Goal: Use online tool/utility: Utilize a website feature to perform a specific function

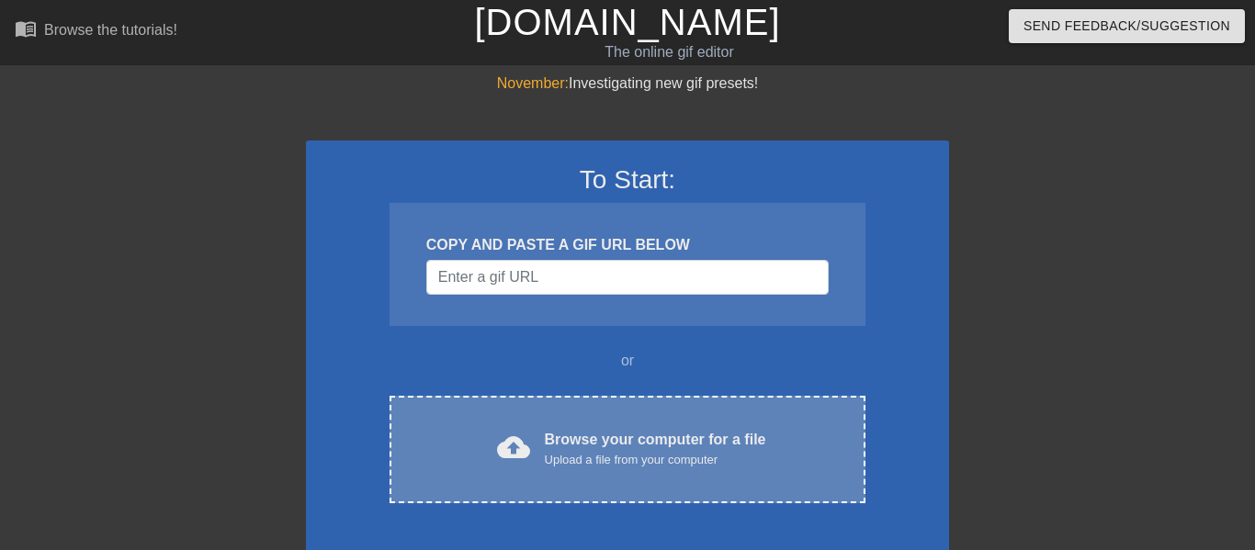
click at [602, 455] on div "Upload a file from your computer" at bounding box center [655, 460] width 221 height 18
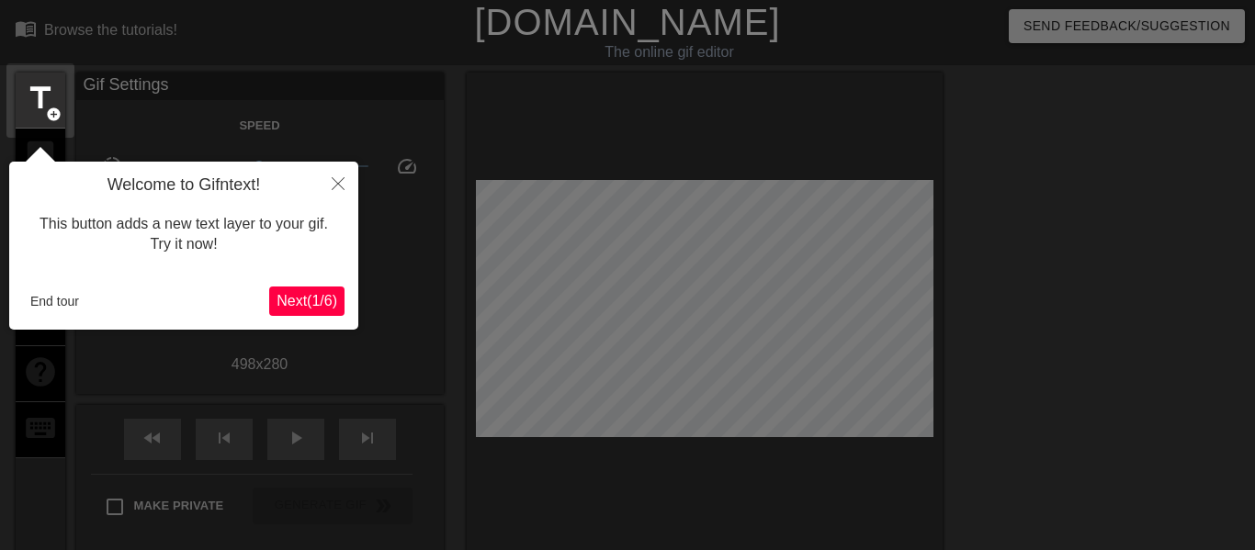
scroll to position [45, 0]
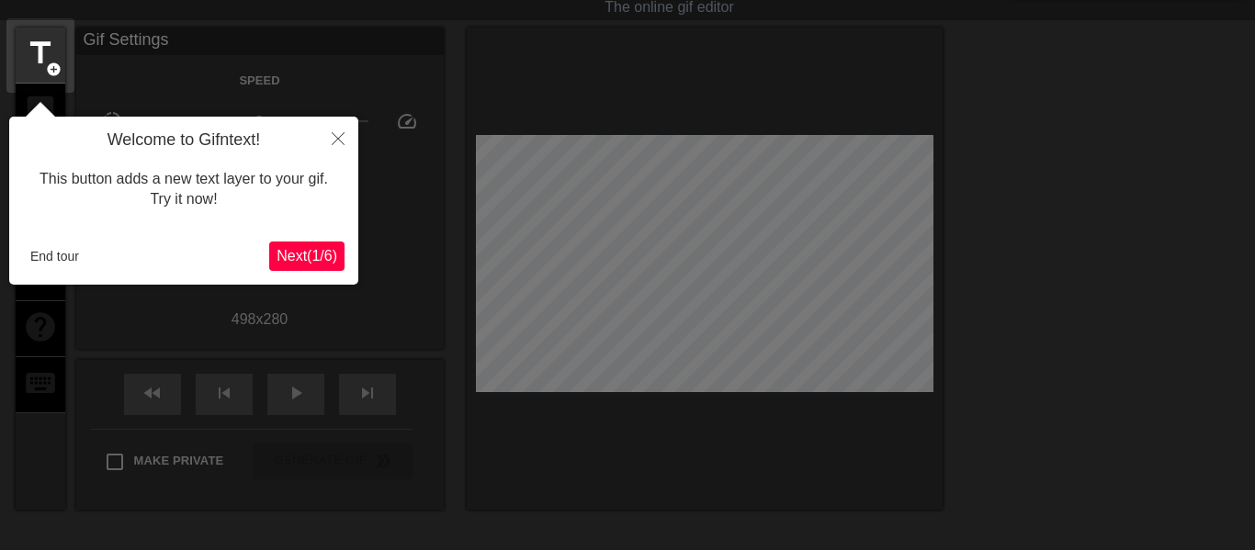
click at [307, 246] on button "Next ( 1 / 6 )" at bounding box center [306, 256] width 75 height 29
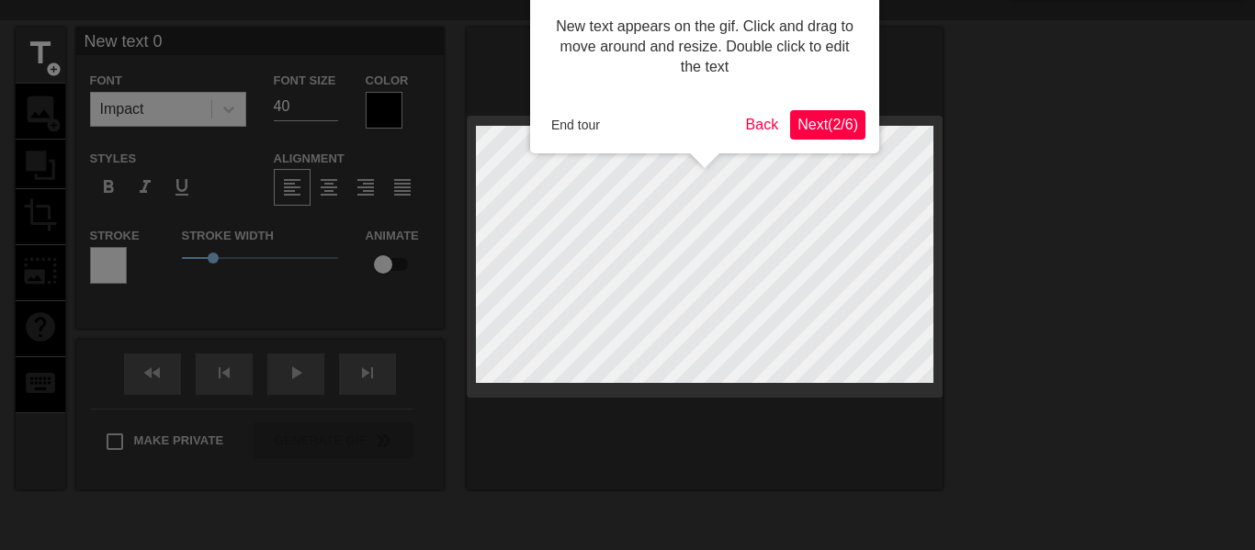
scroll to position [0, 0]
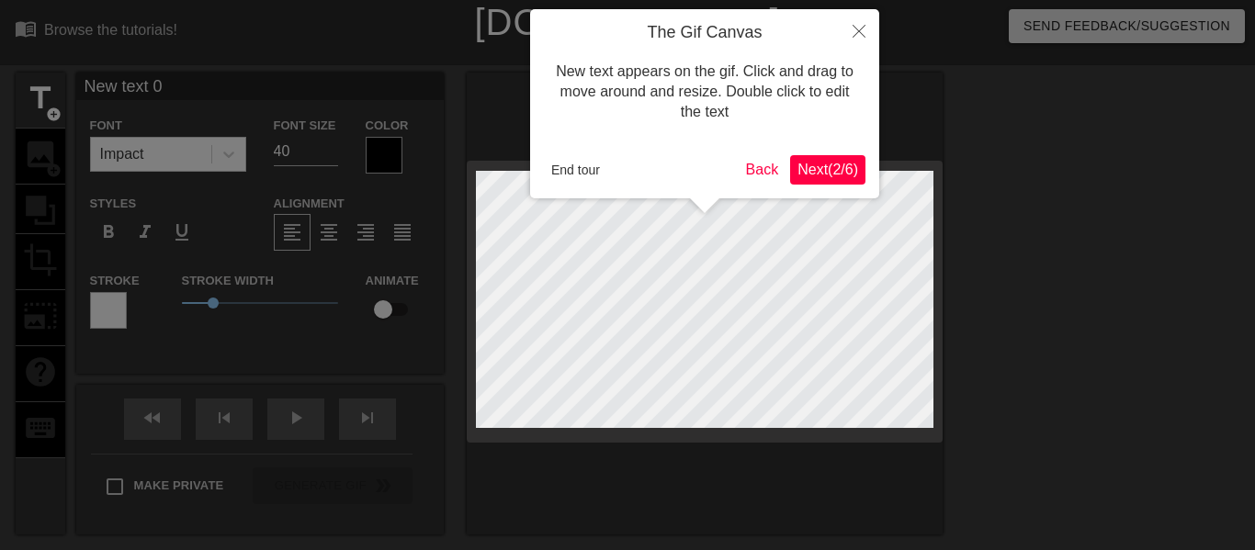
click at [838, 164] on span "Next ( 2 / 6 )" at bounding box center [827, 170] width 61 height 16
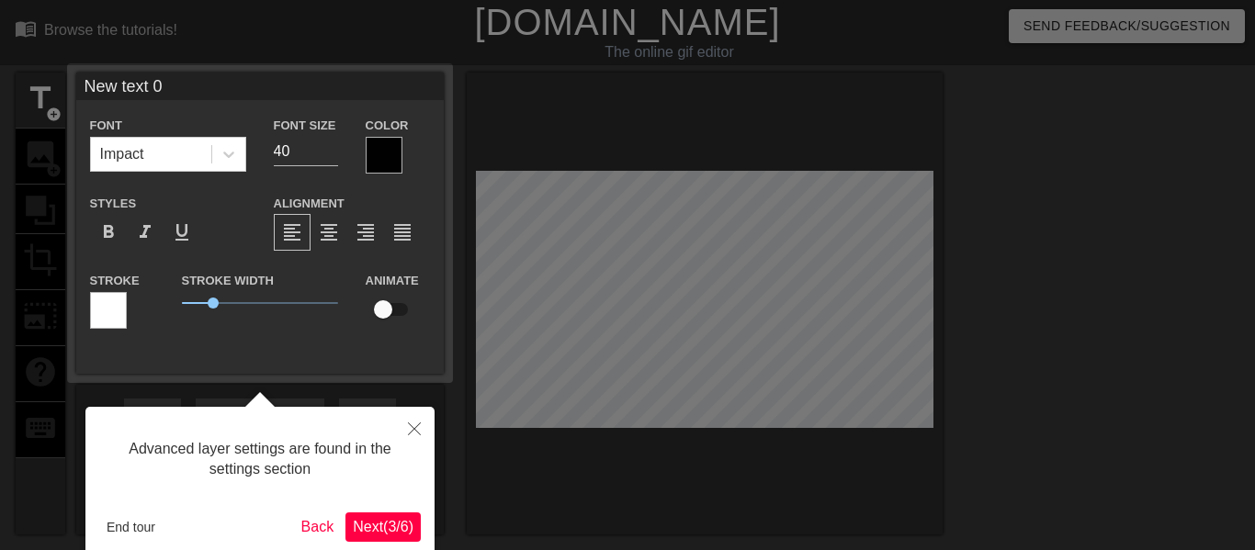
scroll to position [45, 0]
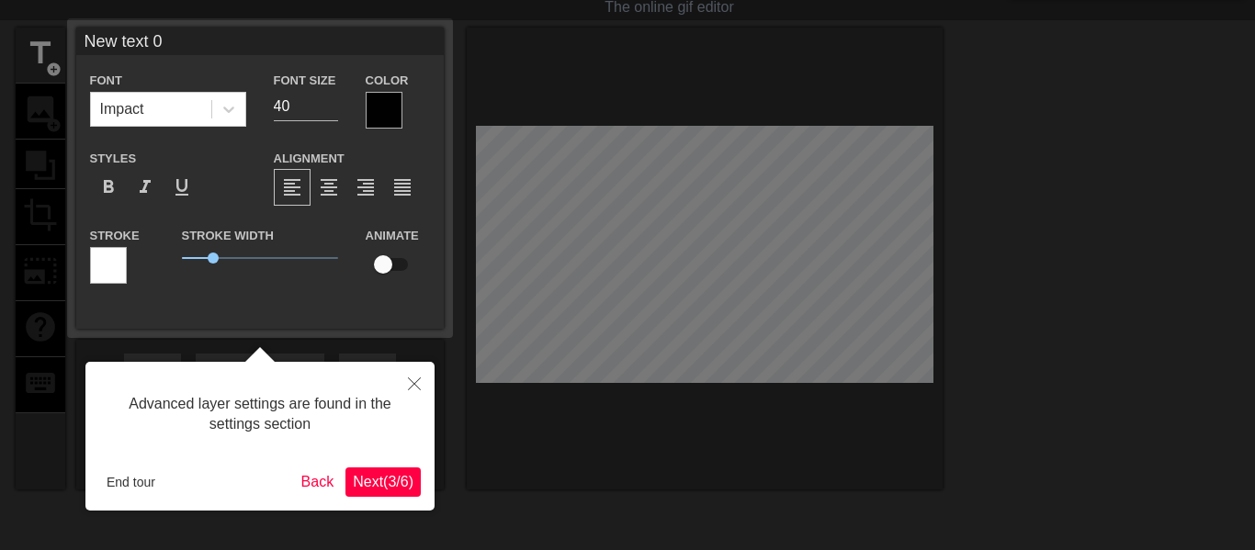
click at [389, 476] on span "Next ( 3 / 6 )" at bounding box center [383, 482] width 61 height 16
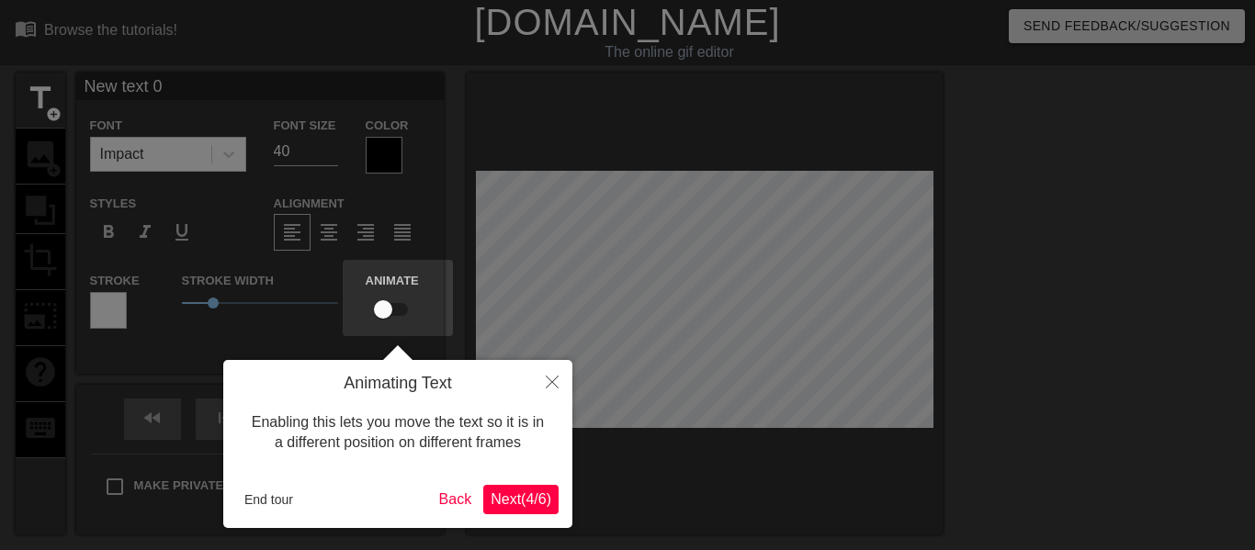
click at [548, 504] on span "Next ( 4 / 6 )" at bounding box center [521, 500] width 61 height 16
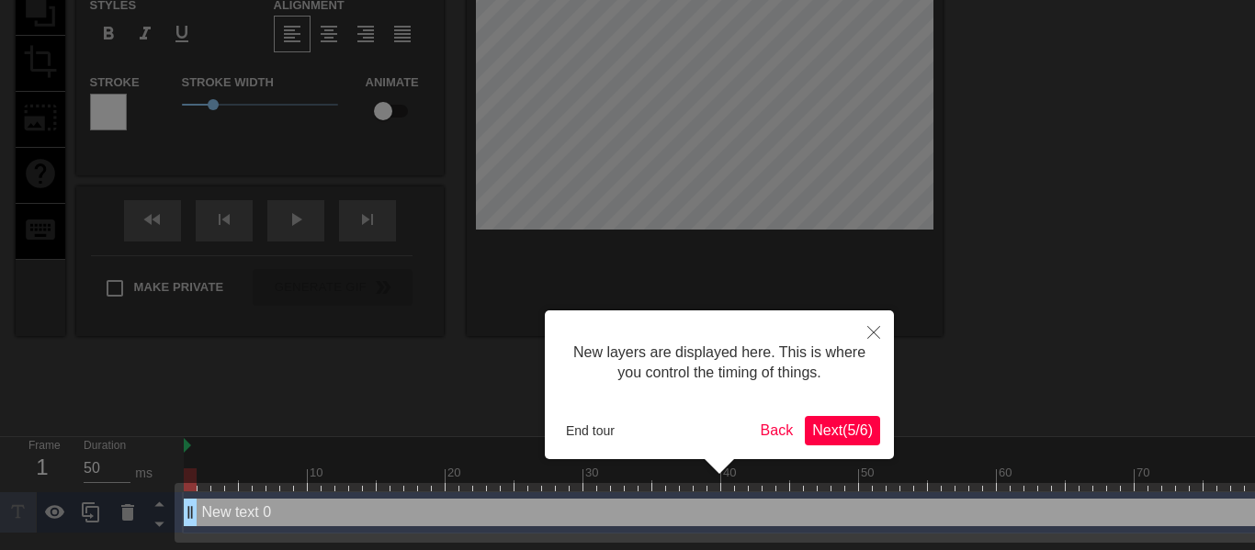
click at [847, 420] on button "Next ( 5 / 6 )" at bounding box center [842, 430] width 75 height 29
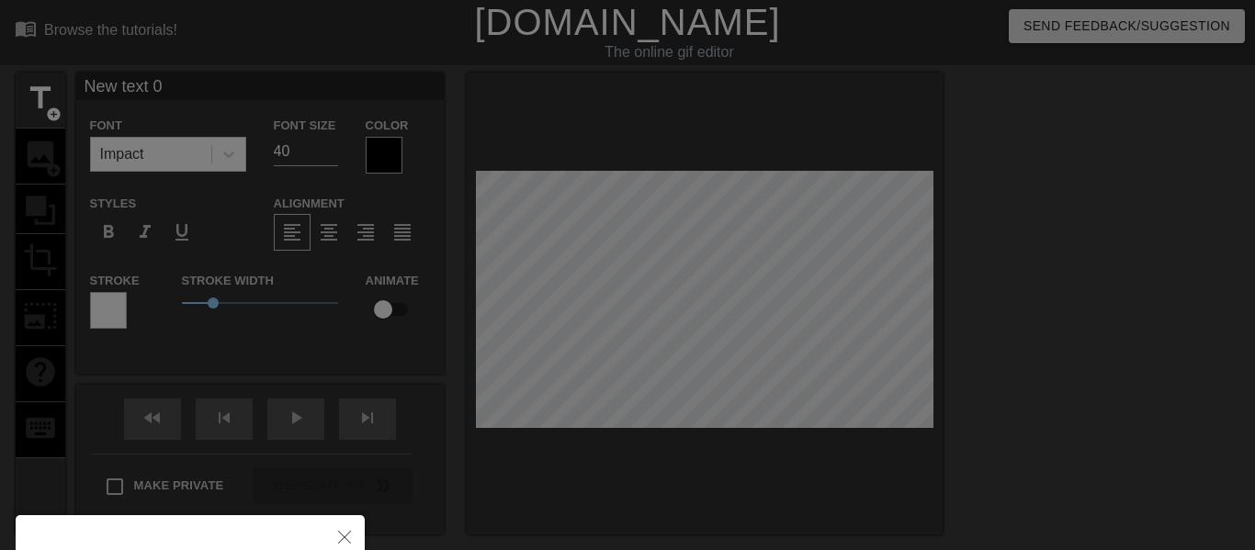
scroll to position [191, 0]
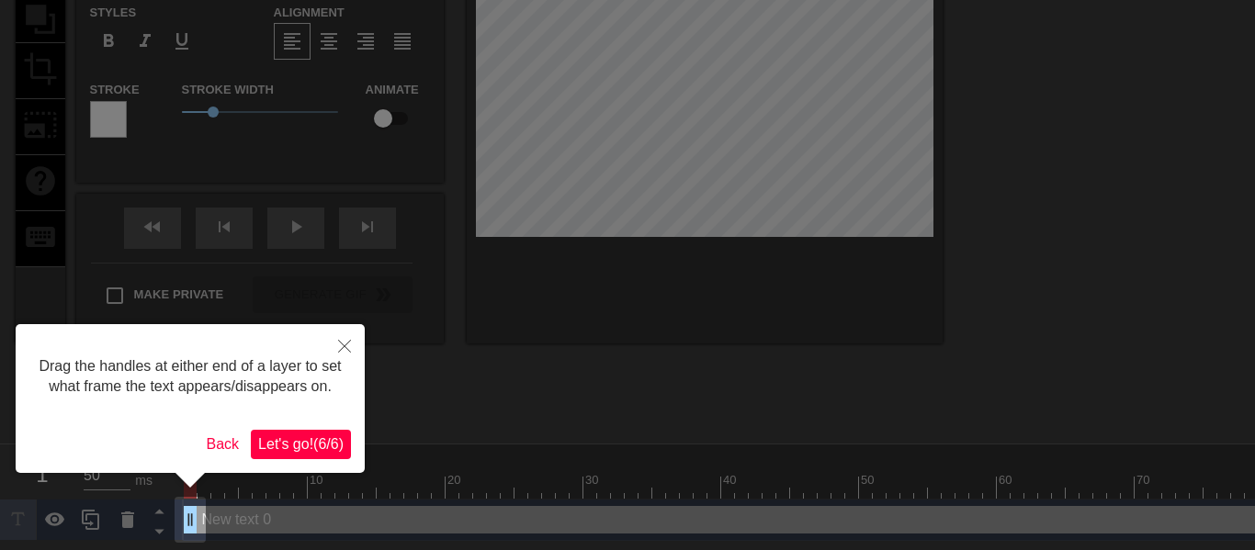
click at [293, 442] on span "Let's go! ( 6 / 6 )" at bounding box center [300, 444] width 85 height 16
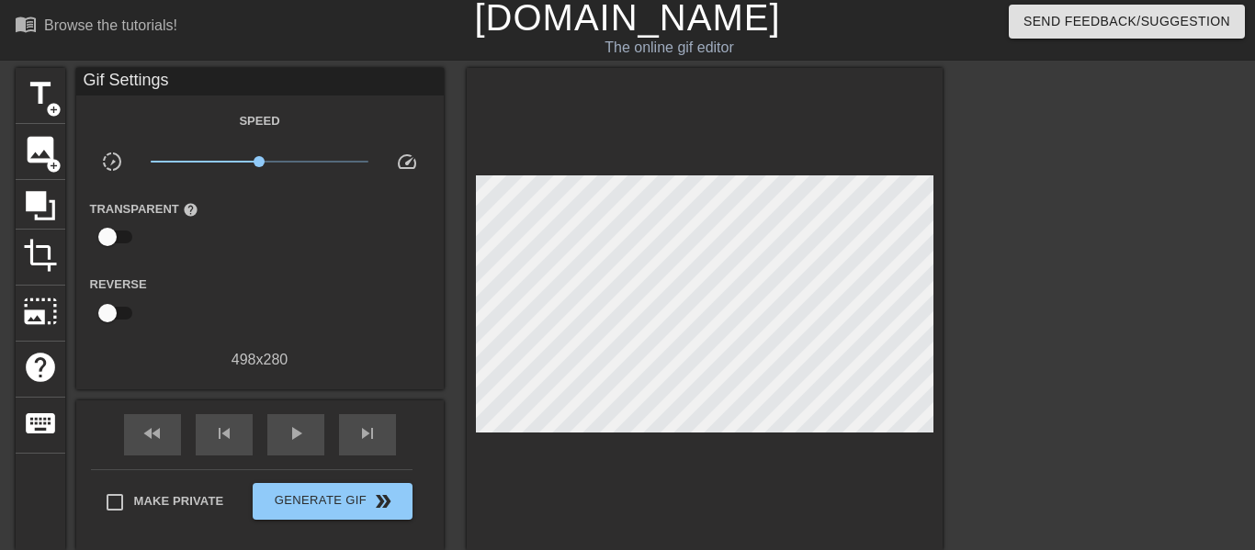
scroll to position [4, 0]
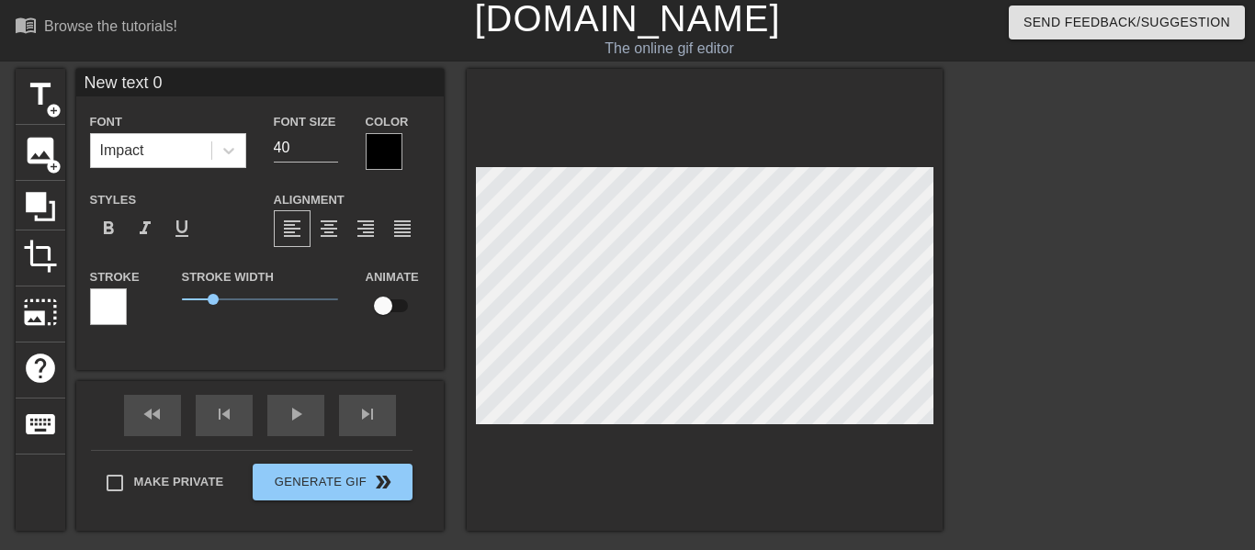
type input "New text"
type textarea "New text"
type input "New text"
type textarea "New text"
type input "New tex"
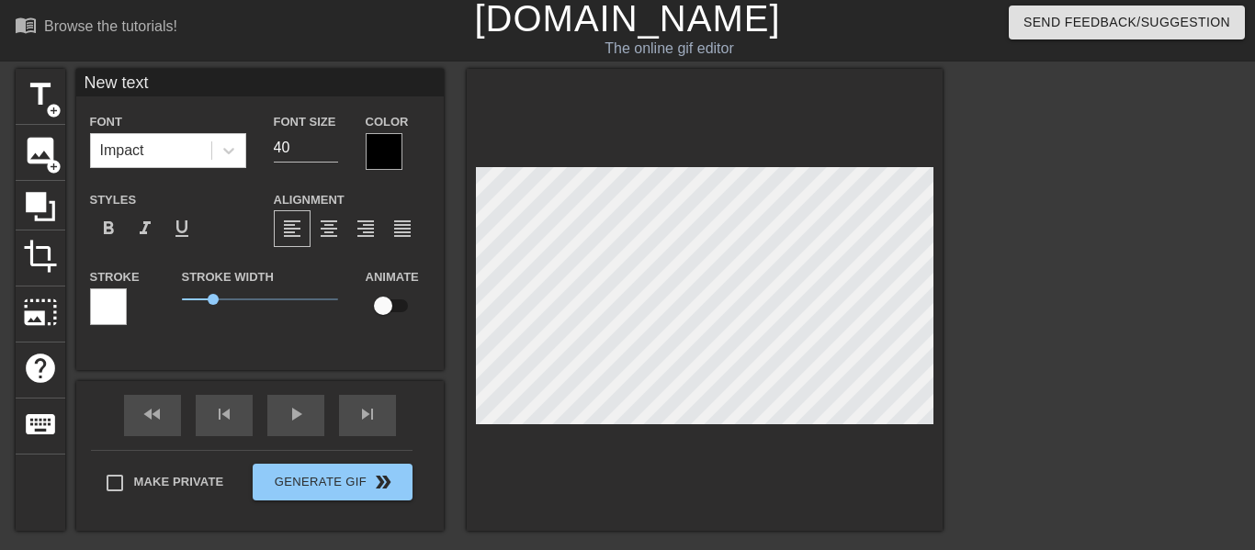
type textarea "New tex"
type input "New te"
type textarea "New te"
type input "New t"
type textarea "New t"
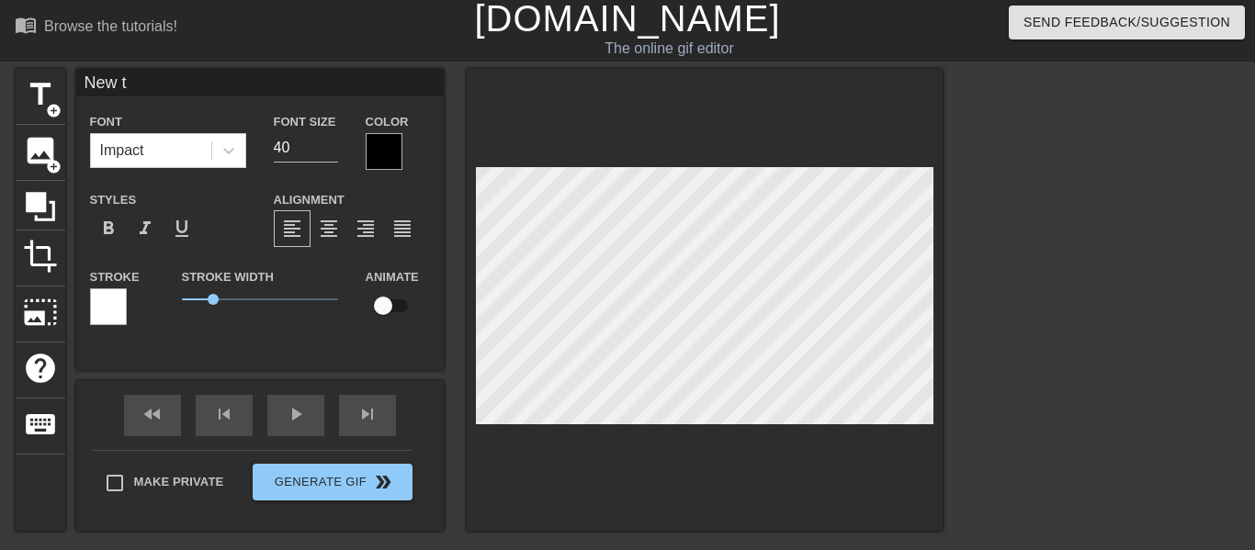
scroll to position [0, 1]
type input "New"
type textarea "New"
type input "New"
type textarea "New"
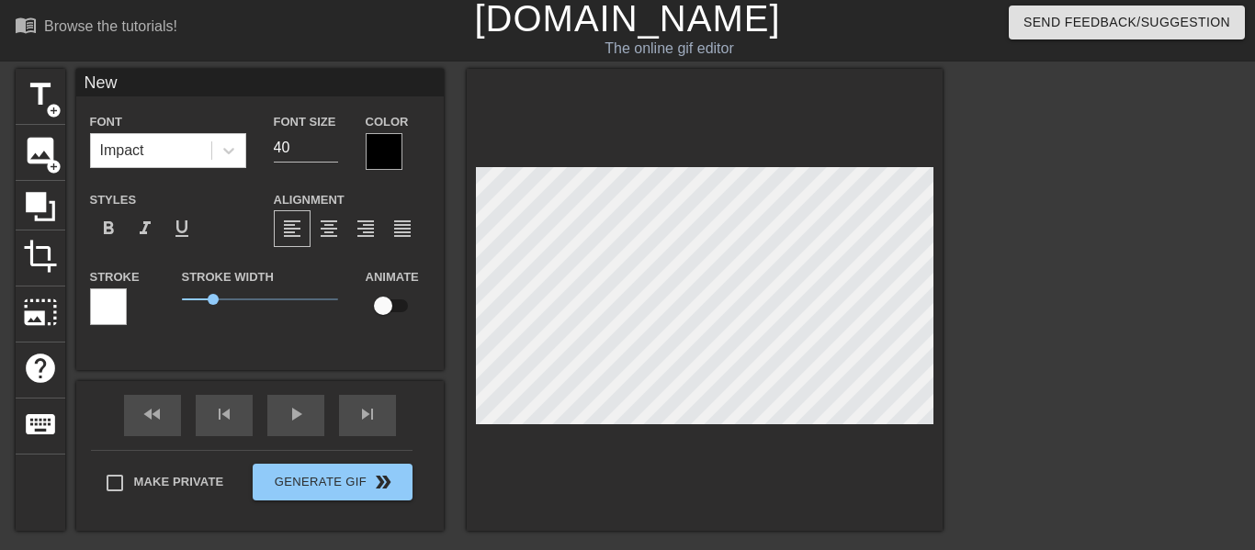
type input "Ne"
type textarea "Ne"
type input "N"
type textarea "N"
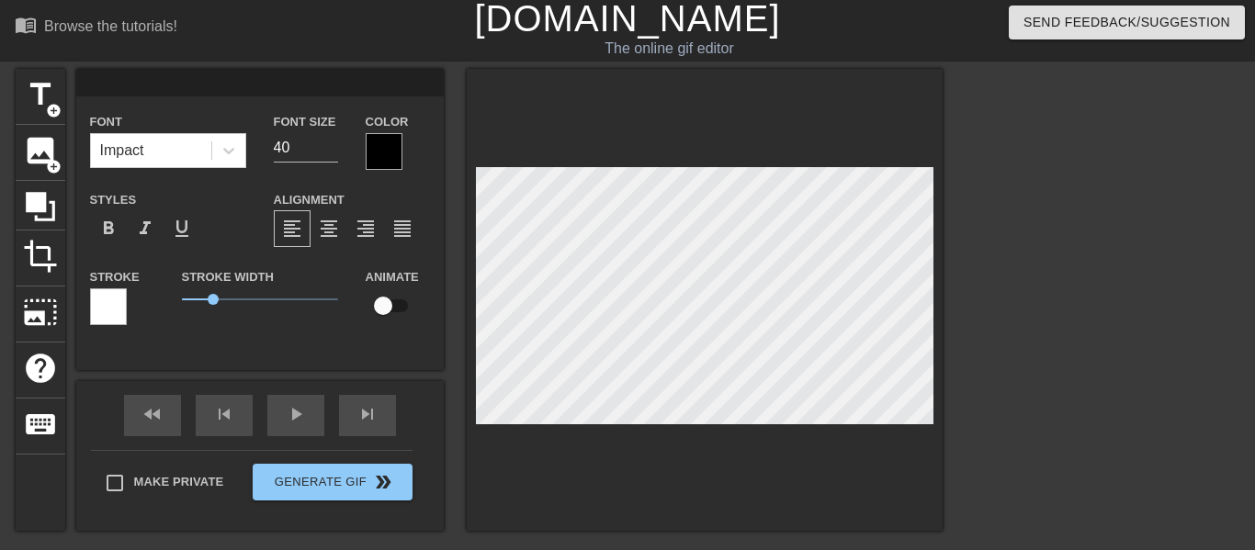
paste textarea "𝗥𝗶𝗺_𝗬𝗲𝗹𝗹𝗼𝘄"
type textarea "𝗥𝗶𝗺_𝗬𝗲𝗹𝗹𝗼𝘄"
type input "𝗥𝗶𝗺_𝗬𝗲𝗹𝗹𝗼𝘄"
type textarea "𝗥𝗶𝗺_𝗬𝗲𝗹𝗹𝗼𝘄"
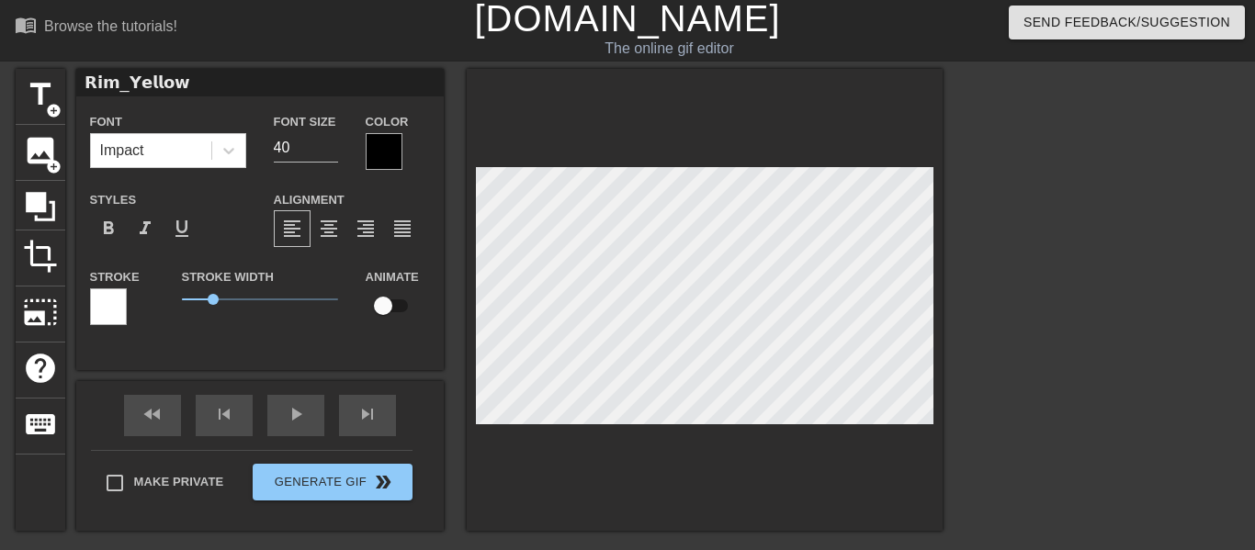
click at [381, 151] on div at bounding box center [384, 151] width 37 height 37
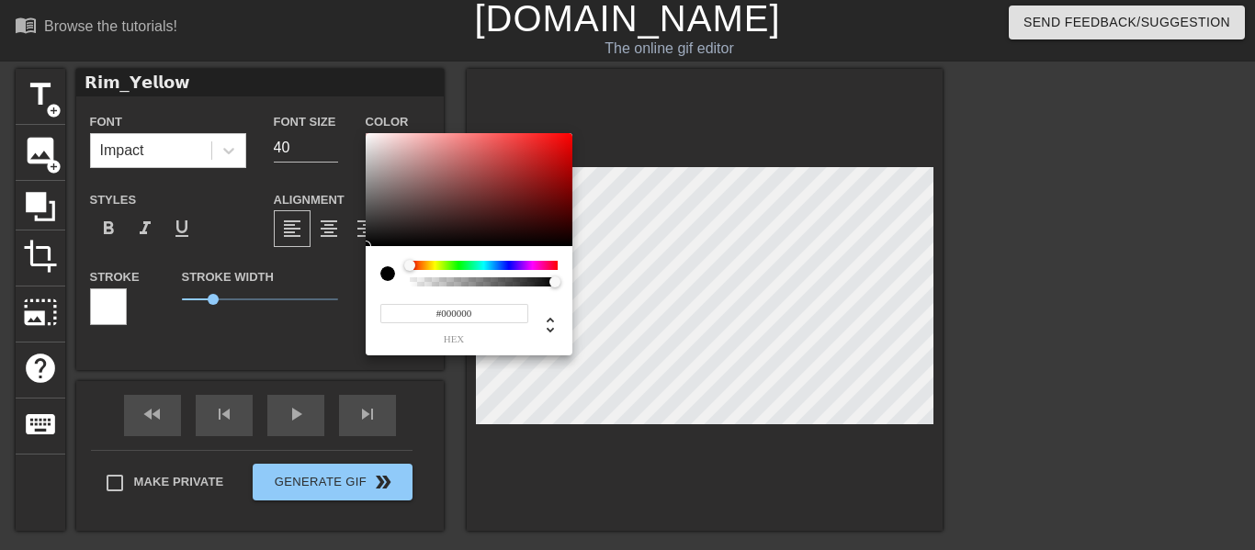
type input "0"
drag, startPoint x: 458, startPoint y: 282, endPoint x: 363, endPoint y: 277, distance: 94.7
click at [363, 277] on div "0 r 0 g 0 b 0 a" at bounding box center [627, 275] width 1255 height 550
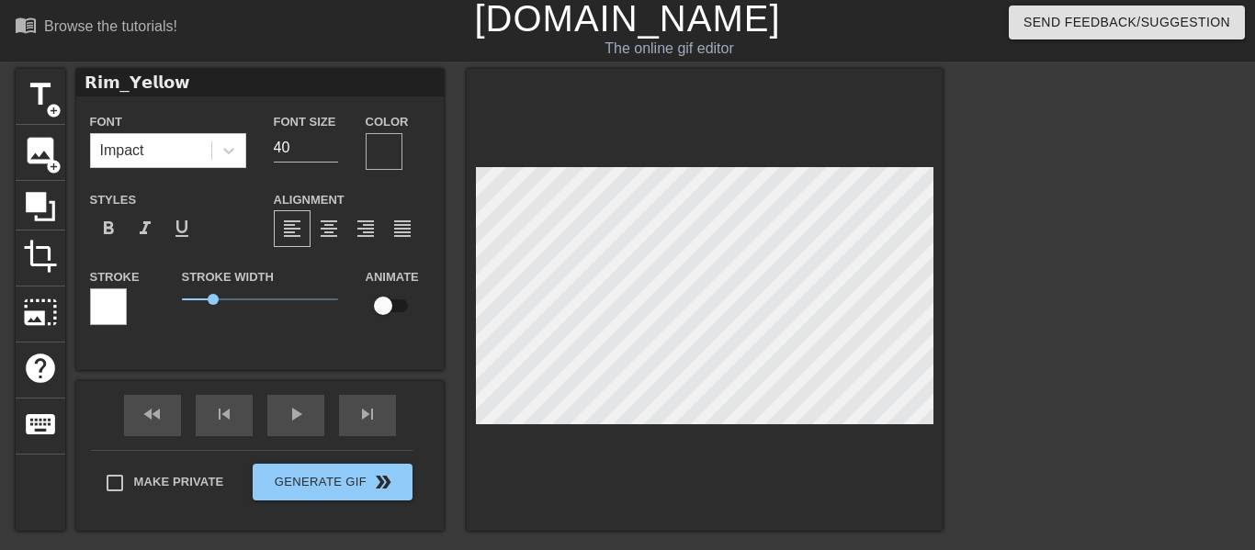
click at [381, 299] on input "checkbox" at bounding box center [383, 305] width 105 height 35
checkbox input "true"
click at [303, 289] on div "title add_circle image add_circle crop photo_size_select_large help keyboard 𝗥𝗶…" at bounding box center [479, 300] width 927 height 462
click at [380, 407] on div "fast_rewind skip_previous play_arrow skip_next" at bounding box center [260, 415] width 300 height 69
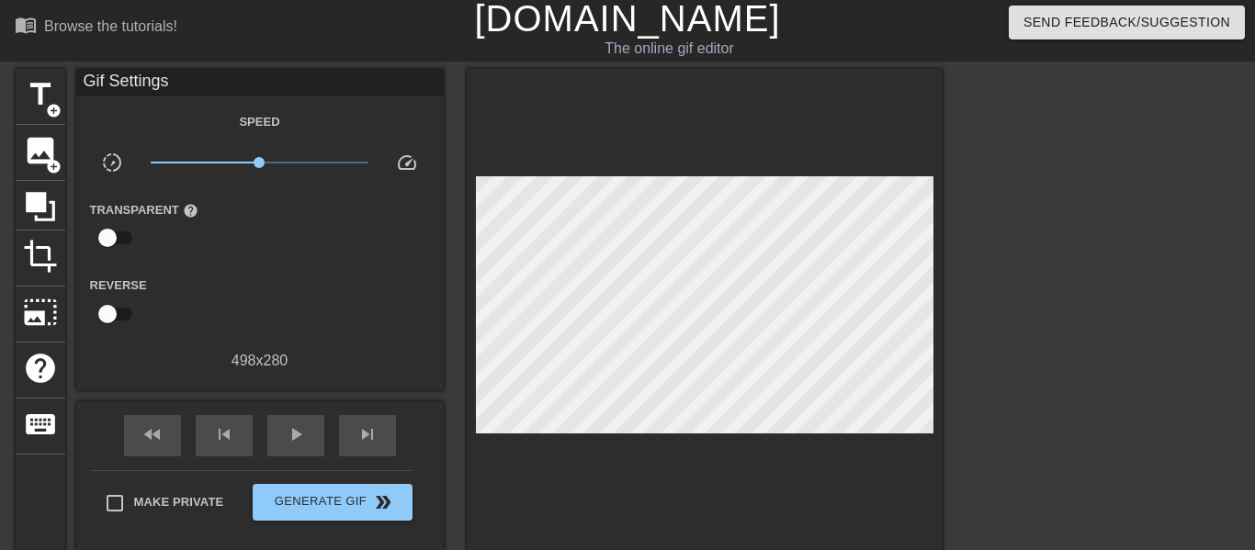
click at [98, 236] on input "checkbox" at bounding box center [107, 237] width 105 height 35
checkbox input "true"
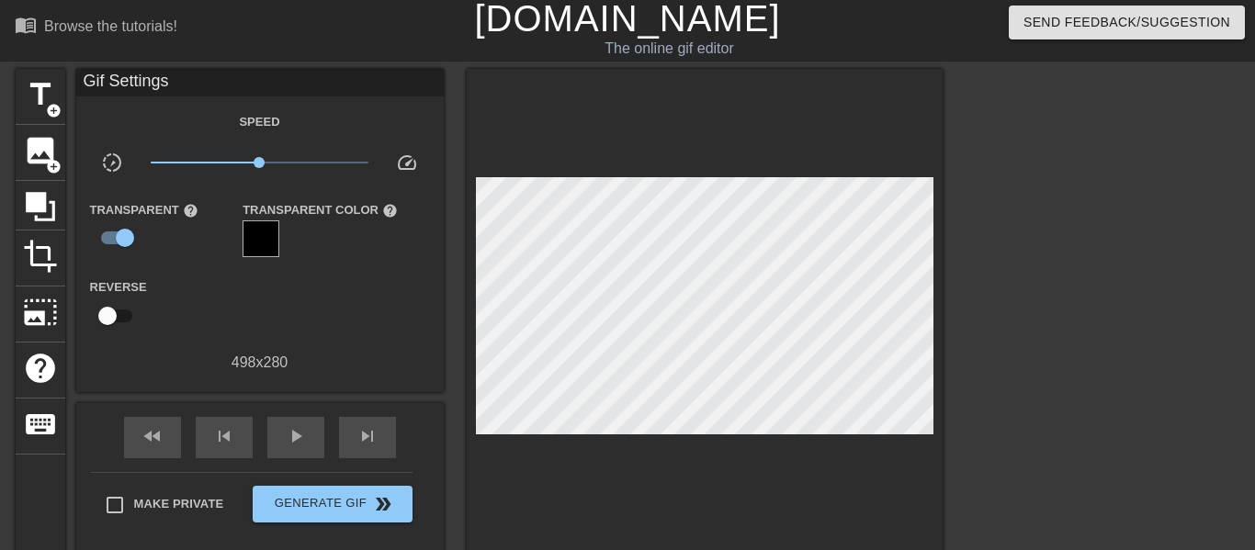
click at [116, 306] on input "checkbox" at bounding box center [107, 316] width 105 height 35
click at [157, 431] on span "fast_rewind" at bounding box center [152, 436] width 22 height 22
click at [384, 441] on div "skip_next" at bounding box center [367, 437] width 57 height 41
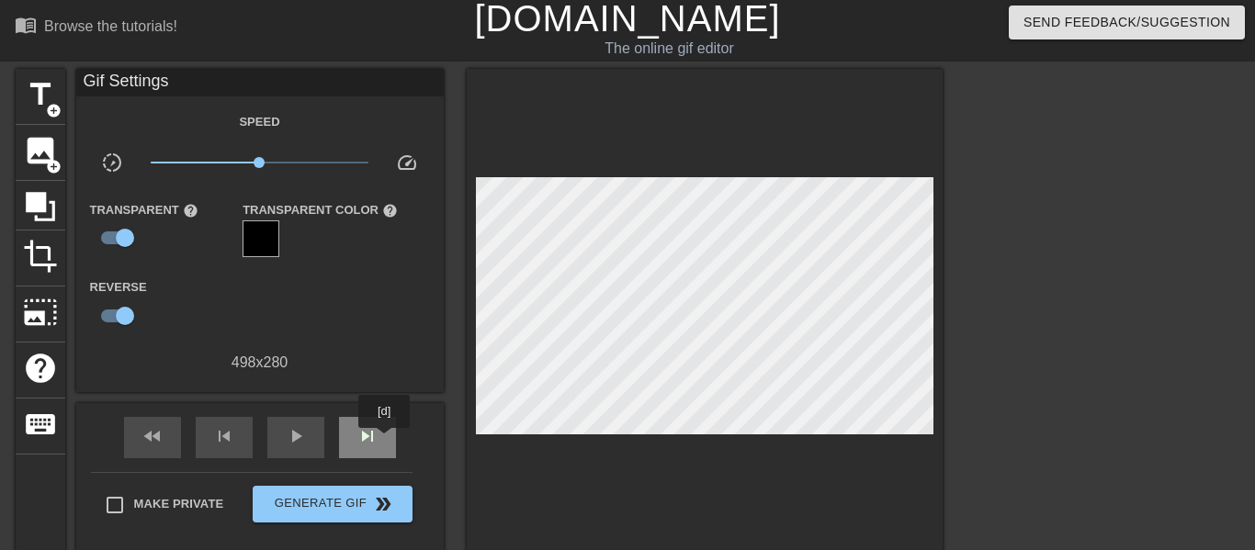
click at [384, 441] on div "skip_next" at bounding box center [367, 437] width 57 height 41
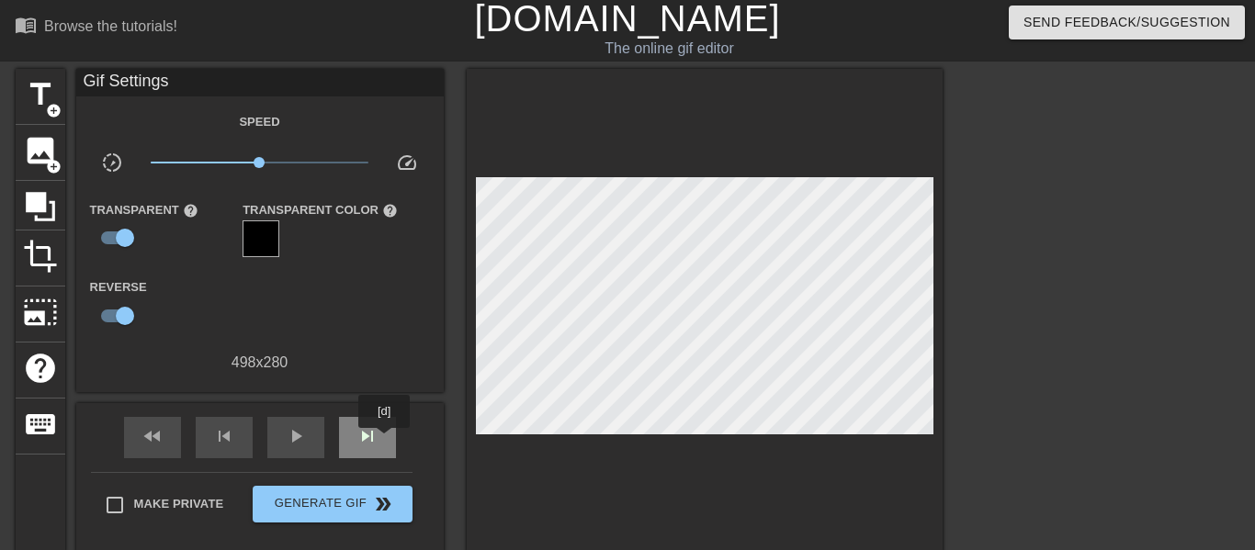
click at [384, 441] on div "skip_next" at bounding box center [367, 437] width 57 height 41
click at [707, 499] on div at bounding box center [705, 311] width 476 height 484
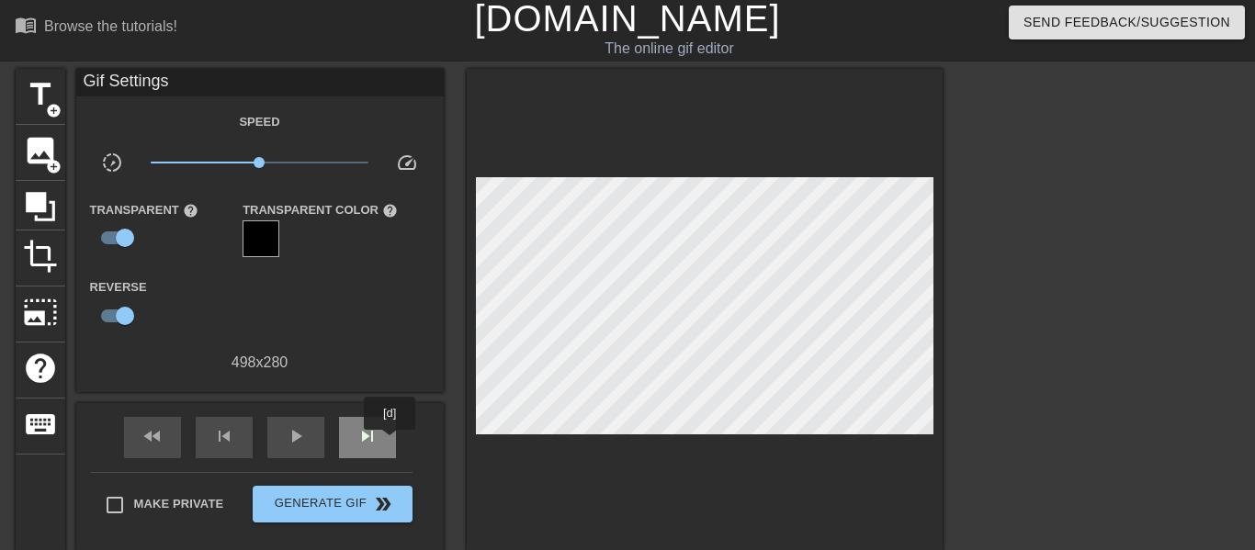
click at [390, 443] on div "skip_next" at bounding box center [367, 437] width 57 height 41
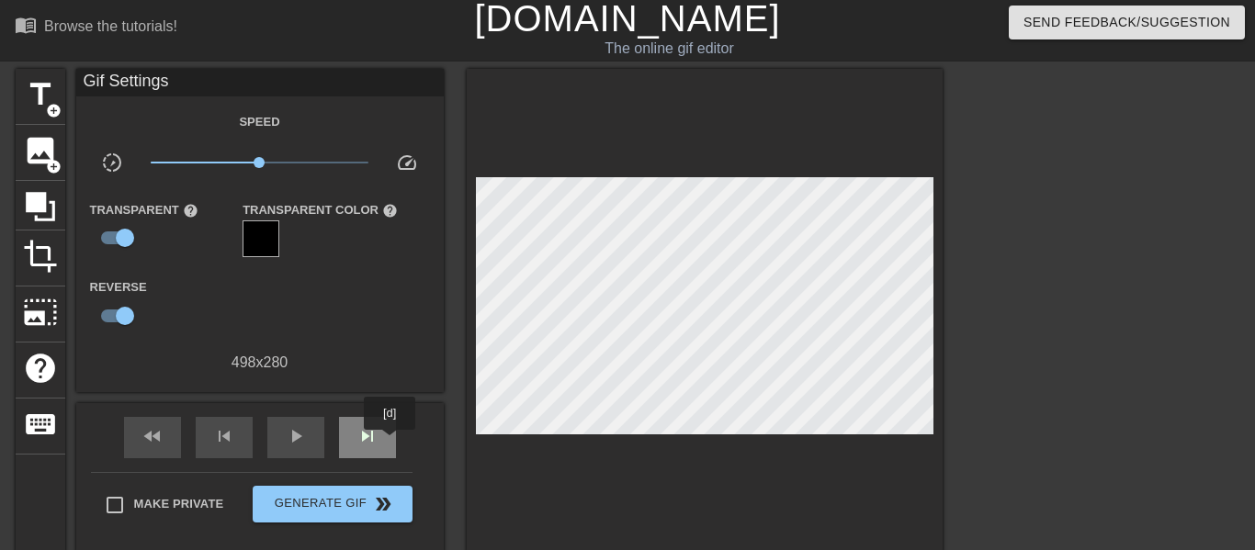
click at [390, 443] on div "skip_next" at bounding box center [367, 437] width 57 height 41
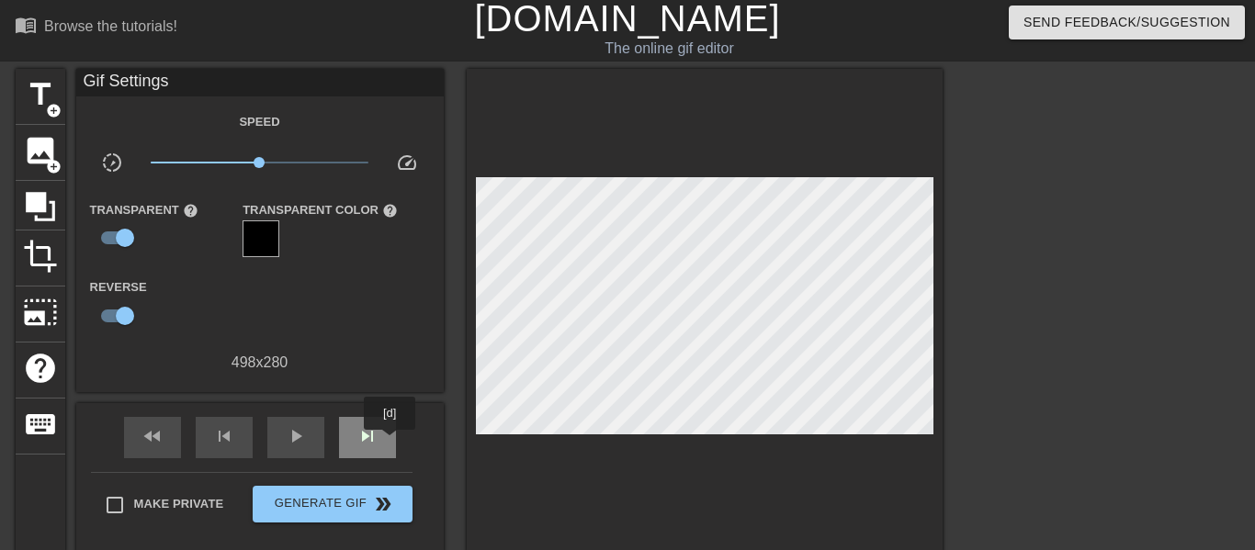
click at [390, 443] on div "skip_next" at bounding box center [367, 437] width 57 height 41
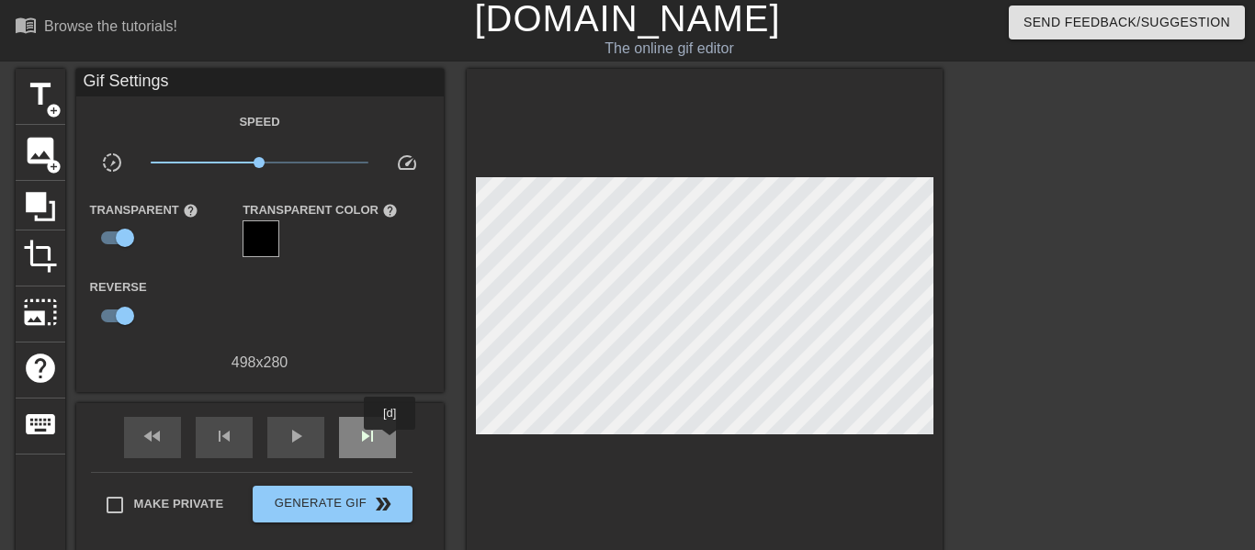
click at [390, 443] on div "skip_next" at bounding box center [367, 437] width 57 height 41
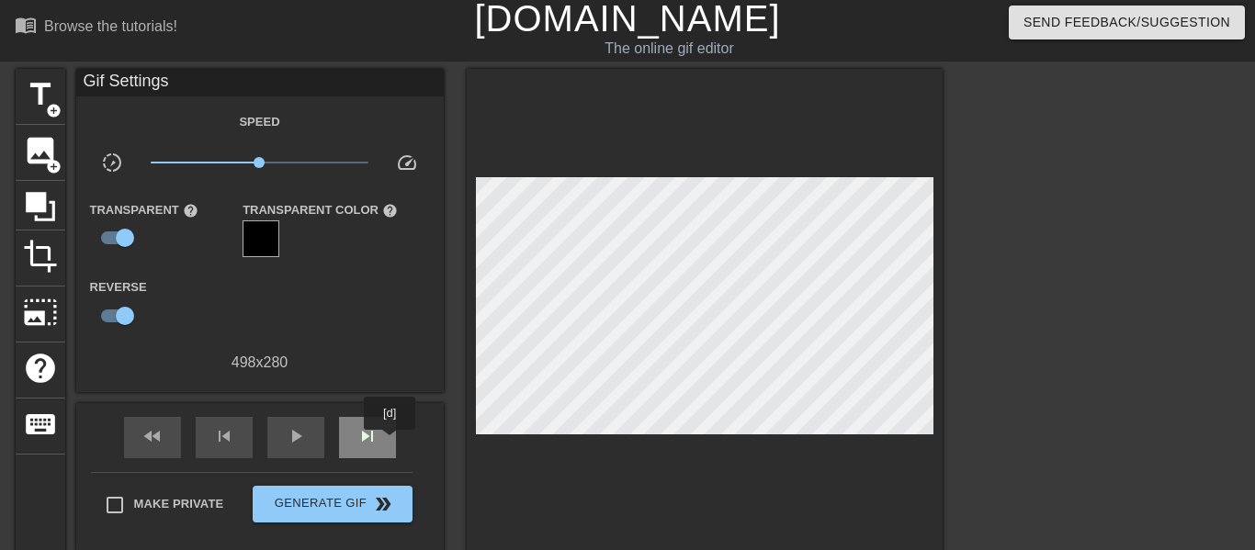
click at [390, 443] on div "skip_next" at bounding box center [367, 437] width 57 height 41
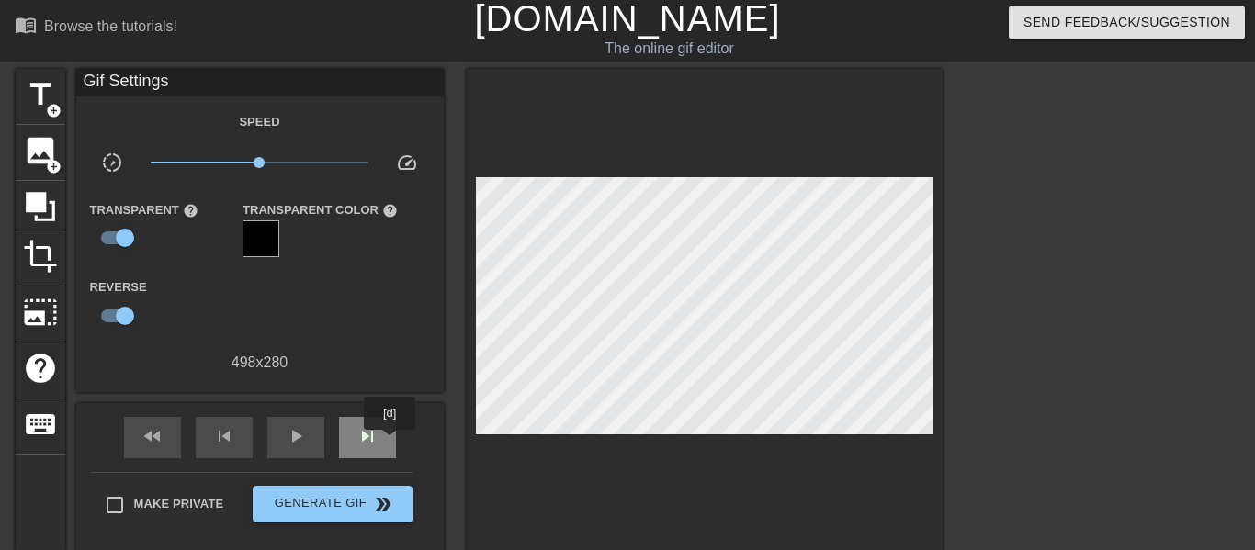
click at [390, 443] on div "skip_next" at bounding box center [367, 437] width 57 height 41
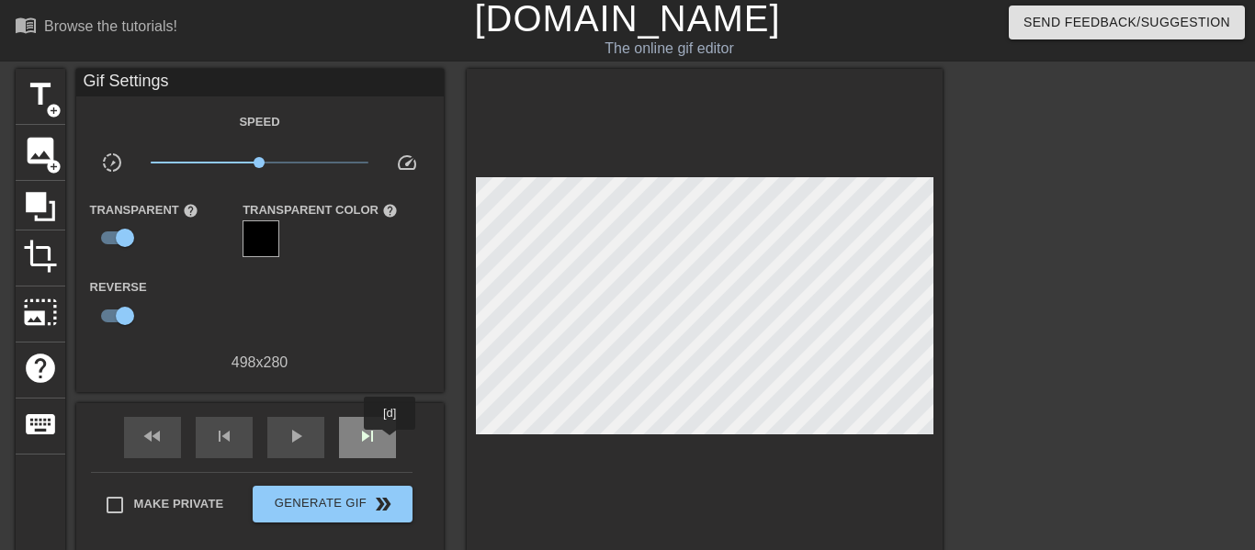
click at [390, 443] on div "skip_next" at bounding box center [367, 437] width 57 height 41
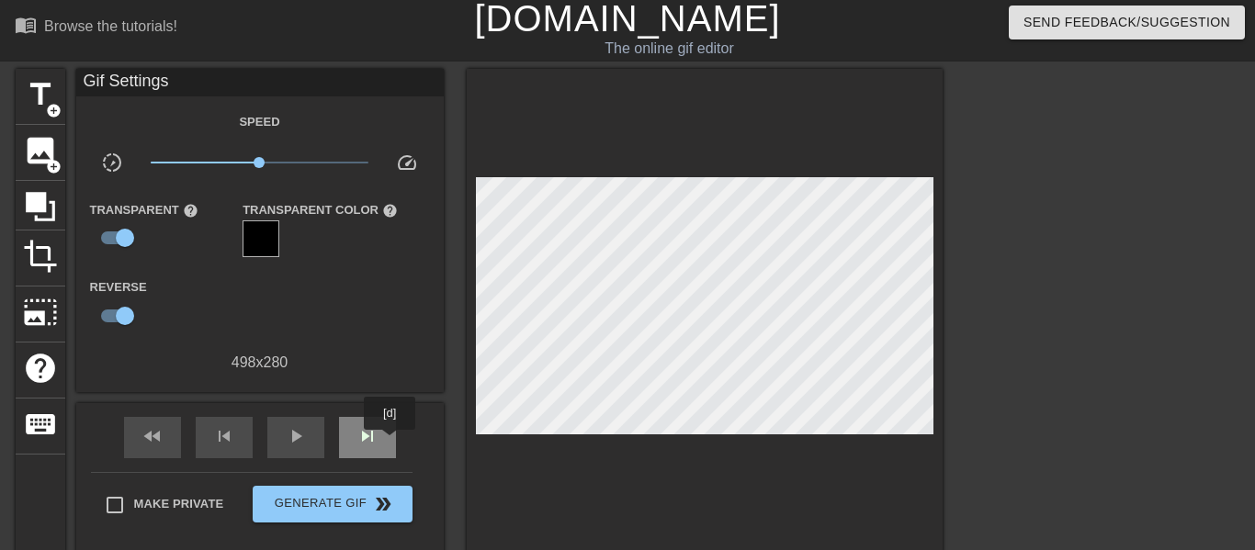
click at [390, 443] on div "skip_next" at bounding box center [367, 437] width 57 height 41
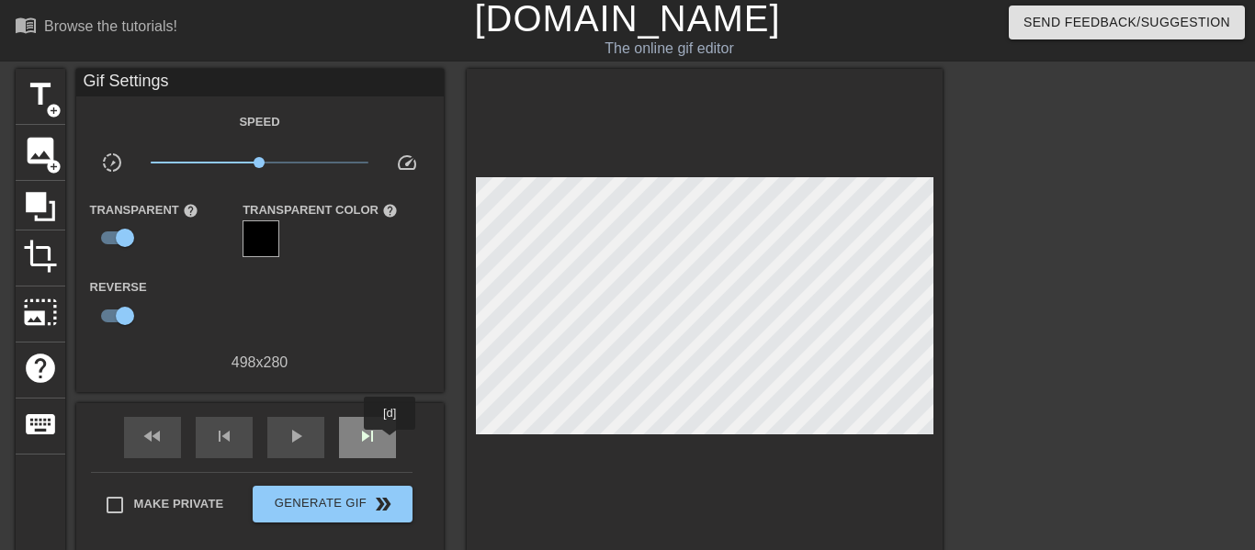
click at [390, 443] on div "skip_next" at bounding box center [367, 437] width 57 height 41
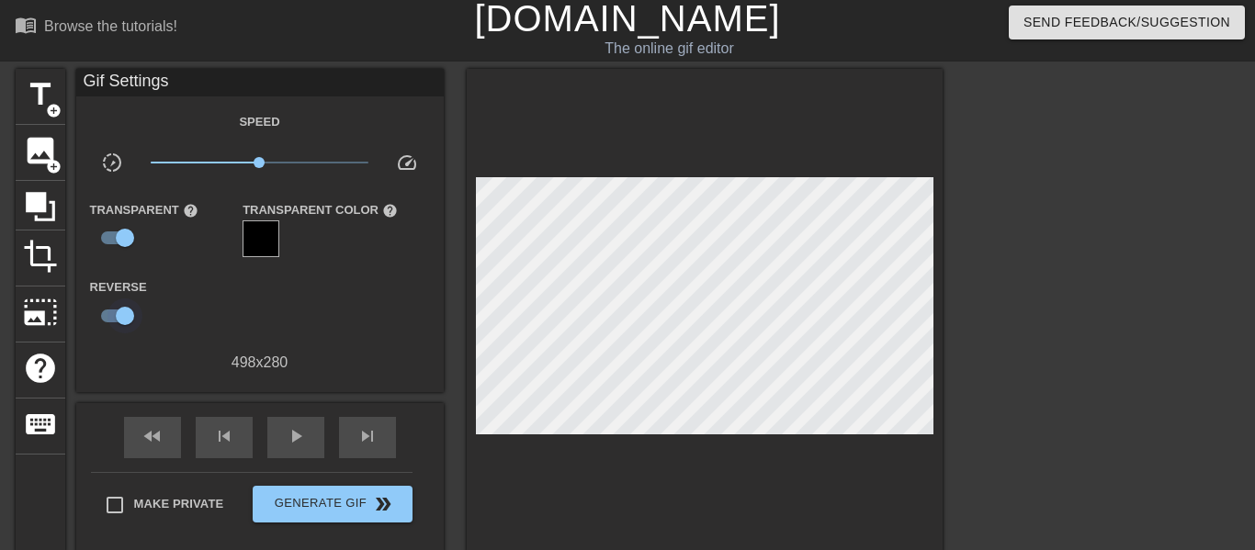
click at [130, 317] on input "checkbox" at bounding box center [125, 316] width 105 height 35
checkbox input "false"
click at [356, 425] on span "skip_next" at bounding box center [367, 436] width 22 height 22
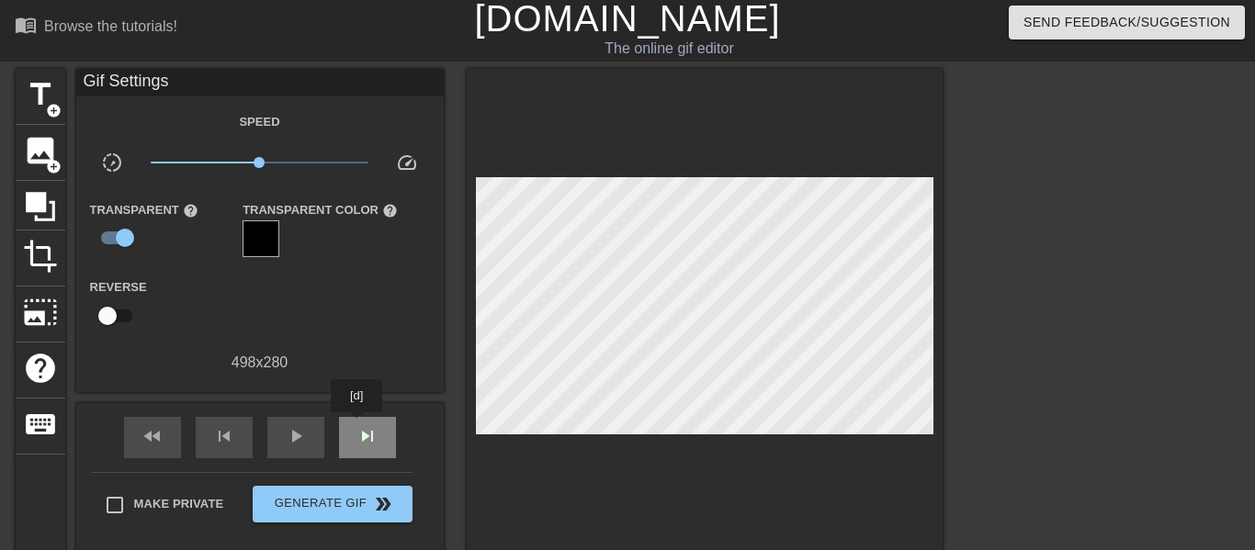
click at [356, 425] on span "skip_next" at bounding box center [367, 436] width 22 height 22
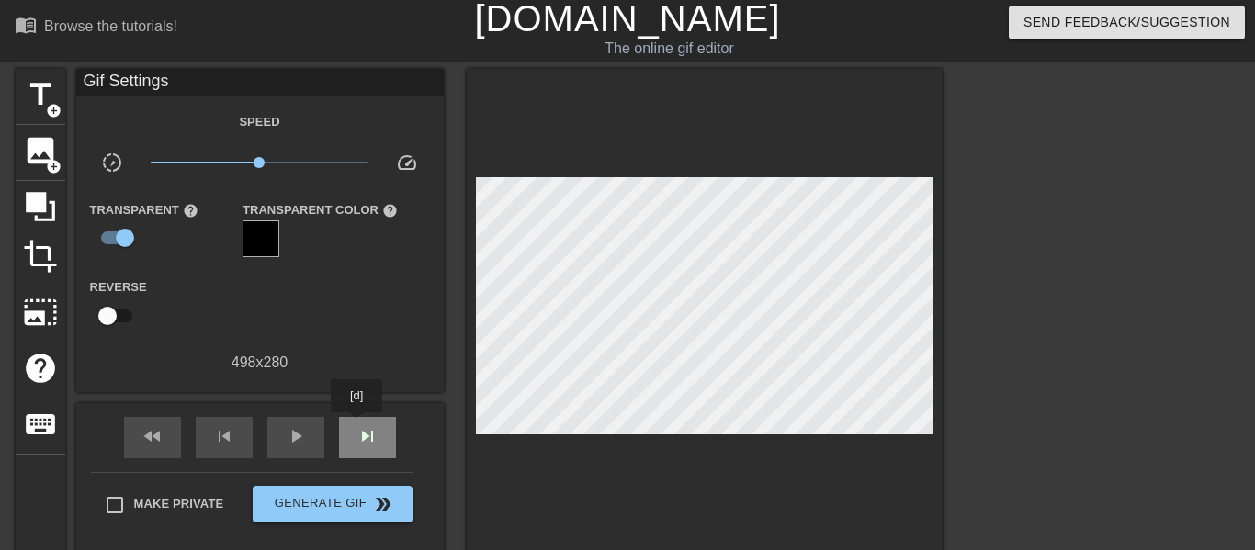
click at [356, 425] on span "skip_next" at bounding box center [367, 436] width 22 height 22
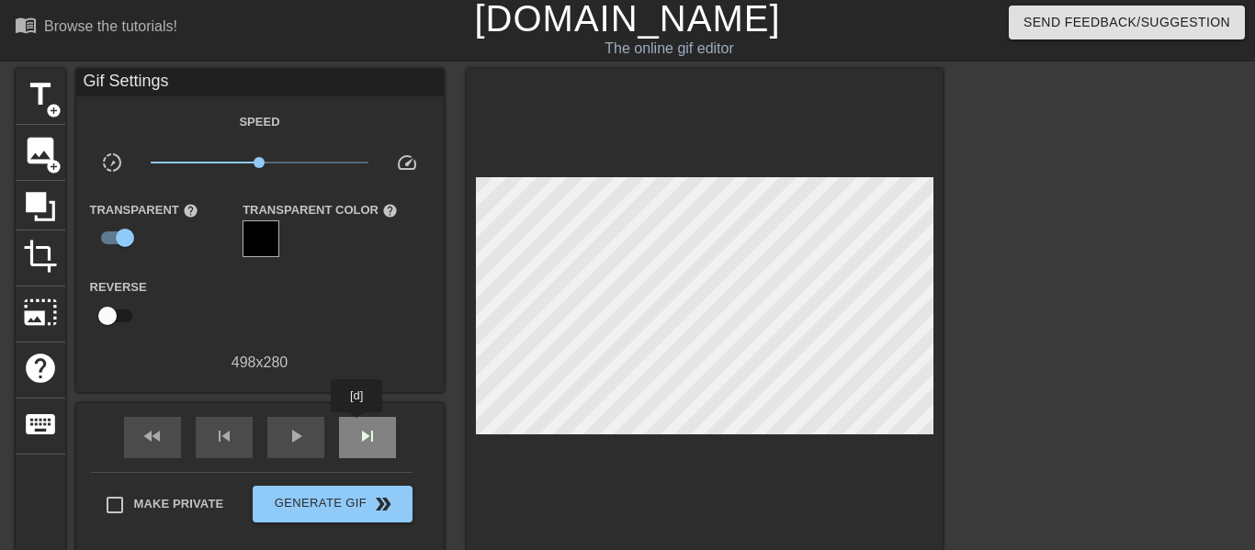
click at [356, 425] on span "skip_next" at bounding box center [367, 436] width 22 height 22
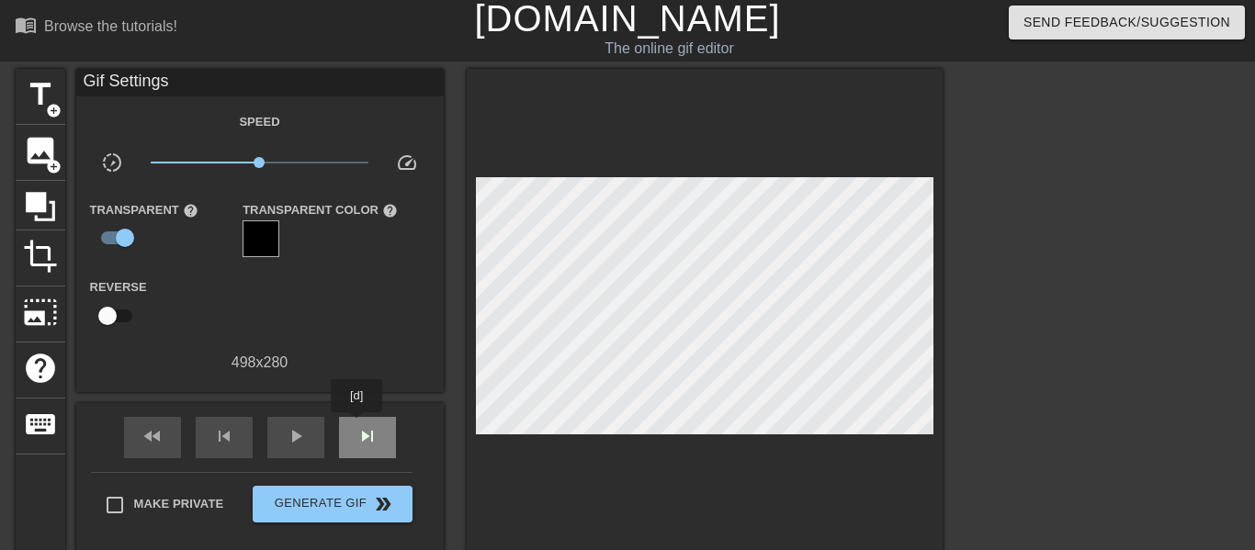
click at [356, 425] on span "skip_next" at bounding box center [367, 436] width 22 height 22
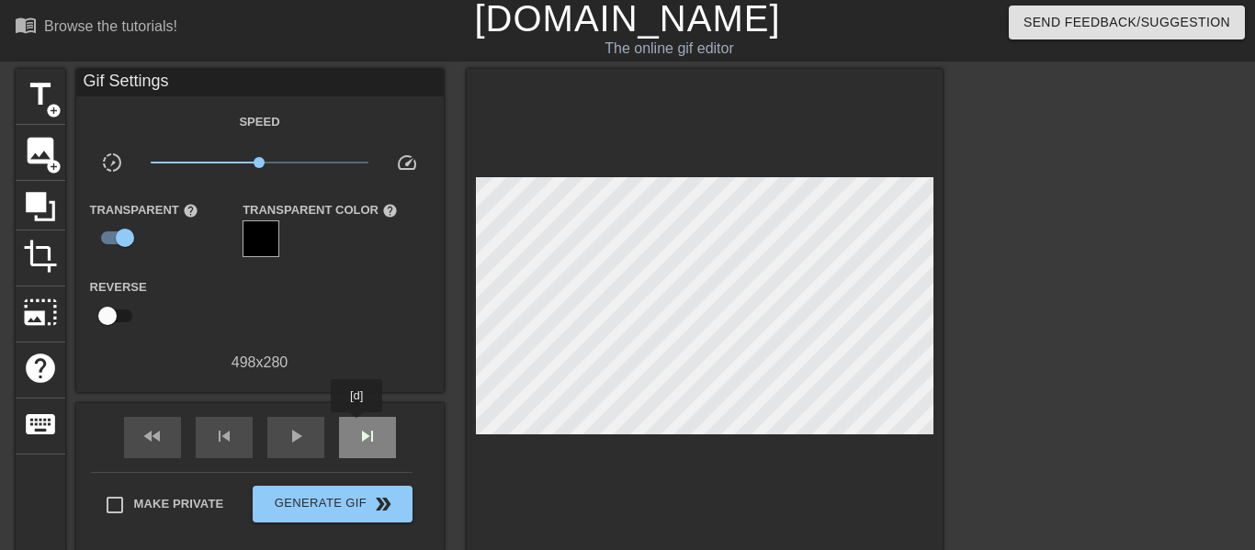
click at [356, 425] on span "skip_next" at bounding box center [367, 436] width 22 height 22
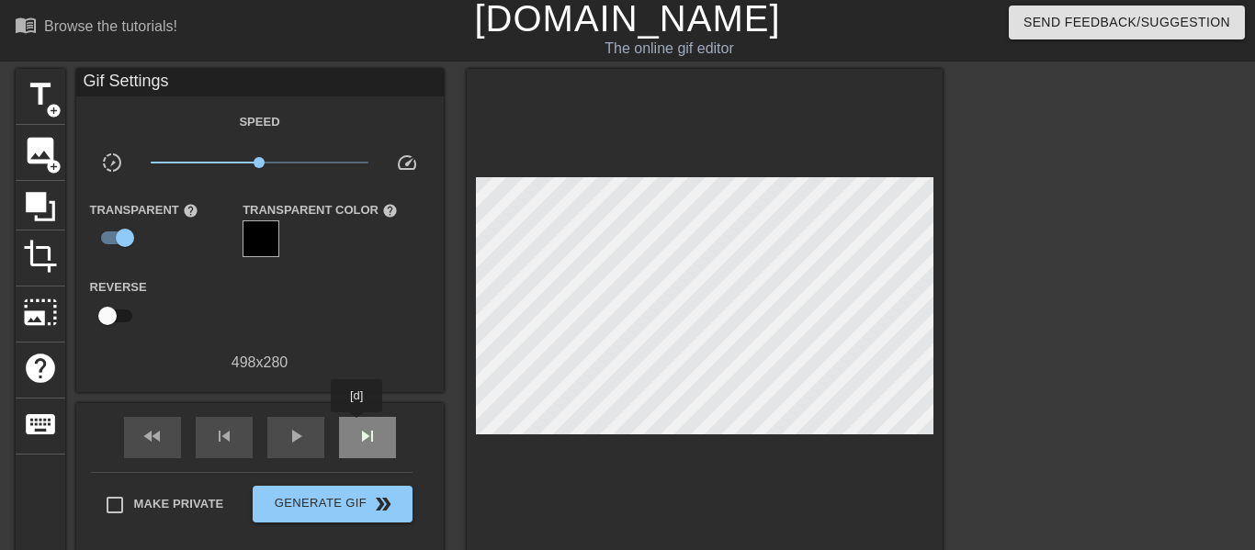
click at [356, 425] on span "skip_next" at bounding box center [367, 436] width 22 height 22
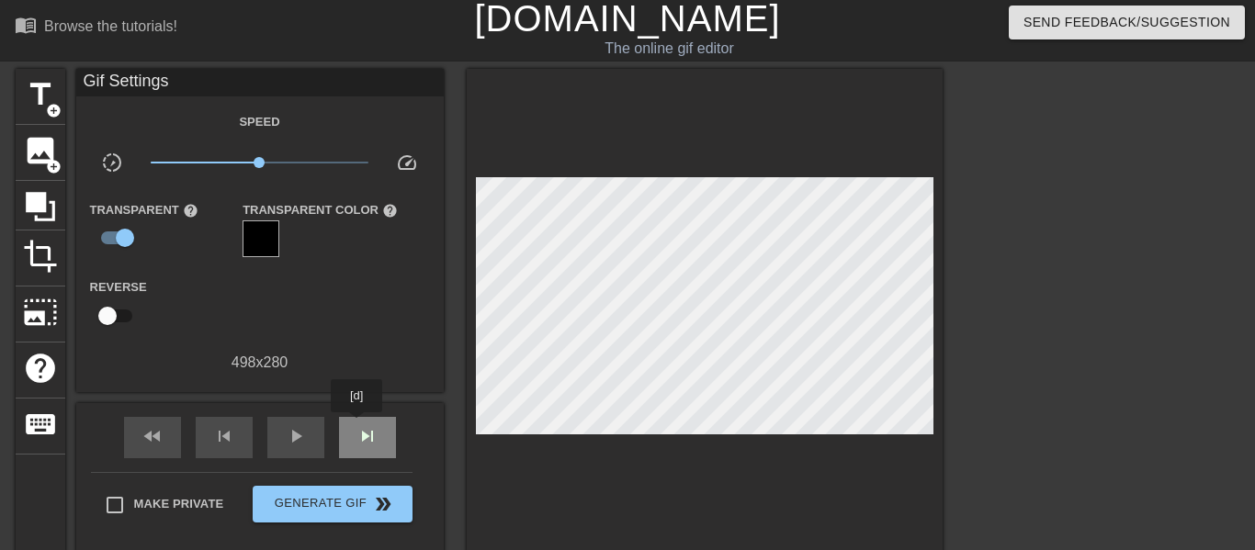
click at [356, 425] on span "skip_next" at bounding box center [367, 436] width 22 height 22
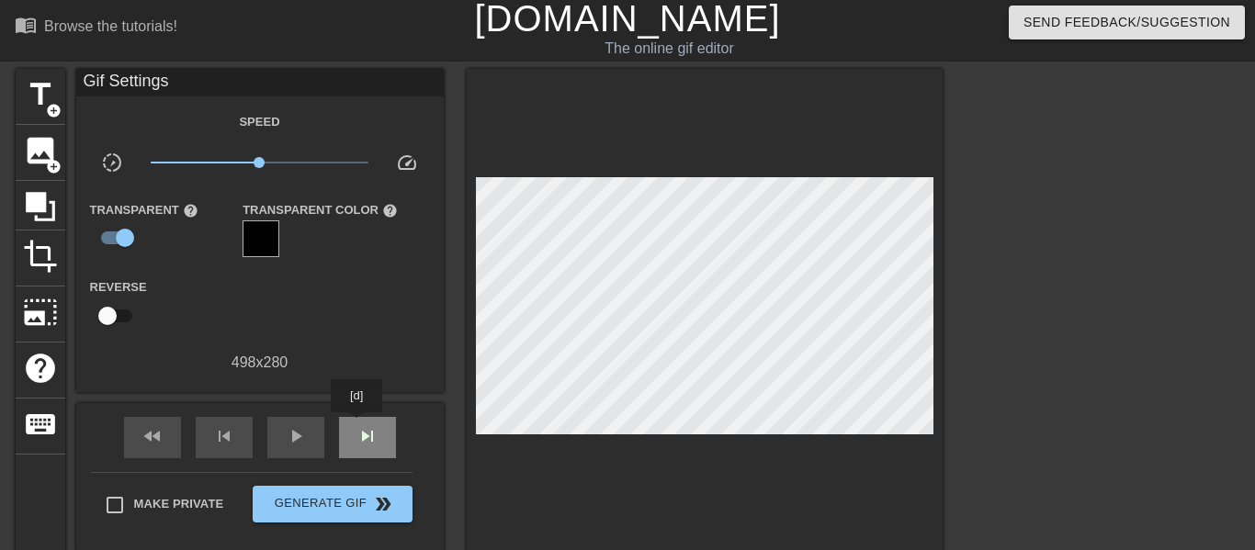
click at [356, 425] on span "skip_next" at bounding box center [367, 436] width 22 height 22
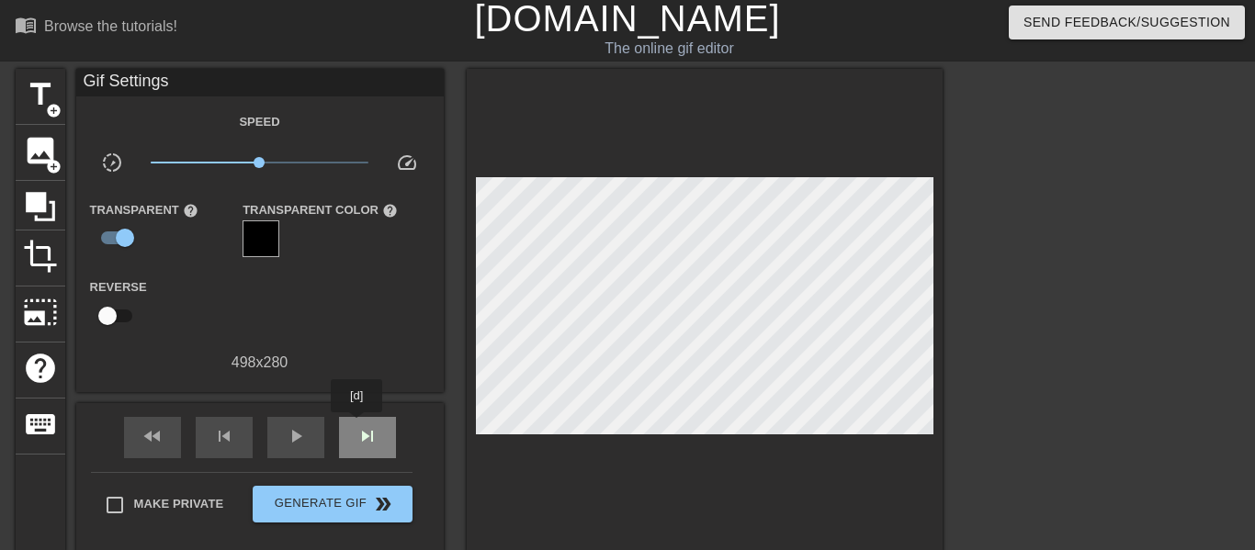
click at [356, 425] on span "skip_next" at bounding box center [367, 436] width 22 height 22
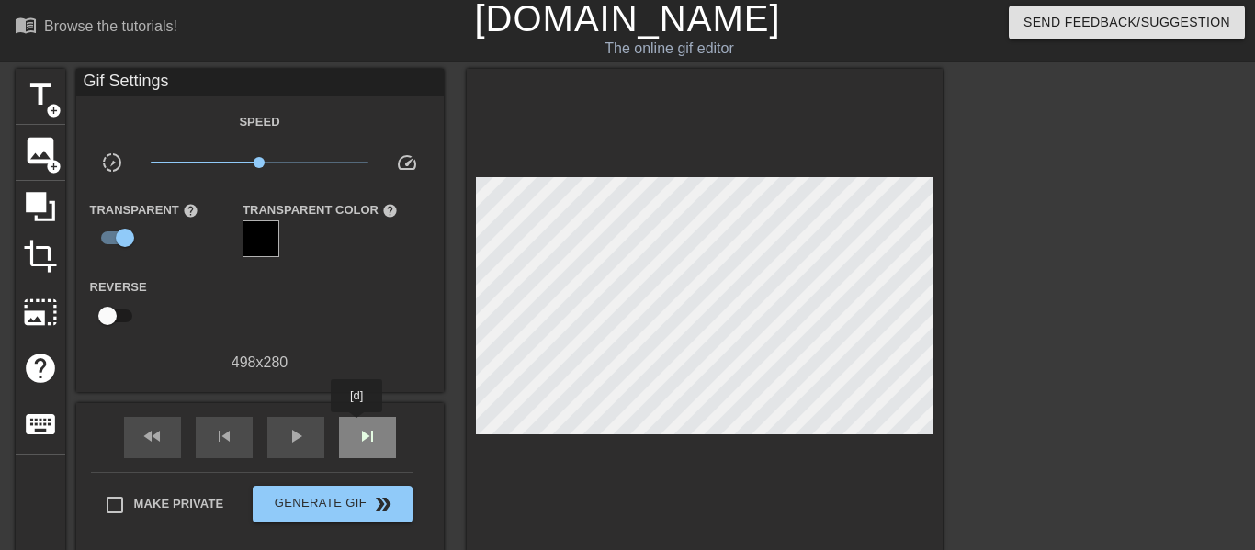
click at [356, 425] on span "skip_next" at bounding box center [367, 436] width 22 height 22
click at [613, 475] on div at bounding box center [705, 311] width 476 height 484
click at [571, 467] on div at bounding box center [705, 311] width 476 height 484
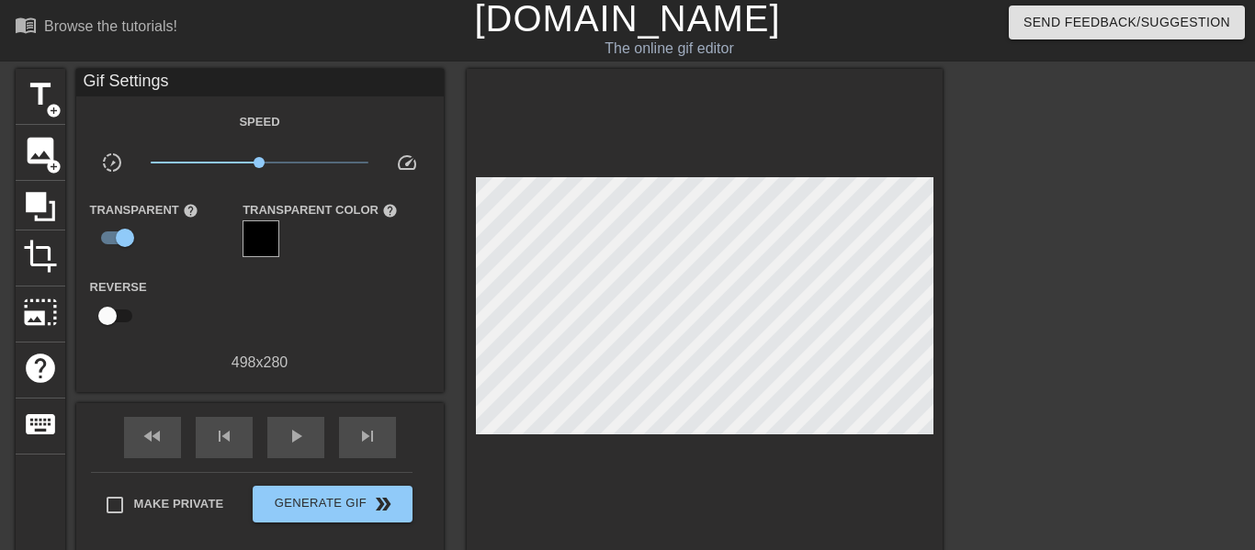
scroll to position [184, 0]
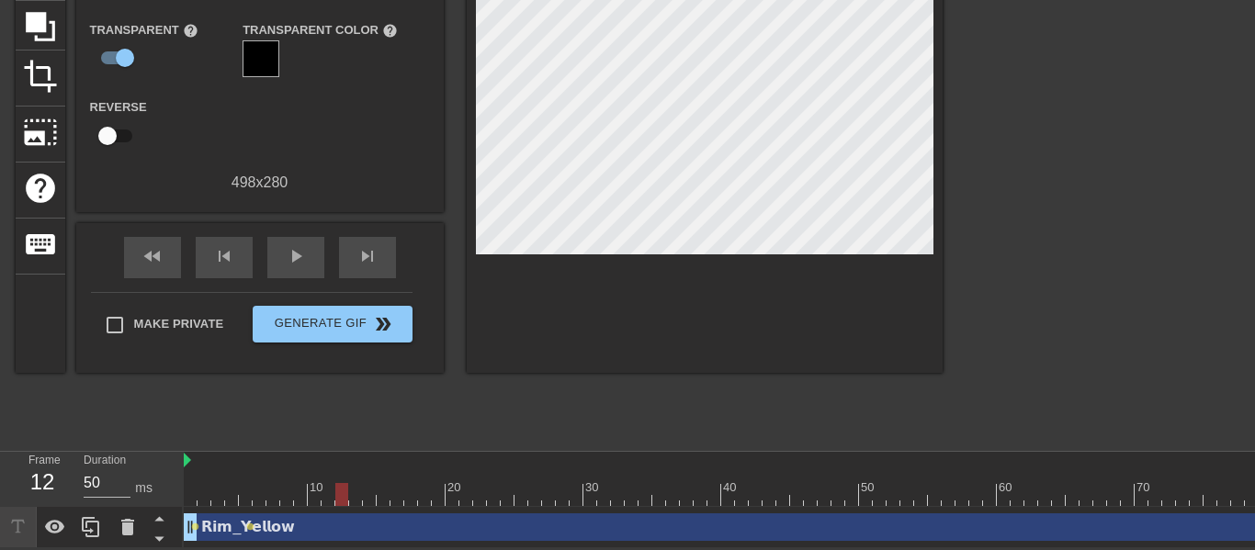
click at [279, 530] on div "𝗥𝗶𝗺_𝗬𝗲𝗹𝗹𝗼𝘄 drag_handle drag_handle" at bounding box center [845, 528] width 1323 height 28
click at [718, 524] on div "𝗥𝗶𝗺_𝗬𝗲𝗹𝗹𝗼𝘄 drag_handle drag_handle" at bounding box center [845, 528] width 1323 height 28
click at [348, 527] on div "𝗥𝗶𝗺_𝗬𝗲𝗹𝗹𝗼𝘄 drag_handle drag_handle" at bounding box center [845, 528] width 1323 height 28
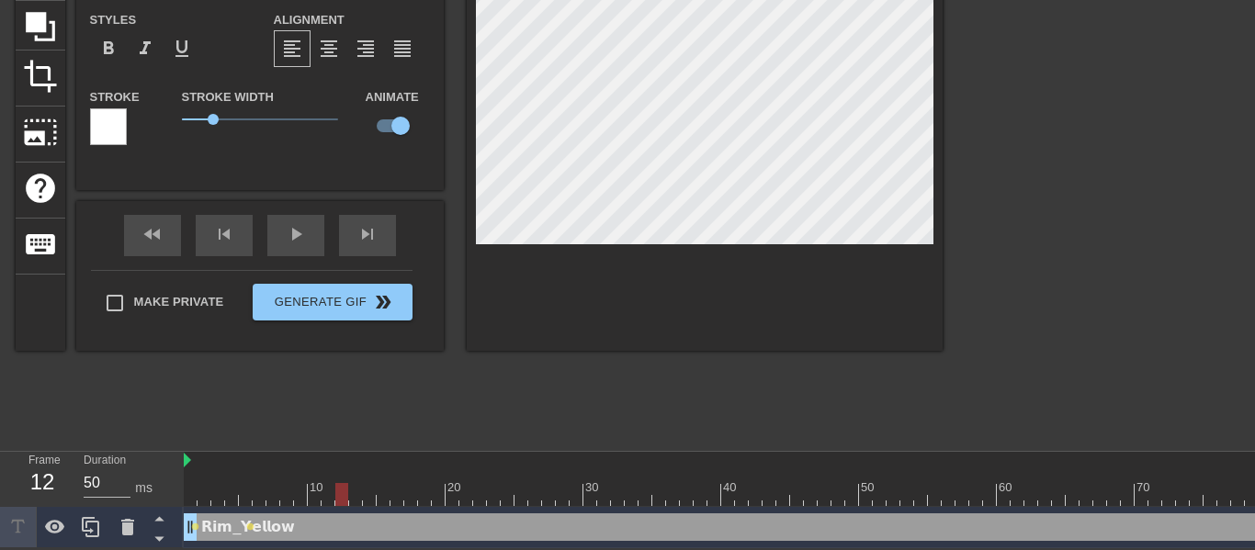
click at [348, 527] on div "𝗥𝗶𝗺_𝗬𝗲𝗹𝗹𝗼𝘄 drag_handle drag_handle" at bounding box center [845, 528] width 1323 height 28
drag, startPoint x: 220, startPoint y: 114, endPoint x: 253, endPoint y: 111, distance: 33.2
click at [253, 111] on span "2" at bounding box center [260, 119] width 156 height 22
click at [300, 157] on div "Stroke Width 2.3" at bounding box center [260, 123] width 184 height 76
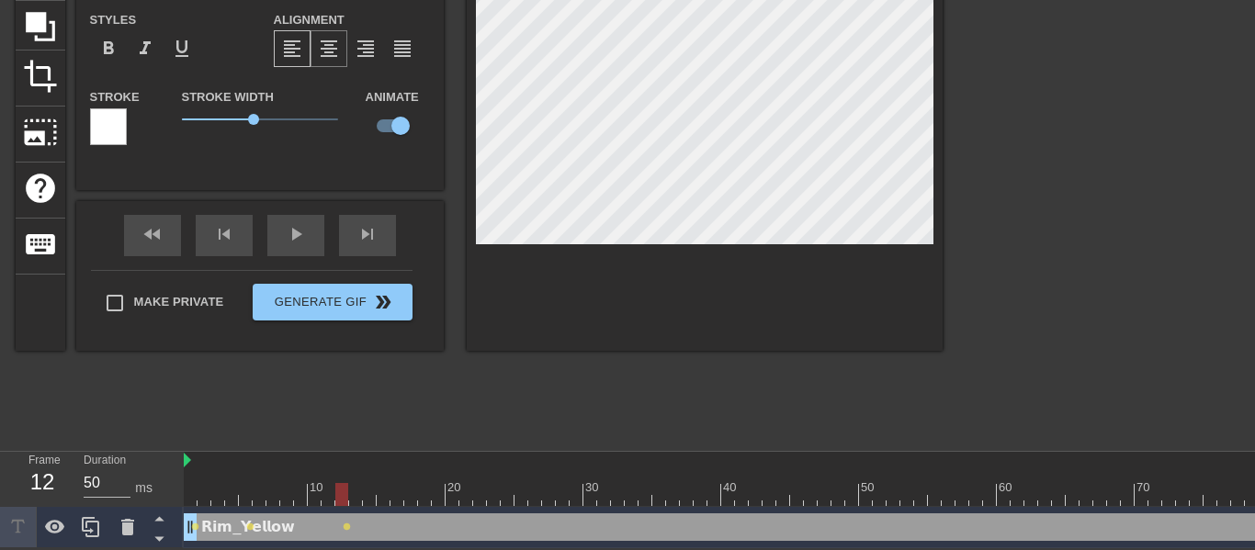
click at [328, 48] on span "format_align_center" at bounding box center [329, 49] width 22 height 22
click at [368, 47] on span "format_align_right" at bounding box center [366, 49] width 22 height 22
click at [418, 42] on div "format_align_justify" at bounding box center [402, 48] width 37 height 37
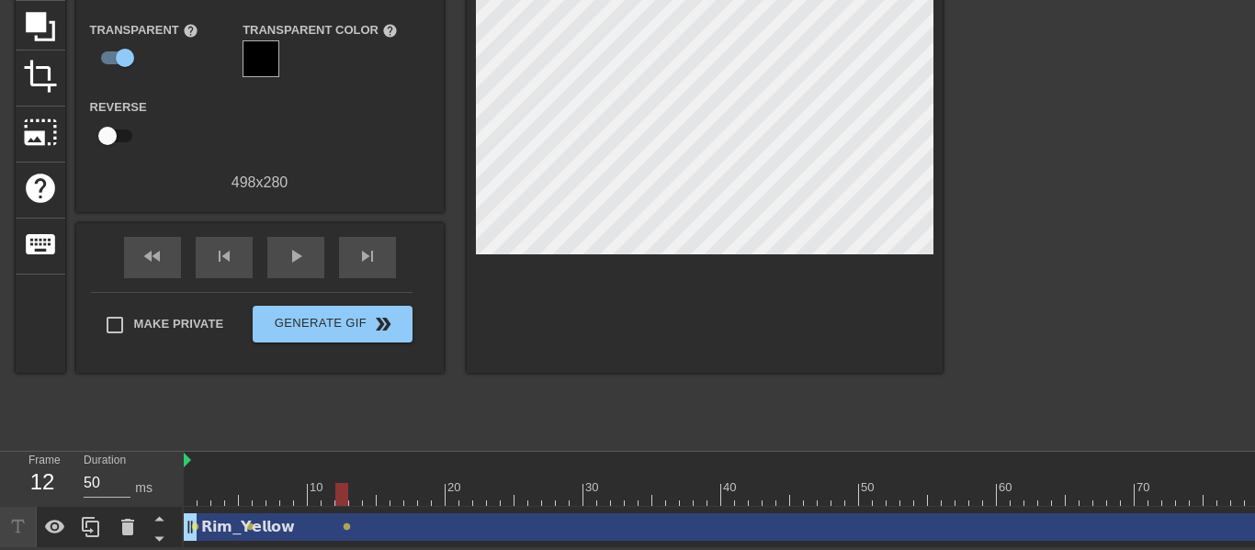
click at [603, 440] on div "menu_book Browse the tutorials! [DOMAIN_NAME] The online gif editor Send Feedba…" at bounding box center [627, 182] width 1255 height 732
click at [517, 535] on div "𝗥𝗶𝗺_𝗬𝗲𝗹𝗹𝗼𝘄 drag_handle drag_handle" at bounding box center [845, 528] width 1323 height 28
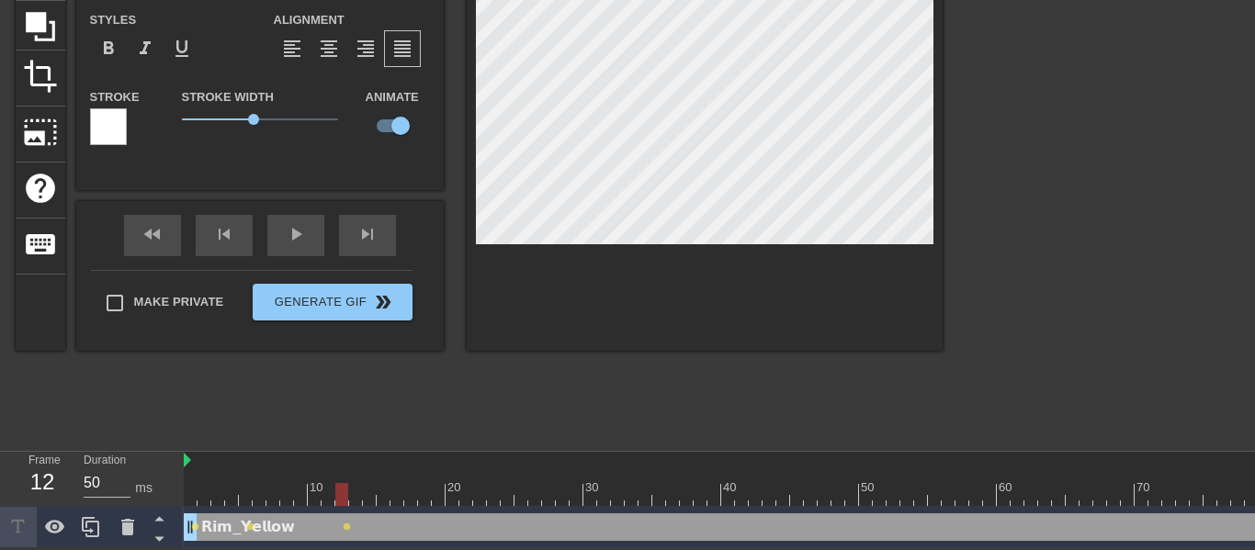
click at [516, 491] on div at bounding box center [845, 494] width 1323 height 23
click at [527, 483] on div at bounding box center [845, 494] width 1323 height 23
click at [332, 393] on div "title add_circle image add_circle crop photo_size_select_large help keyboard 𝗥𝗶…" at bounding box center [479, 164] width 927 height 551
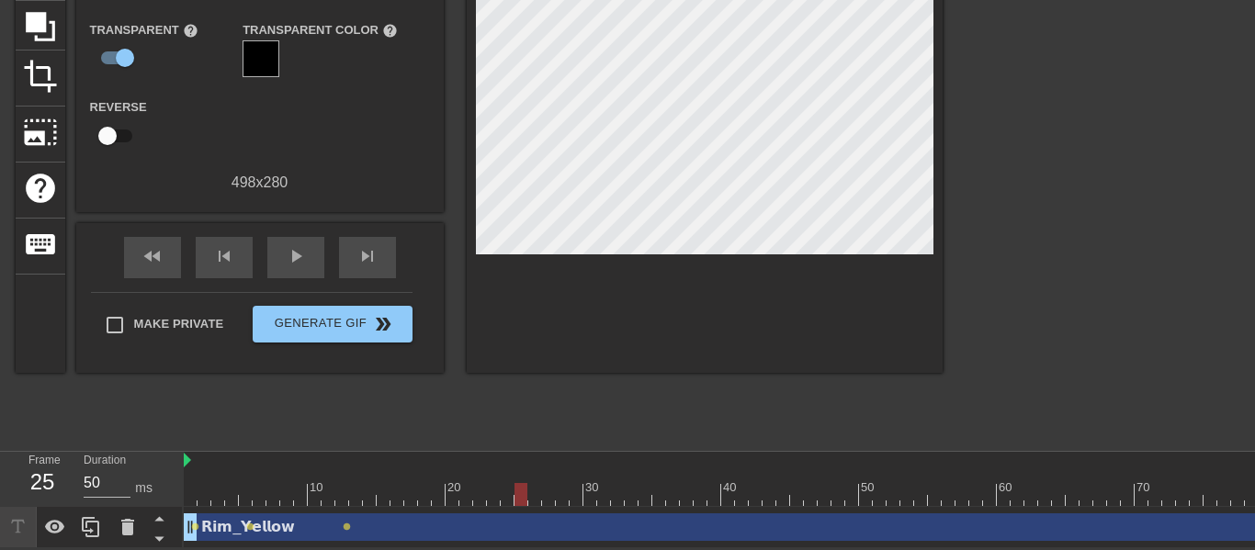
scroll to position [0, 0]
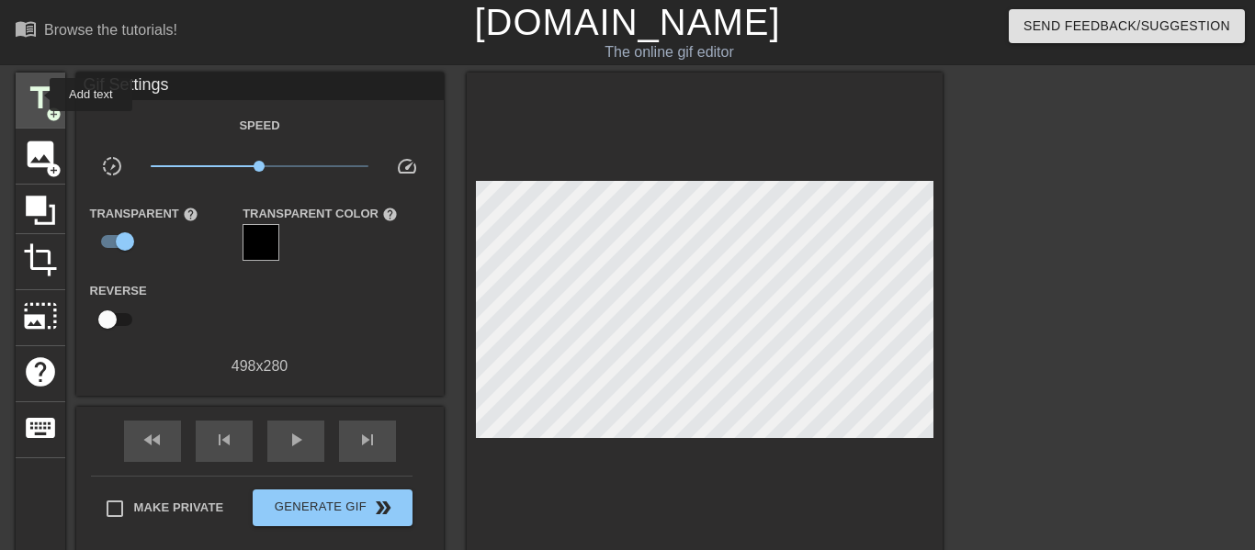
click at [38, 95] on span "title" at bounding box center [40, 98] width 35 height 35
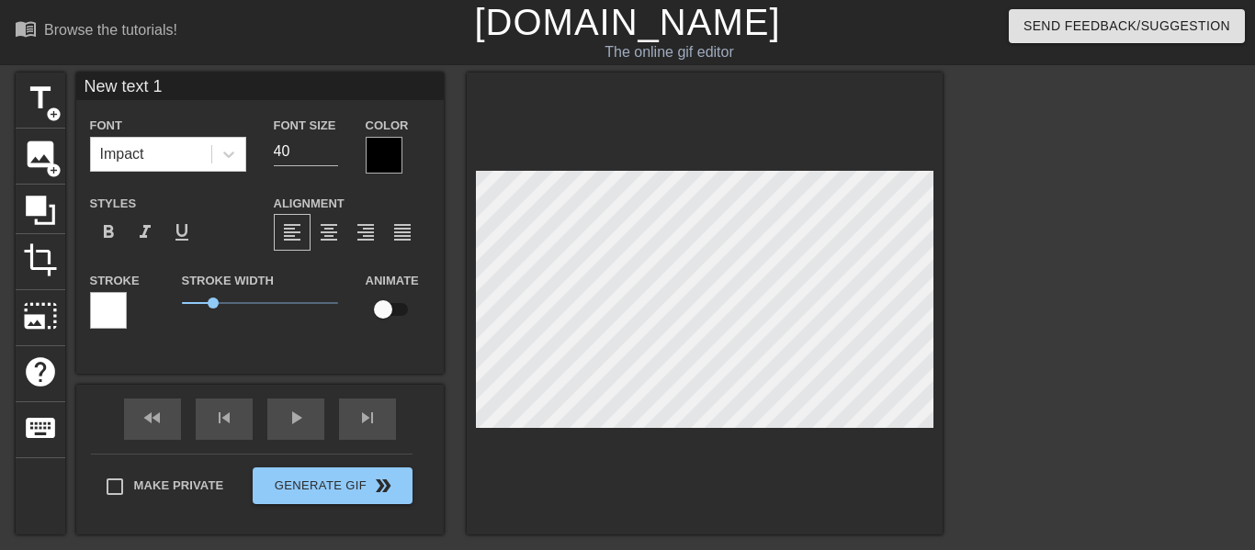
type input "New text"
type textarea "New t"
type input "New"
type textarea "New"
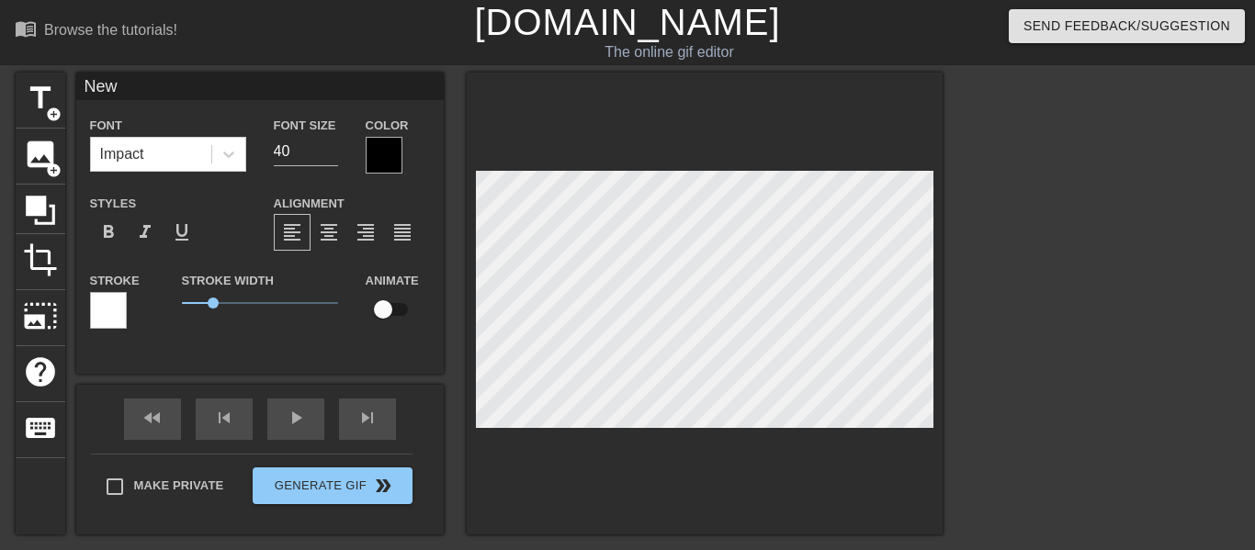
type input "Ne"
type textarea "Ne"
type input "N"
type textarea "N"
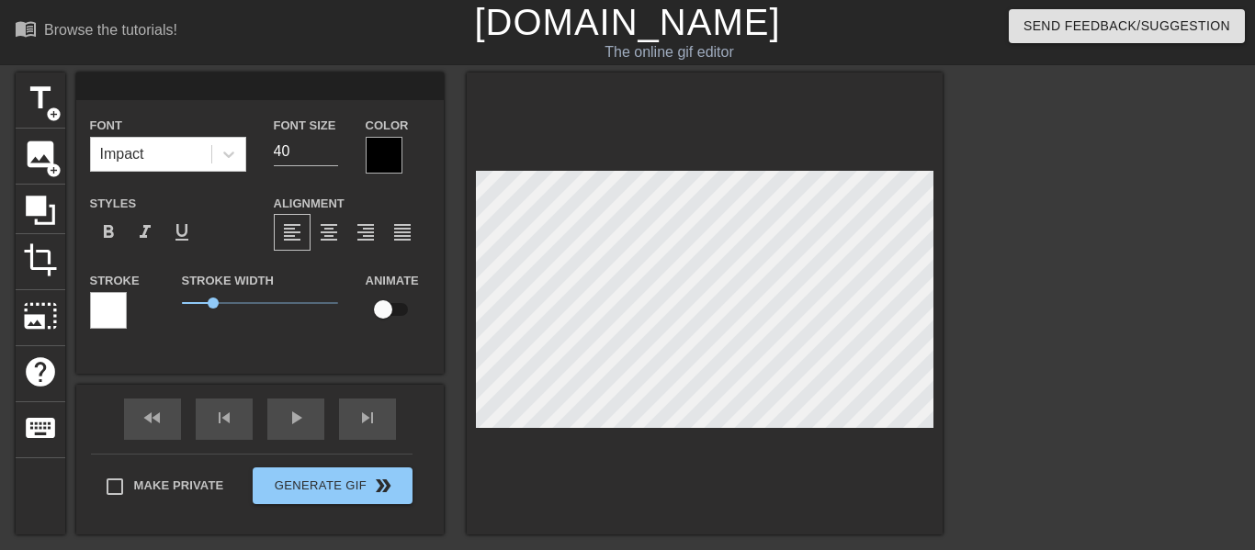
type input "𝗥𝗶𝗺_𝗬𝗲𝗹𝗹𝗼𝘄"
type textarea "𝗥𝗶𝗺_𝗬𝗲𝗹𝗹𝗼𝘄"
click at [393, 146] on div at bounding box center [384, 155] width 37 height 37
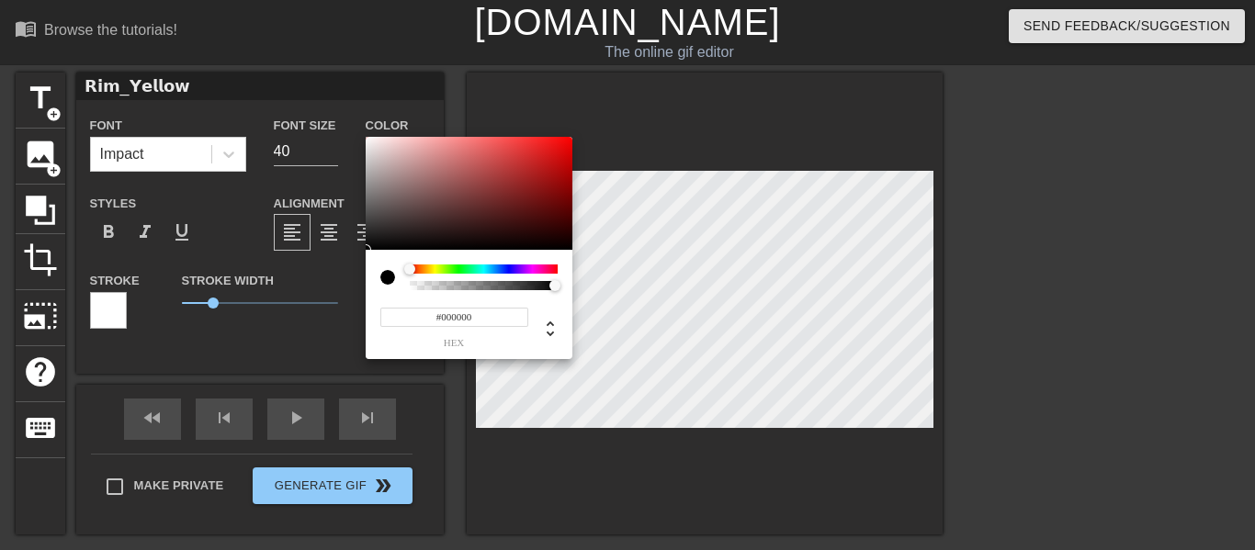
type input "0"
drag, startPoint x: 463, startPoint y: 283, endPoint x: 351, endPoint y: 291, distance: 112.4
click at [351, 291] on div "0 r 0 g 0 b 0 a" at bounding box center [627, 275] width 1255 height 550
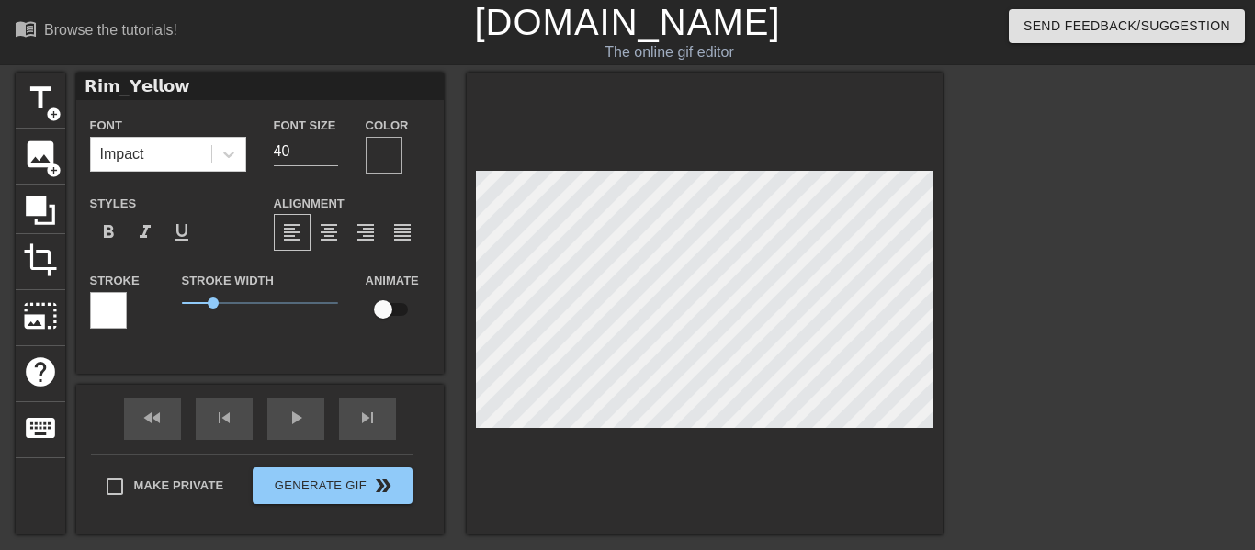
drag, startPoint x: 672, startPoint y: 320, endPoint x: 397, endPoint y: 311, distance: 274.9
click at [397, 311] on div "title add_circle image add_circle crop photo_size_select_large help keyboard 𝗥𝗶…" at bounding box center [479, 304] width 927 height 462
click at [374, 307] on input "checkbox" at bounding box center [383, 309] width 105 height 35
checkbox input "true"
click at [461, 295] on div "title add_circle image add_circle crop photo_size_select_large help keyboard 𝗥𝗶…" at bounding box center [479, 304] width 927 height 462
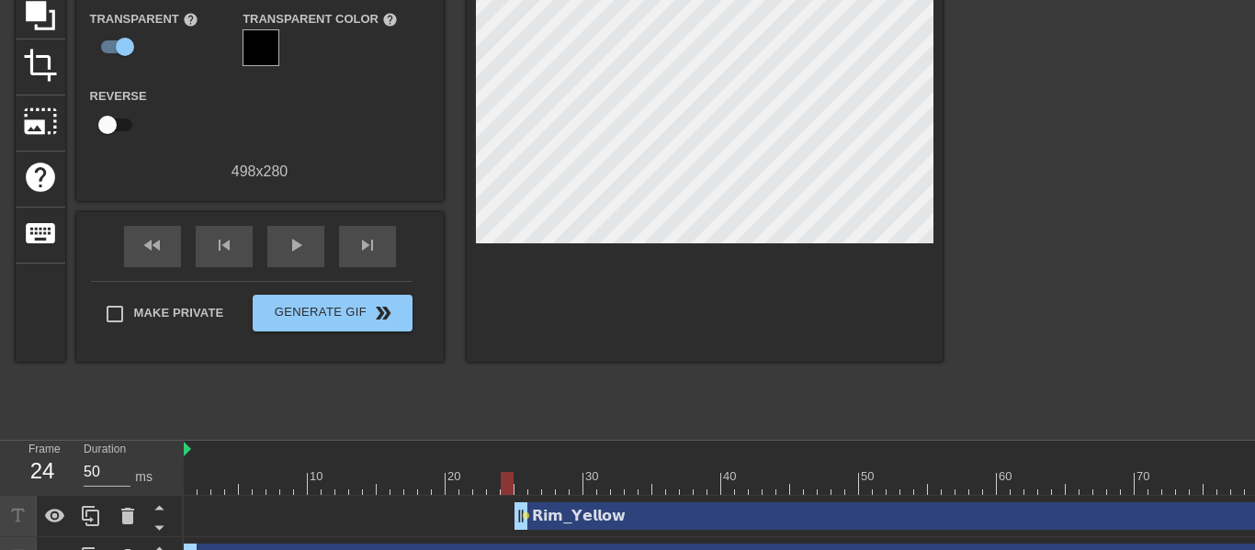
scroll to position [199, 0]
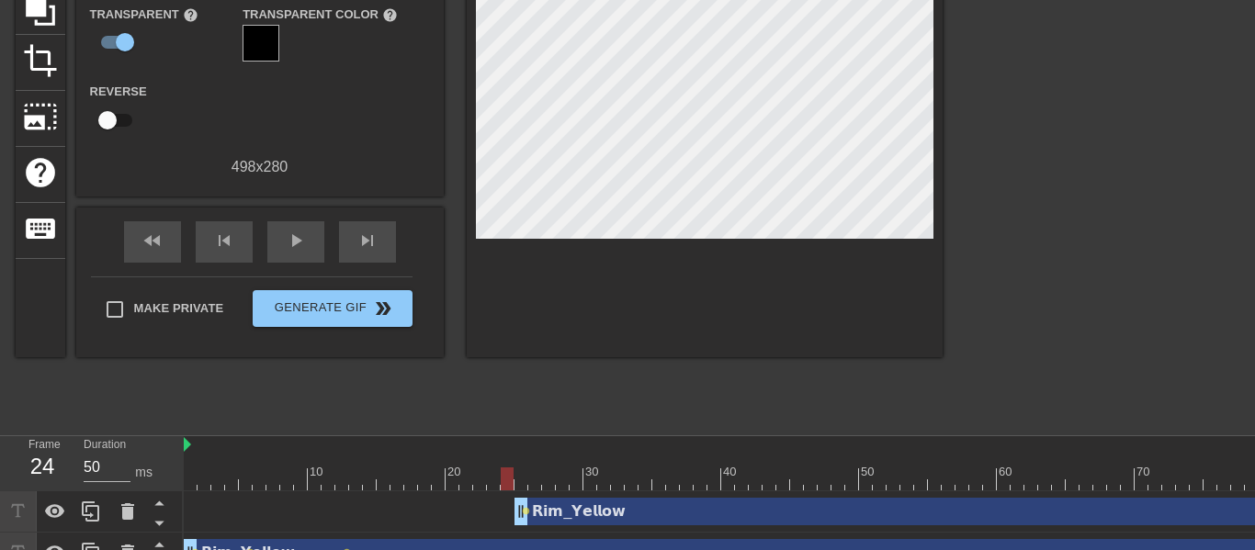
click at [602, 513] on div "𝗥𝗶𝗺_𝗬𝗲𝗹𝗹𝗼𝘄 drag_handle drag_handle" at bounding box center [1010, 512] width 992 height 28
click at [686, 514] on div "𝗥𝗶𝗺_𝗬𝗲𝗹𝗹𝗼𝘄 drag_handle drag_handle" at bounding box center [1010, 512] width 992 height 28
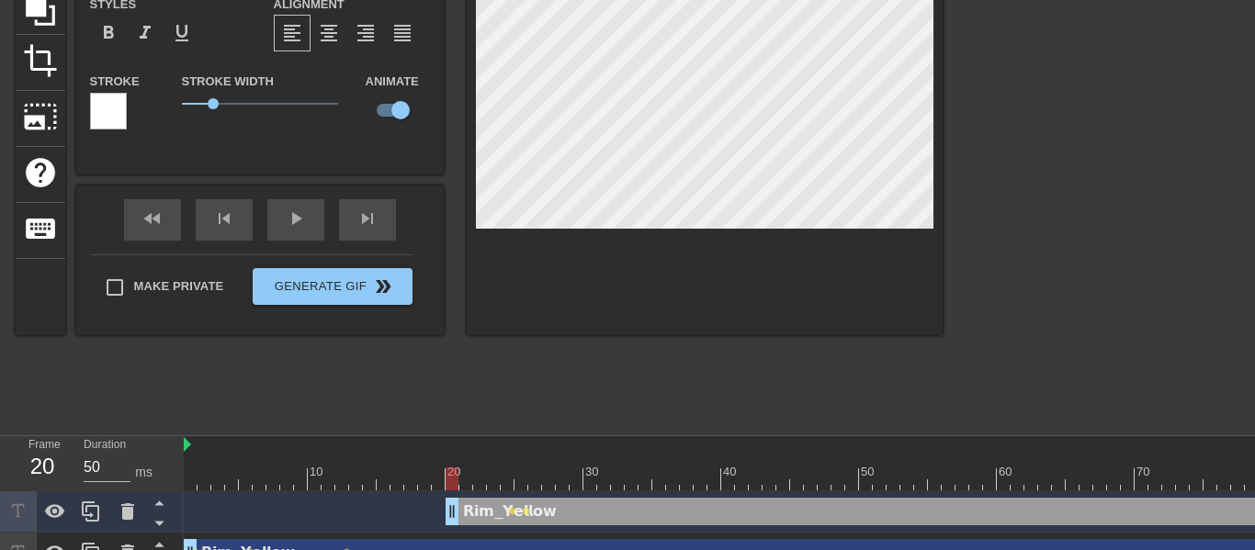
drag, startPoint x: 686, startPoint y: 514, endPoint x: 620, endPoint y: 508, distance: 66.5
click at [620, 508] on div "𝗥𝗶𝗺_𝗬𝗲𝗹𝗹𝗼𝘄 drag_handle drag_handle" at bounding box center [942, 512] width 992 height 28
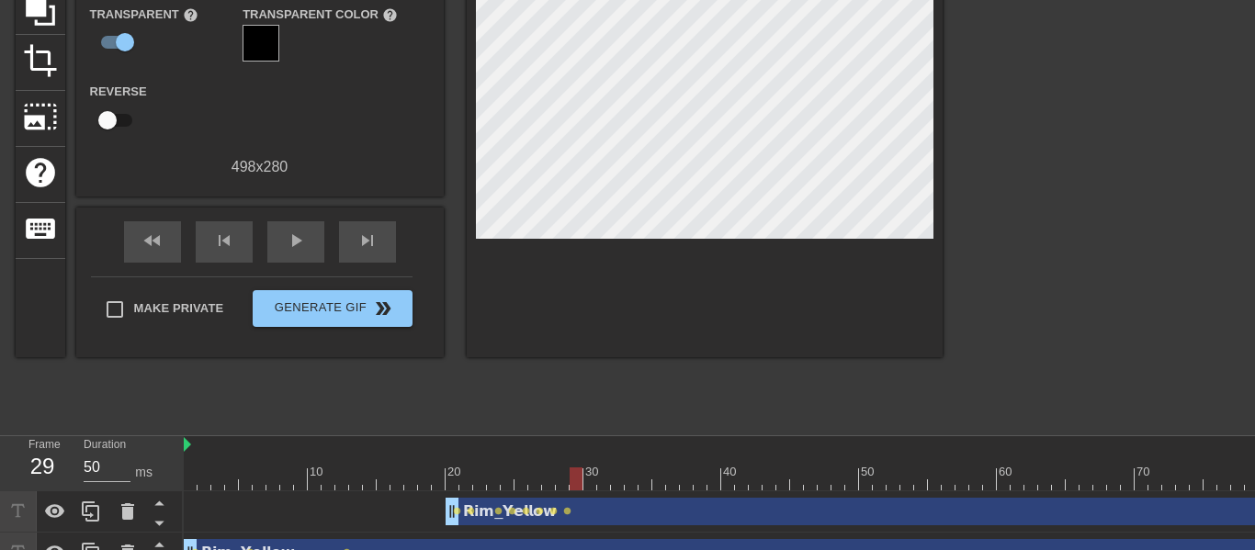
click at [906, 190] on div at bounding box center [1103, 148] width 276 height 551
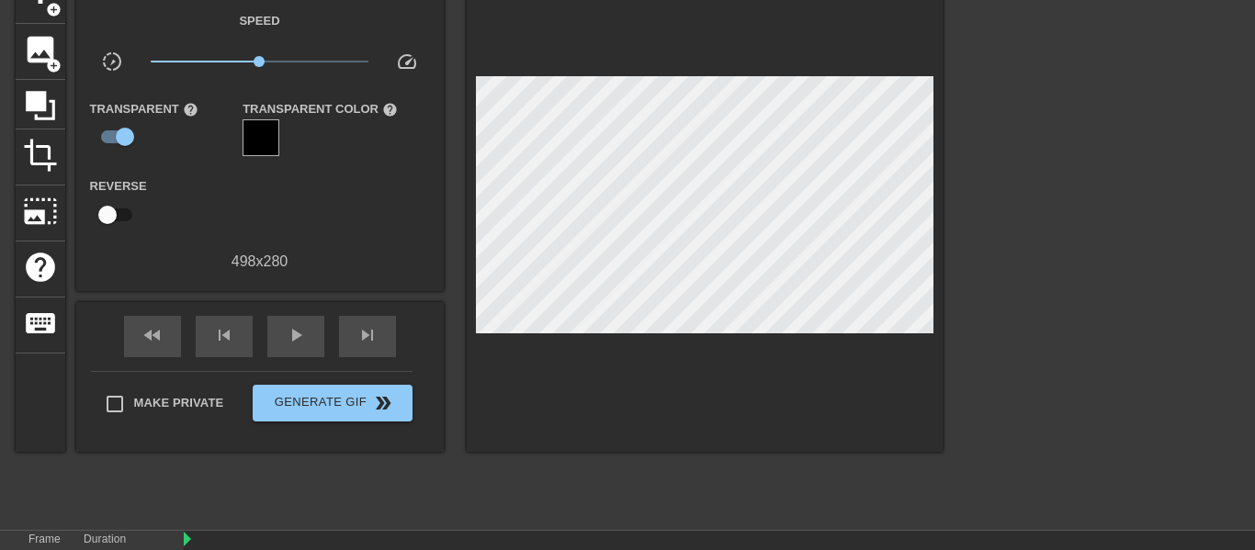
scroll to position [225, 0]
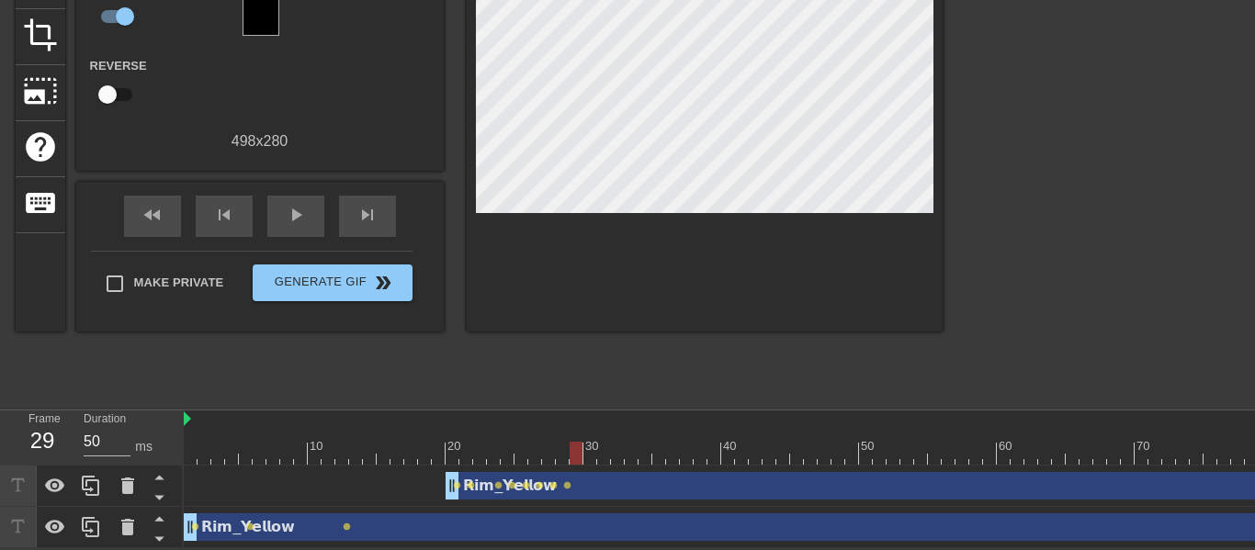
click at [198, 489] on div "𝗥𝗶𝗺_𝗬𝗲𝗹𝗹𝗼𝘄 drag_handle drag_handle lens lens lens lens lens lens lens lens" at bounding box center [845, 486] width 1323 height 28
click at [216, 488] on div "𝗥𝗶𝗺_𝗬𝗲𝗹𝗹𝗼𝘄 drag_handle drag_handle lens lens lens lens lens lens lens lens" at bounding box center [845, 486] width 1323 height 28
click at [695, 484] on div "𝗥𝗶𝗺_𝗬𝗲𝗹𝗹𝗼𝘄 drag_handle drag_handle" at bounding box center [942, 486] width 992 height 28
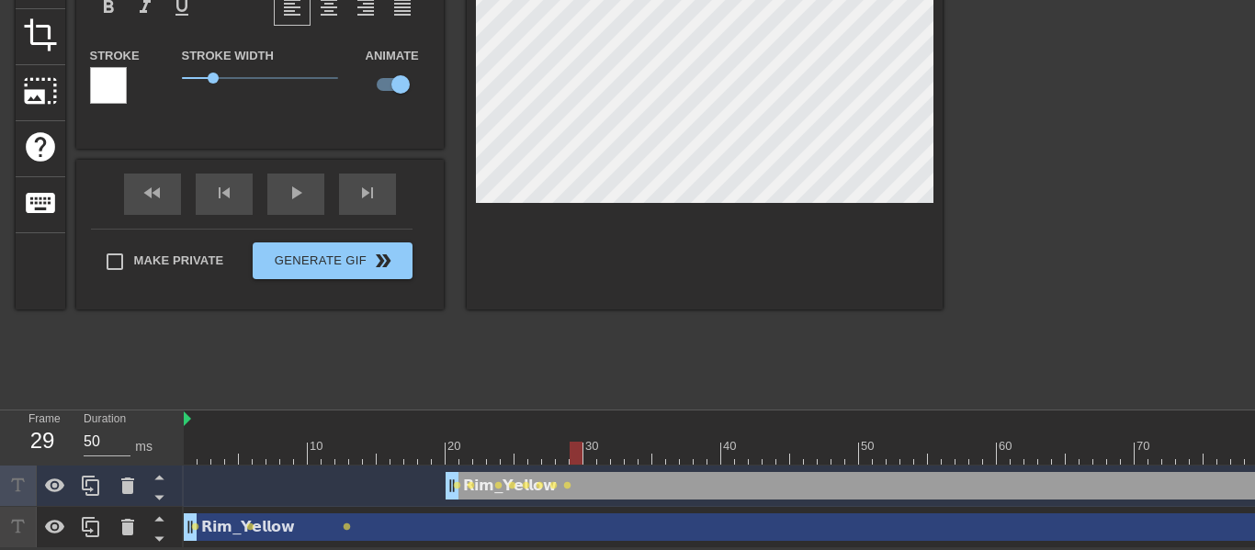
click at [865, 458] on div at bounding box center [845, 453] width 1323 height 23
click at [880, 457] on div at bounding box center [845, 453] width 1323 height 23
click at [906, 304] on div at bounding box center [1103, 122] width 276 height 551
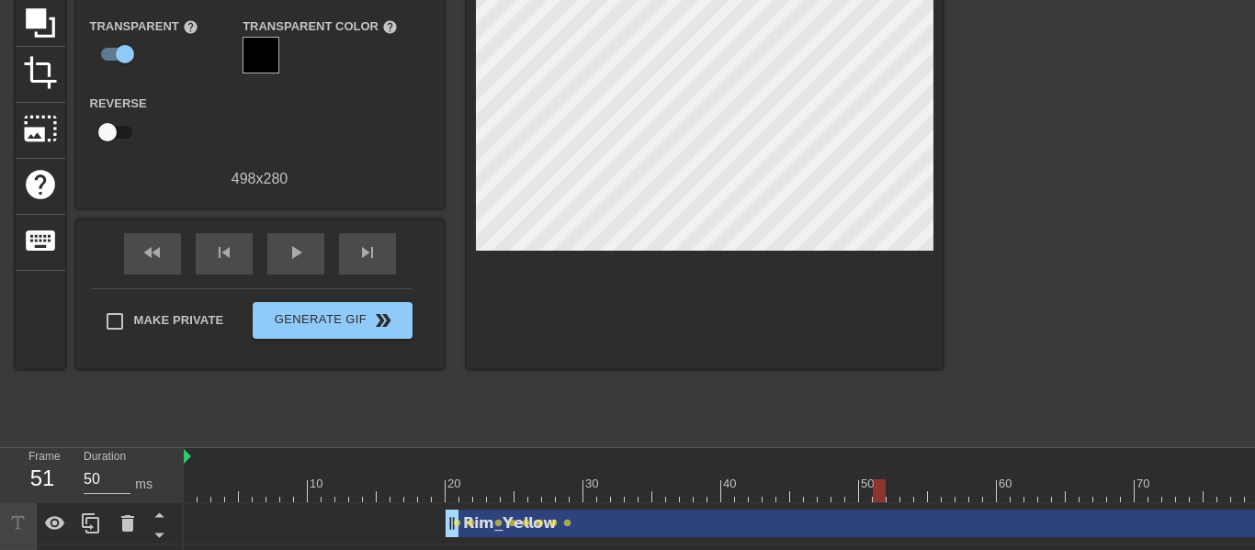
scroll to position [185, 0]
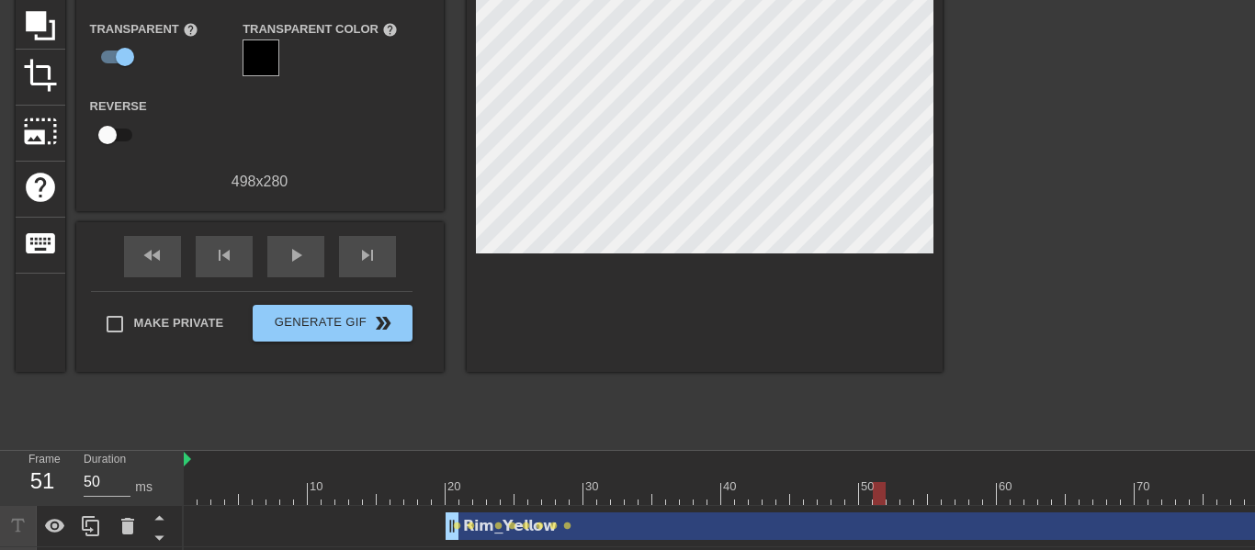
click at [632, 494] on div at bounding box center [845, 493] width 1323 height 23
click at [567, 500] on div at bounding box center [845, 493] width 1323 height 23
click at [557, 499] on div at bounding box center [562, 493] width 13 height 23
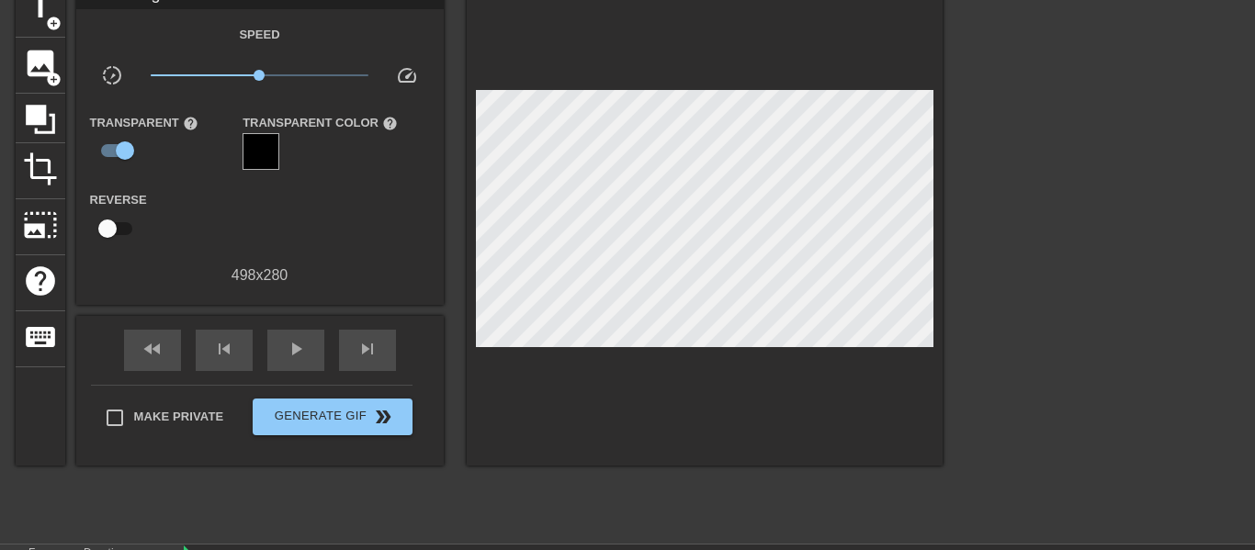
scroll to position [79, 0]
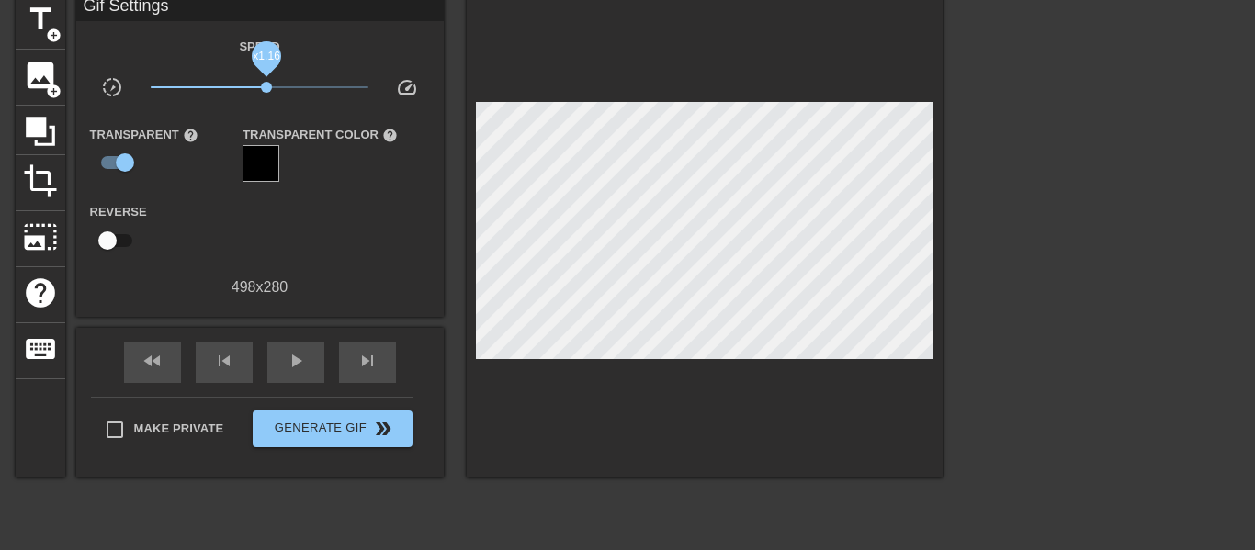
drag, startPoint x: 257, startPoint y: 86, endPoint x: 268, endPoint y: 89, distance: 11.4
click at [268, 89] on span "x1.16" at bounding box center [266, 87] width 11 height 11
click at [351, 367] on div "skip_next" at bounding box center [367, 362] width 57 height 41
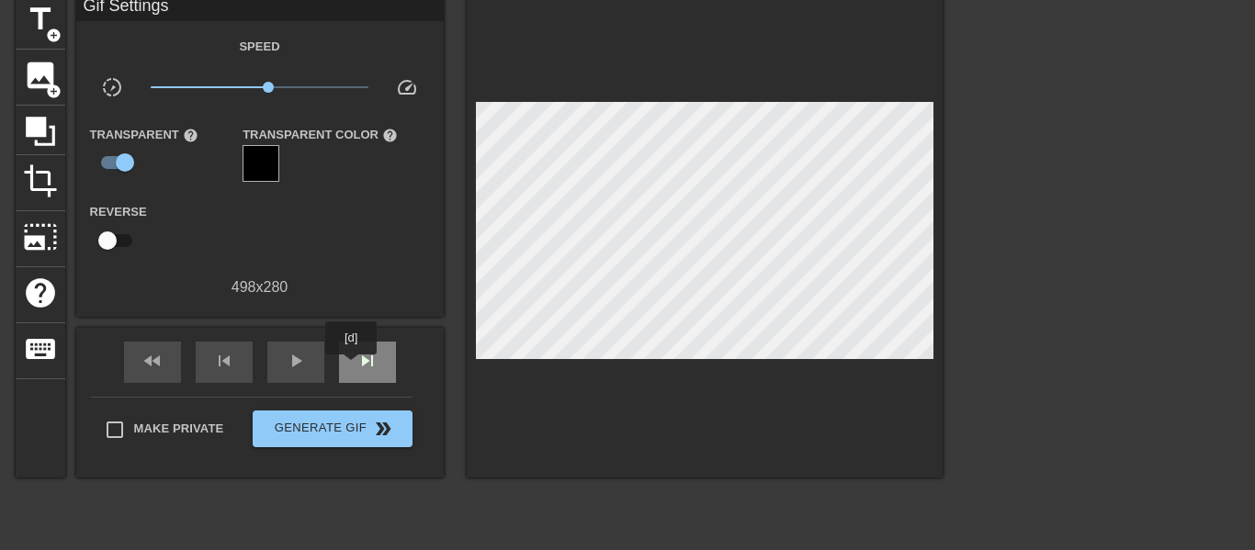
click at [351, 367] on div "skip_next" at bounding box center [367, 362] width 57 height 41
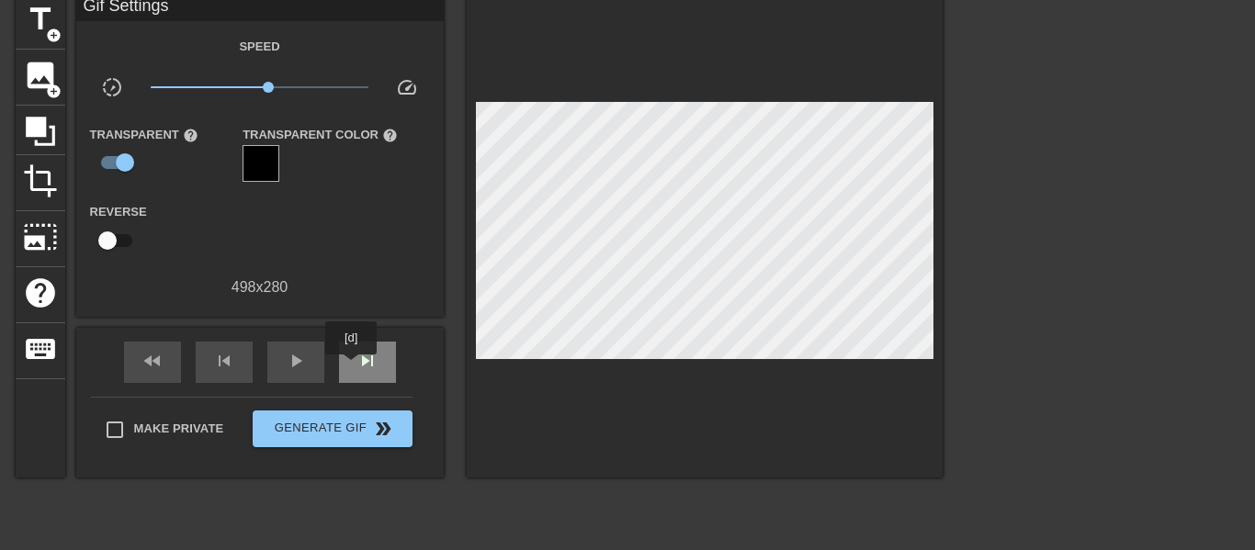
click at [351, 367] on div "skip_next" at bounding box center [367, 362] width 57 height 41
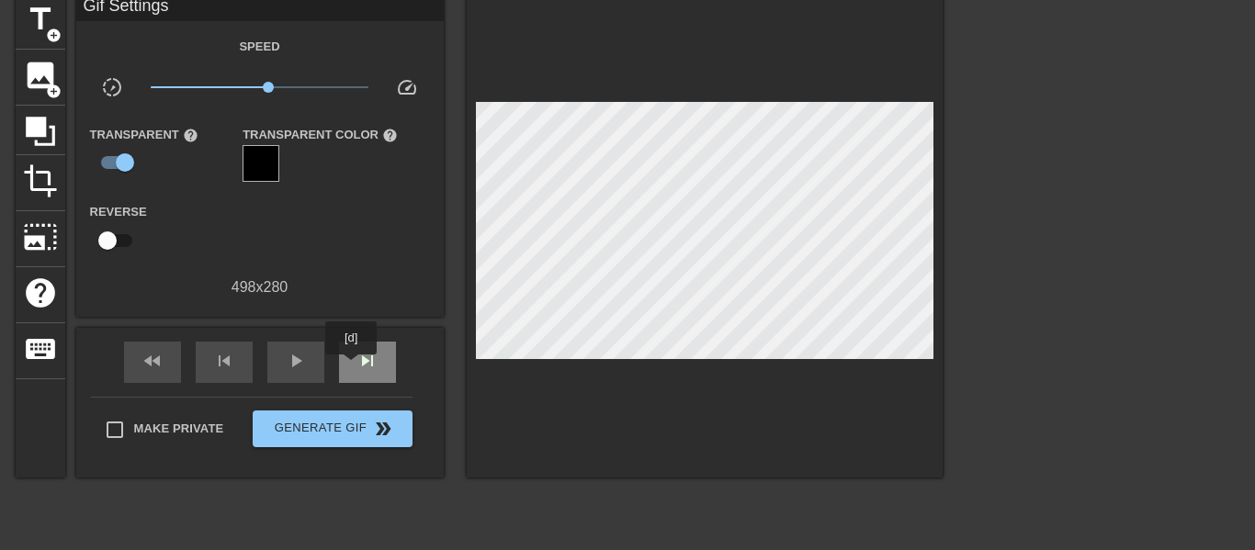
click at [351, 367] on div "skip_next" at bounding box center [367, 362] width 57 height 41
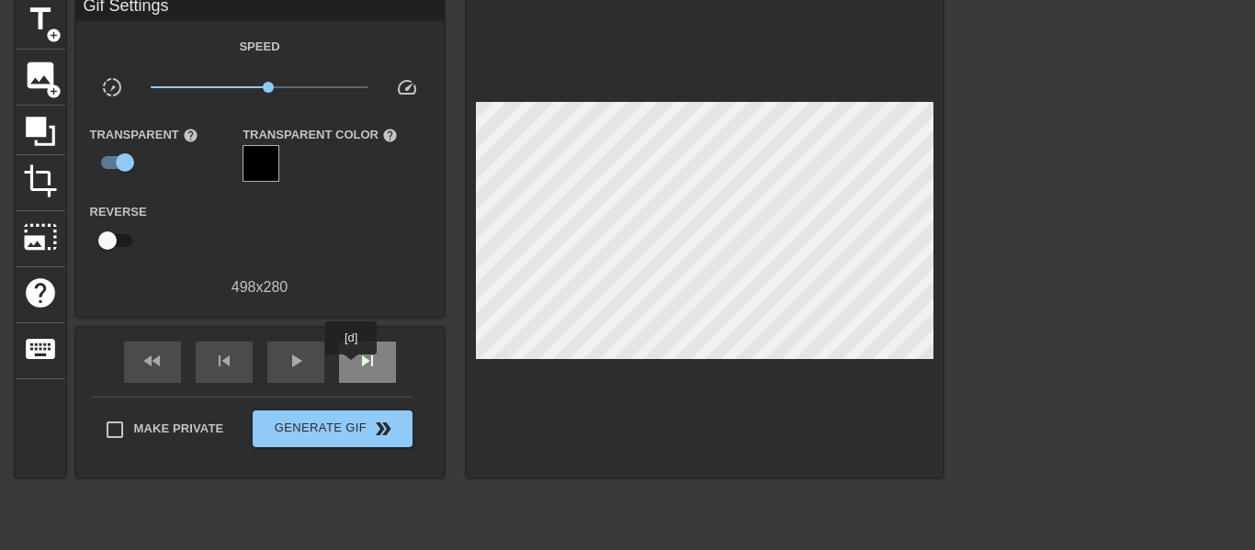
click at [351, 367] on div "skip_next" at bounding box center [367, 362] width 57 height 41
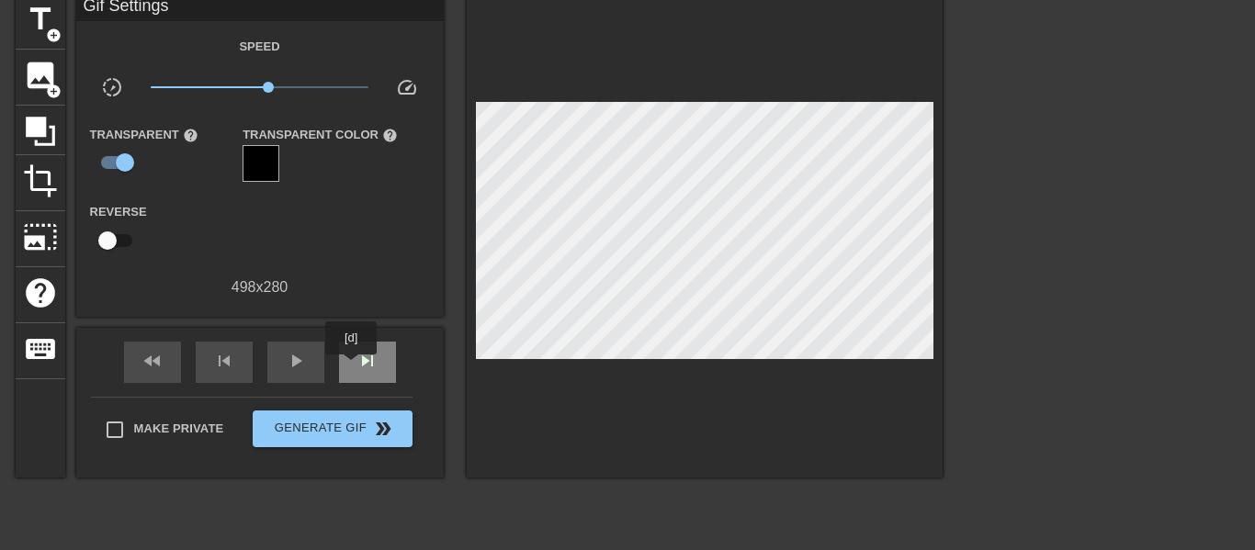
click at [351, 367] on div "skip_next" at bounding box center [367, 362] width 57 height 41
click at [379, 360] on div "skip_next" at bounding box center [367, 362] width 57 height 41
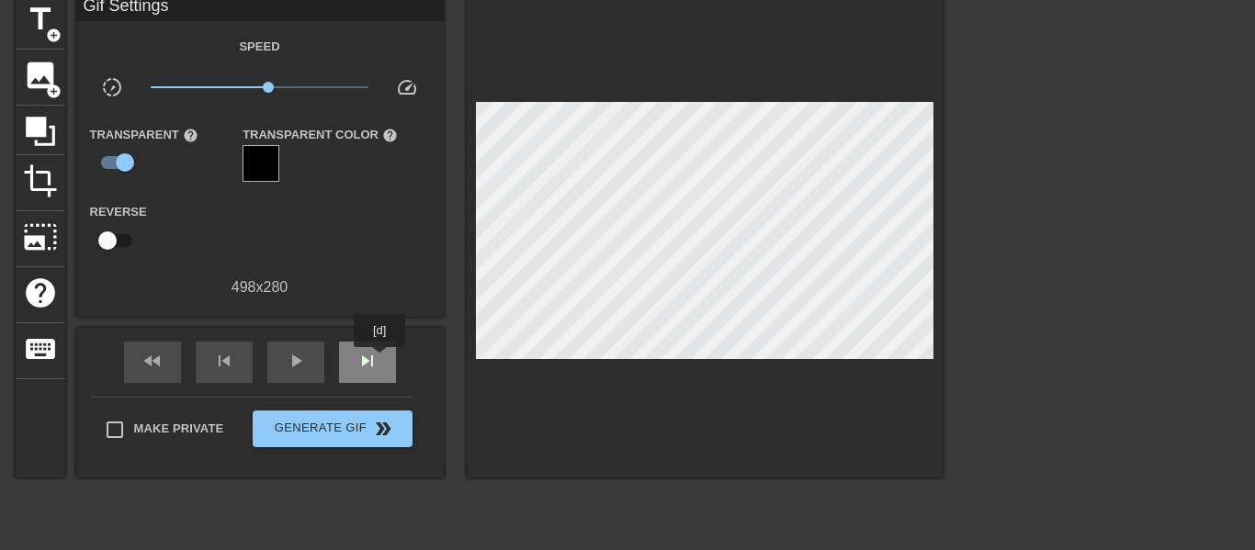
click at [379, 360] on div "skip_next" at bounding box center [367, 362] width 57 height 41
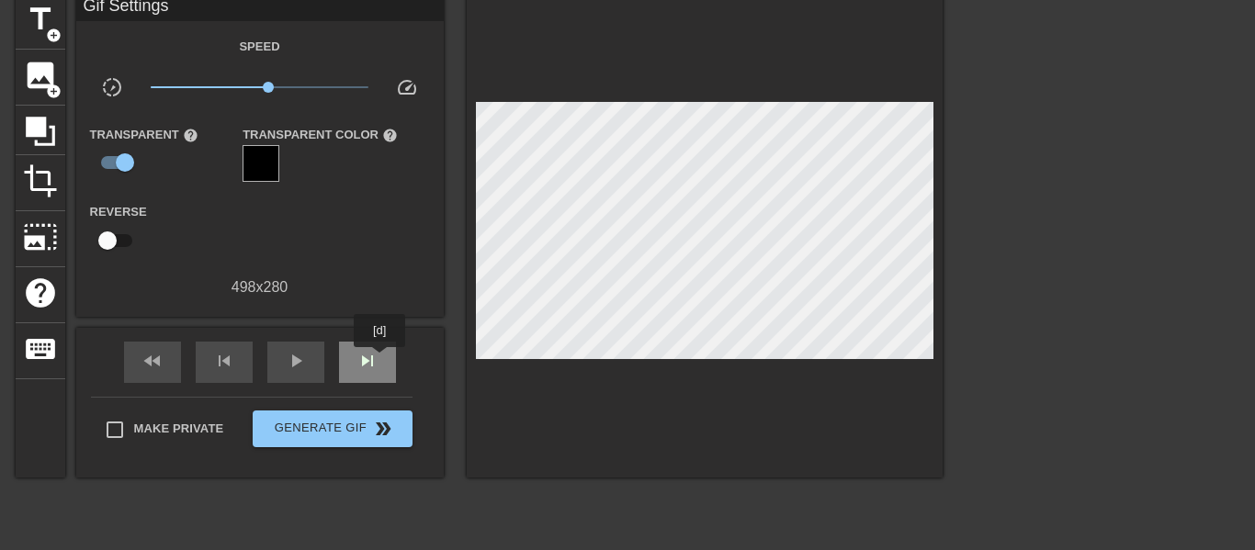
click at [379, 360] on div "skip_next" at bounding box center [367, 362] width 57 height 41
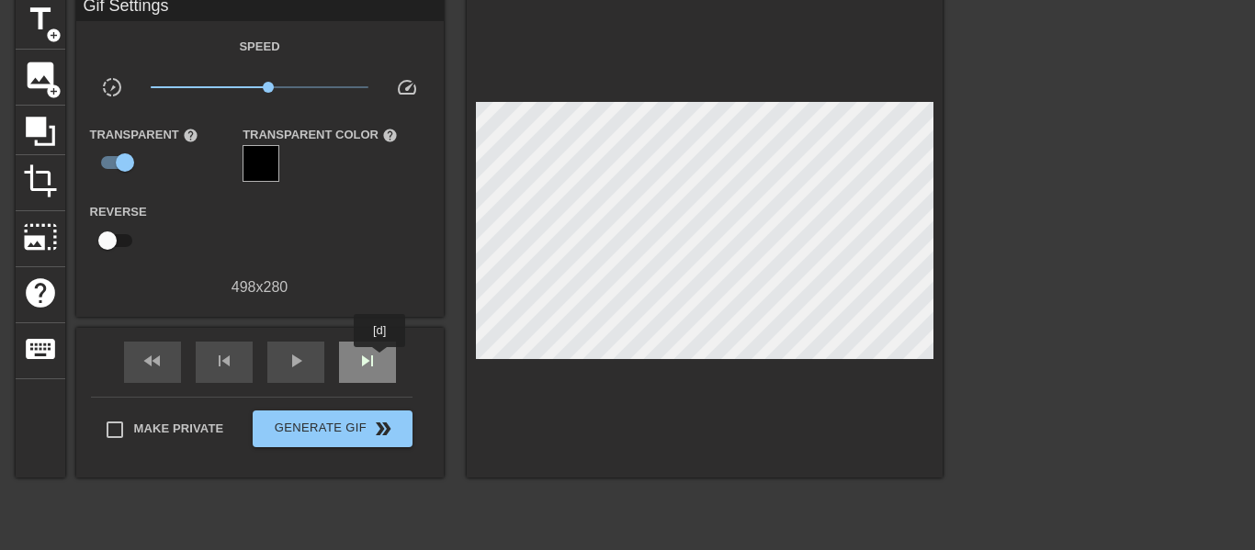
click at [379, 360] on div "skip_next" at bounding box center [367, 362] width 57 height 41
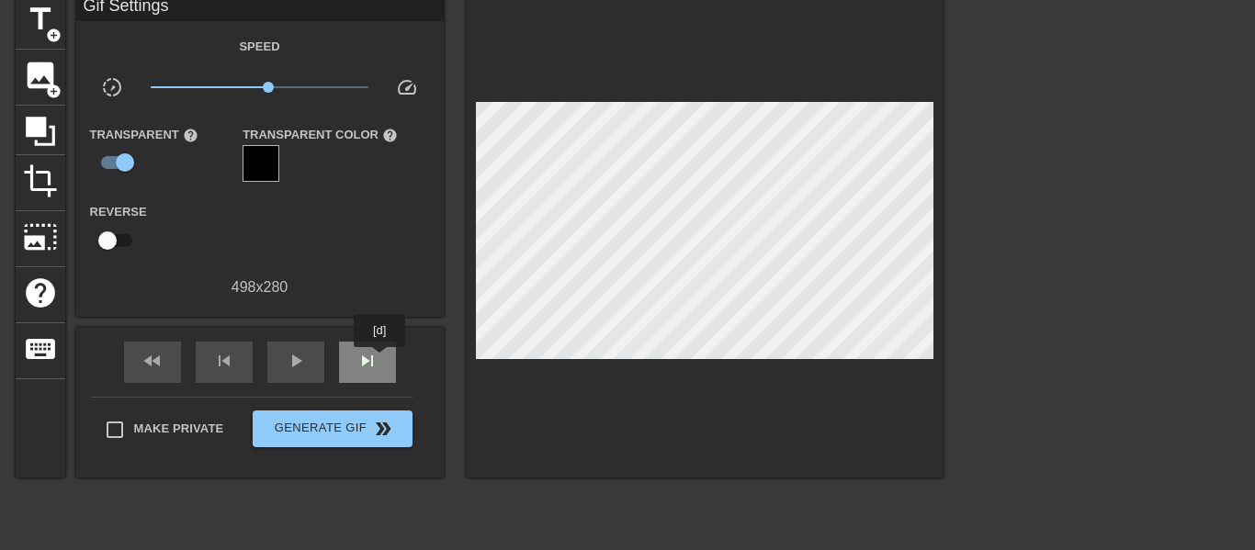
click at [379, 360] on div "skip_next" at bounding box center [367, 362] width 57 height 41
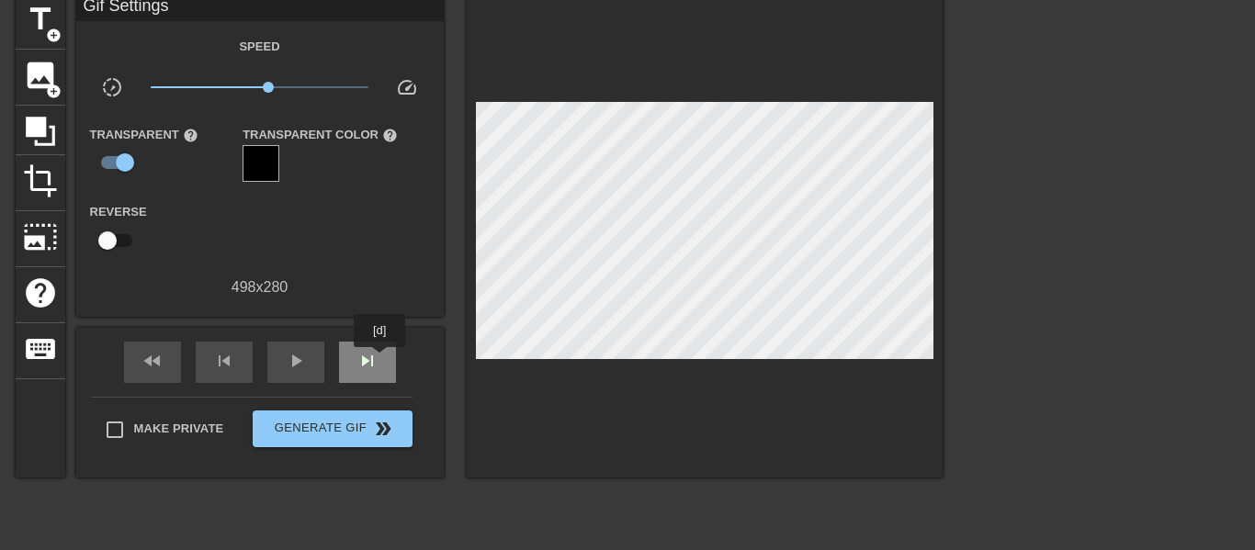
click at [379, 360] on div "skip_next" at bounding box center [367, 362] width 57 height 41
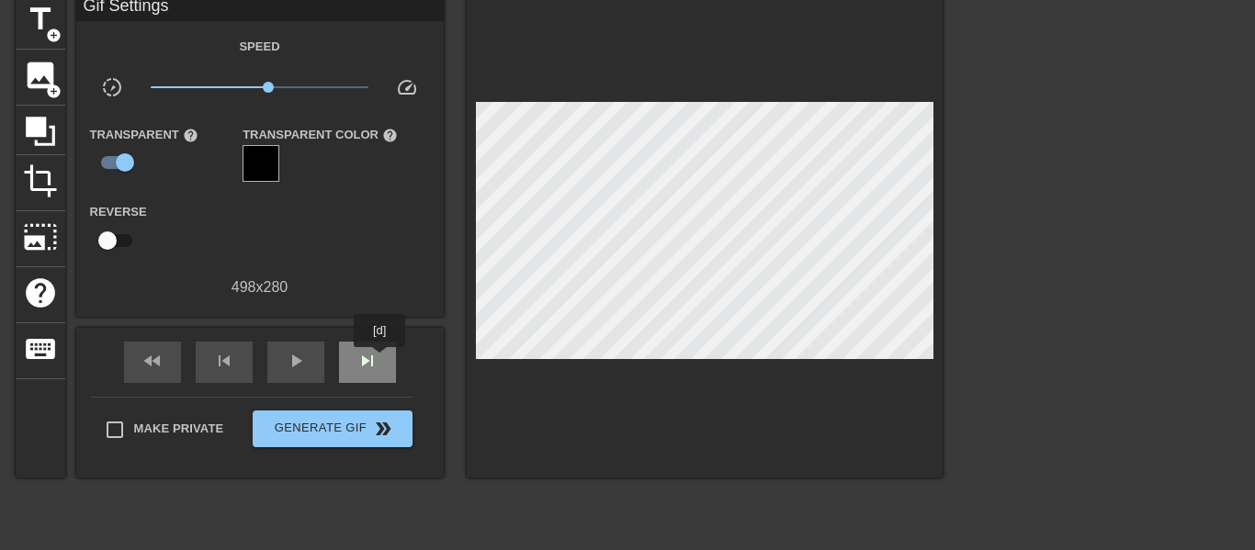
click at [379, 360] on div "skip_next" at bounding box center [367, 362] width 57 height 41
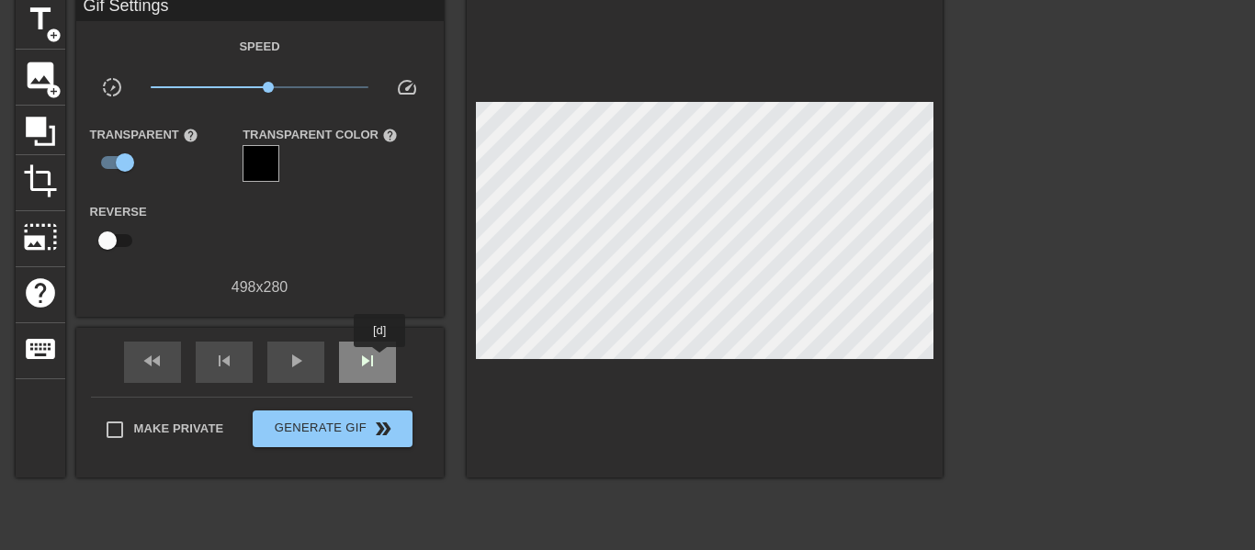
click at [379, 360] on div "skip_next" at bounding box center [367, 362] width 57 height 41
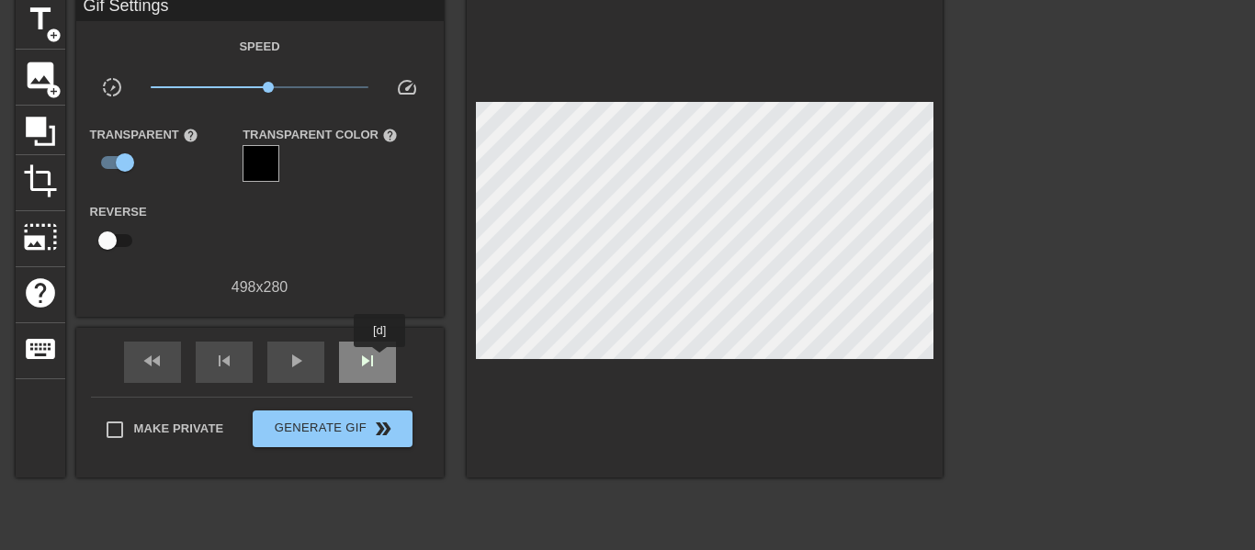
click at [379, 360] on div "skip_next" at bounding box center [367, 362] width 57 height 41
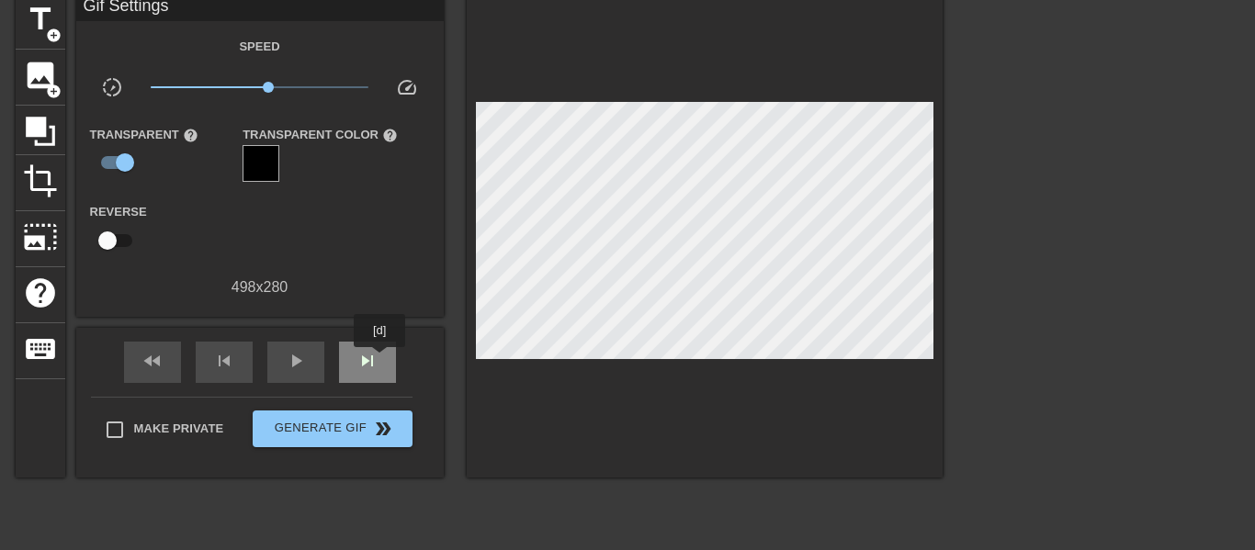
click at [379, 360] on div "skip_next" at bounding box center [367, 362] width 57 height 41
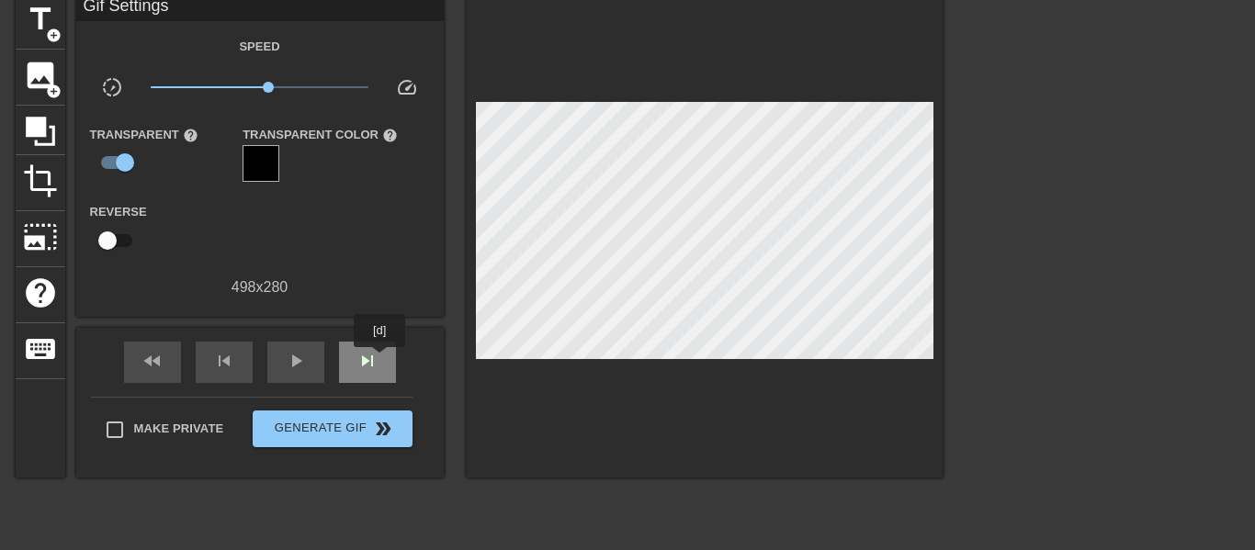
click at [379, 360] on div "skip_next" at bounding box center [367, 362] width 57 height 41
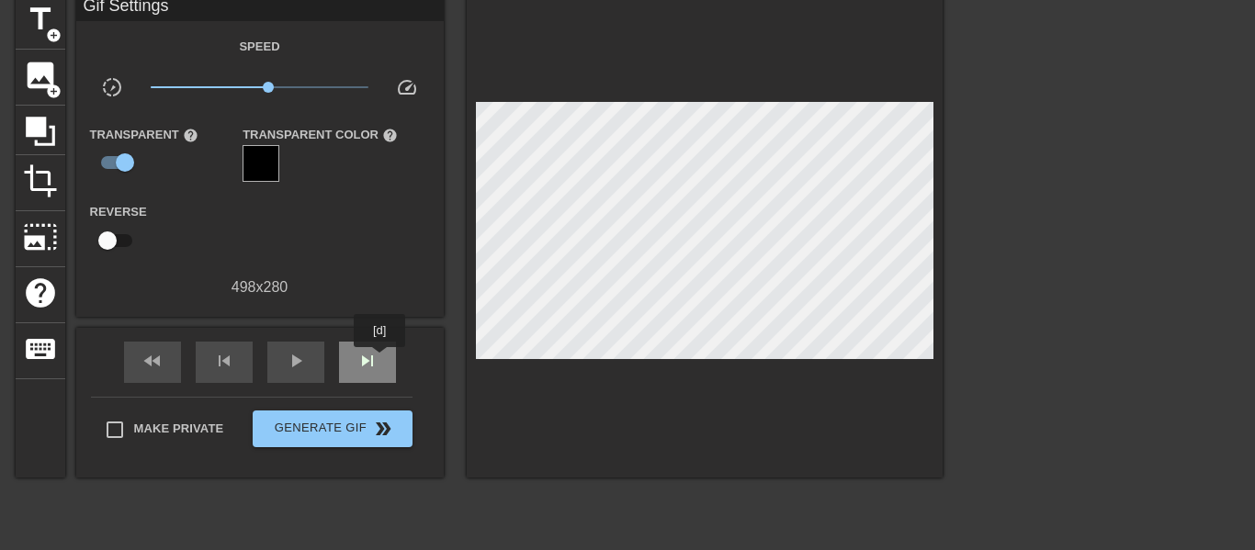
click at [379, 360] on div "skip_next" at bounding box center [367, 362] width 57 height 41
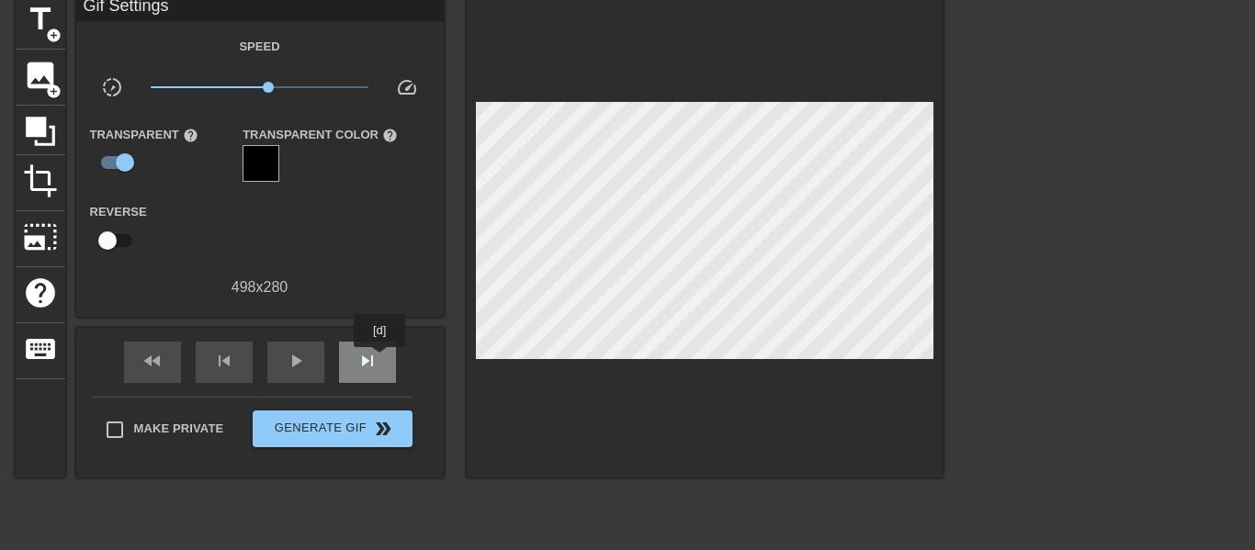
click at [379, 360] on div "skip_next" at bounding box center [367, 362] width 57 height 41
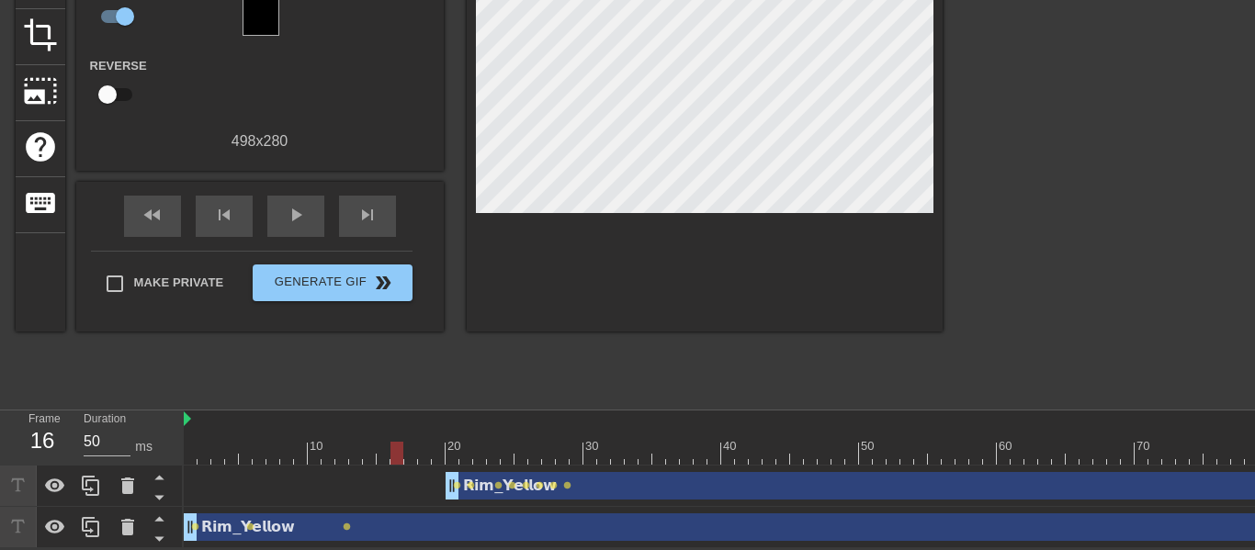
click at [654, 523] on div "𝗥𝗶𝗺_𝗬𝗲𝗹𝗹𝗼𝘄 drag_handle drag_handle" at bounding box center [845, 528] width 1323 height 28
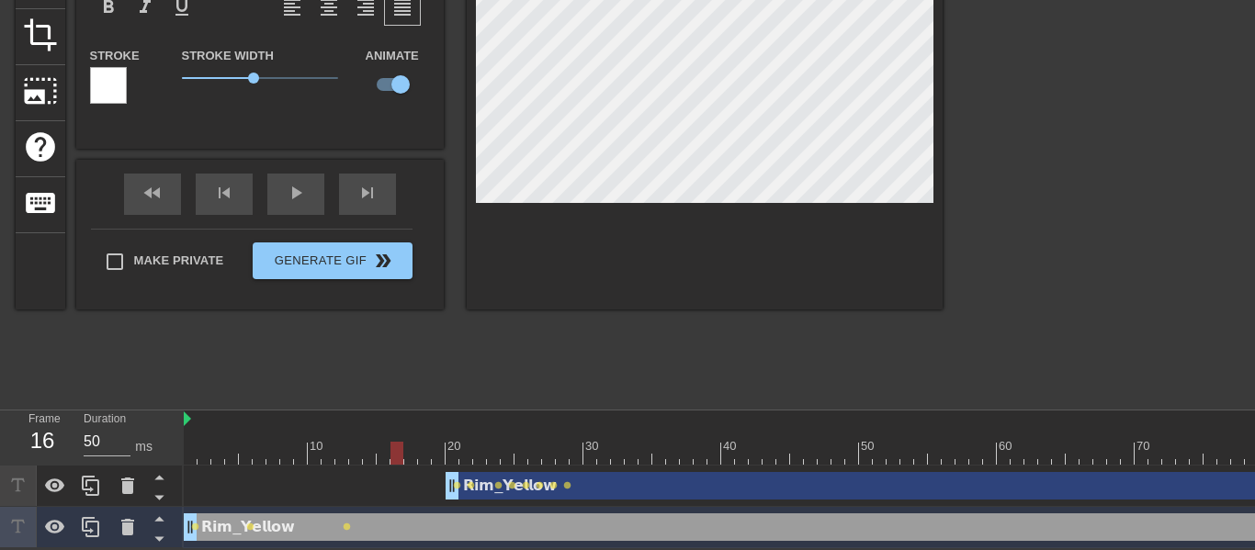
scroll to position [184, 0]
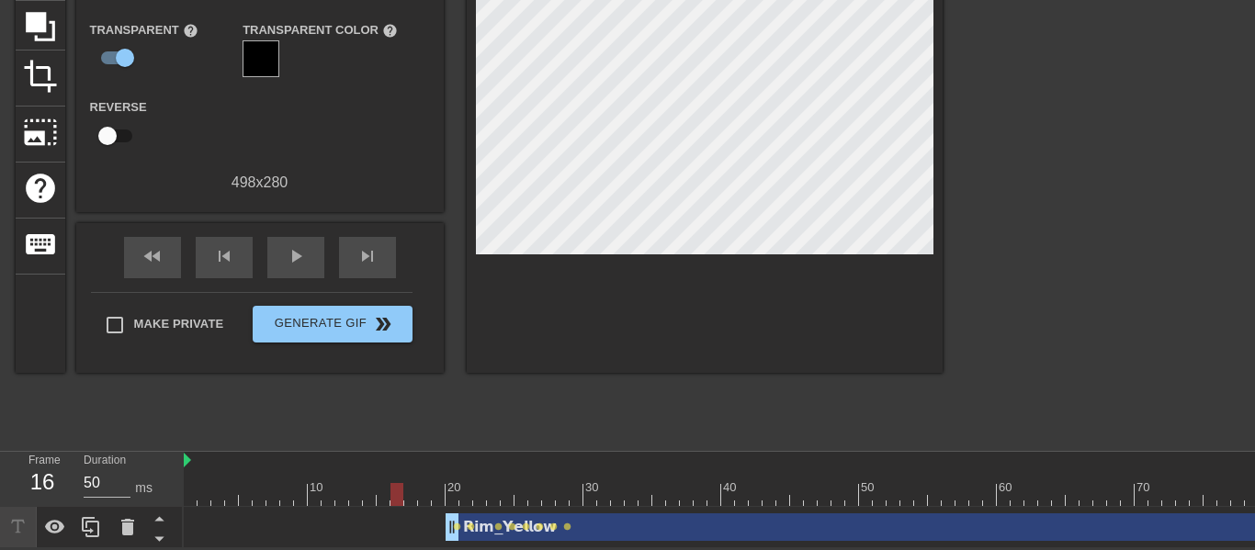
click at [493, 515] on div "𝗥𝗶𝗺_𝗬𝗲𝗹𝗹𝗼𝘄 drag_handle drag_handle" at bounding box center [942, 528] width 992 height 28
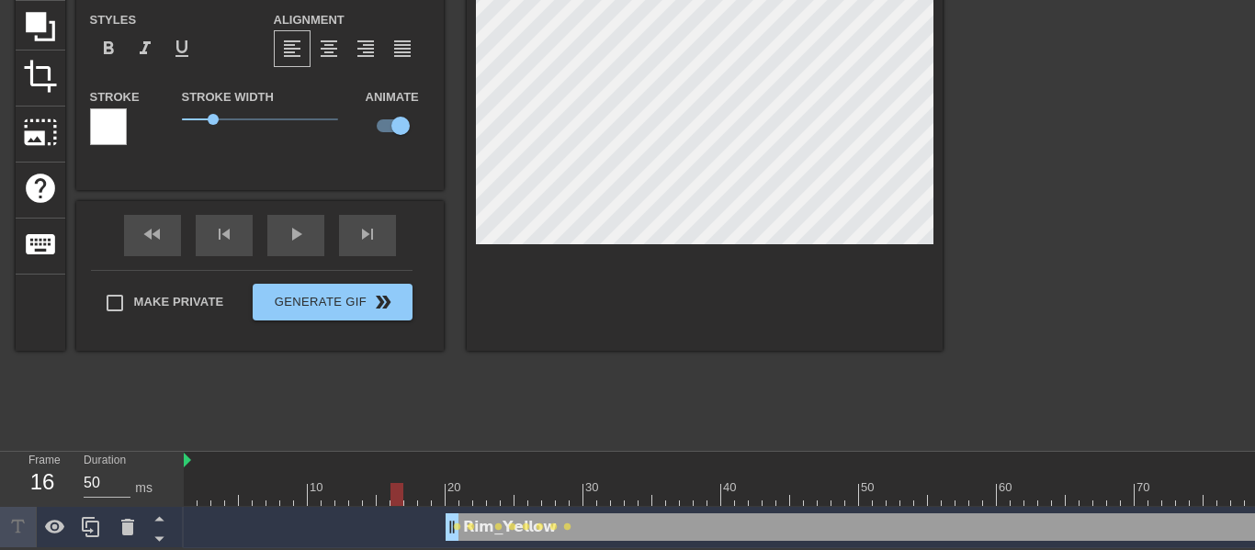
click at [578, 390] on div "title add_circle image add_circle crop photo_size_select_large help keyboard 𝗥𝗶…" at bounding box center [479, 164] width 927 height 551
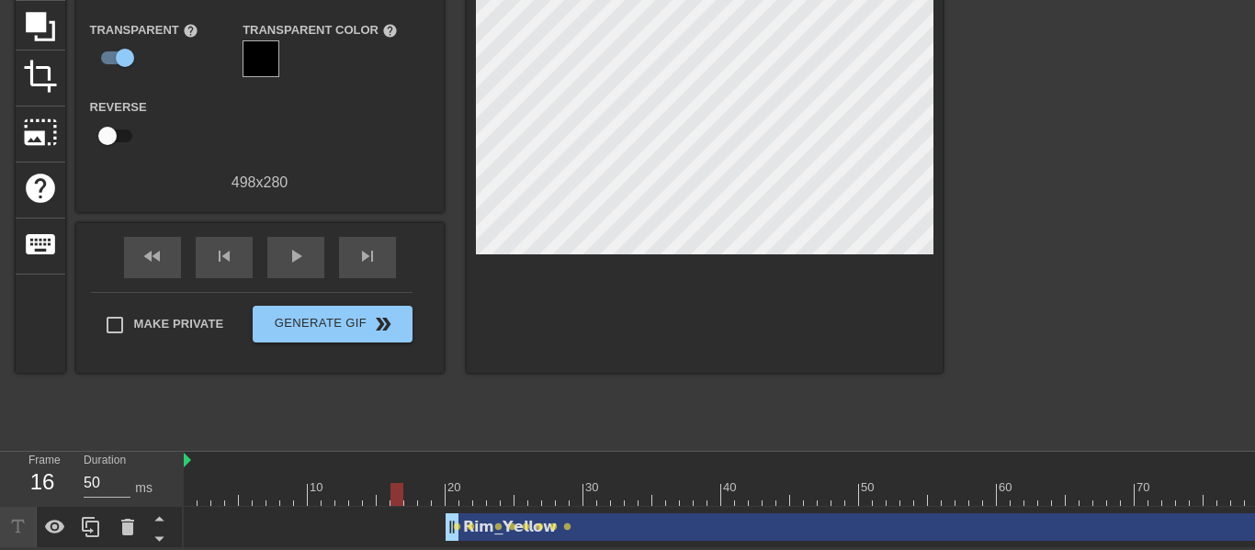
scroll to position [0, 0]
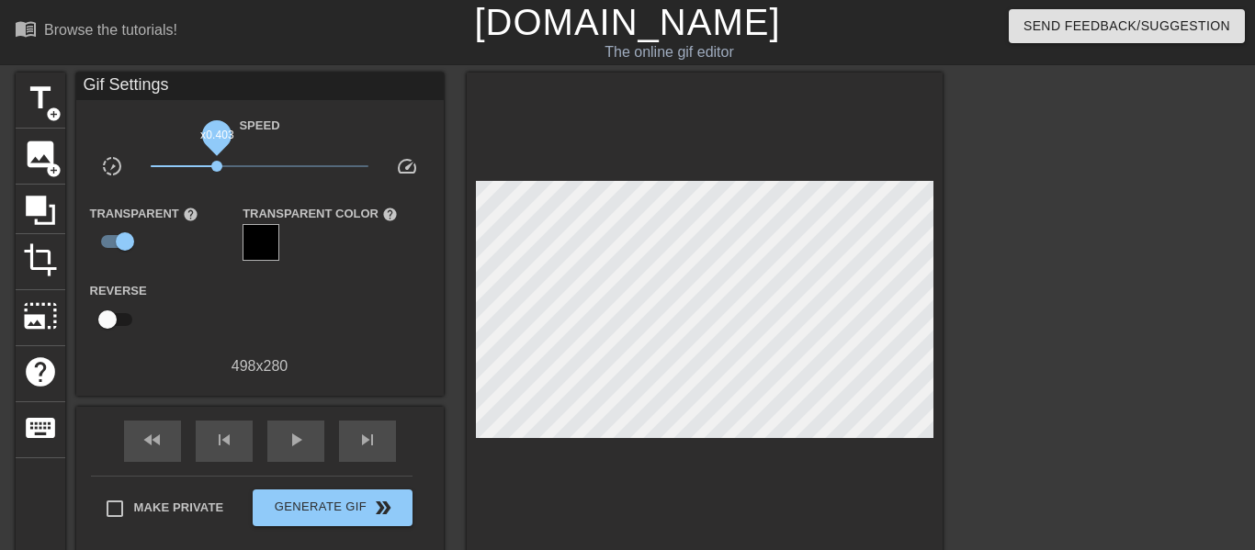
drag, startPoint x: 265, startPoint y: 168, endPoint x: 216, endPoint y: 169, distance: 48.7
click at [216, 169] on span "x0.403" at bounding box center [216, 166] width 11 height 11
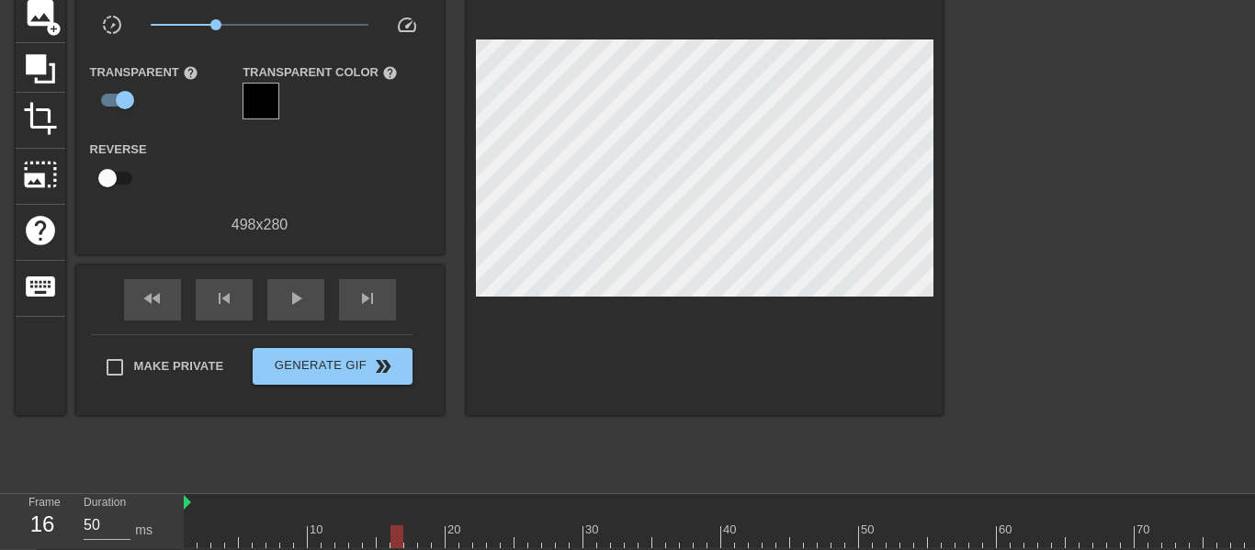
scroll to position [184, 0]
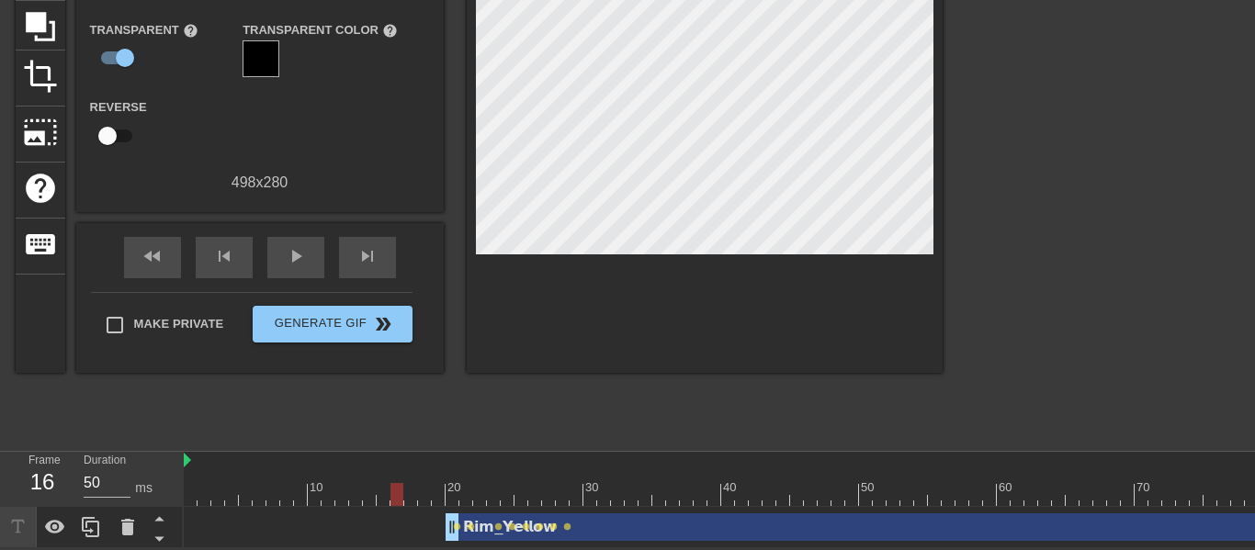
click at [411, 506] on div "10 20 30 40 50 60 70 80 90" at bounding box center [845, 479] width 1323 height 55
click at [413, 497] on div at bounding box center [845, 494] width 1323 height 23
click at [367, 260] on span "skip_next" at bounding box center [367, 256] width 22 height 22
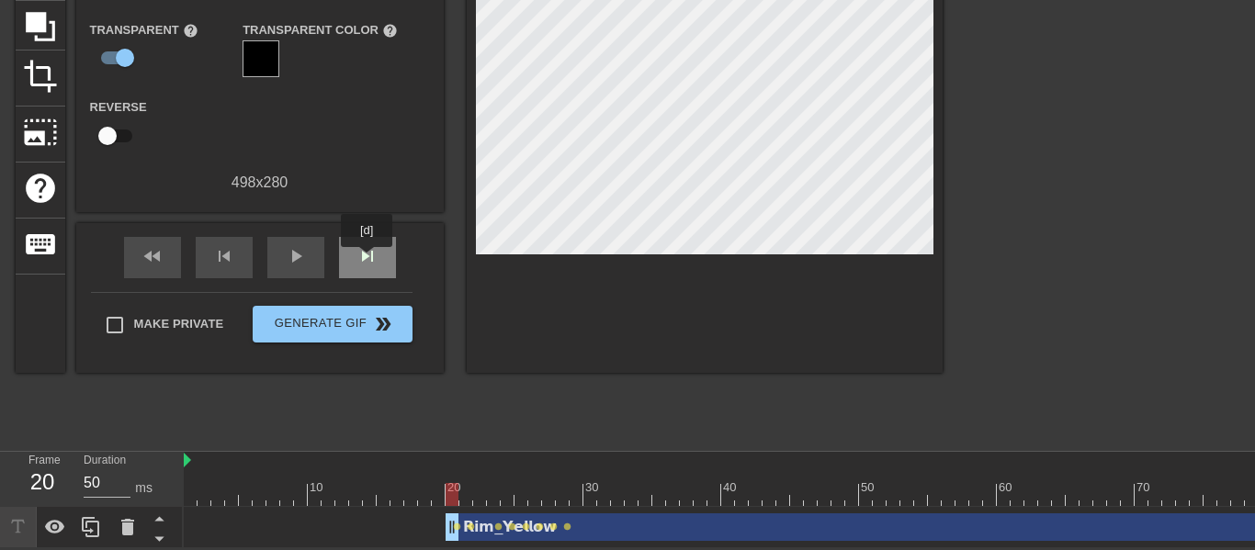
click at [367, 260] on span "skip_next" at bounding box center [367, 256] width 22 height 22
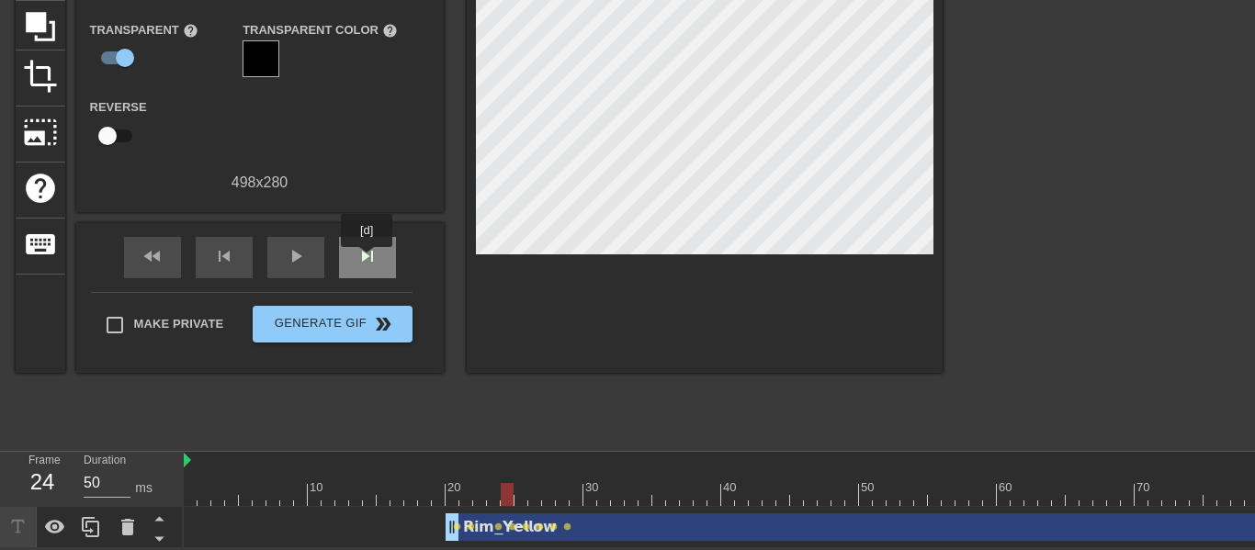
click at [367, 260] on span "skip_next" at bounding box center [367, 256] width 22 height 22
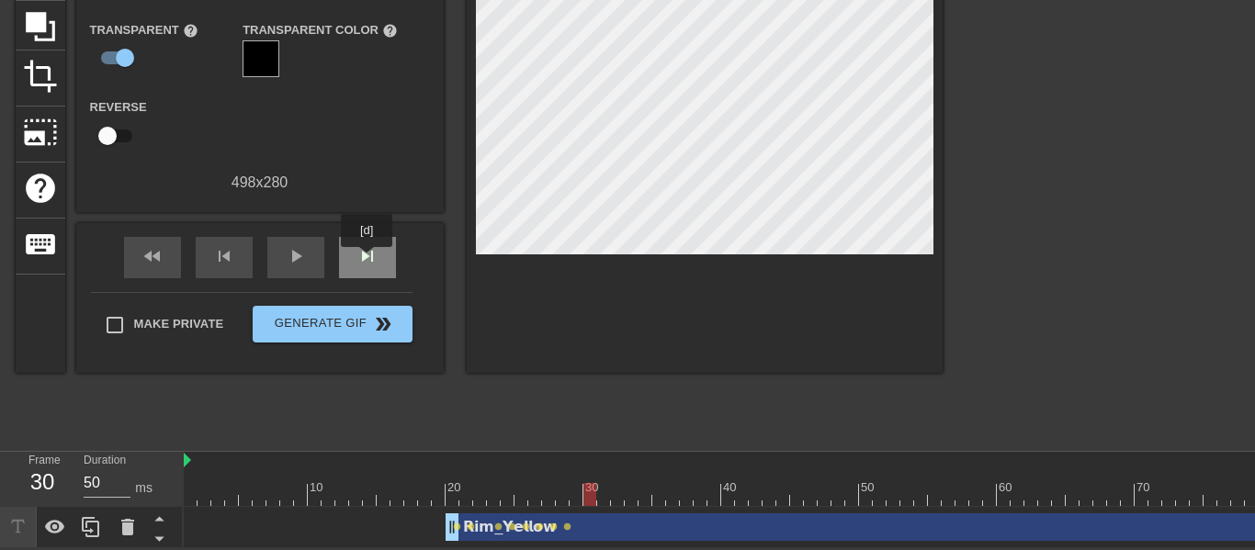
click at [367, 260] on span "skip_next" at bounding box center [367, 256] width 22 height 22
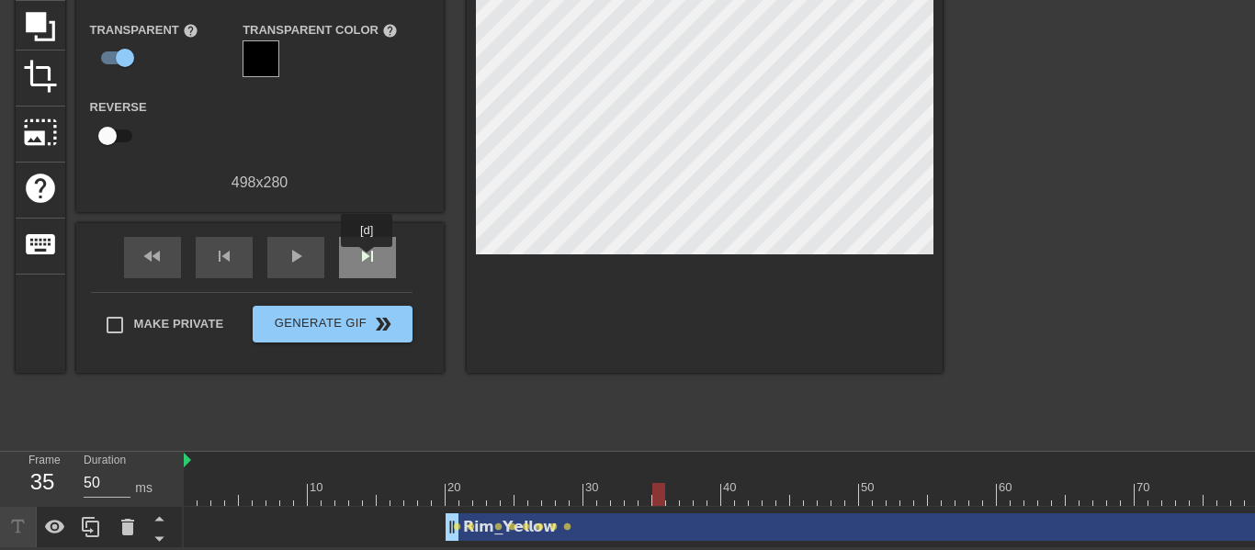
click at [367, 260] on span "skip_next" at bounding box center [367, 256] width 22 height 22
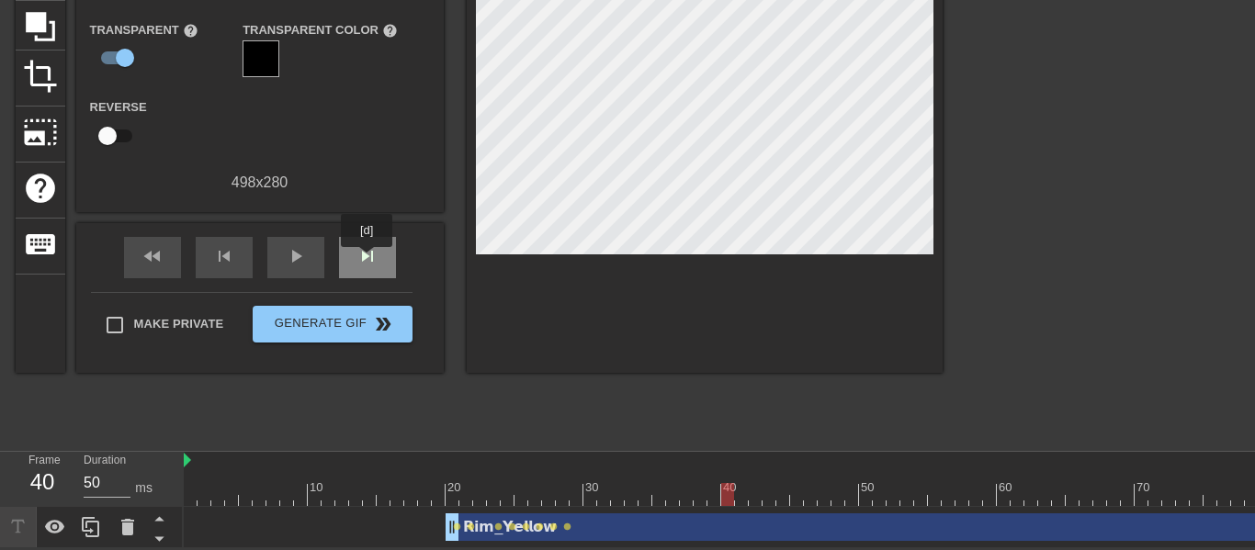
click at [367, 260] on span "skip_next" at bounding box center [367, 256] width 22 height 22
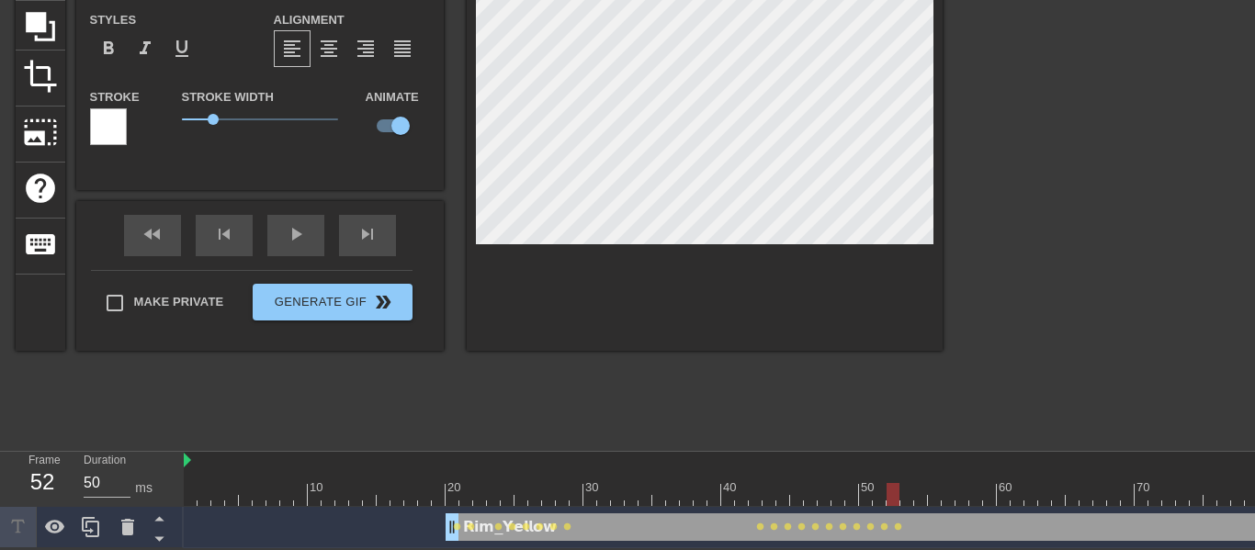
click at [471, 137] on div at bounding box center [705, 120] width 476 height 462
click at [467, 139] on div at bounding box center [705, 120] width 476 height 462
click at [906, 503] on div at bounding box center [845, 494] width 1323 height 23
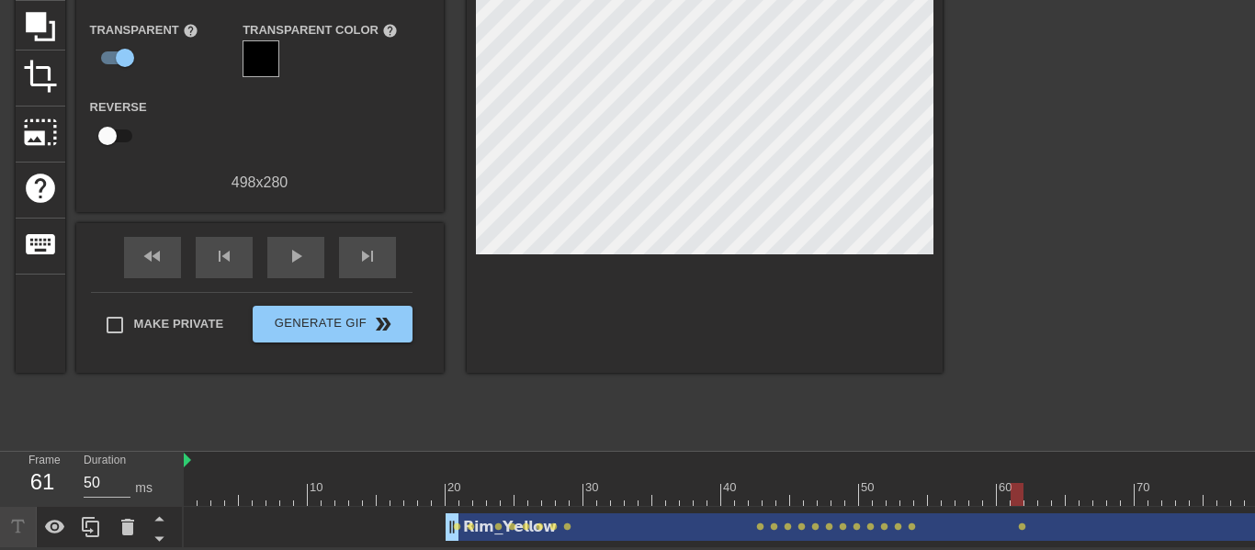
scroll to position [0, 0]
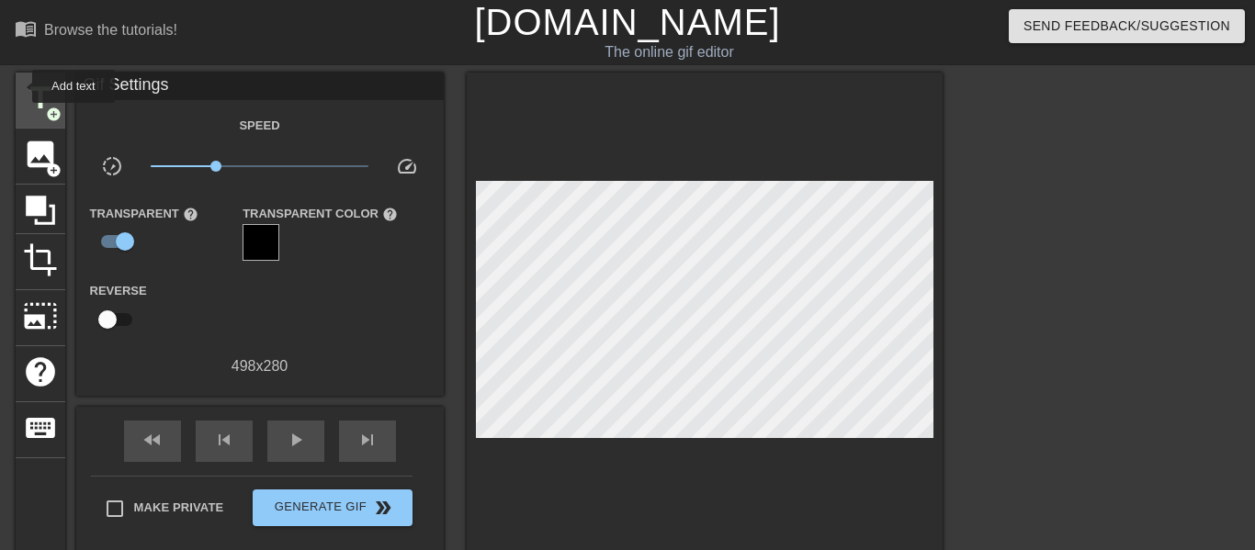
click at [20, 86] on div "title add_circle" at bounding box center [41, 101] width 50 height 56
click at [906, 345] on html "menu_book Browse the tutorials! [DOMAIN_NAME] The online gif editor Send Feedba…" at bounding box center [627, 366] width 1255 height 732
click at [37, 87] on span "title" at bounding box center [40, 98] width 35 height 35
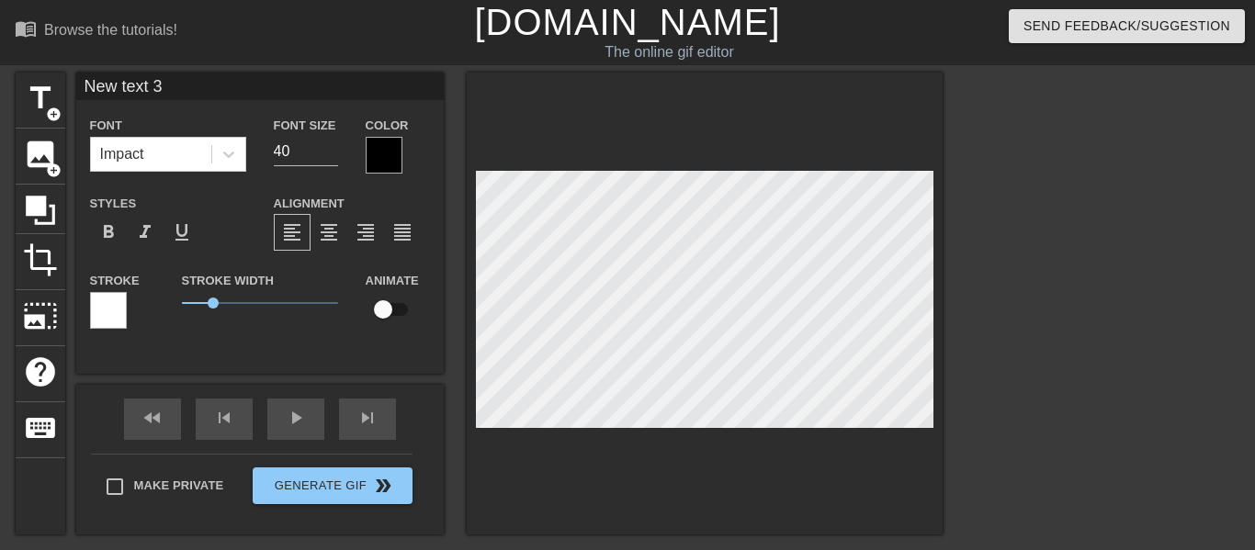
type input "New text"
type textarea "New t"
type input "New"
type textarea "New"
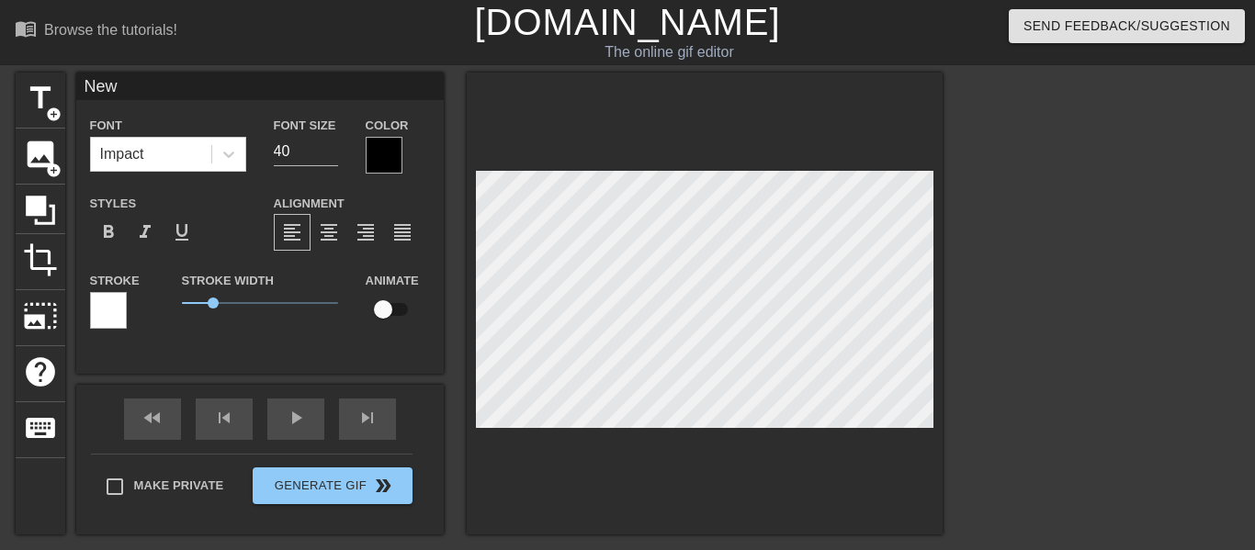
type input "Ne"
type textarea "Ne"
type input "N"
type textarea "N"
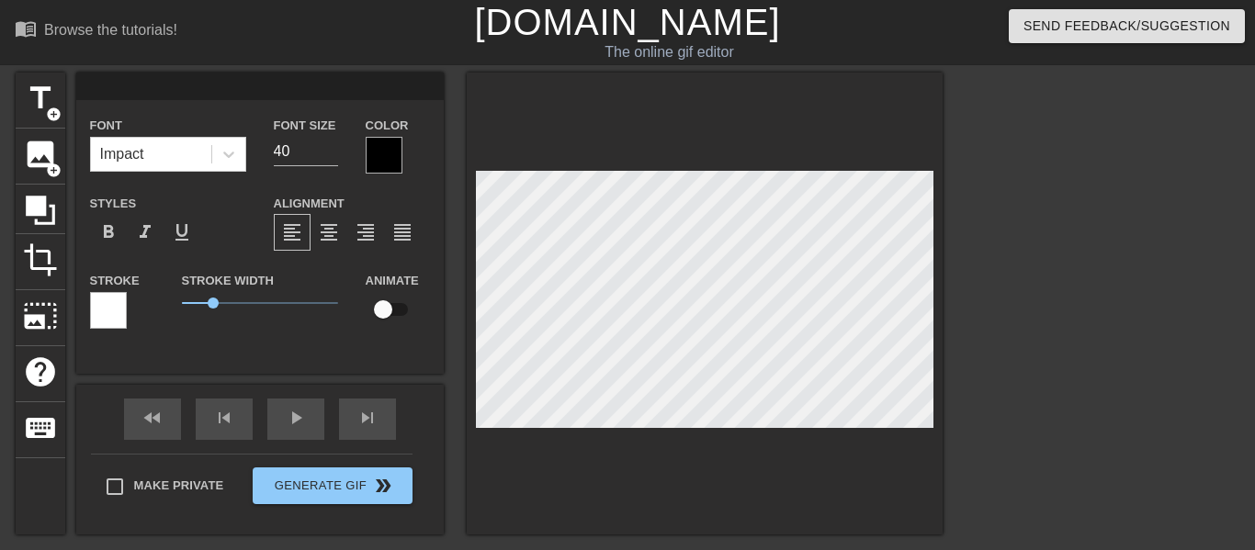
type input "E"
type textarea "E"
type input "Ed"
type textarea "Ed"
type input "Edi"
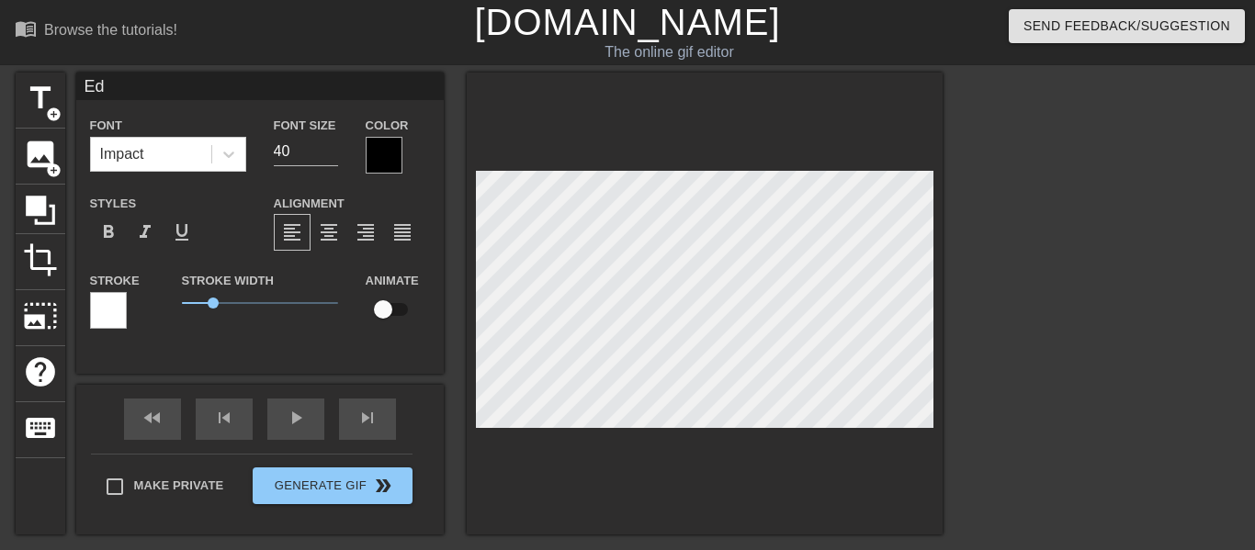
type textarea "Edi"
type input "Edit"
type textarea "Edit"
type input "Edits"
type textarea "Edits"
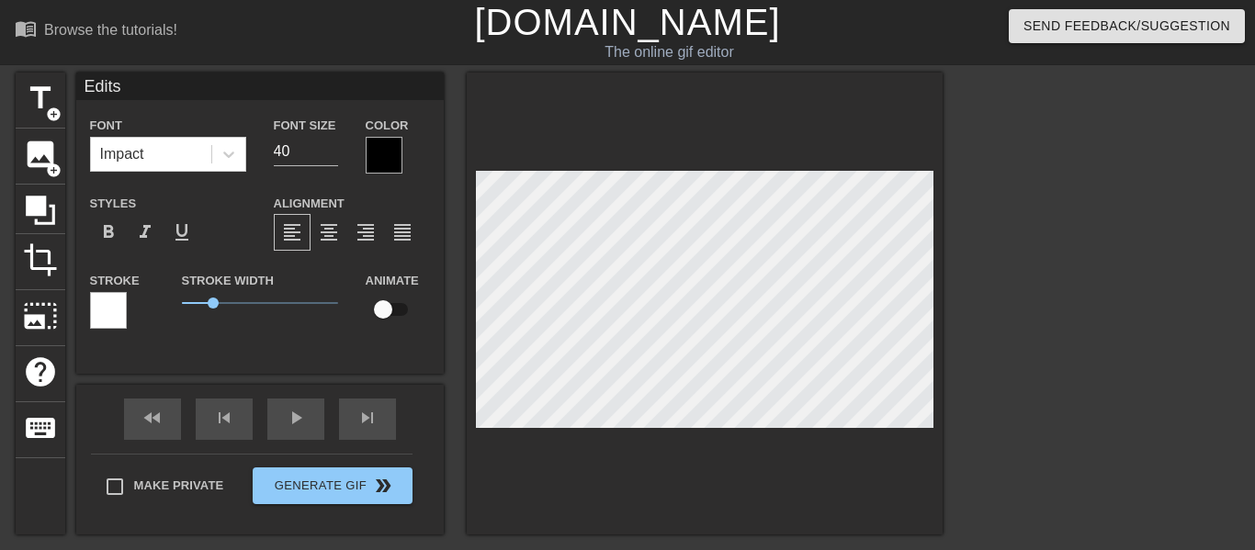
scroll to position [0, 1]
type input "Edits~"
type textarea "Edits~"
type input "~Edits~"
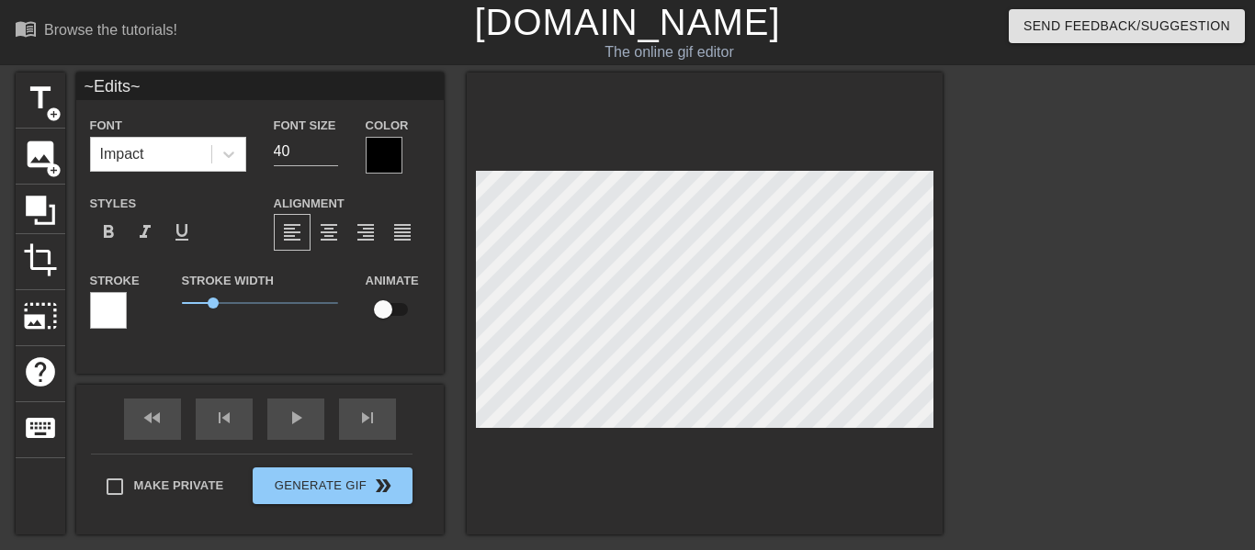
type textarea "~Edits~"
click at [372, 145] on div at bounding box center [384, 155] width 37 height 37
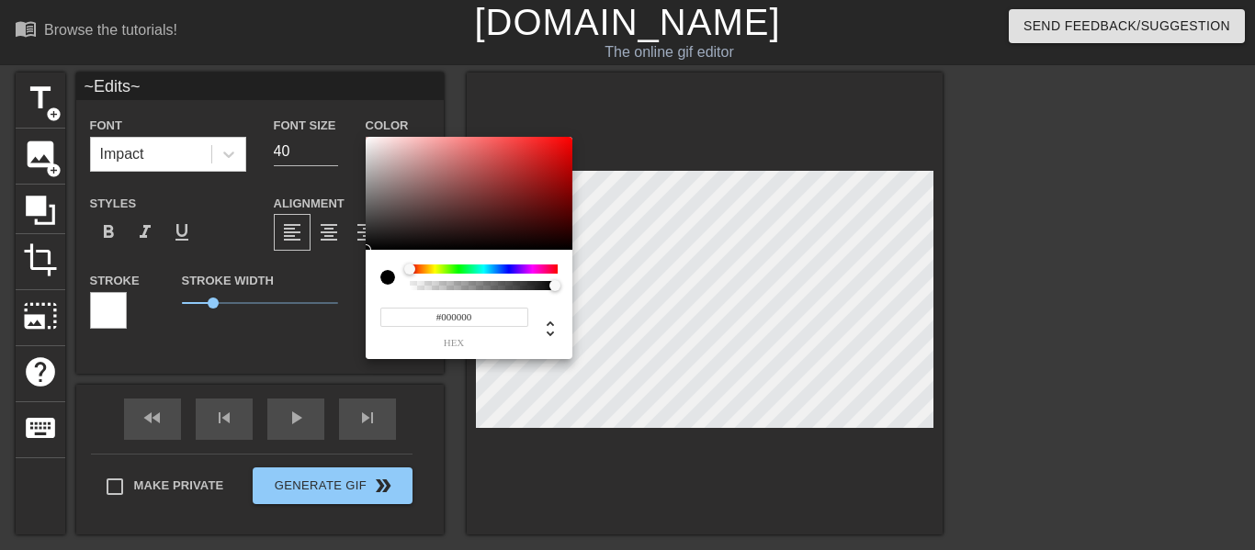
type input "0"
drag, startPoint x: 492, startPoint y: 285, endPoint x: 358, endPoint y: 288, distance: 133.3
click at [358, 288] on div "0 r 0 g 0 b 0 a" at bounding box center [627, 275] width 1255 height 550
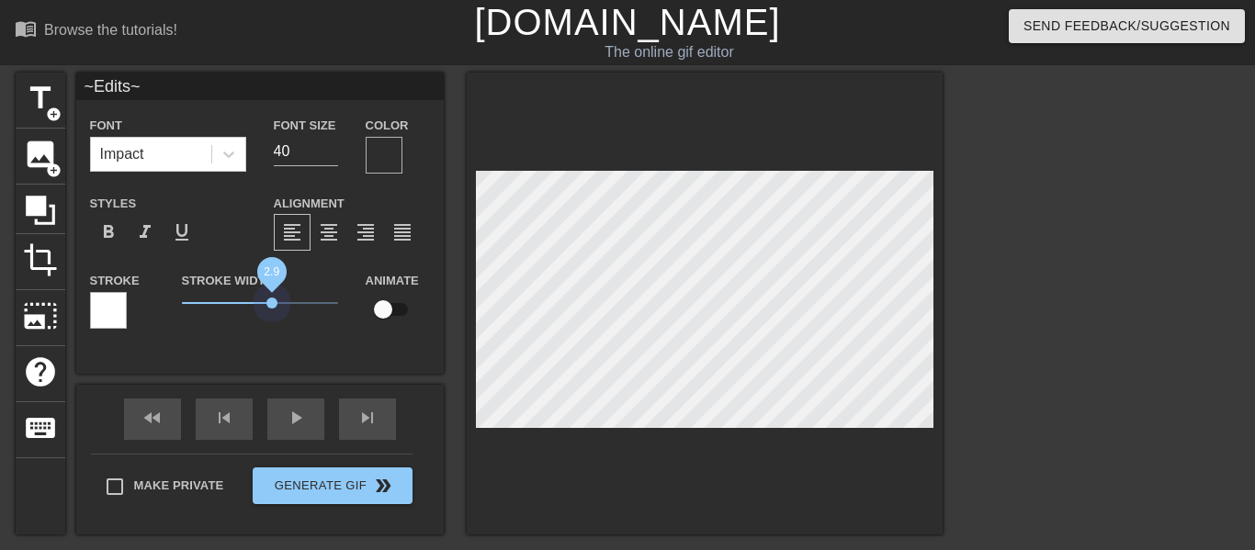
drag, startPoint x: 211, startPoint y: 300, endPoint x: 275, endPoint y: 317, distance: 65.8
click at [275, 317] on div "Stroke Width 2.9" at bounding box center [260, 307] width 184 height 76
click at [383, 308] on input "checkbox" at bounding box center [383, 309] width 105 height 35
checkbox input "true"
click at [463, 313] on div "title add_circle image add_circle crop photo_size_select_large help keyboard ~E…" at bounding box center [479, 304] width 927 height 462
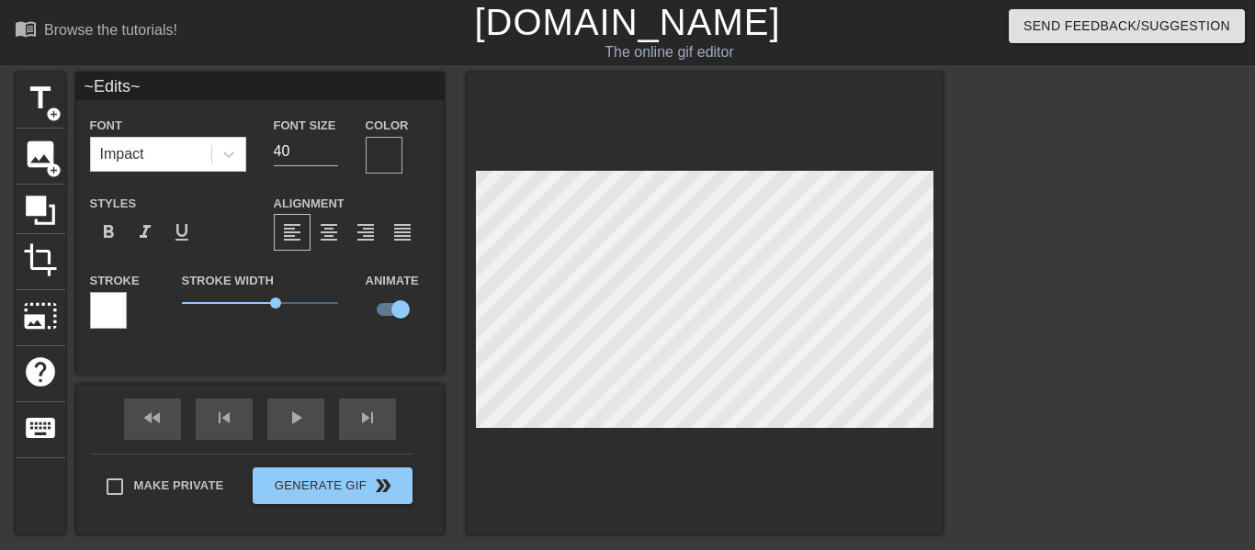
click at [906, 334] on div "title add_circle image add_circle crop photo_size_select_large help keyboard ~E…" at bounding box center [627, 348] width 1255 height 551
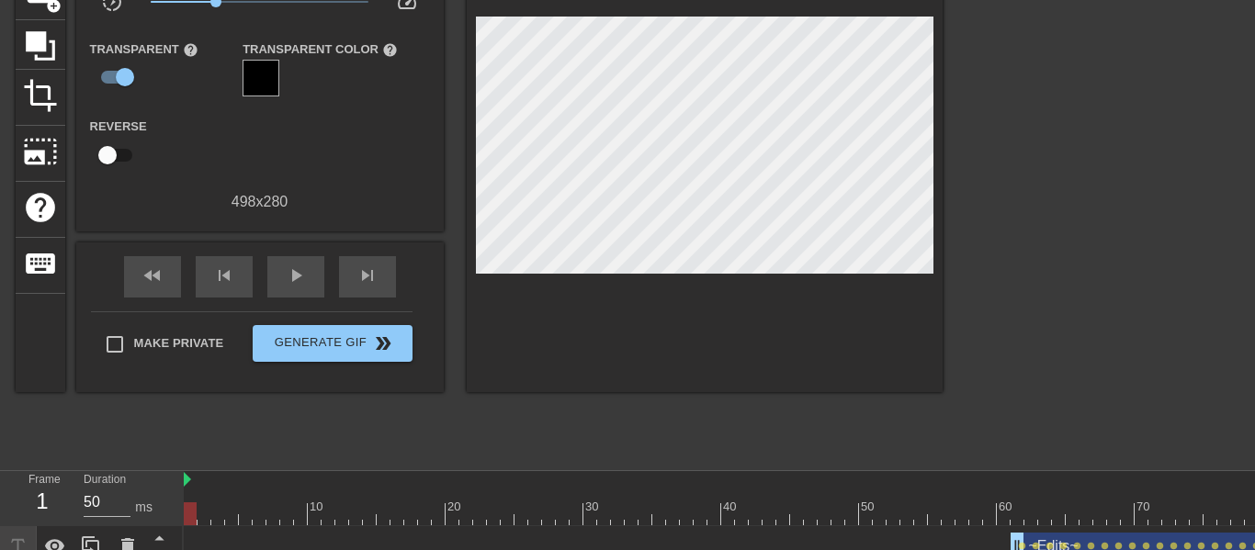
scroll to position [225, 0]
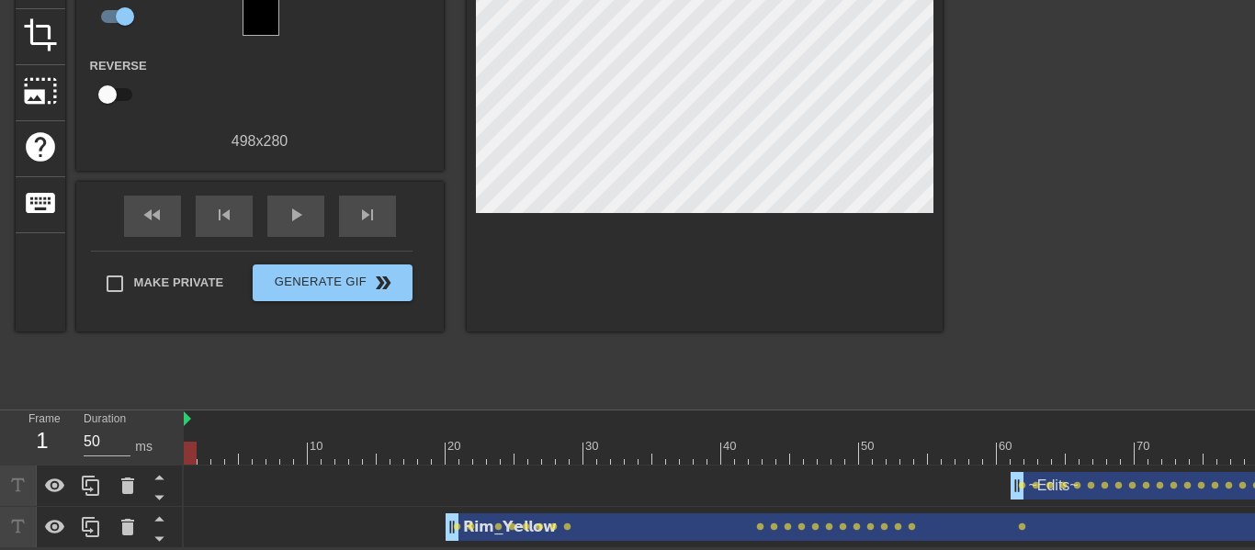
click at [414, 532] on div "𝗥𝗶𝗺_𝗬𝗲𝗹𝗹𝗼𝘄 drag_handle drag_handle lens lens lens lens lens lens lens lens lens…" at bounding box center [845, 528] width 1323 height 28
click at [401, 458] on div at bounding box center [845, 453] width 1323 height 23
click at [363, 197] on div "skip_next" at bounding box center [367, 216] width 57 height 41
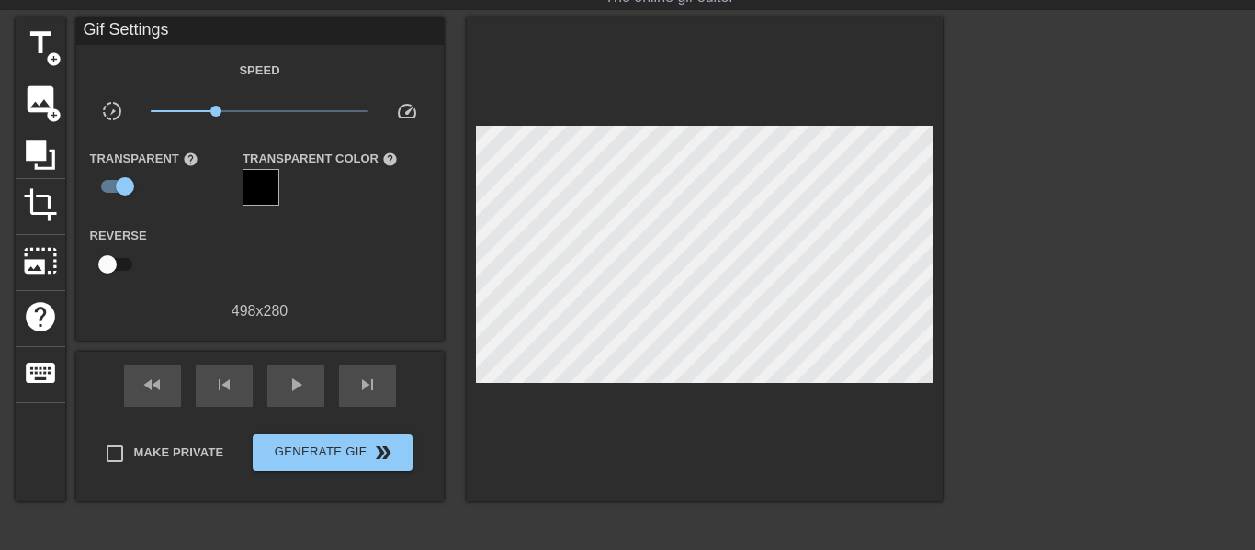
scroll to position [67, 0]
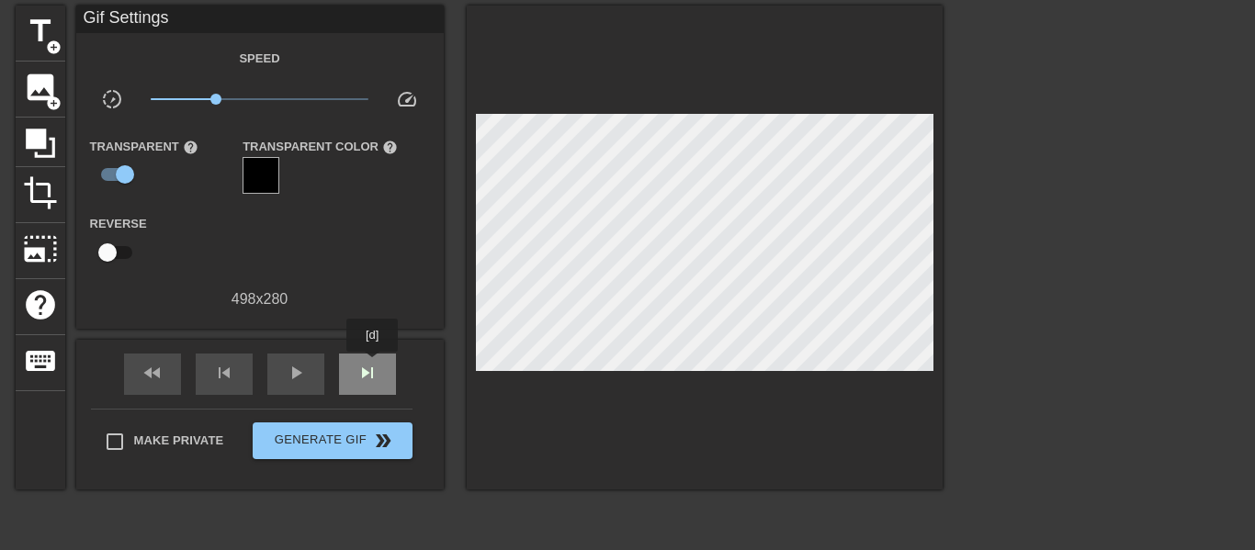
click at [372, 365] on span "skip_next" at bounding box center [367, 373] width 22 height 22
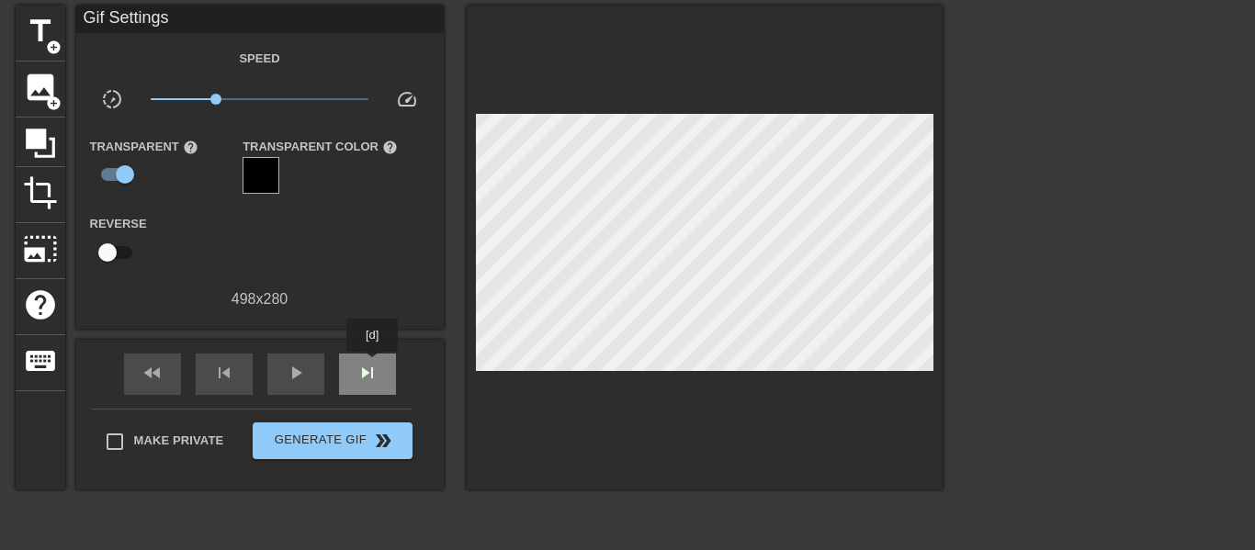
click at [372, 365] on span "skip_next" at bounding box center [367, 373] width 22 height 22
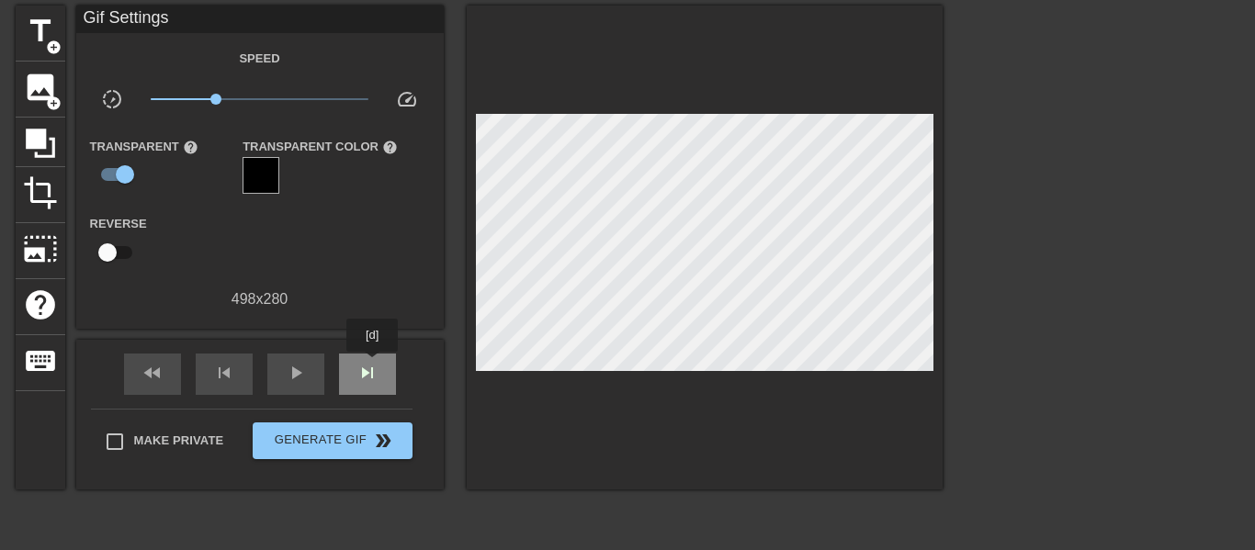
click at [372, 365] on span "skip_next" at bounding box center [367, 373] width 22 height 22
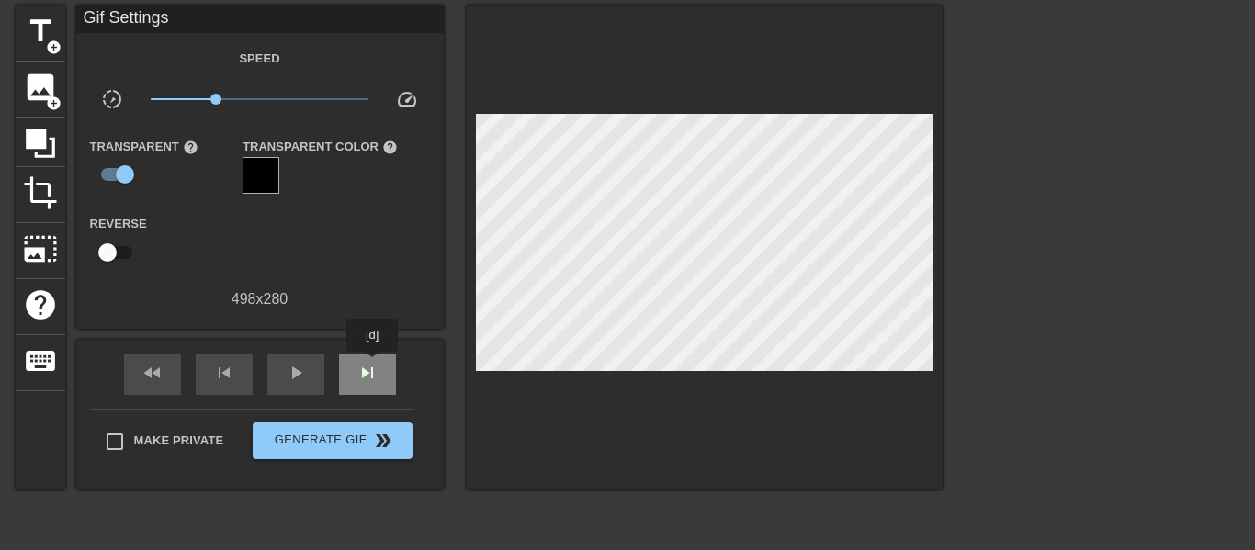
click at [372, 365] on span "skip_next" at bounding box center [367, 373] width 22 height 22
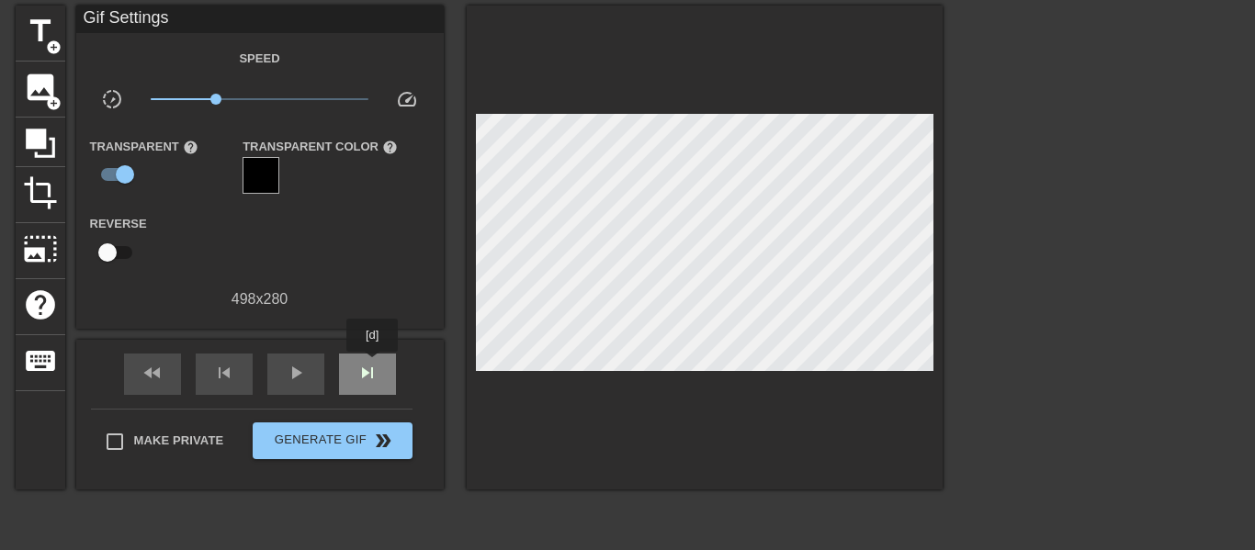
click at [372, 365] on span "skip_next" at bounding box center [367, 373] width 22 height 22
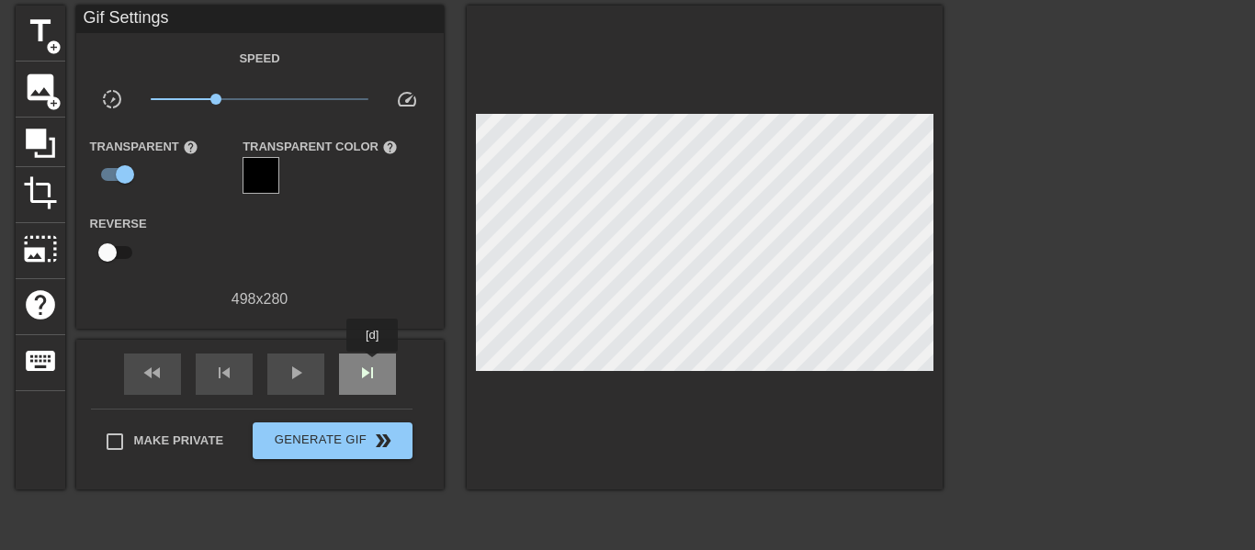
click at [372, 365] on span "skip_next" at bounding box center [367, 373] width 22 height 22
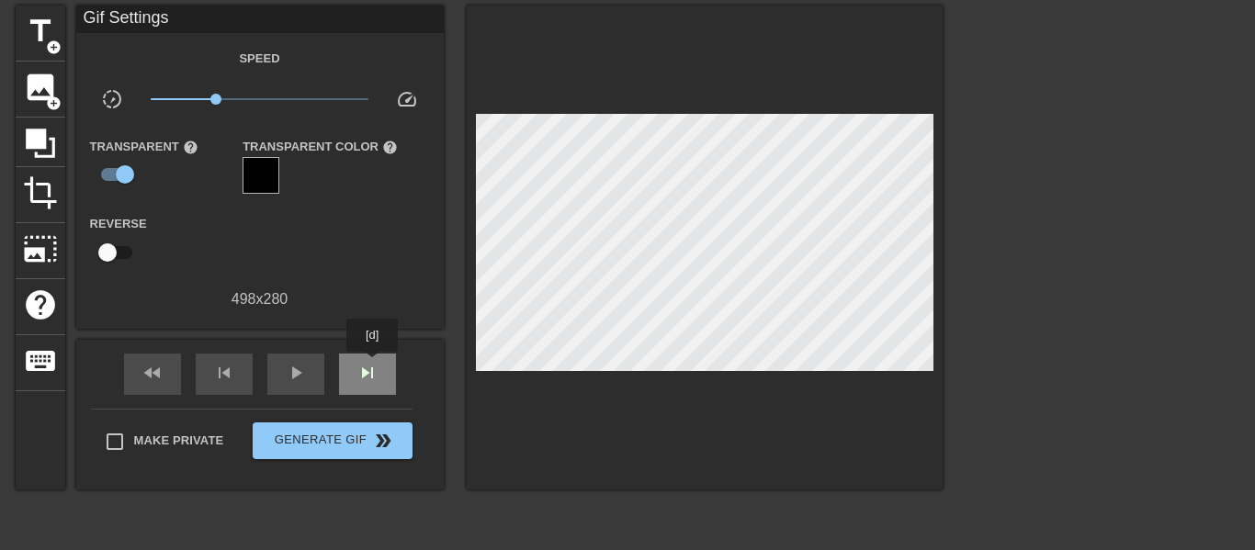
click at [372, 365] on span "skip_next" at bounding box center [367, 373] width 22 height 22
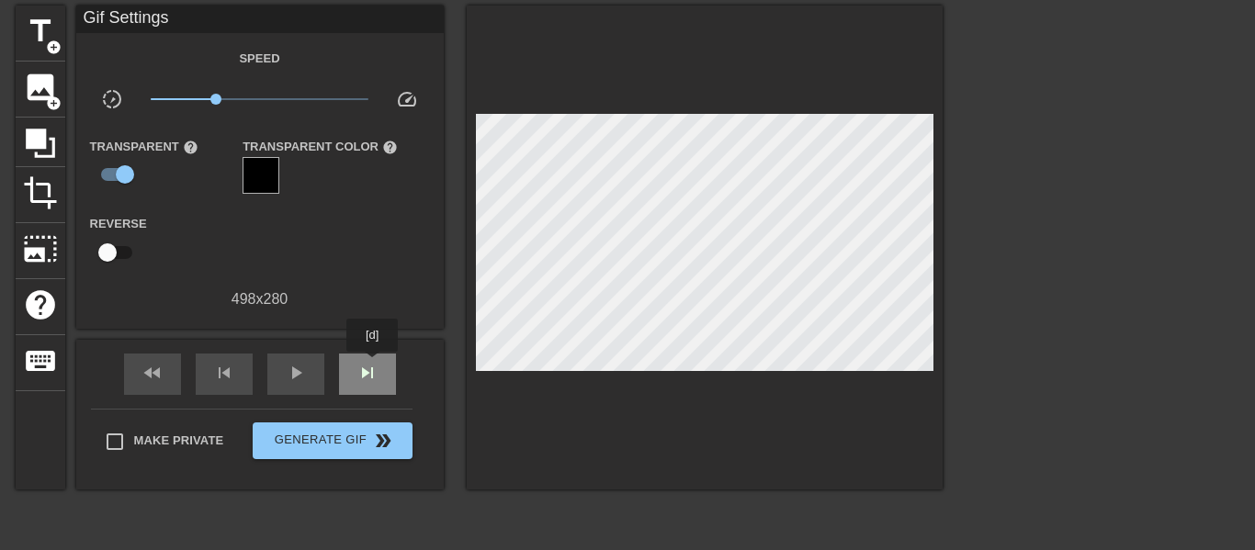
click at [372, 365] on span "skip_next" at bounding box center [367, 373] width 22 height 22
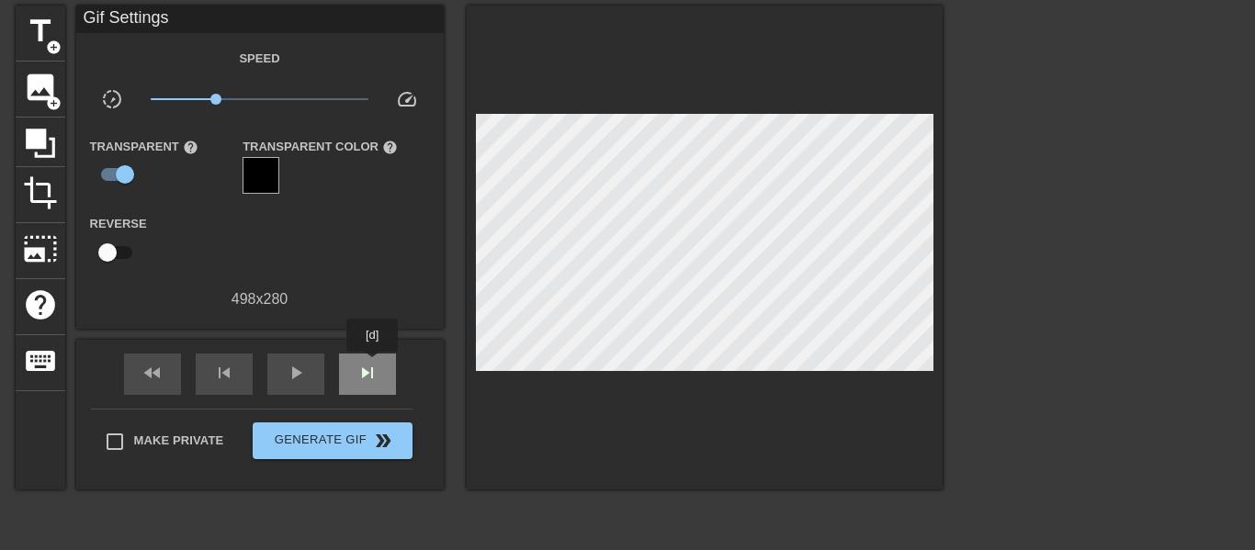
click at [372, 365] on span "skip_next" at bounding box center [367, 373] width 22 height 22
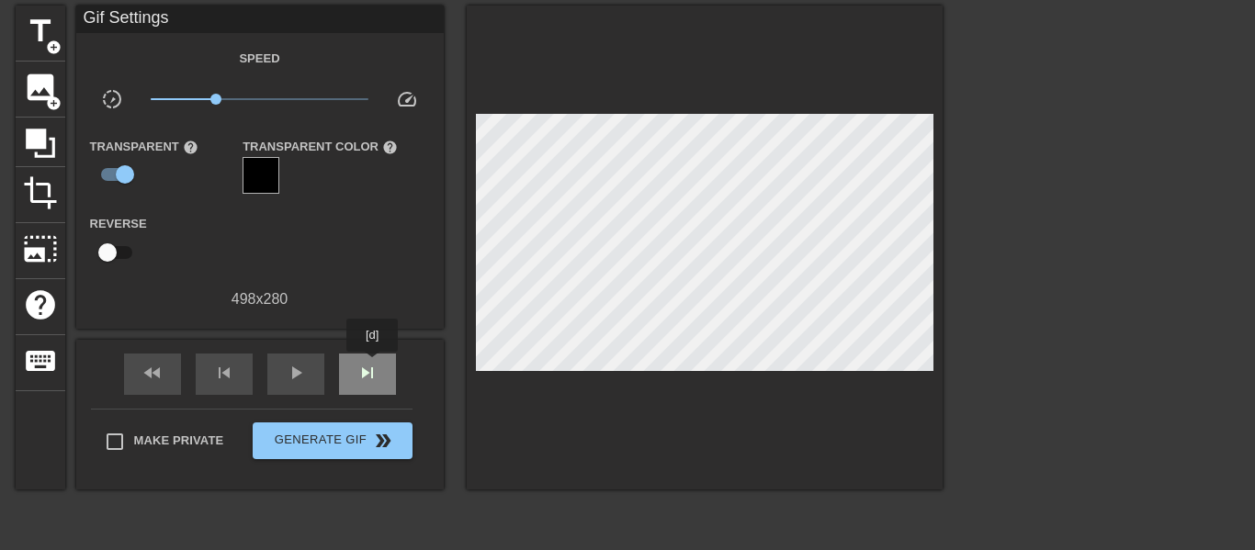
click at [372, 365] on span "skip_next" at bounding box center [367, 373] width 22 height 22
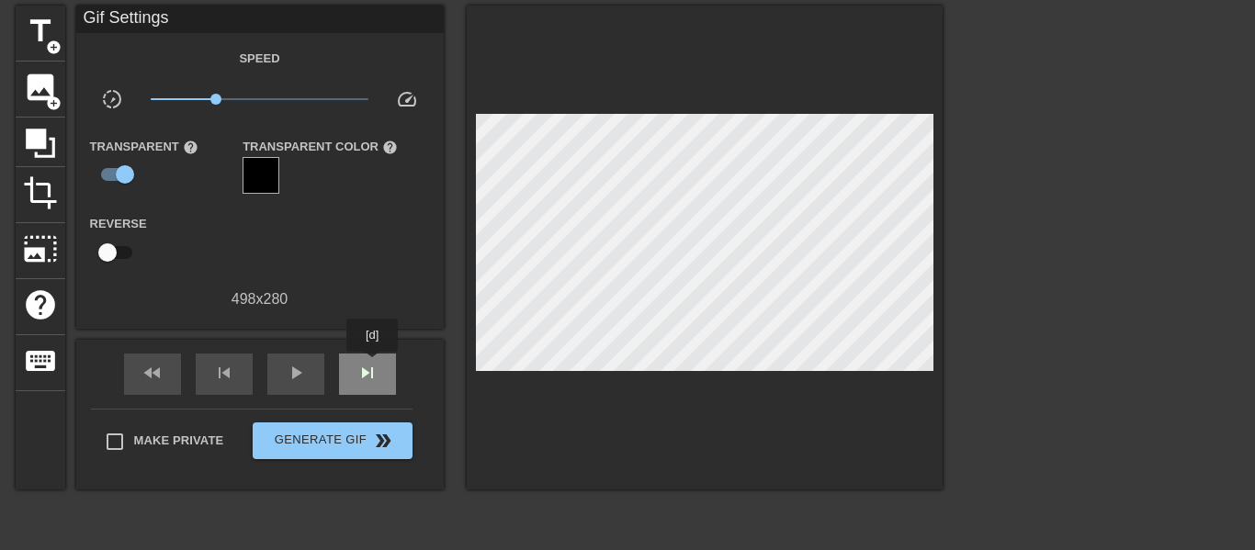
click at [372, 365] on span "skip_next" at bounding box center [367, 373] width 22 height 22
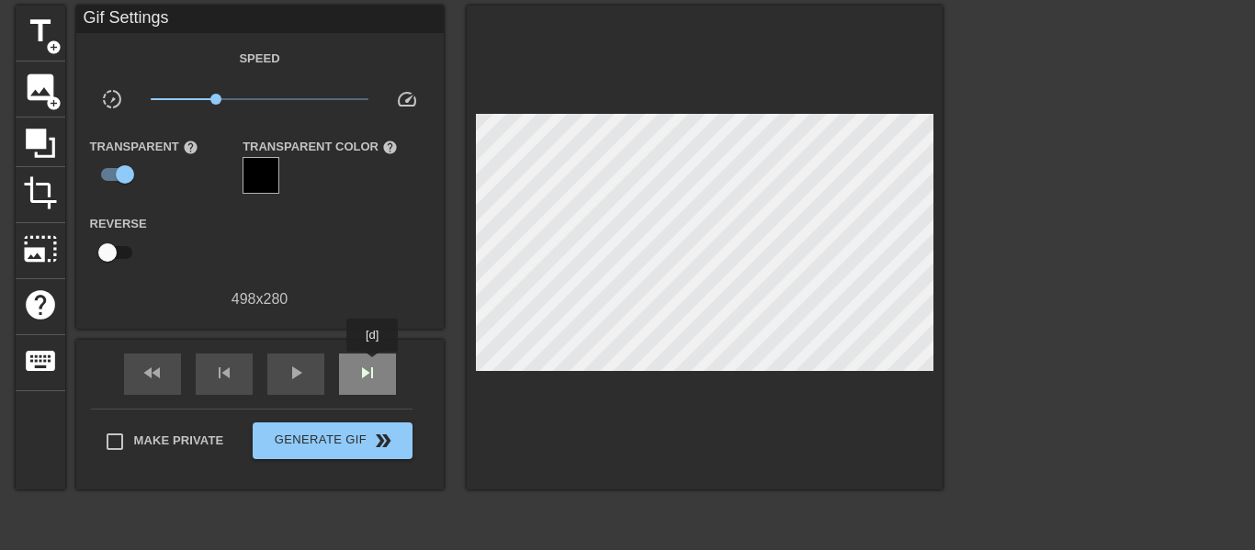
click at [372, 365] on span "skip_next" at bounding box center [367, 373] width 22 height 22
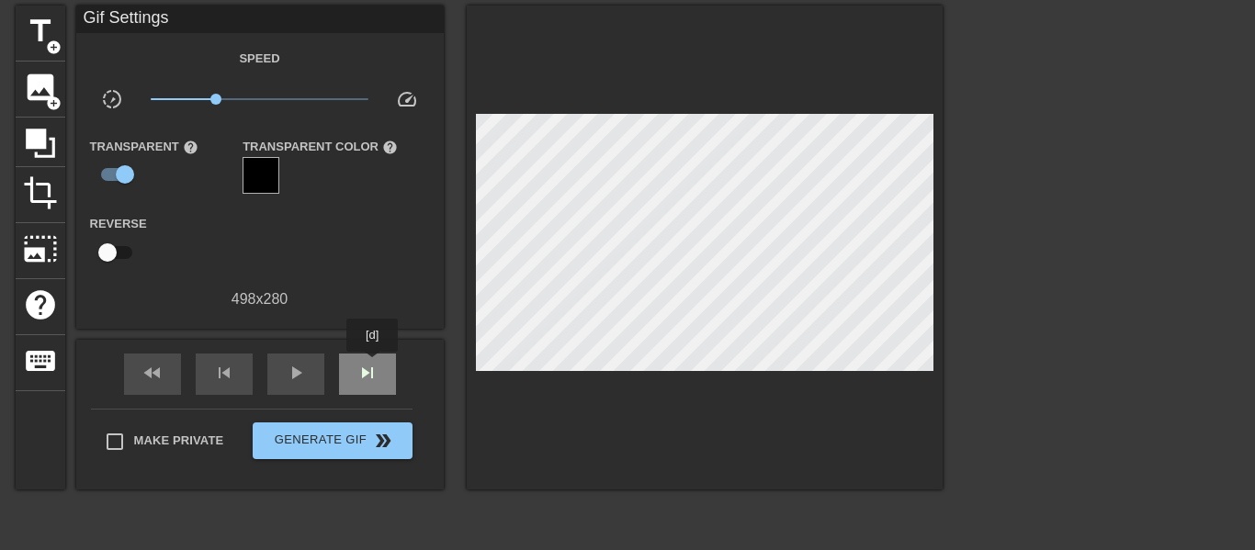
click at [372, 365] on span "skip_next" at bounding box center [367, 373] width 22 height 22
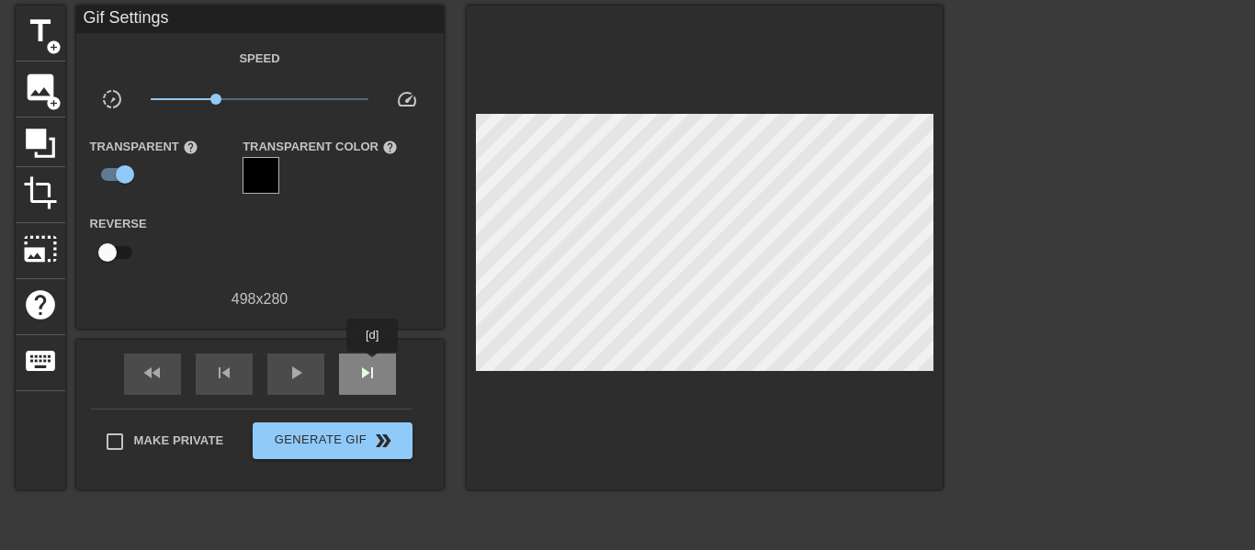
click at [372, 365] on span "skip_next" at bounding box center [367, 373] width 22 height 22
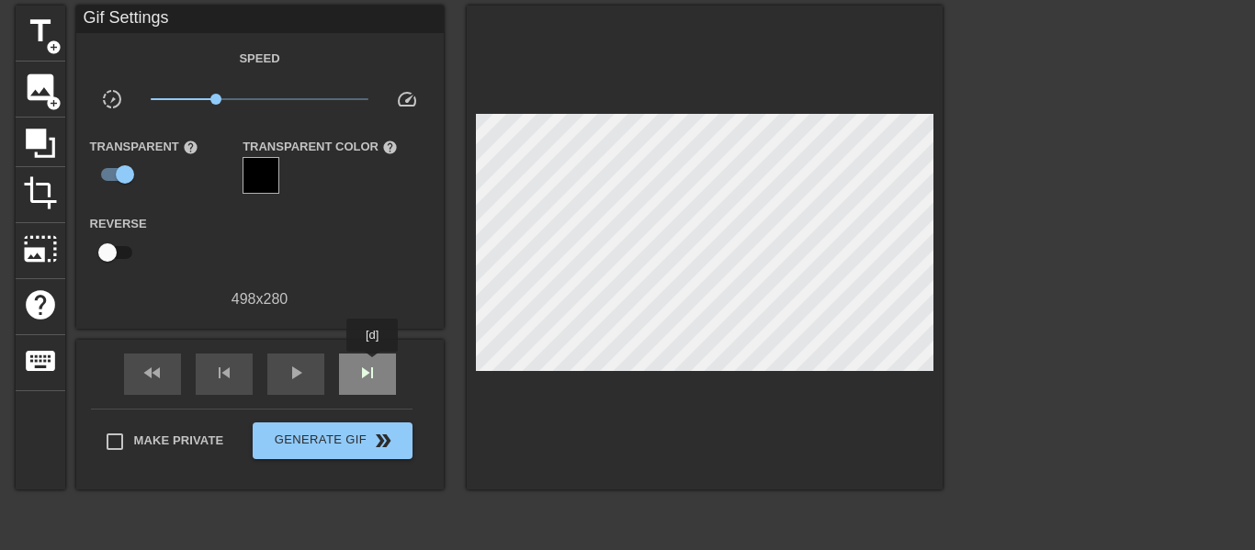
click at [372, 365] on span "skip_next" at bounding box center [367, 373] width 22 height 22
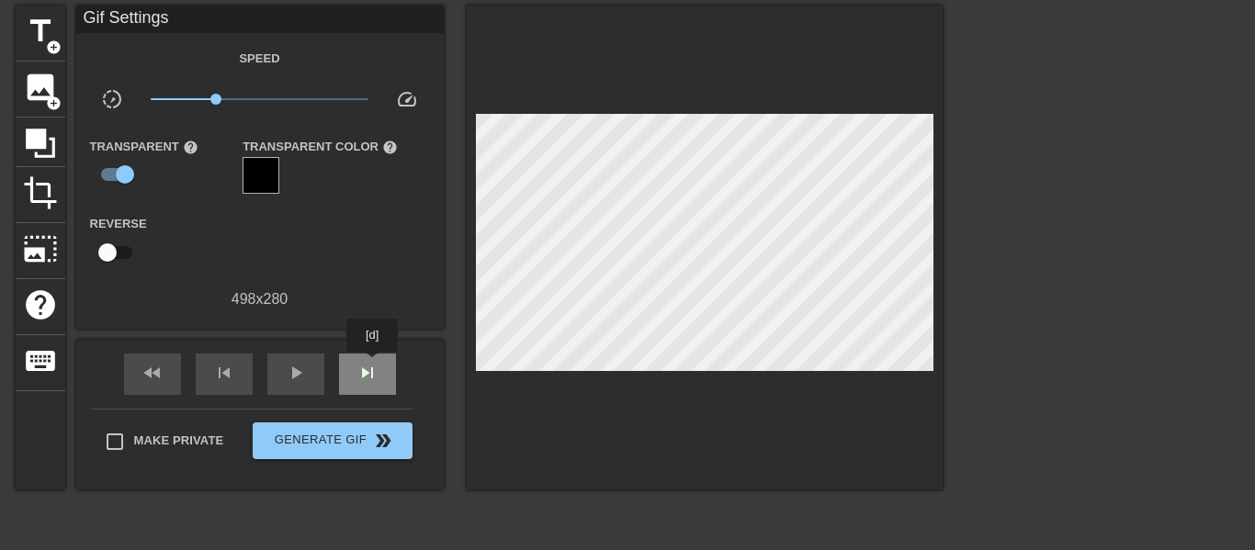
click at [372, 365] on span "skip_next" at bounding box center [367, 373] width 22 height 22
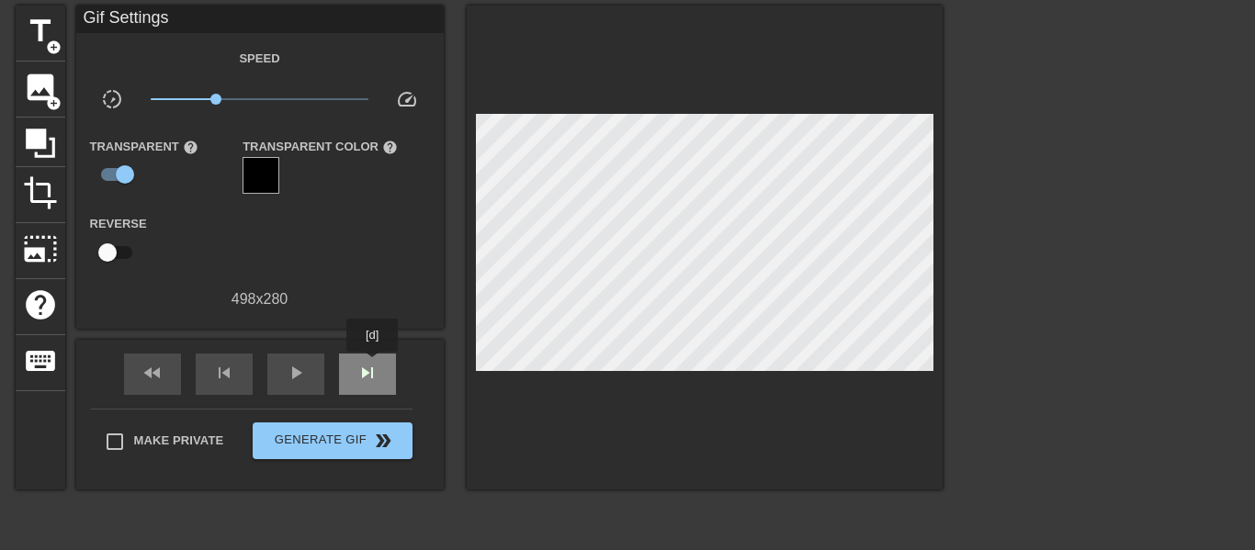
click at [372, 365] on span "skip_next" at bounding box center [367, 373] width 22 height 22
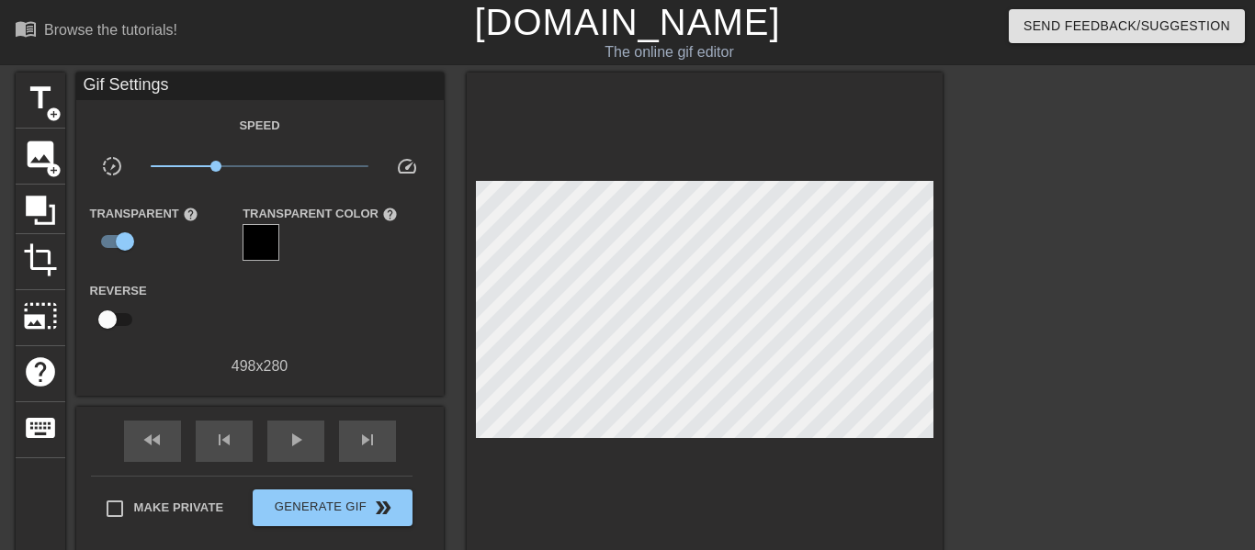
scroll to position [225, 0]
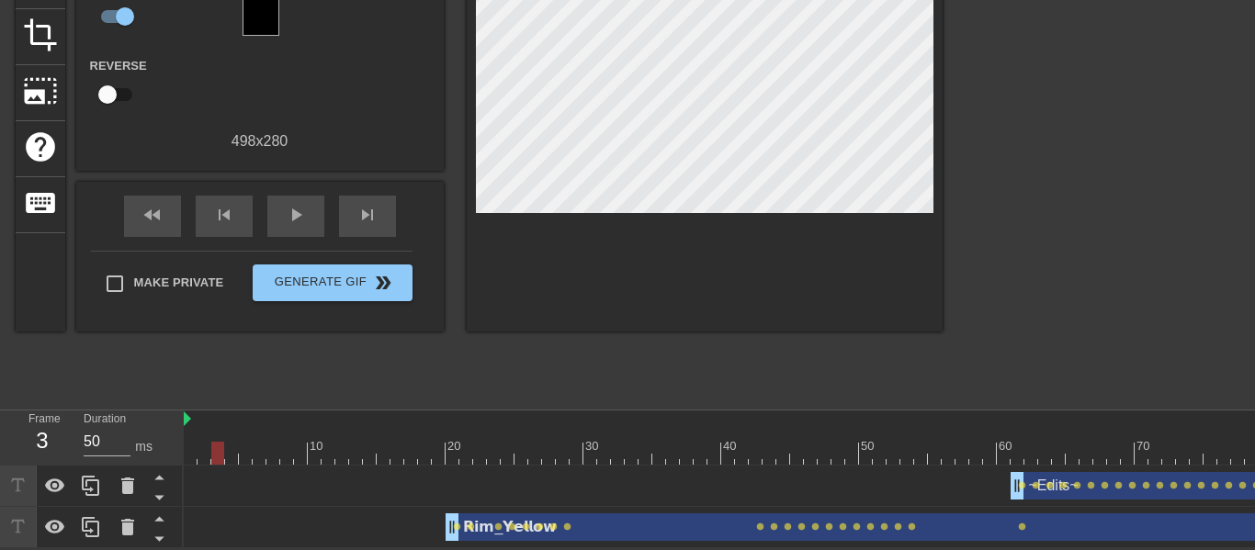
click at [194, 455] on div at bounding box center [845, 453] width 1323 height 23
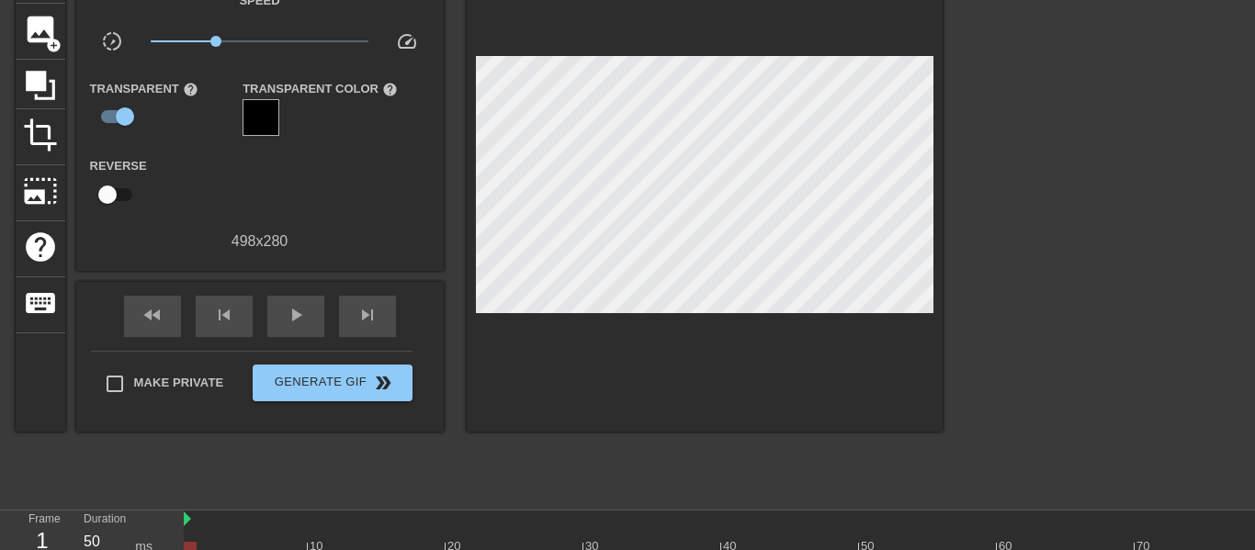
scroll to position [122, 0]
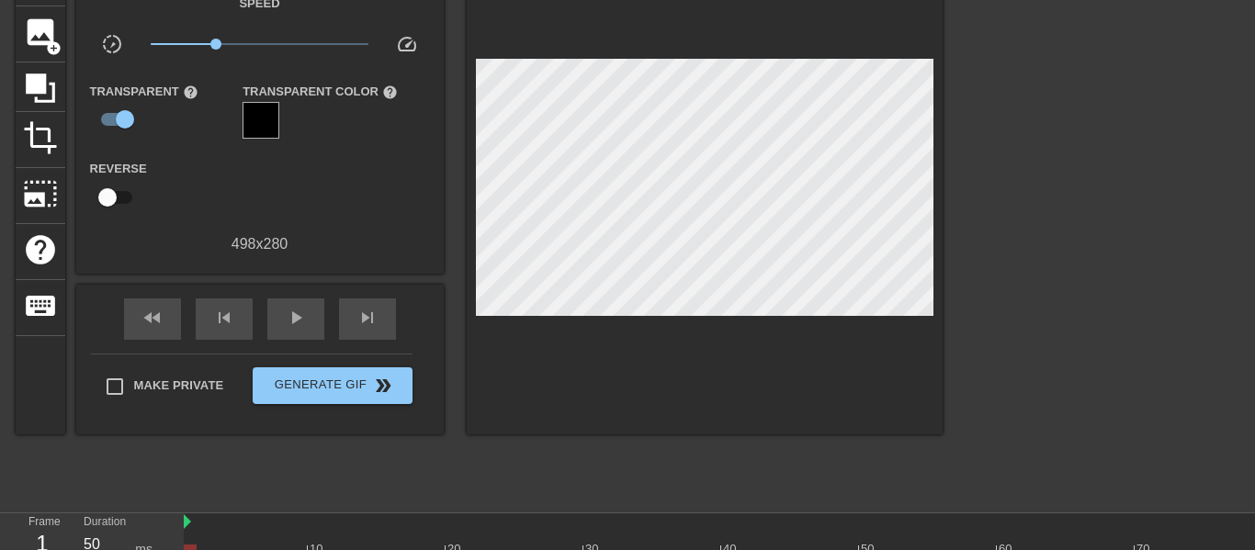
drag, startPoint x: 1254, startPoint y: 146, endPoint x: 1246, endPoint y: 85, distance: 62.1
click at [906, 85] on html "menu_book Browse the tutorials! [DOMAIN_NAME] The online gif editor Send Feedba…" at bounding box center [627, 265] width 1255 height 774
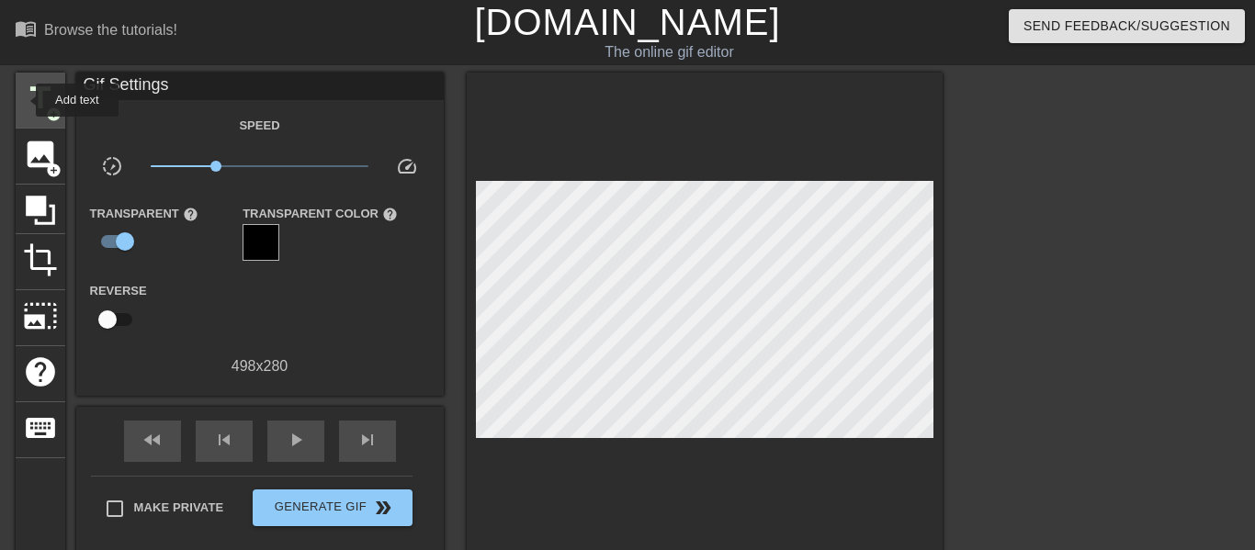
click at [24, 100] on span "title" at bounding box center [40, 98] width 35 height 35
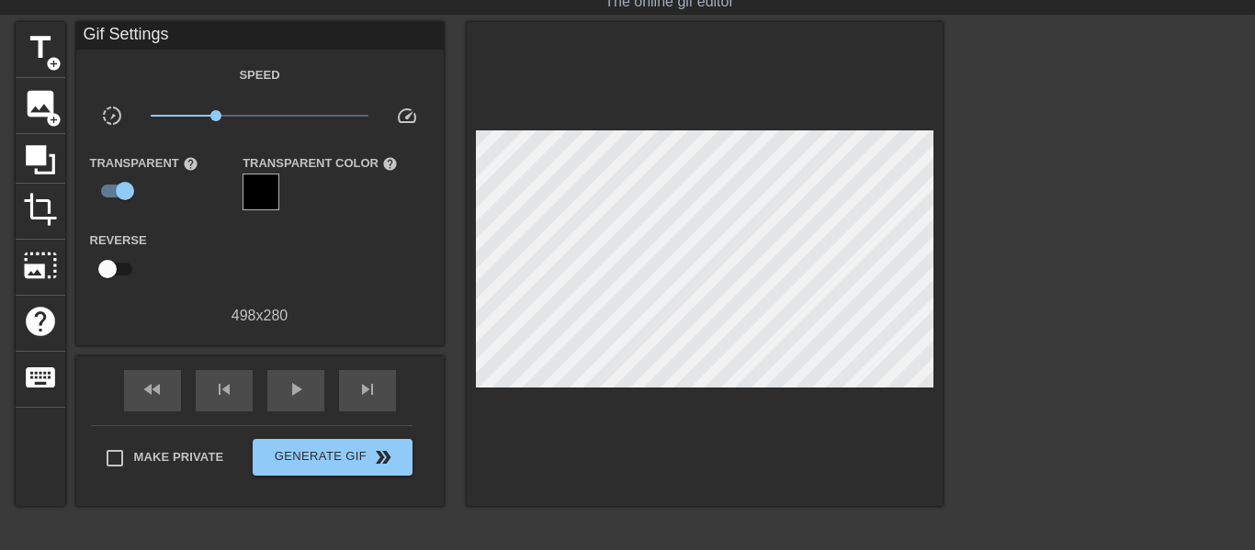
scroll to position [44, 0]
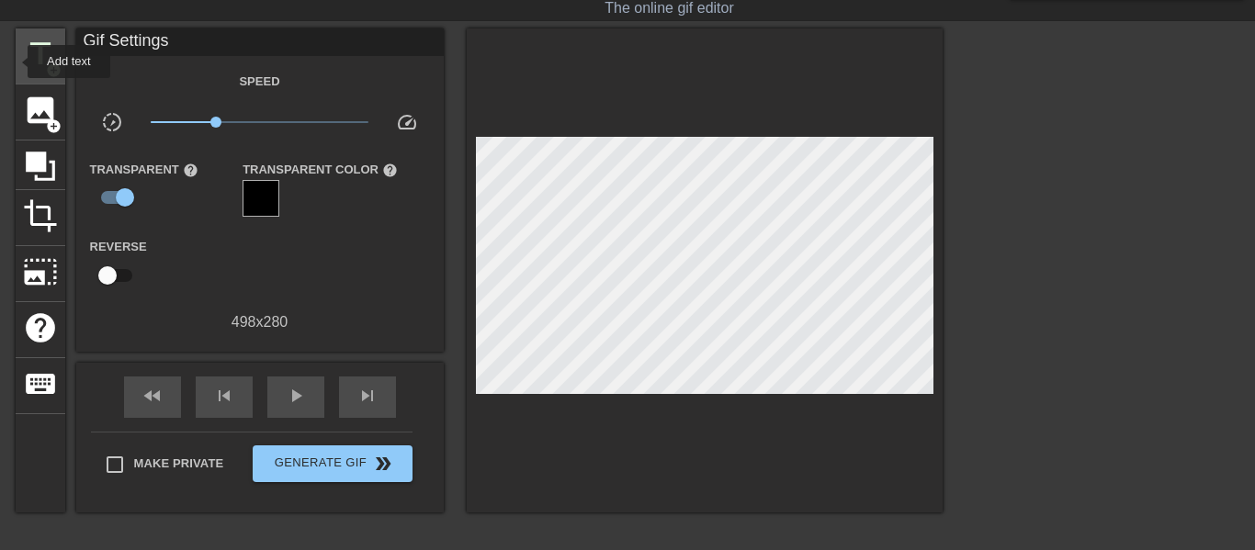
click at [16, 62] on div "title add_circle" at bounding box center [41, 56] width 50 height 56
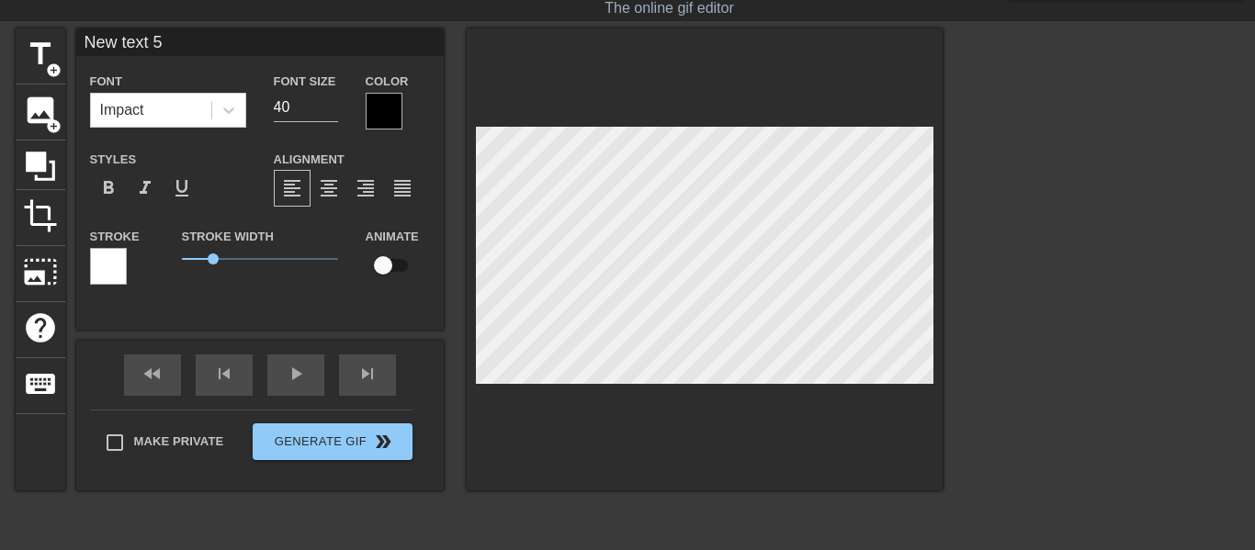
type input "New text"
type textarea "New te"
type input "New t"
type textarea "New t"
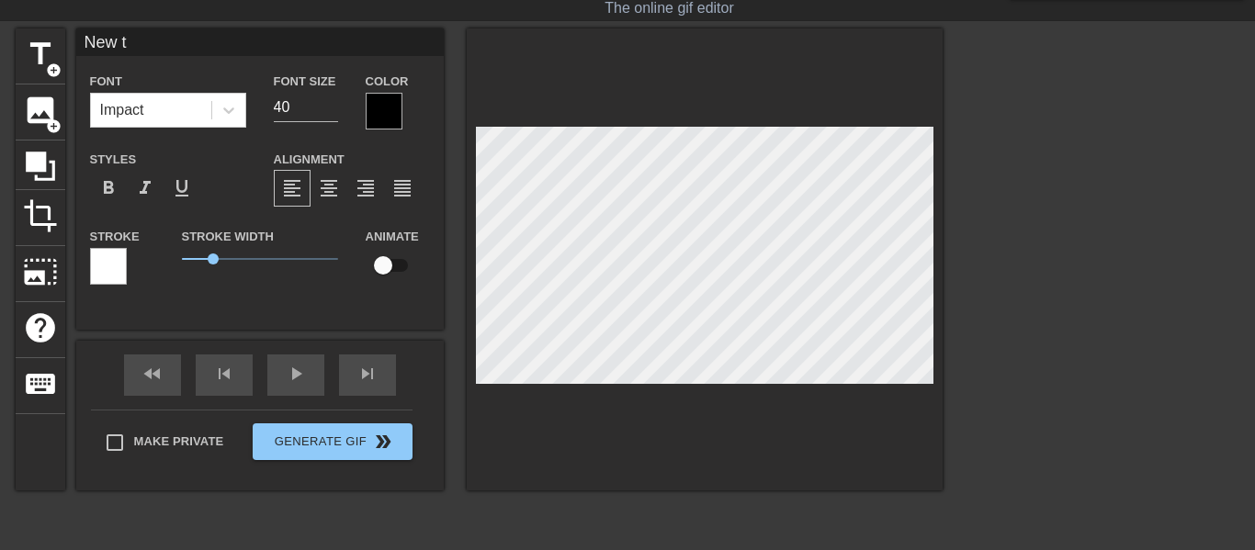
type input "New"
type textarea "New"
type input "New"
type textarea "New"
type input "Ne"
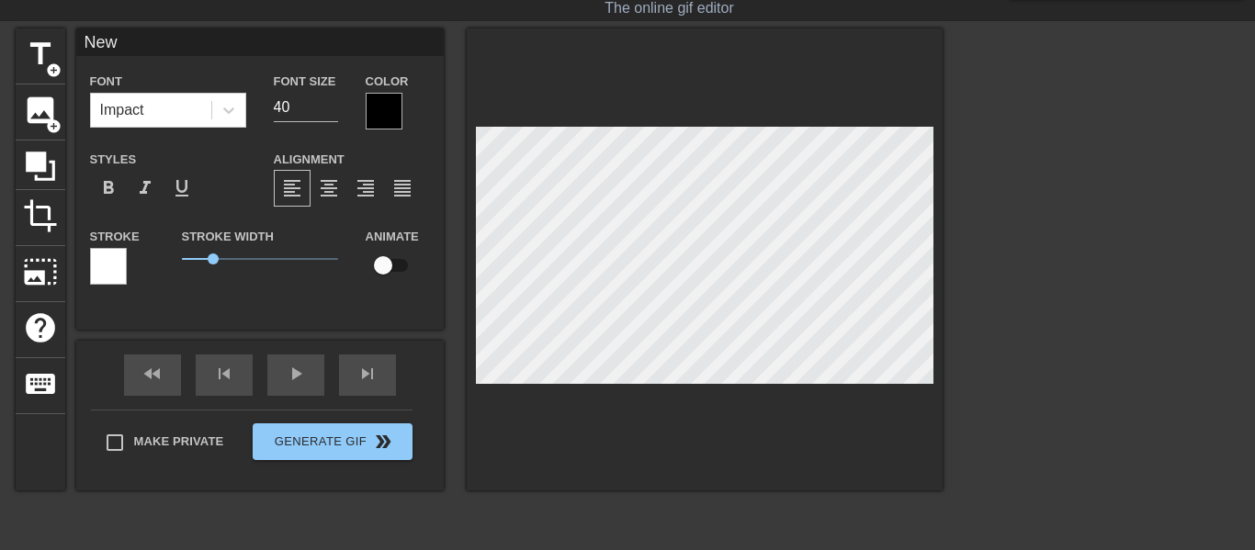
type textarea "Ne"
type input "N"
type textarea "N"
type input "L"
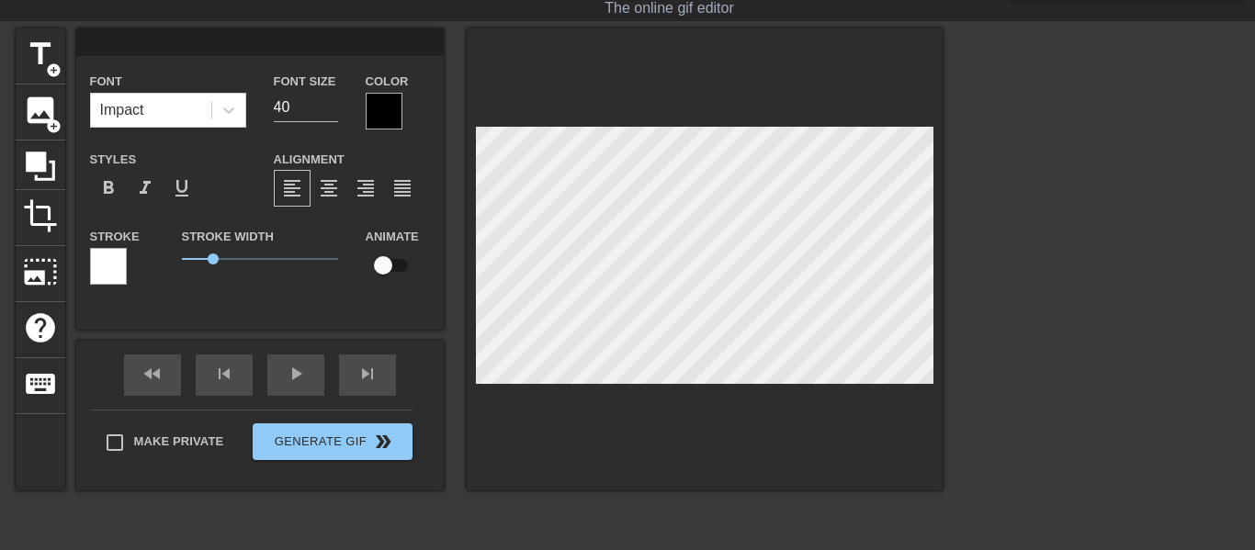
type textarea "L"
type input "LI"
type textarea "LI"
type input "LIK"
type textarea "LIK"
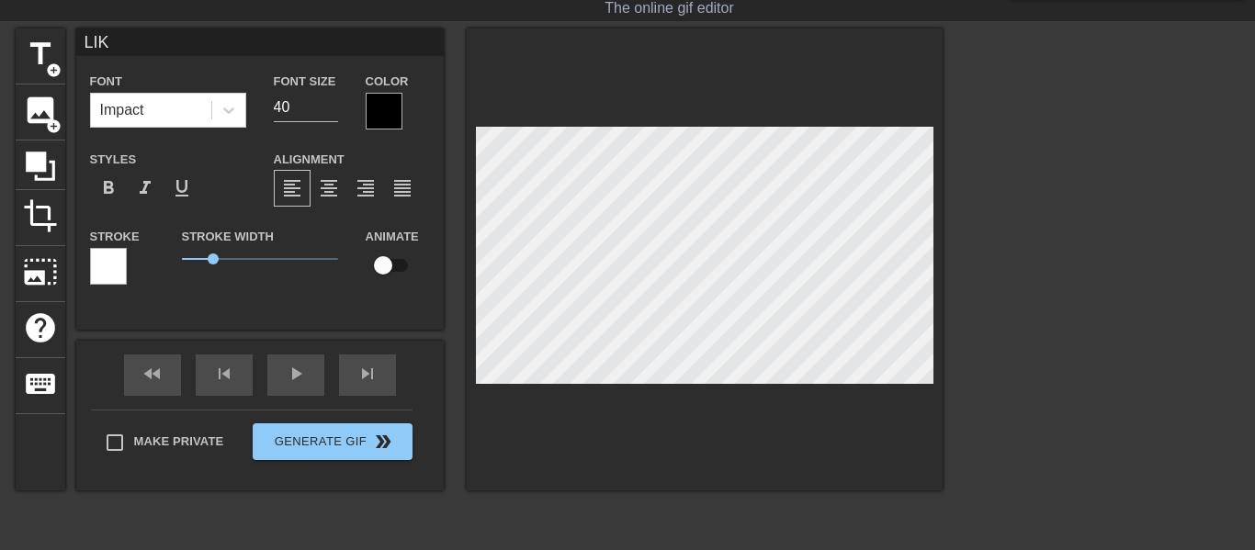
type input "LIKE"
type textarea "LIKE"
click at [382, 102] on div at bounding box center [384, 111] width 37 height 37
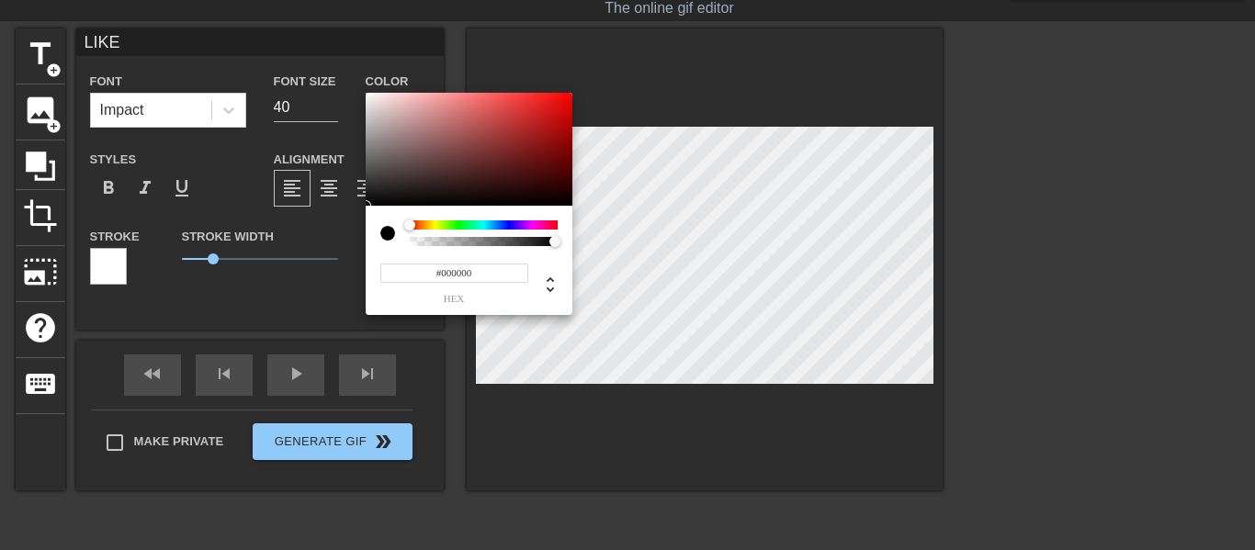
type input "0"
drag, startPoint x: 482, startPoint y: 239, endPoint x: 367, endPoint y: 255, distance: 116.0
click at [367, 255] on div "0 r 0 g 0 b 0 a" at bounding box center [469, 260] width 207 height 109
type input "64"
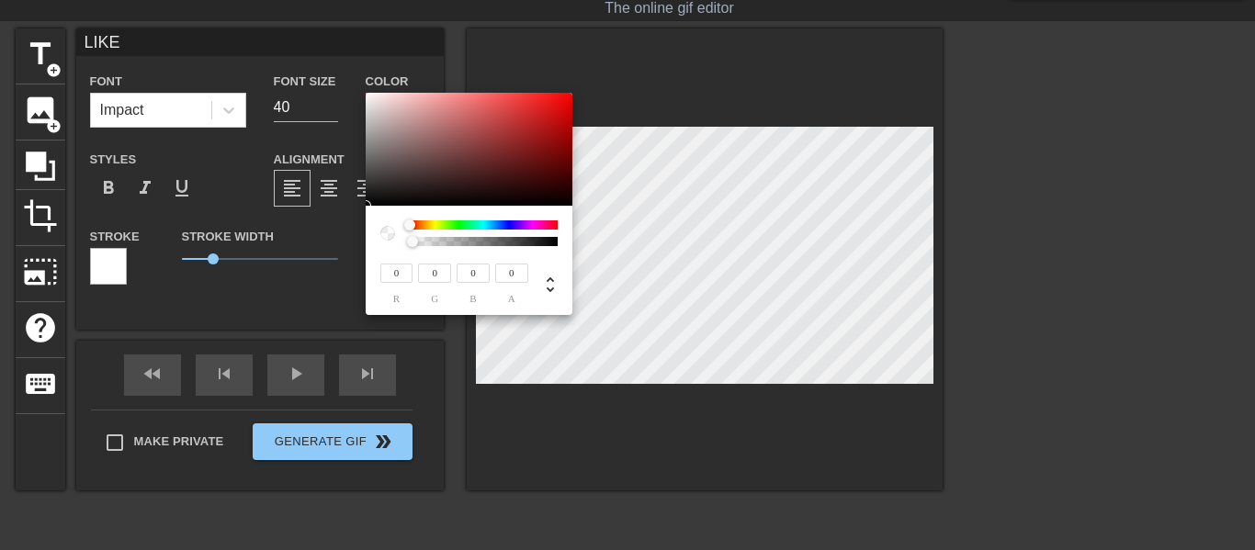
type input "28"
type input "71"
type input "29"
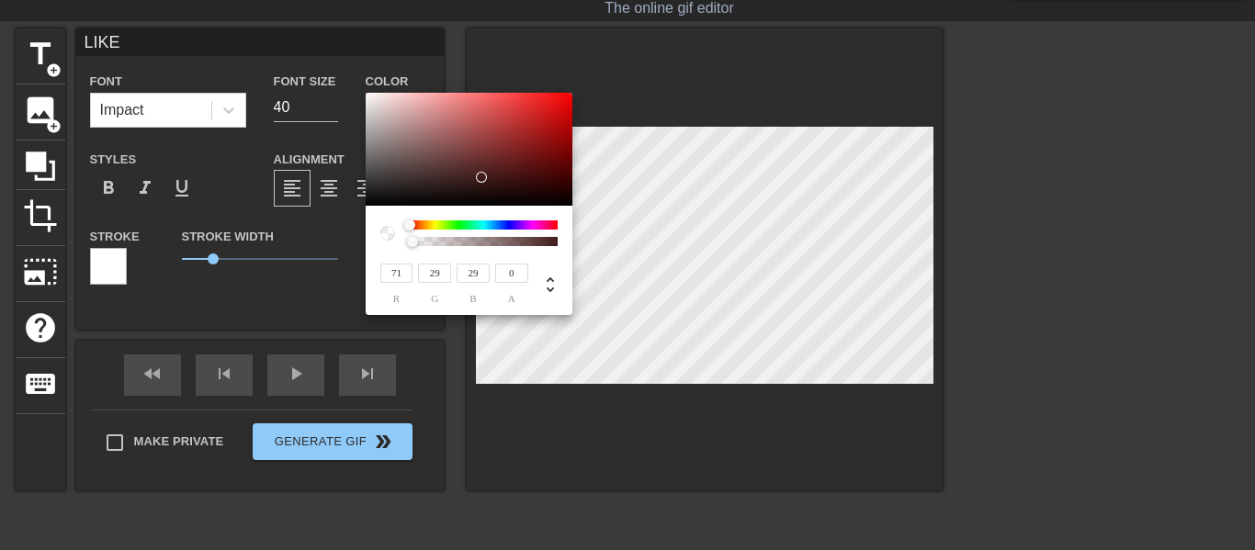
type input "77"
type input "31"
type input "95"
type input "33"
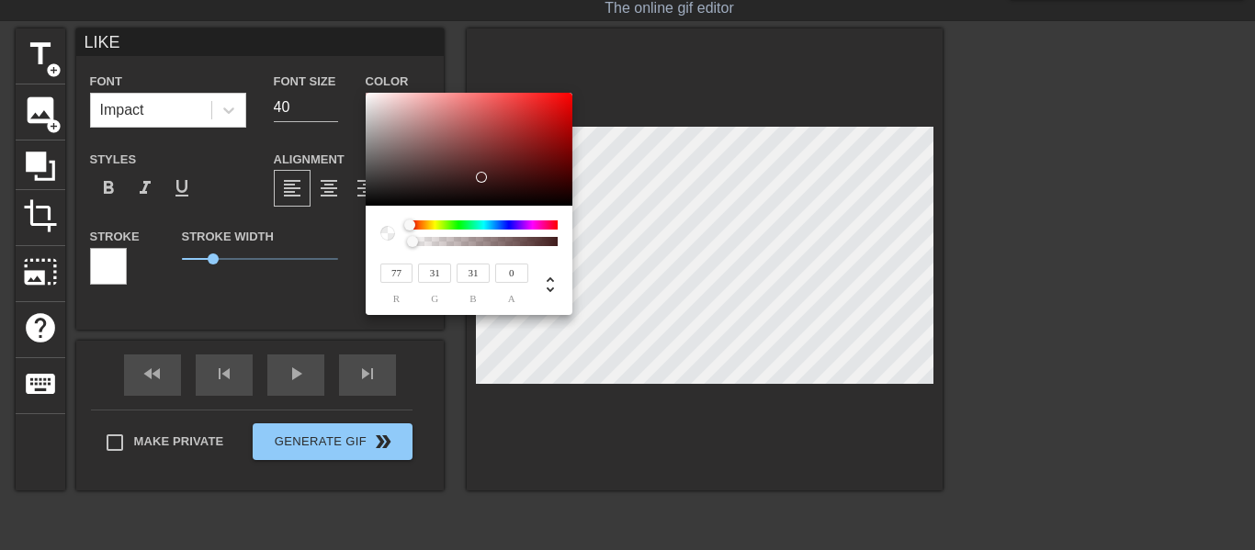
type input "33"
type input "165"
type input "36"
type input "227"
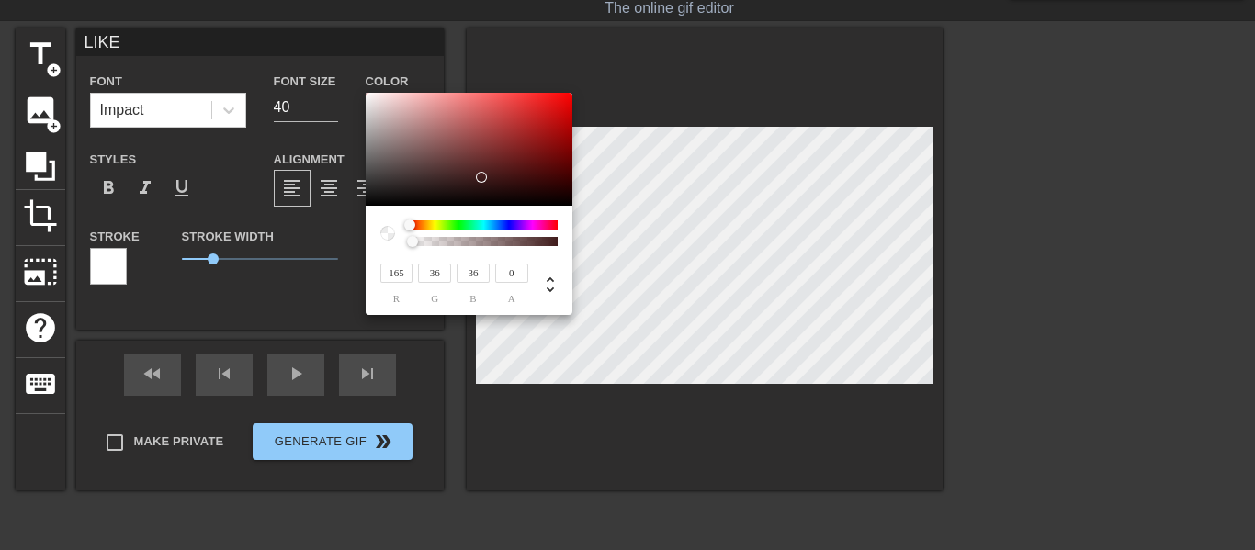
type input "20"
type input "240"
type input "14"
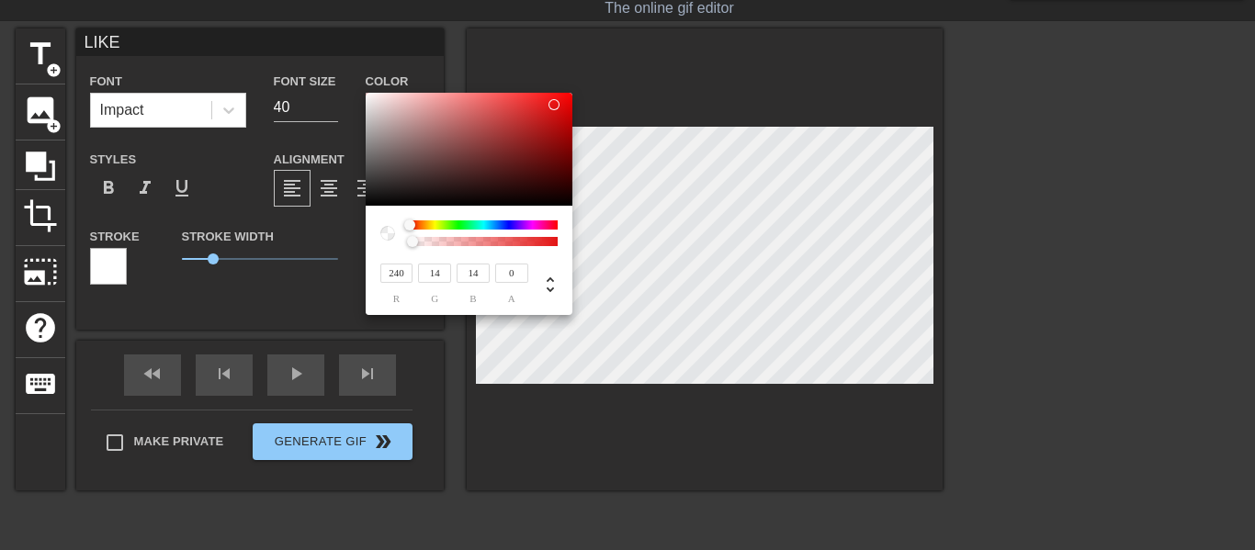
type input "255"
type input "5"
type input "1"
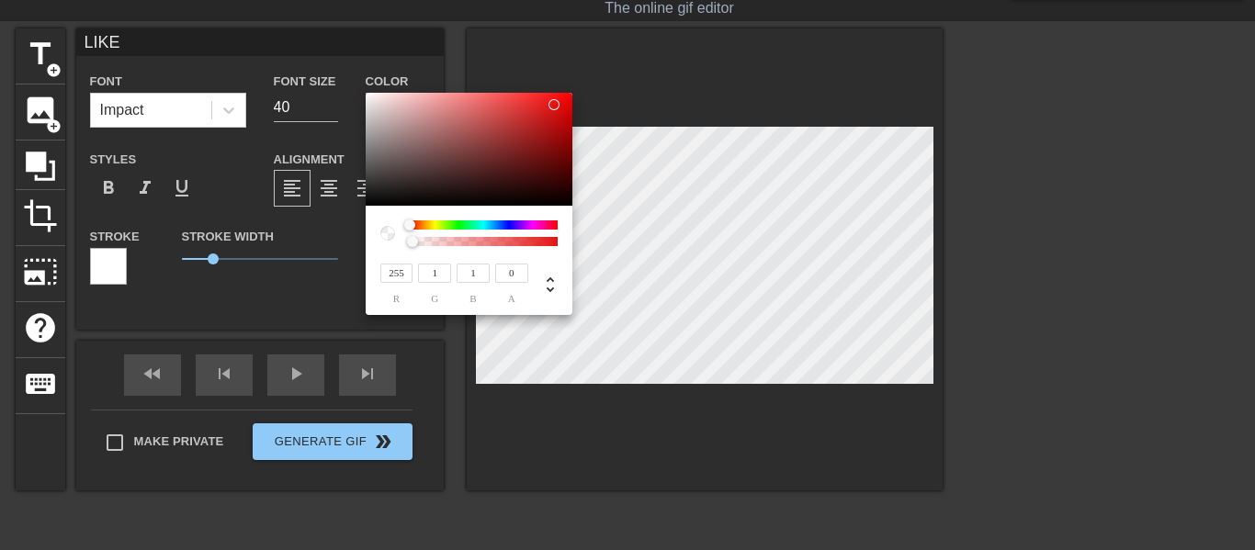
type input "0"
drag, startPoint x: 483, startPoint y: 177, endPoint x: 577, endPoint y: 80, distance: 135.2
click at [577, 80] on div "255 r 0 g 0 b 0 a" at bounding box center [627, 275] width 1255 height 550
type input "1"
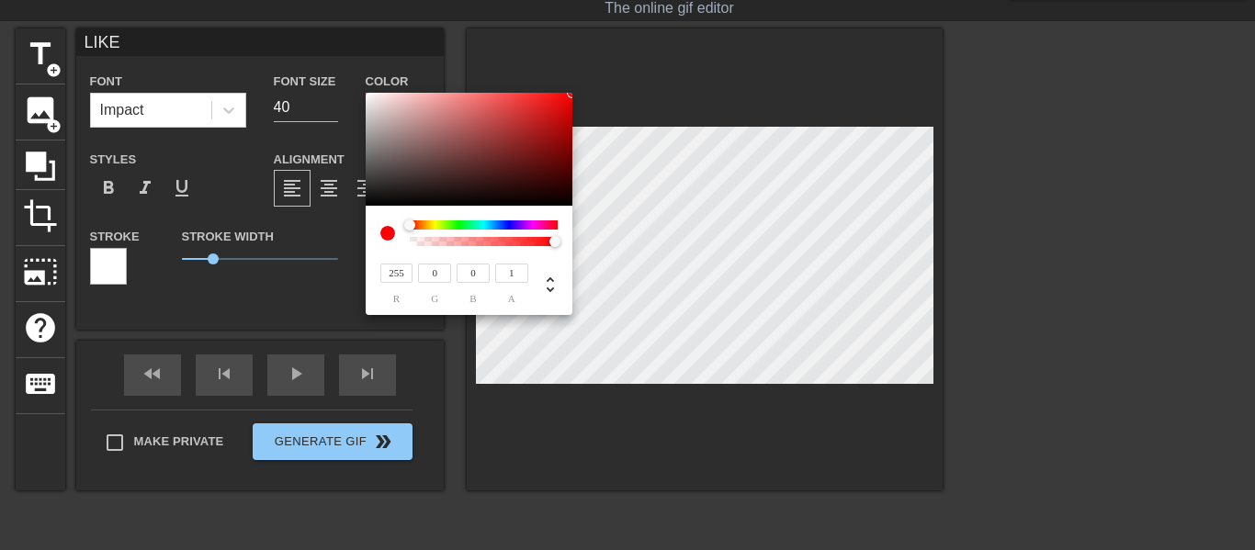
drag, startPoint x: 460, startPoint y: 244, endPoint x: 607, endPoint y: 245, distance: 147.0
click at [607, 245] on div "255 r 0 g 0 b 1 a" at bounding box center [627, 275] width 1255 height 550
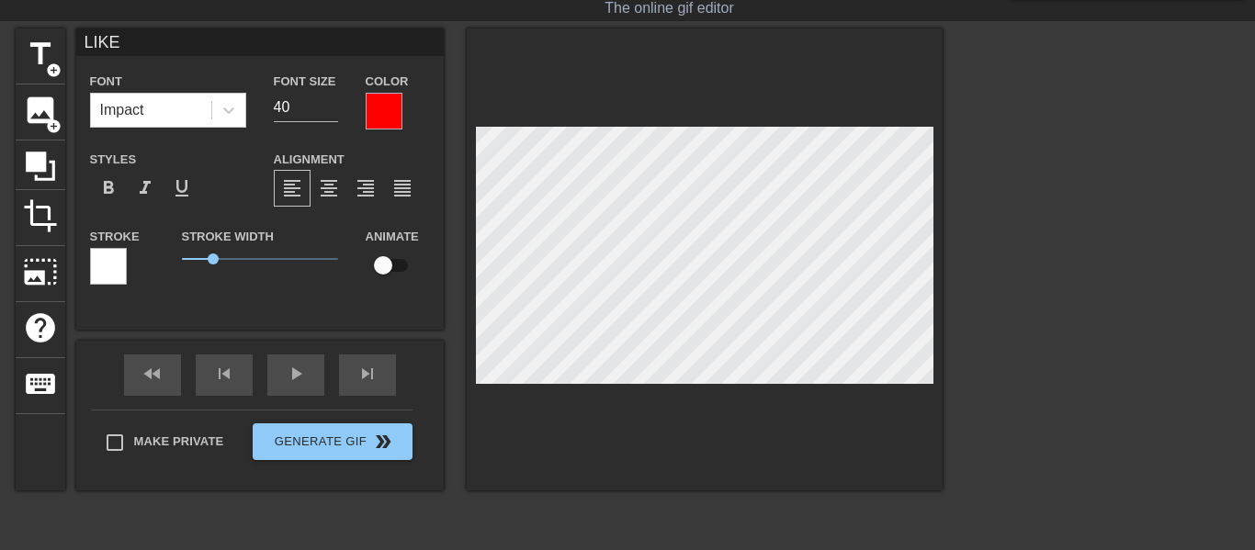
drag, startPoint x: 397, startPoint y: 328, endPoint x: 462, endPoint y: 281, distance: 80.3
click at [462, 281] on div "title add_circle image add_circle crop photo_size_select_large help keyboard LI…" at bounding box center [479, 259] width 927 height 462
click at [906, 243] on div at bounding box center [705, 259] width 476 height 462
click at [906, 239] on div "title add_circle image add_circle crop photo_size_select_large help keyboard LI…" at bounding box center [627, 303] width 1255 height 551
click at [906, 215] on div at bounding box center [1103, 303] width 276 height 551
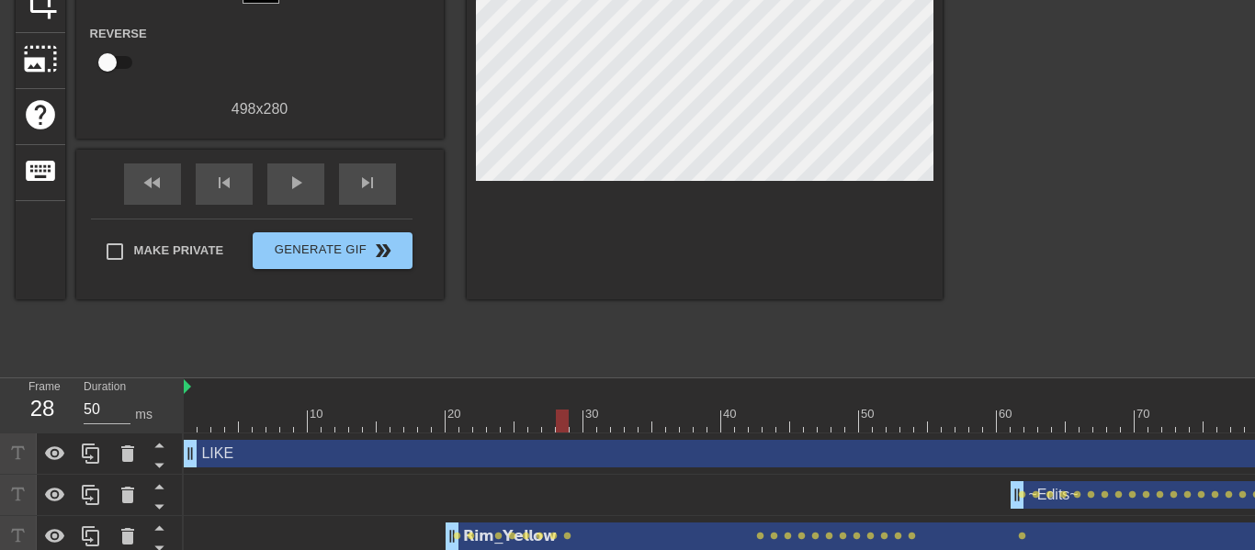
scroll to position [266, 0]
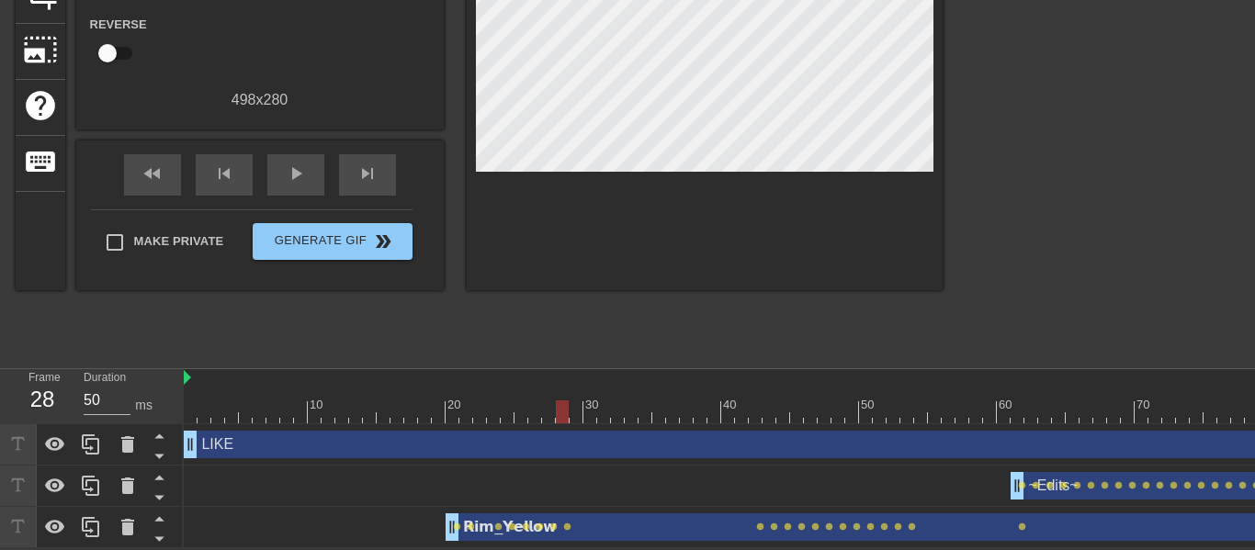
click at [194, 470] on div "~Edits~ drag_handle drag_handle lens lens lens lens lens lens lens lens lens le…" at bounding box center [845, 486] width 1323 height 41
click at [189, 415] on div at bounding box center [845, 412] width 1323 height 23
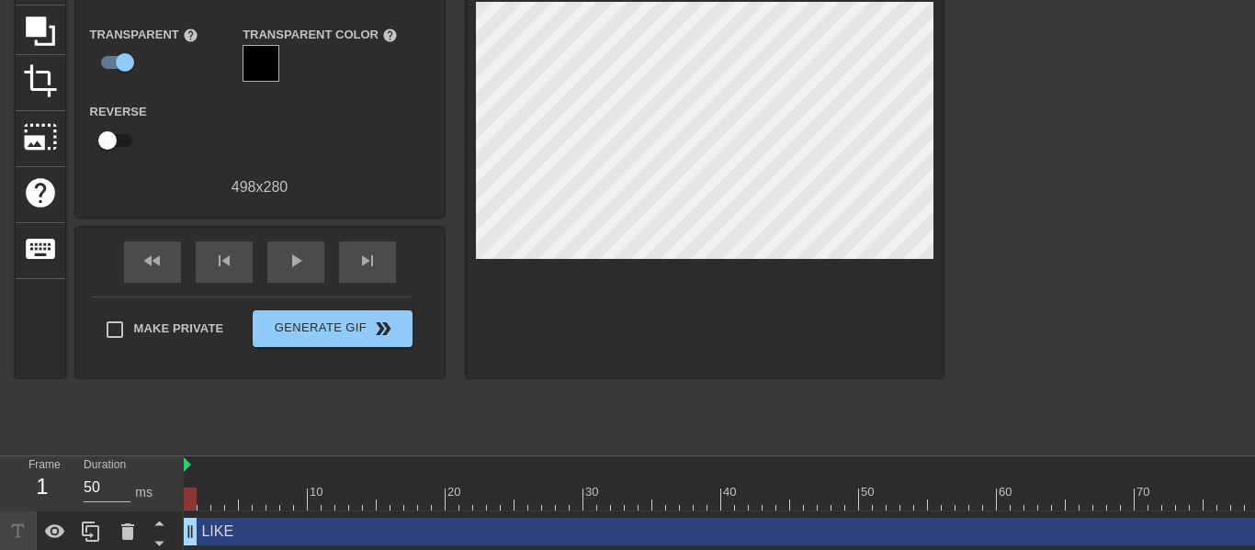
scroll to position [180, 0]
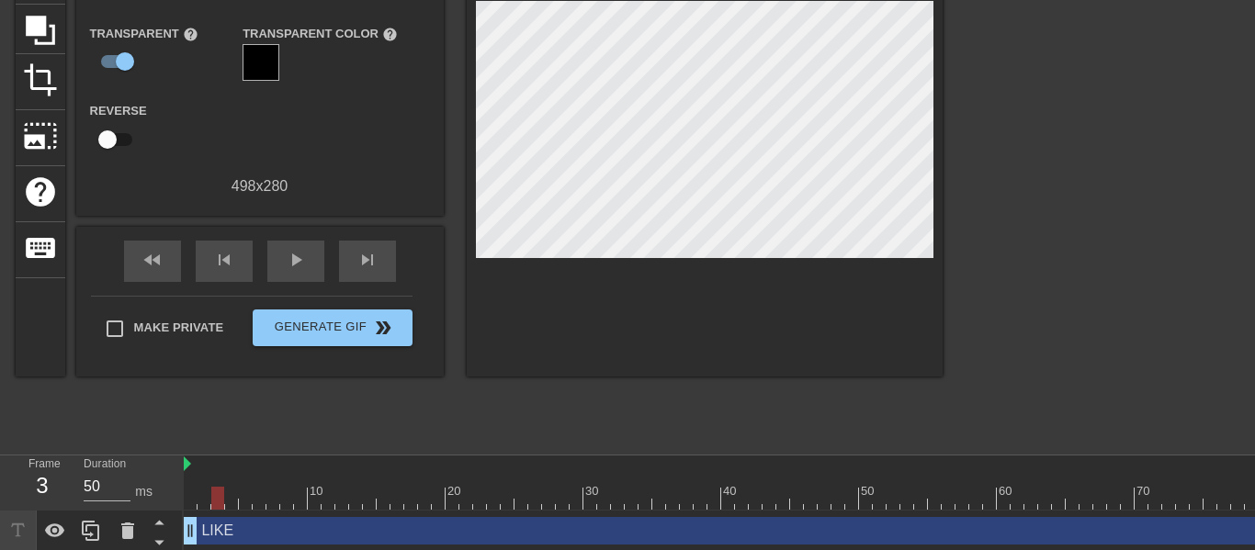
click at [222, 501] on div at bounding box center [845, 498] width 1323 height 23
click at [261, 503] on div at bounding box center [845, 498] width 1323 height 23
click at [297, 502] on div at bounding box center [845, 498] width 1323 height 23
click at [336, 510] on div "10 20 30 40 50 60 70 80 90" at bounding box center [845, 483] width 1323 height 55
click at [197, 503] on div at bounding box center [845, 498] width 1323 height 23
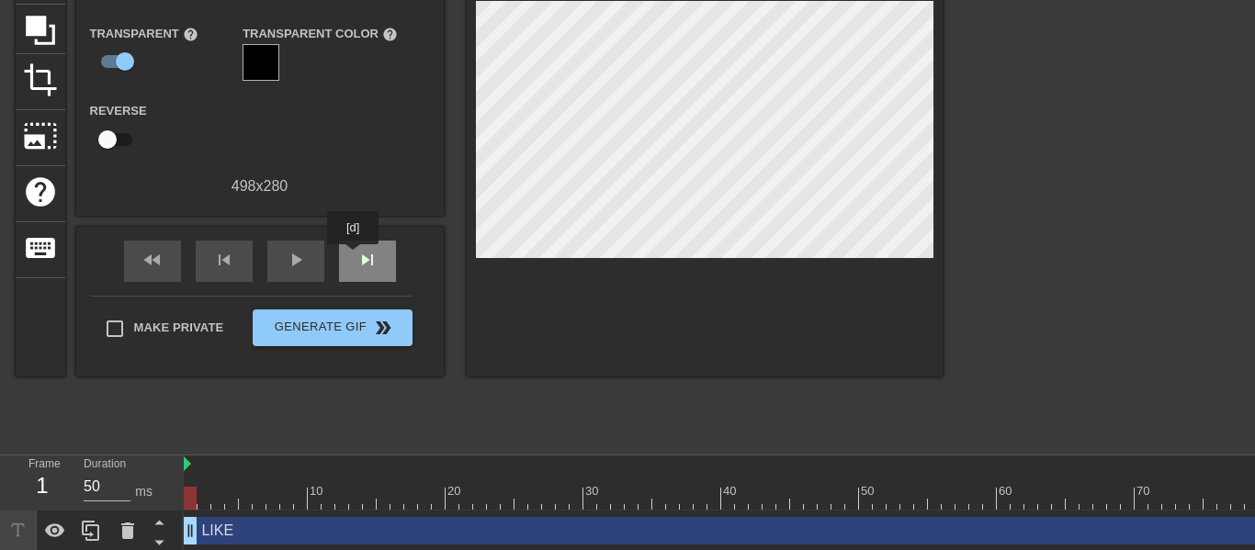
click at [353, 257] on div "skip_next" at bounding box center [367, 261] width 57 height 41
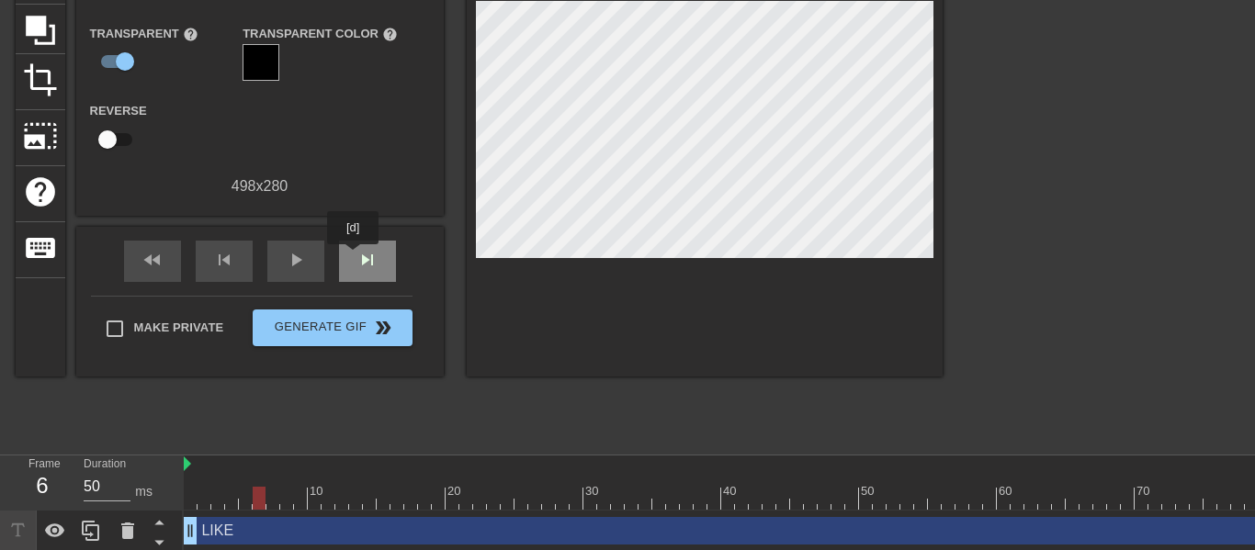
click at [353, 257] on div "skip_next" at bounding box center [367, 261] width 57 height 41
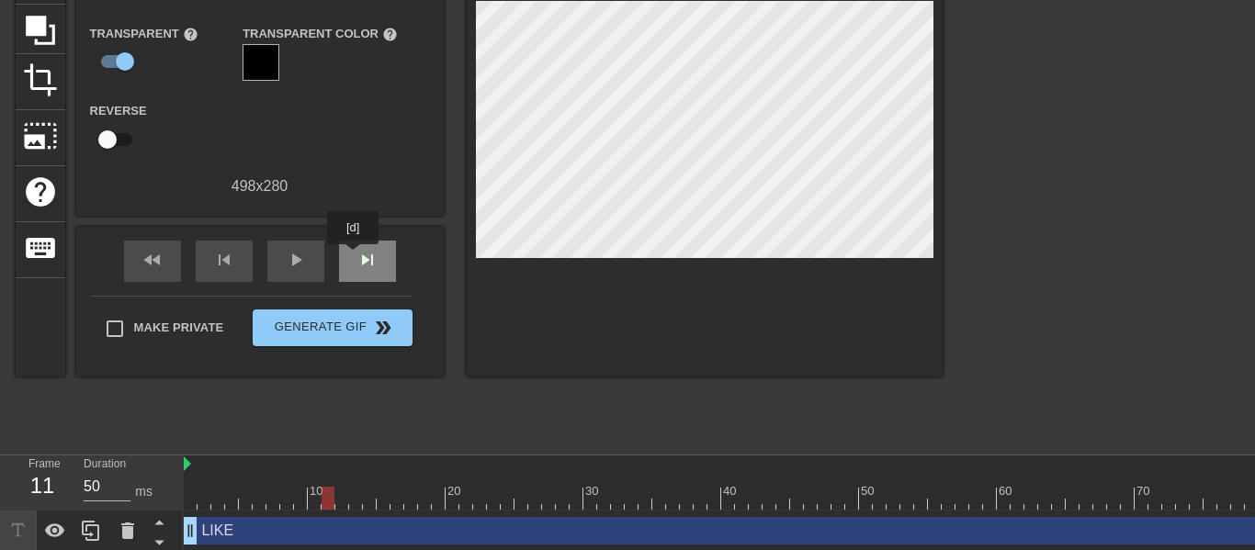
click at [353, 257] on div "skip_next" at bounding box center [367, 261] width 57 height 41
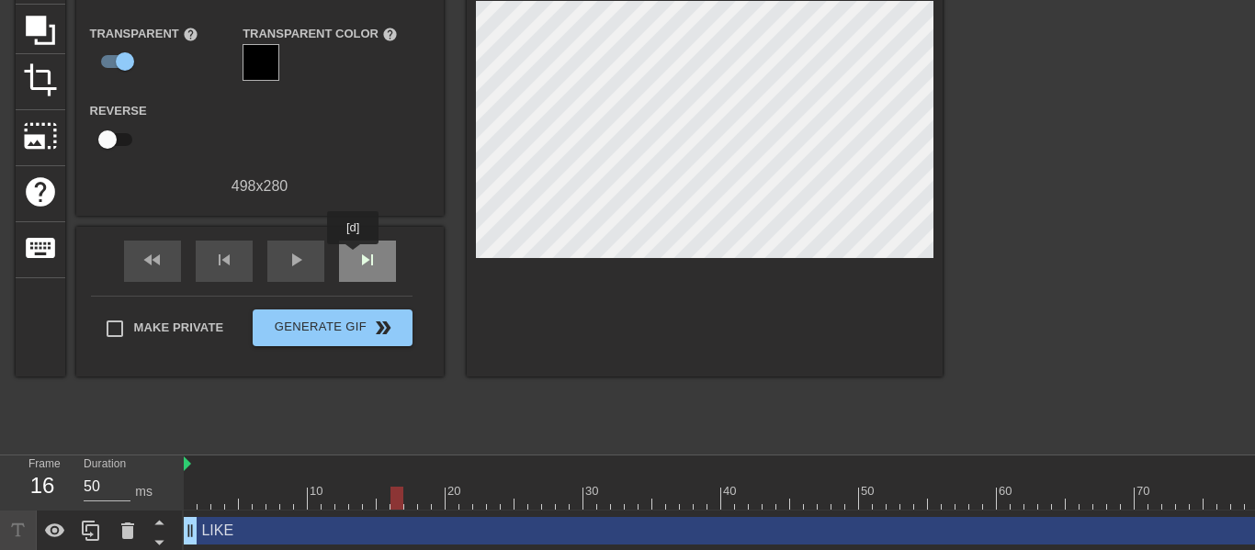
click at [353, 257] on div "skip_next" at bounding box center [367, 261] width 57 height 41
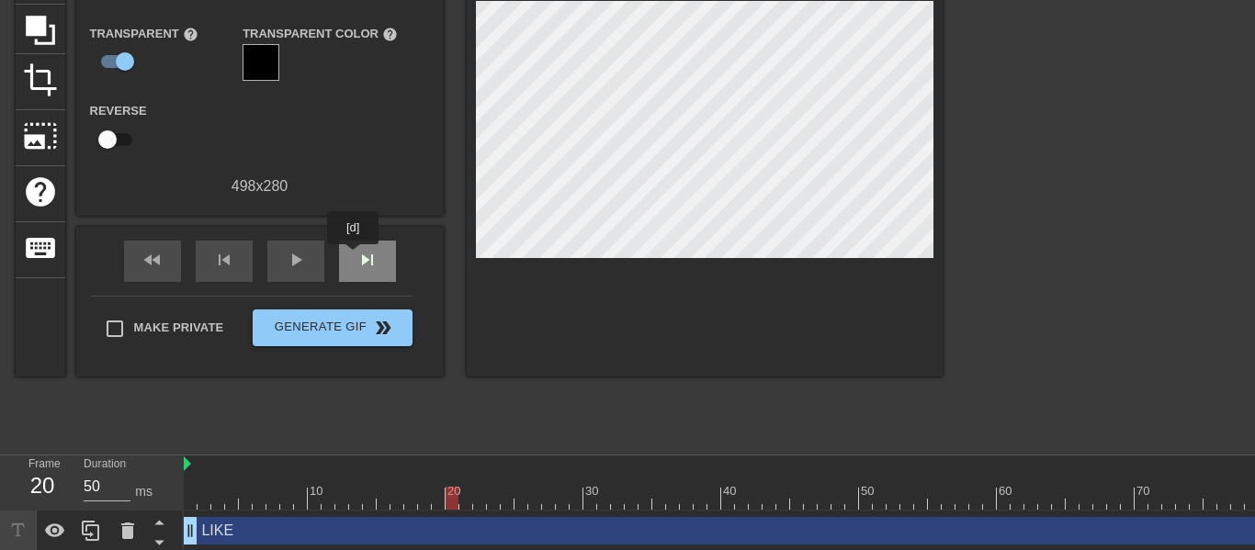
click at [353, 257] on div "skip_next" at bounding box center [367, 261] width 57 height 41
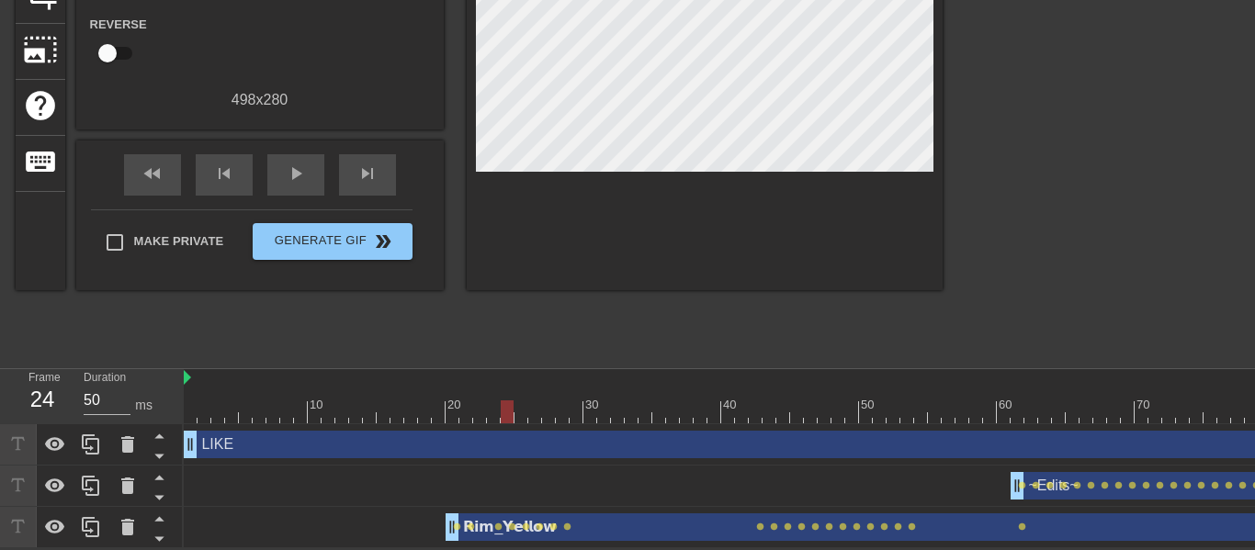
click at [565, 442] on div "LIKE drag_handle drag_handle" at bounding box center [845, 445] width 1323 height 28
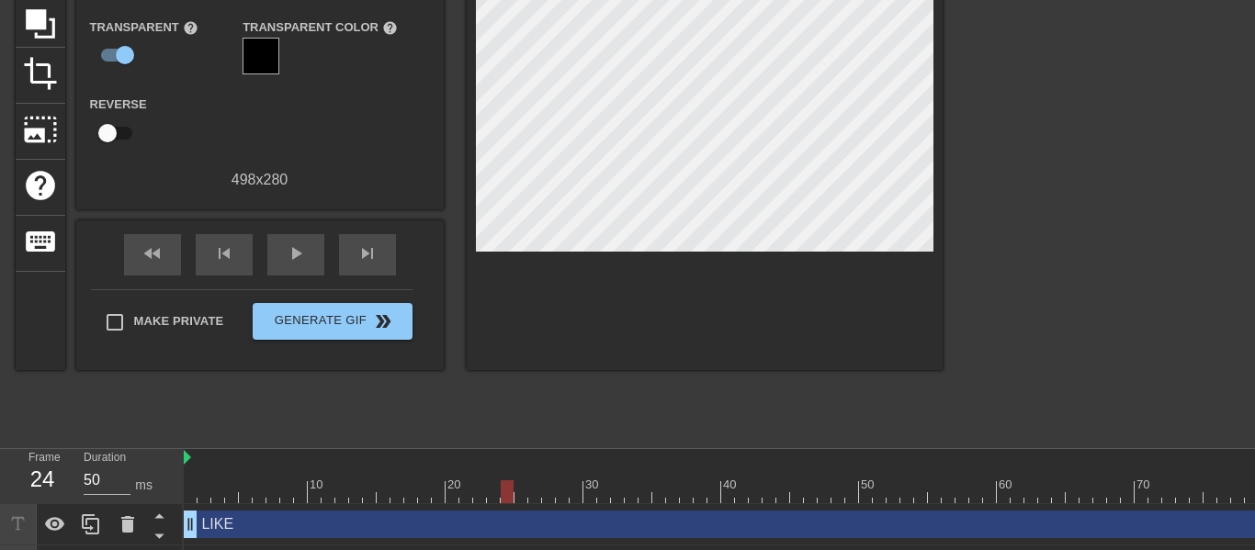
scroll to position [186, 0]
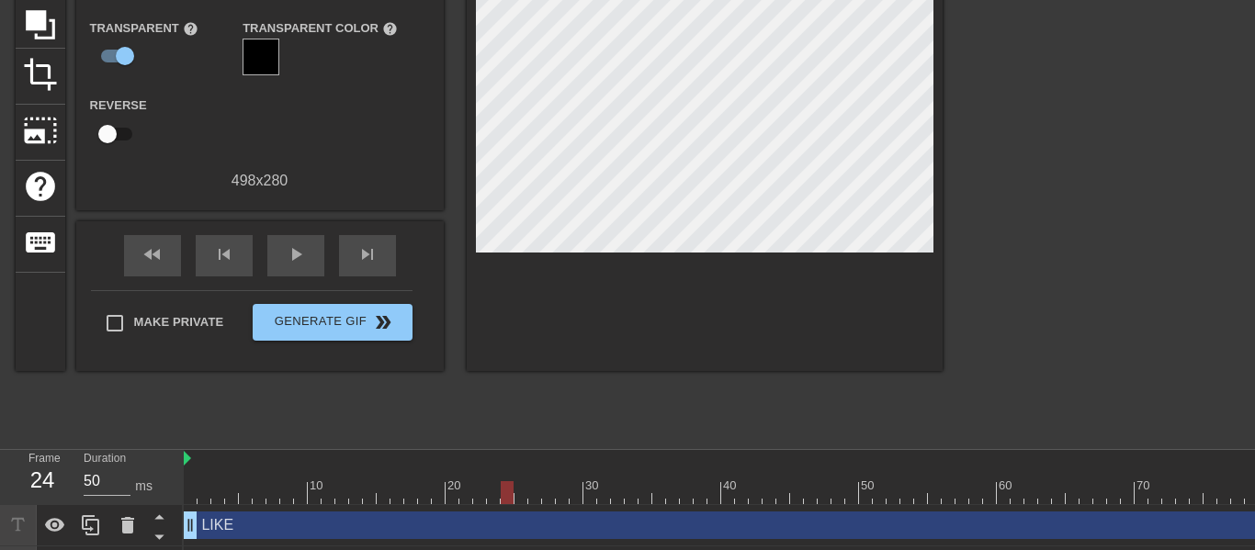
click at [521, 517] on div "LIKE drag_handle drag_handle" at bounding box center [845, 526] width 1323 height 28
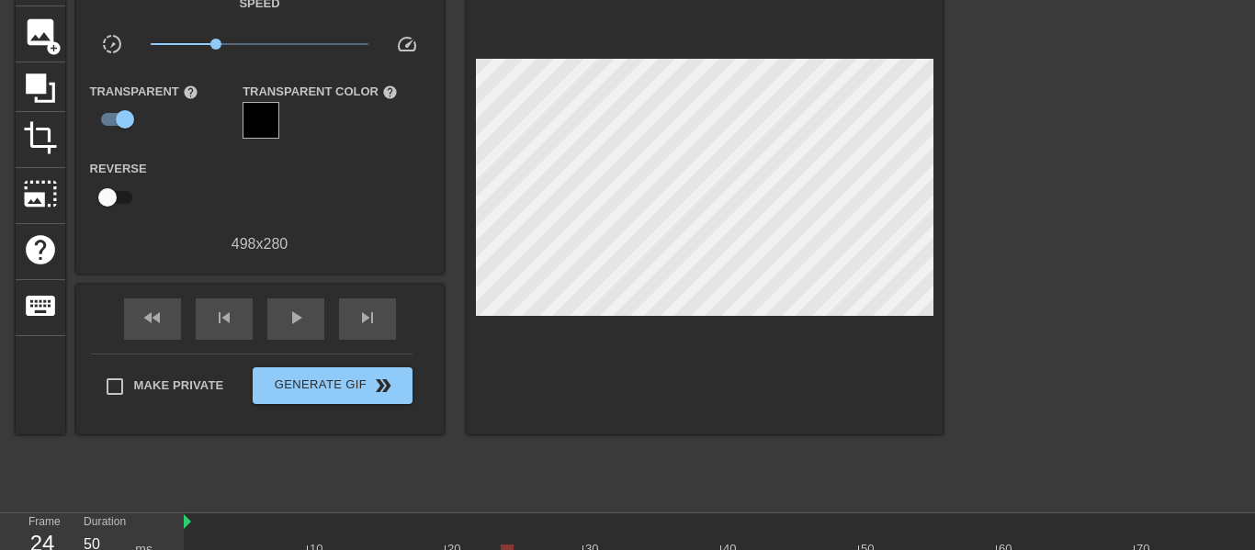
scroll to position [118, 0]
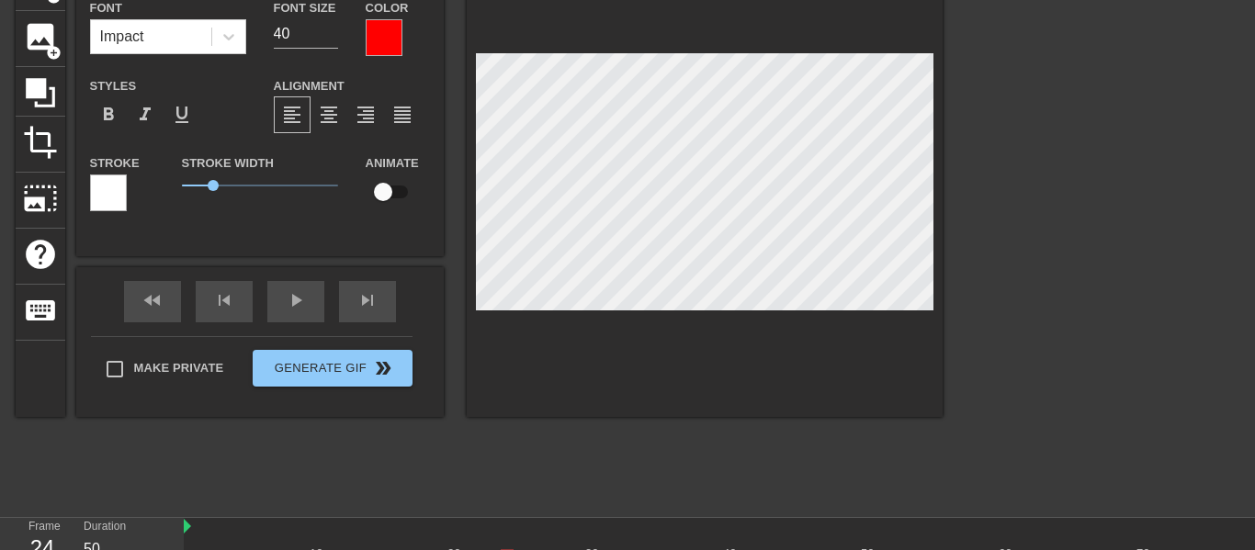
click at [386, 197] on input "checkbox" at bounding box center [383, 192] width 105 height 35
checkbox input "true"
click at [365, 179] on div "title add_circle image add_circle crop photo_size_select_large help keyboard LI…" at bounding box center [479, 186] width 927 height 462
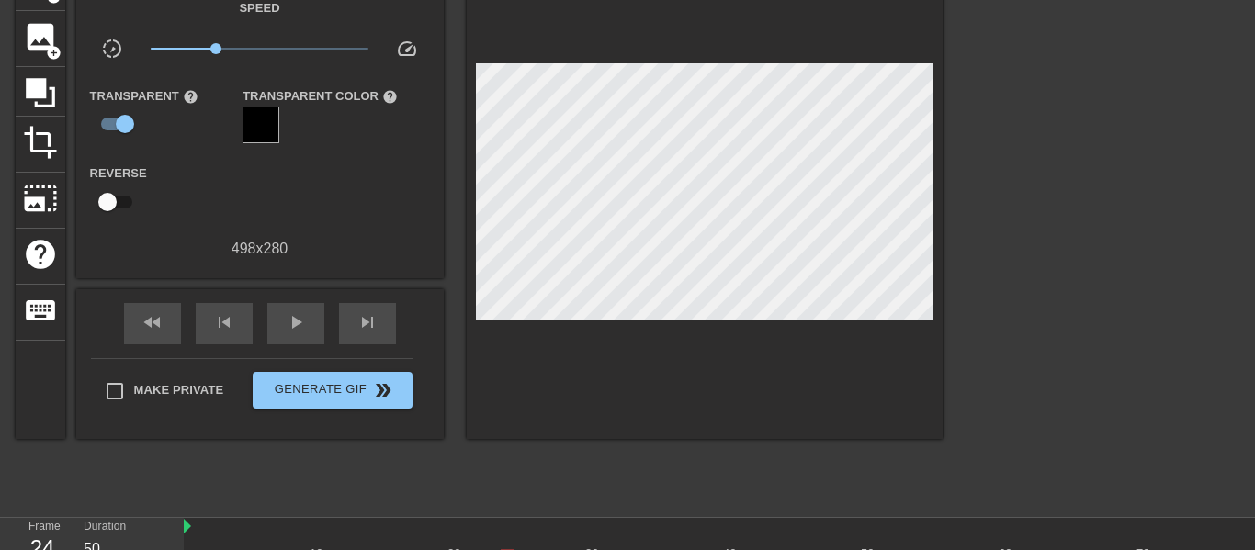
scroll to position [266, 0]
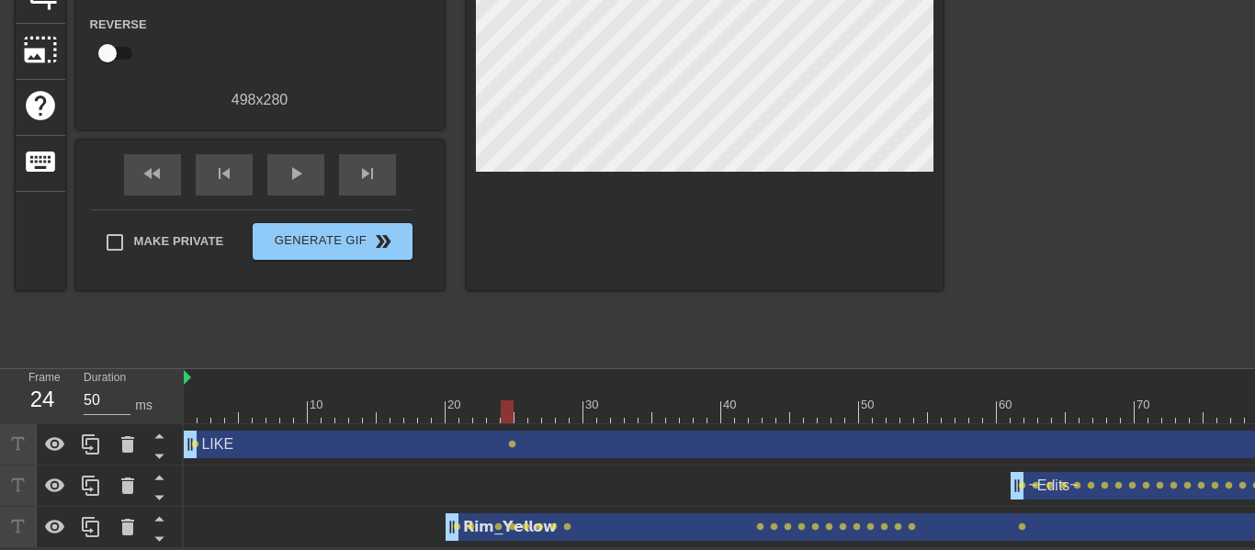
click at [198, 413] on div at bounding box center [845, 412] width 1323 height 23
click at [192, 420] on div at bounding box center [845, 412] width 1323 height 23
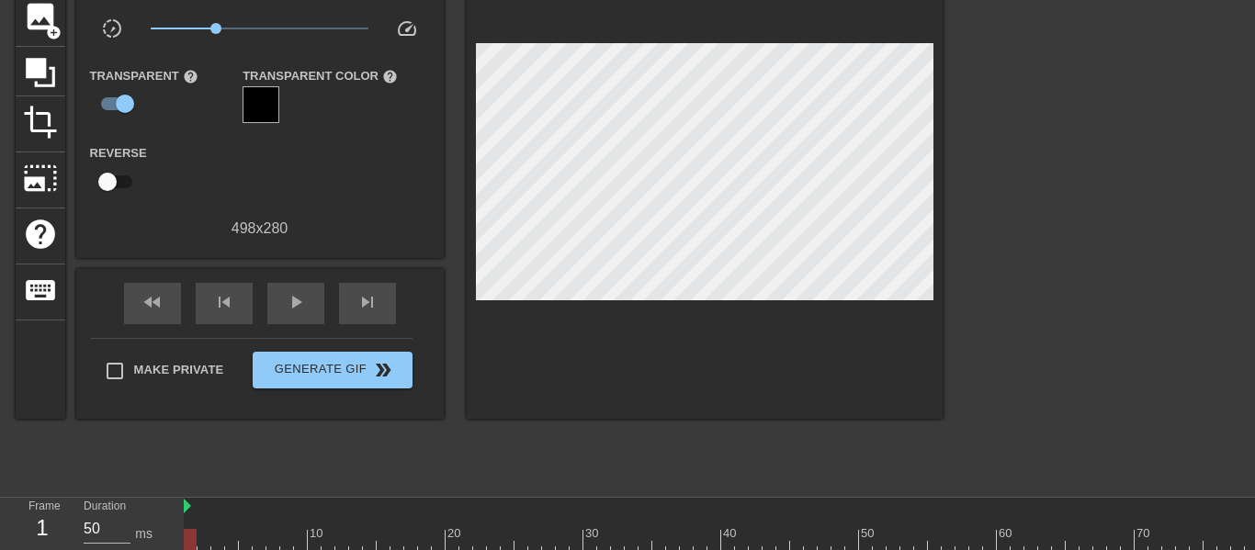
scroll to position [132, 0]
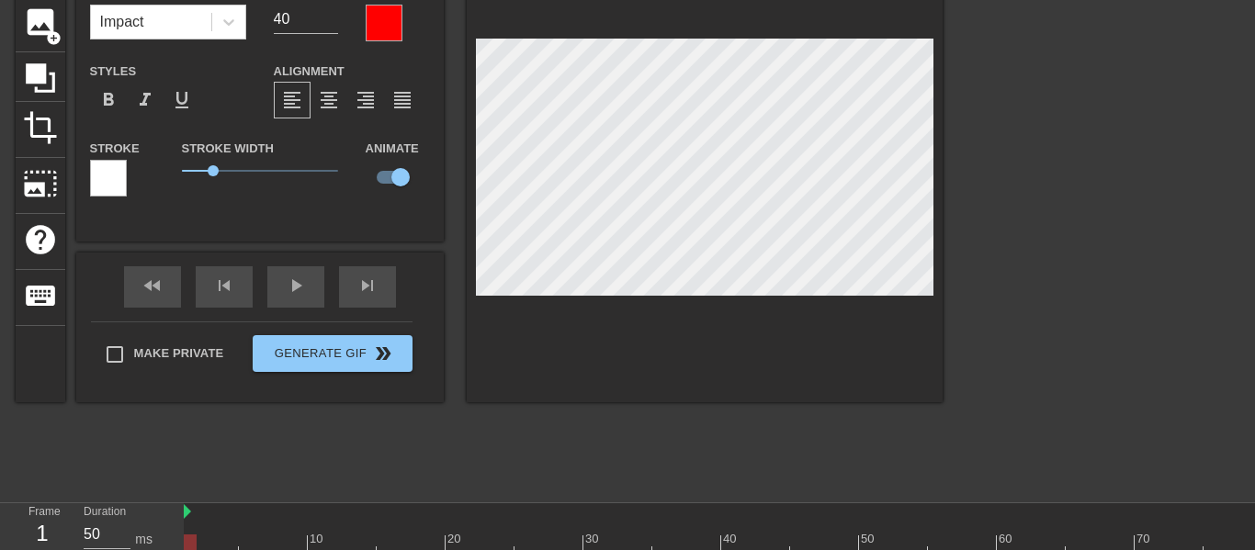
click at [420, 161] on div "title add_circle image add_circle crop photo_size_select_large help keyboard LI…" at bounding box center [479, 171] width 927 height 462
click at [906, 140] on div "title add_circle image add_circle crop photo_size_select_large help keyboard LI…" at bounding box center [627, 215] width 1255 height 551
click at [906, 163] on div "title add_circle image add_circle crop photo_size_select_large help keyboard LI…" at bounding box center [627, 215] width 1255 height 551
click at [906, 169] on div "title add_circle image add_circle crop photo_size_select_large help keyboard LI…" at bounding box center [627, 215] width 1255 height 551
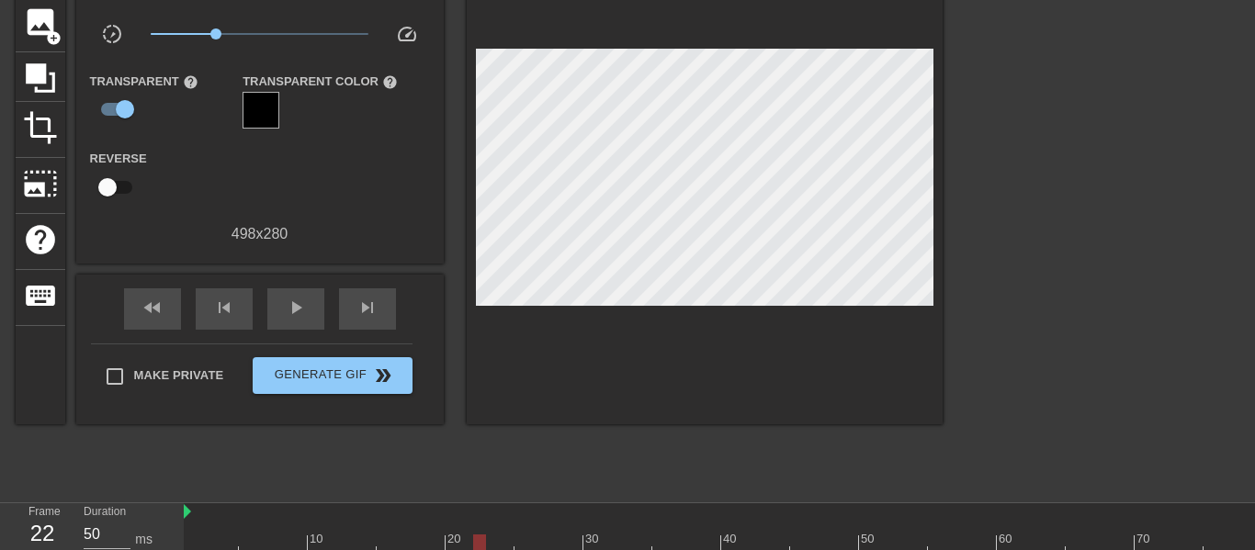
click at [906, 214] on div at bounding box center [1103, 215] width 276 height 551
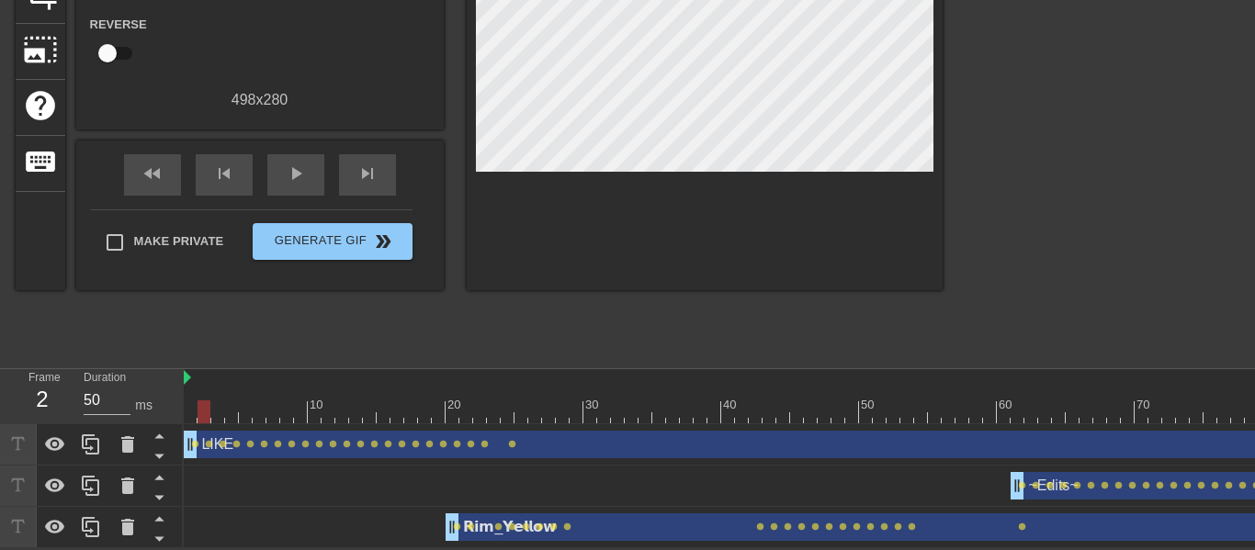
click at [202, 417] on div at bounding box center [845, 412] width 1323 height 23
click at [188, 419] on div at bounding box center [845, 412] width 1323 height 23
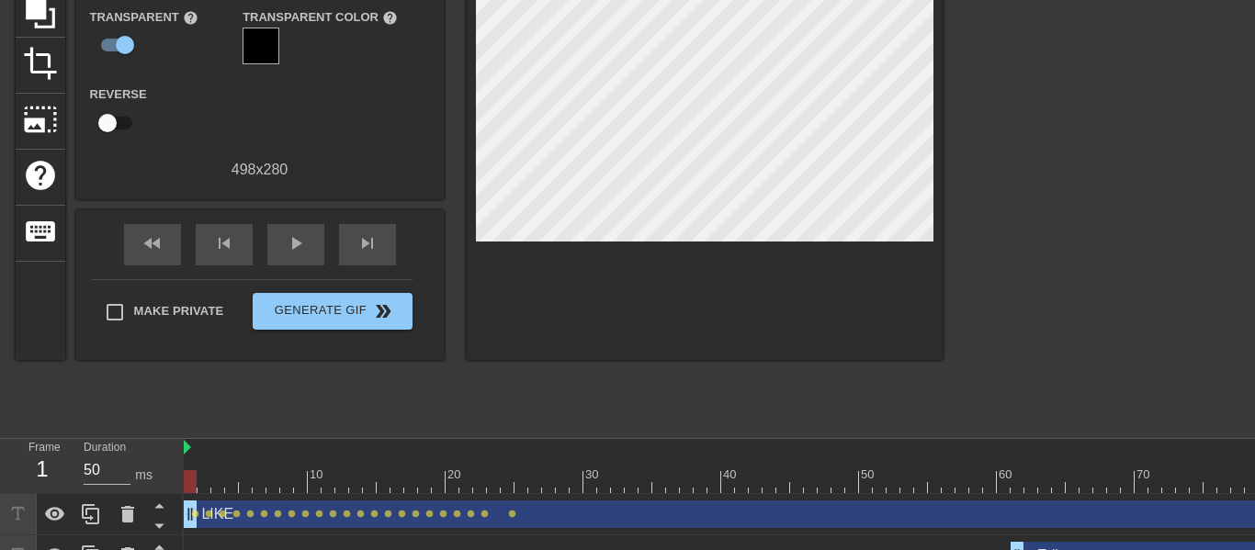
scroll to position [198, 0]
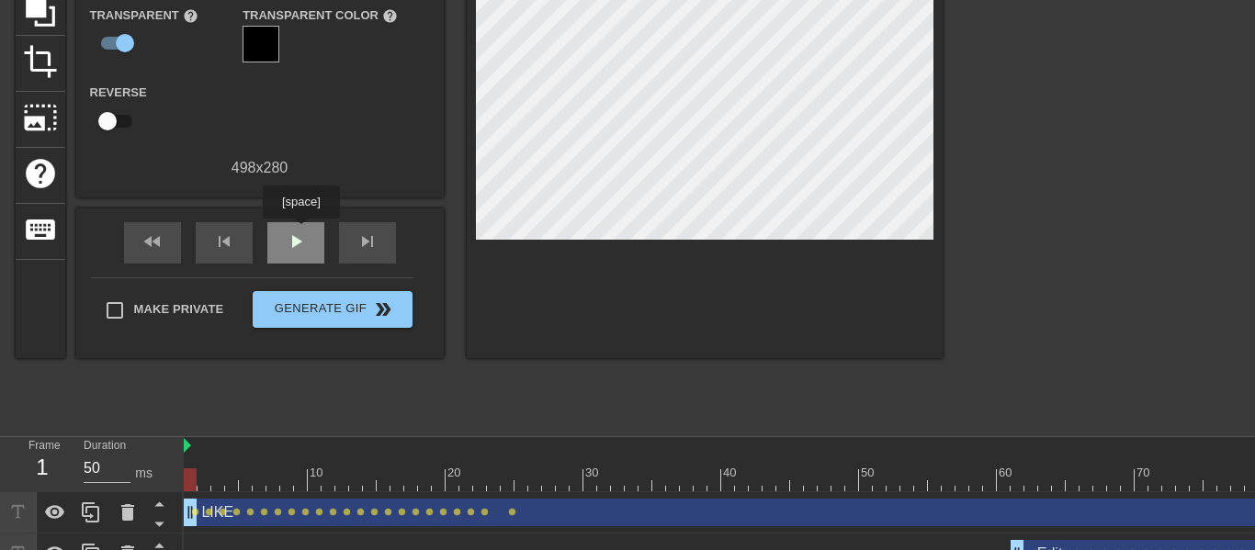
click at [301, 232] on span "play_arrow" at bounding box center [296, 242] width 22 height 22
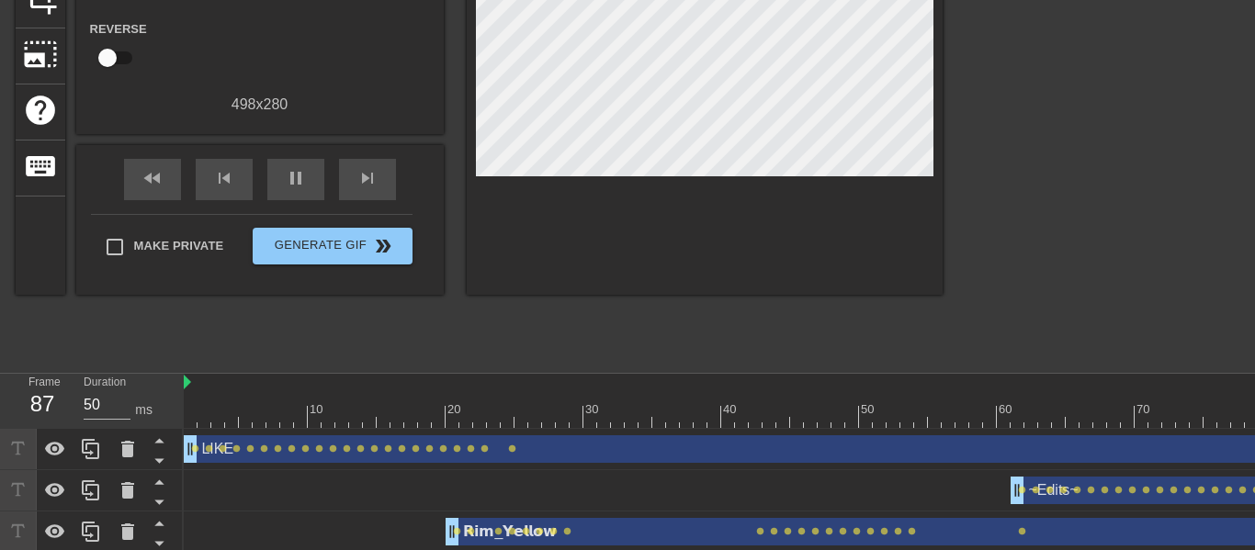
scroll to position [266, 0]
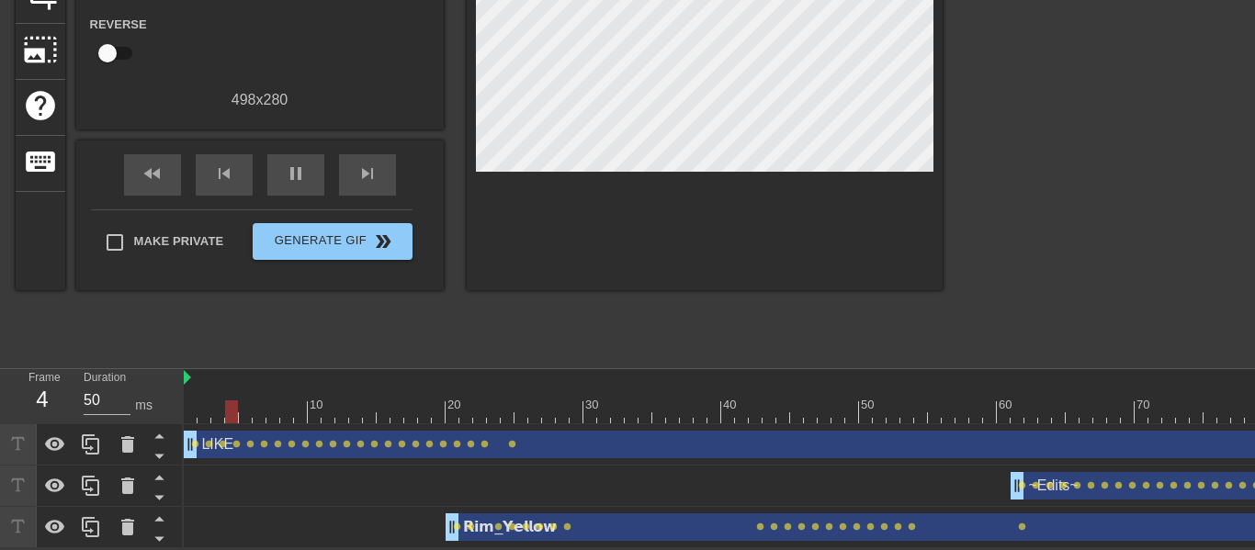
click at [598, 451] on div "LIKE drag_handle drag_handle" at bounding box center [845, 445] width 1323 height 28
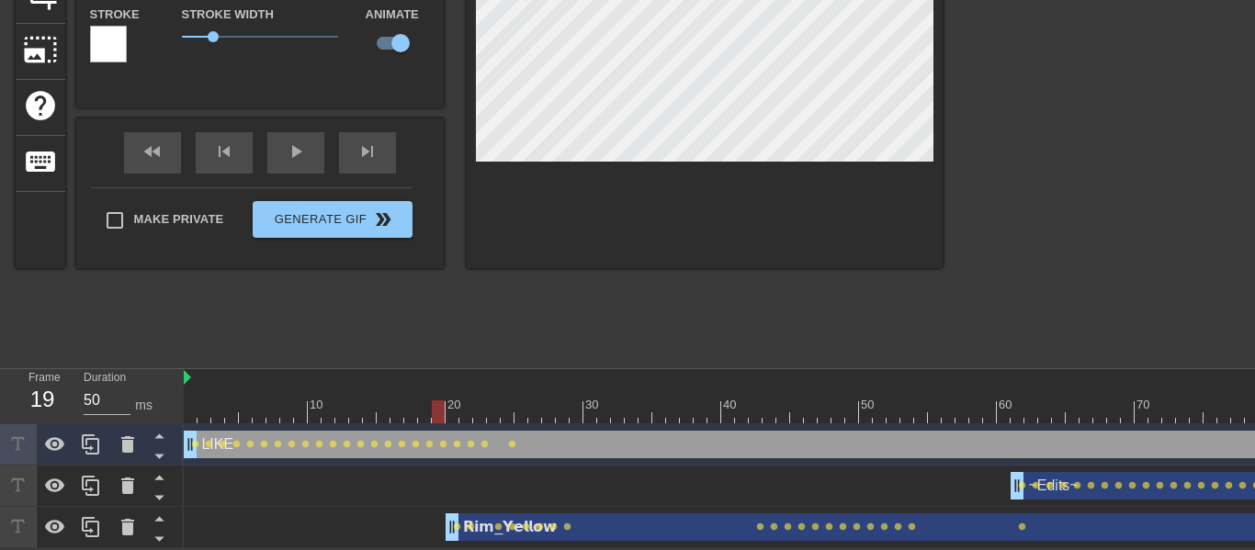
click at [440, 413] on div at bounding box center [845, 412] width 1323 height 23
click at [458, 413] on div at bounding box center [845, 412] width 1323 height 23
click at [476, 414] on div at bounding box center [845, 412] width 1323 height 23
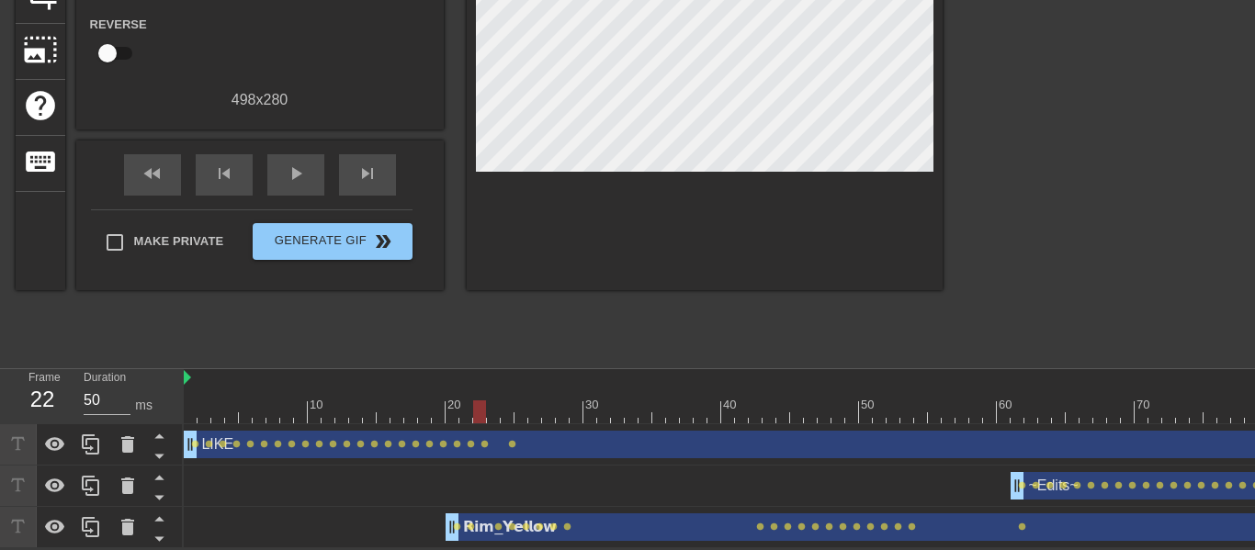
click at [515, 450] on div "LIKE drag_handle drag_handle" at bounding box center [845, 445] width 1323 height 28
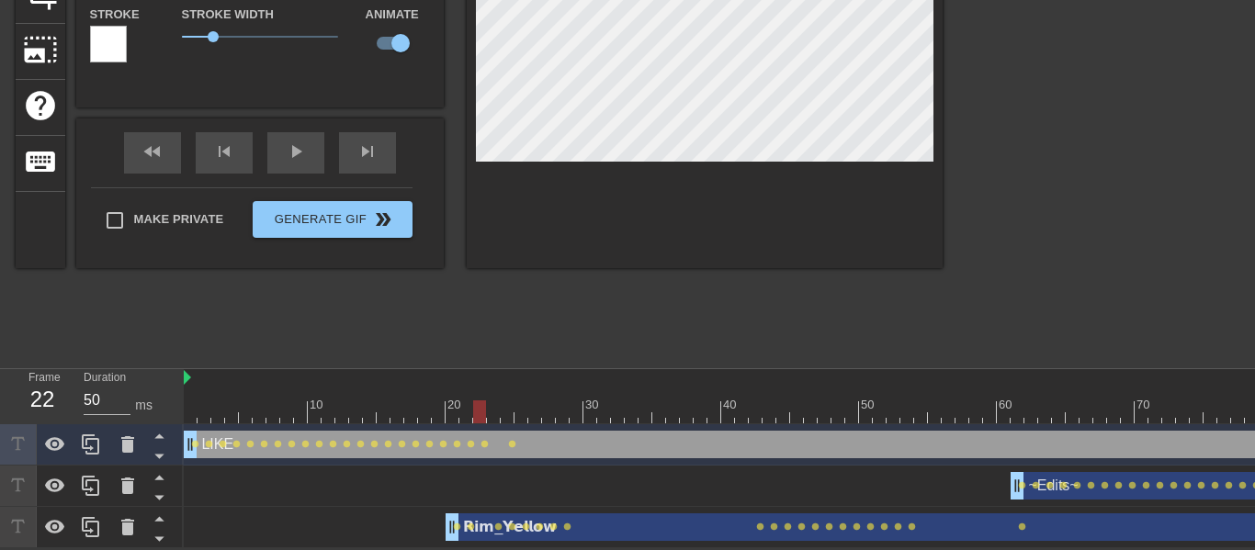
click at [196, 413] on div at bounding box center [845, 412] width 1323 height 23
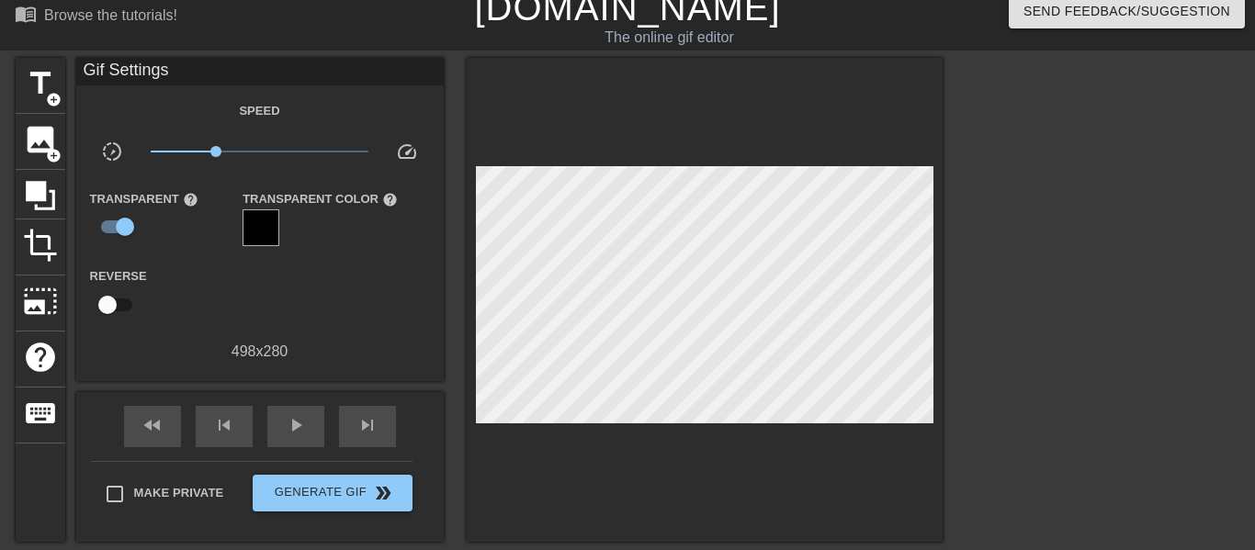
scroll to position [17, 0]
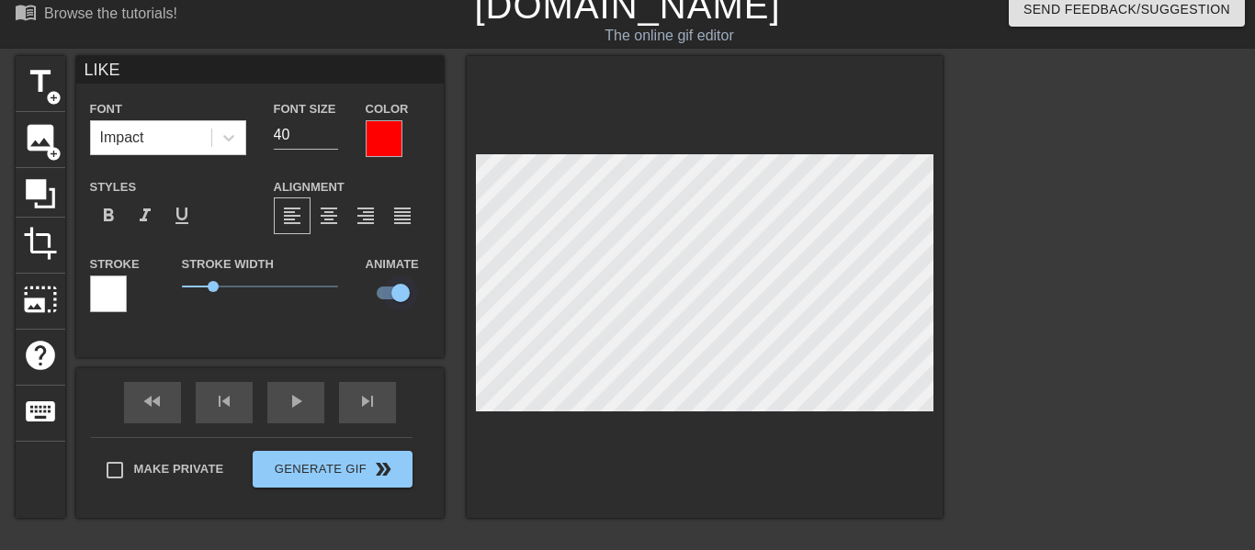
click at [398, 277] on div "title add_circle image add_circle crop photo_size_select_large help keyboard LI…" at bounding box center [479, 287] width 927 height 462
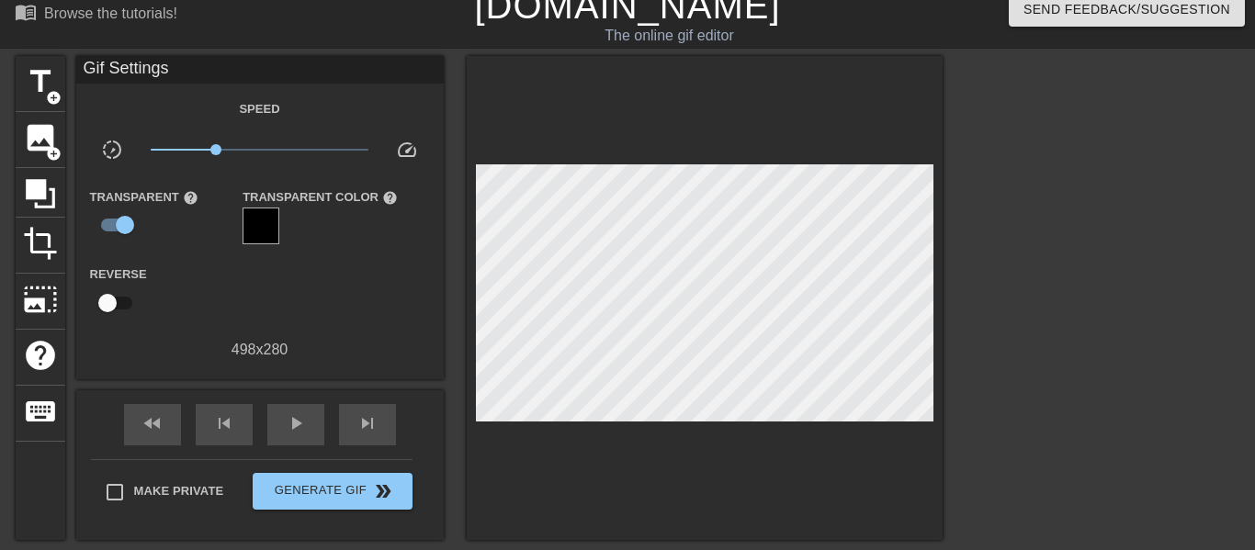
scroll to position [266, 0]
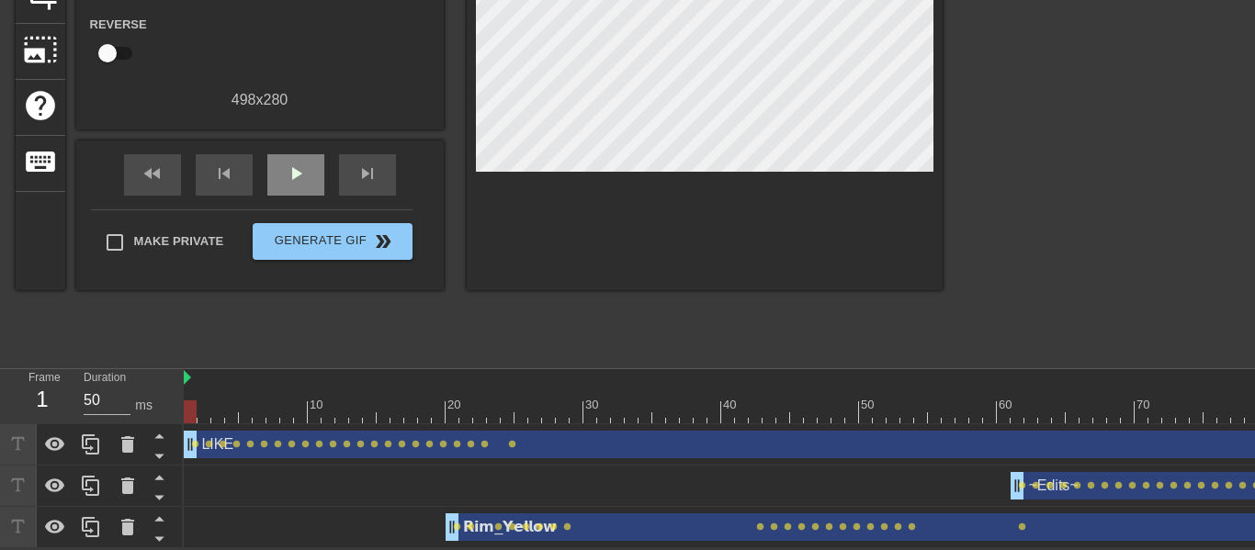
click at [275, 179] on div "play_arrow" at bounding box center [295, 174] width 57 height 41
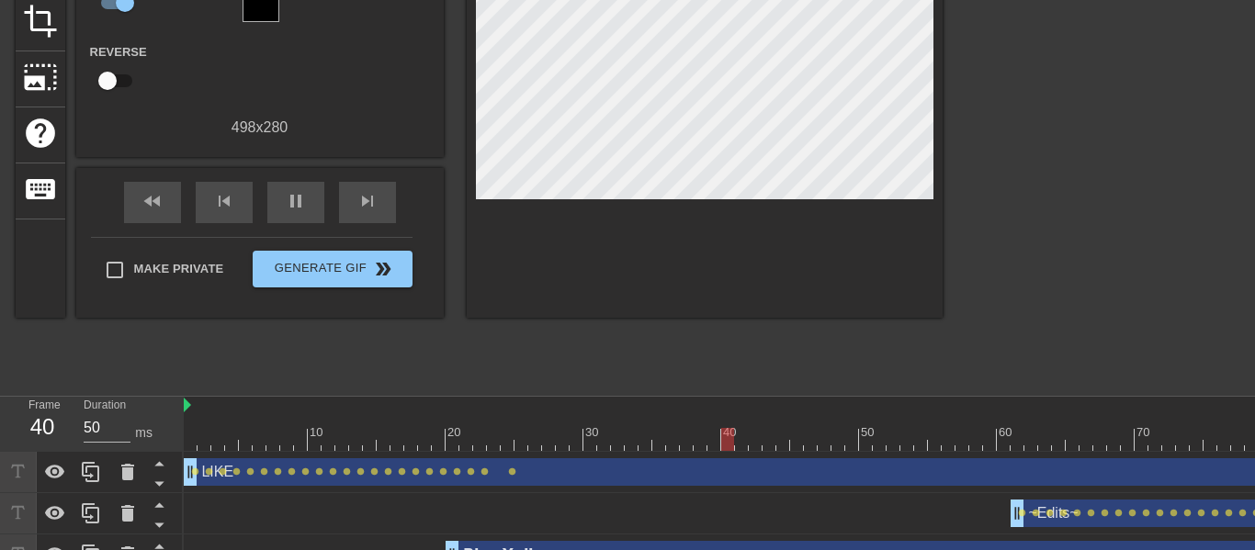
scroll to position [242, 0]
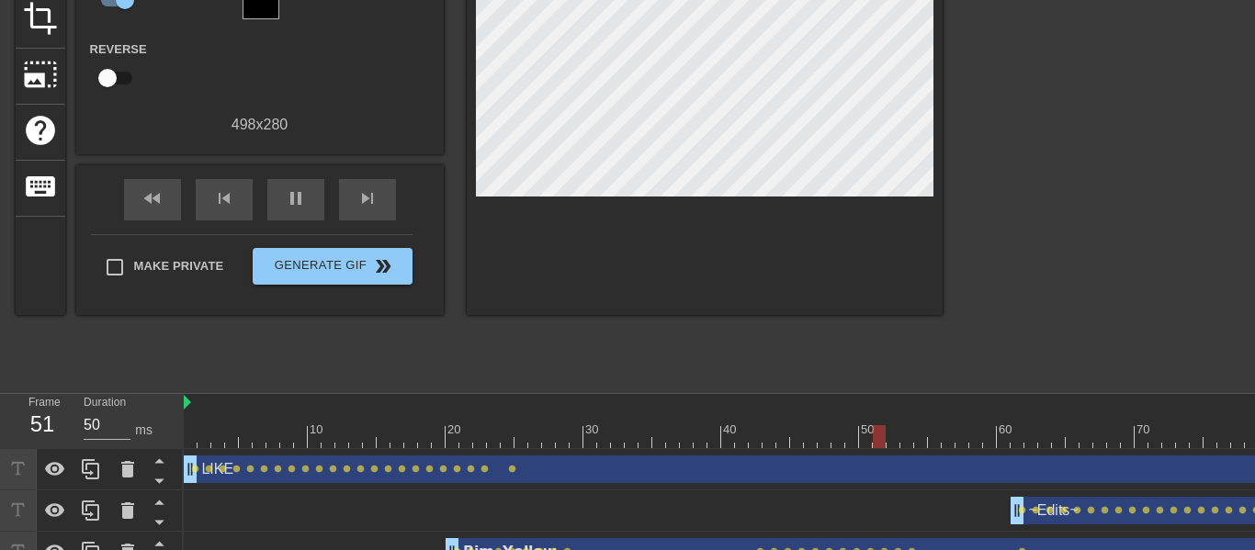
click at [657, 432] on div at bounding box center [845, 436] width 1323 height 23
click at [643, 435] on div at bounding box center [845, 436] width 1323 height 23
click at [581, 448] on div "10 20 30 40 50 60 70 80 90" at bounding box center [845, 421] width 1323 height 55
click at [604, 442] on div at bounding box center [845, 436] width 1323 height 23
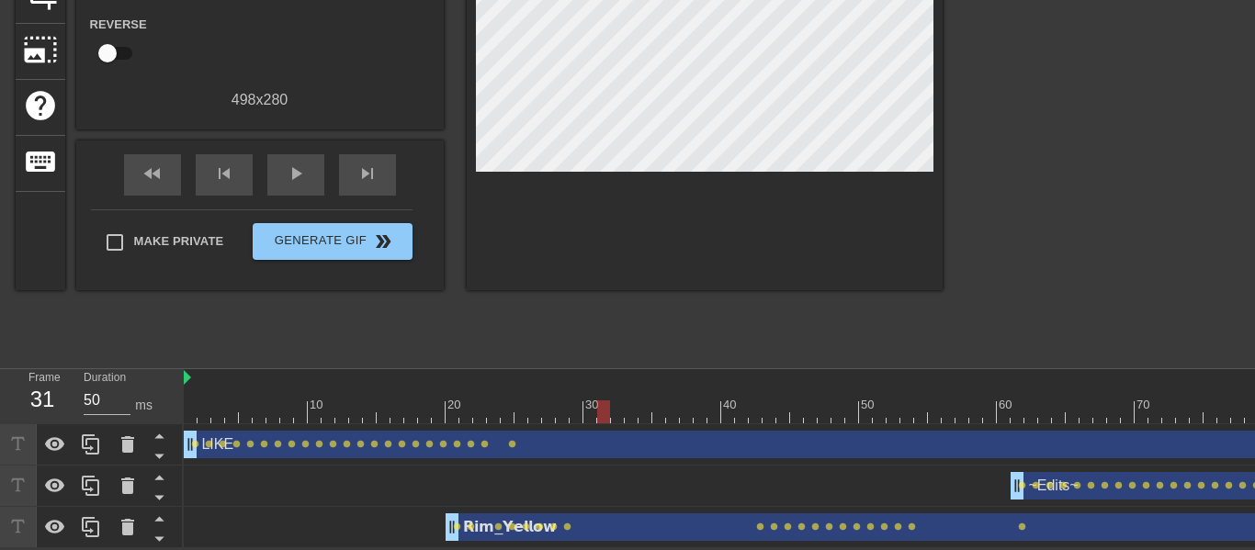
click at [281, 433] on div "LIKE drag_handle drag_handle" at bounding box center [845, 445] width 1323 height 28
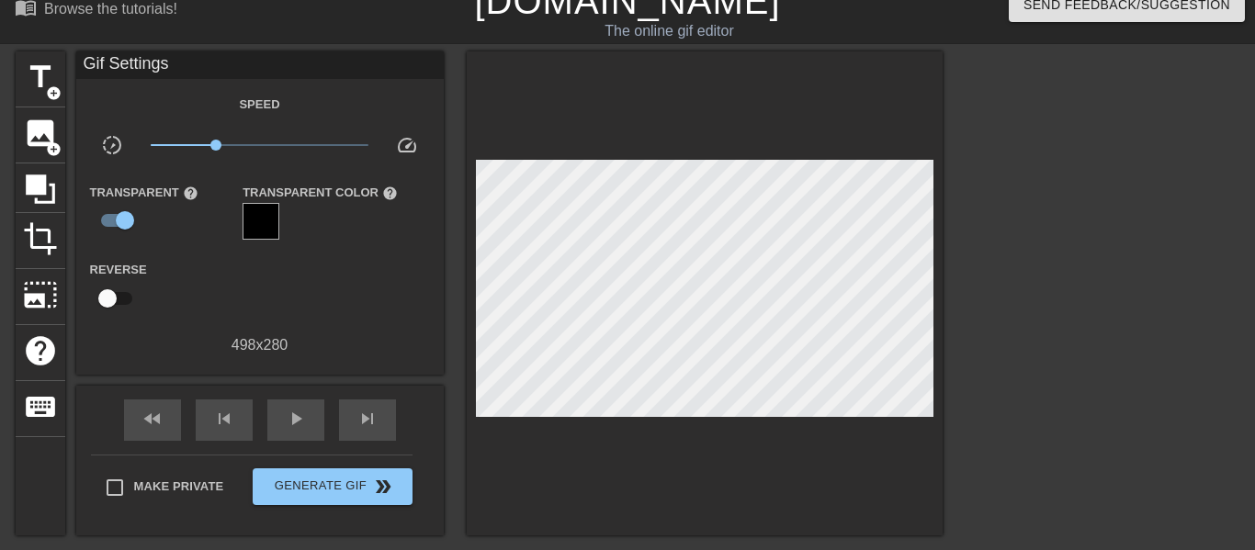
scroll to position [225, 0]
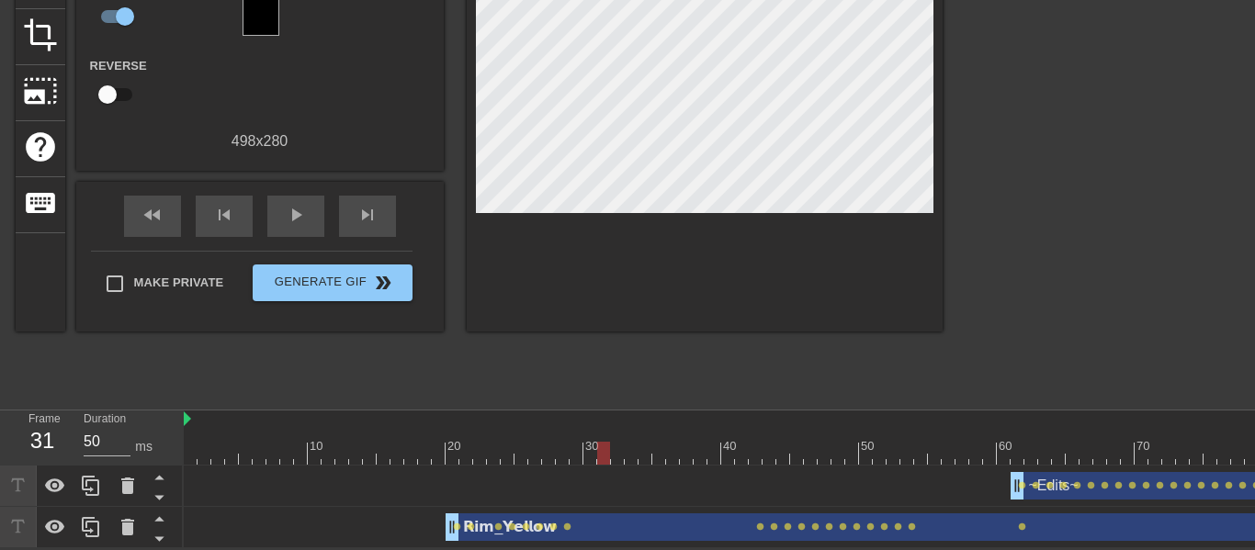
click at [708, 518] on div "𝗥𝗶𝗺_𝗬𝗲𝗹𝗹𝗼𝘄 drag_handle drag_handle" at bounding box center [942, 528] width 992 height 28
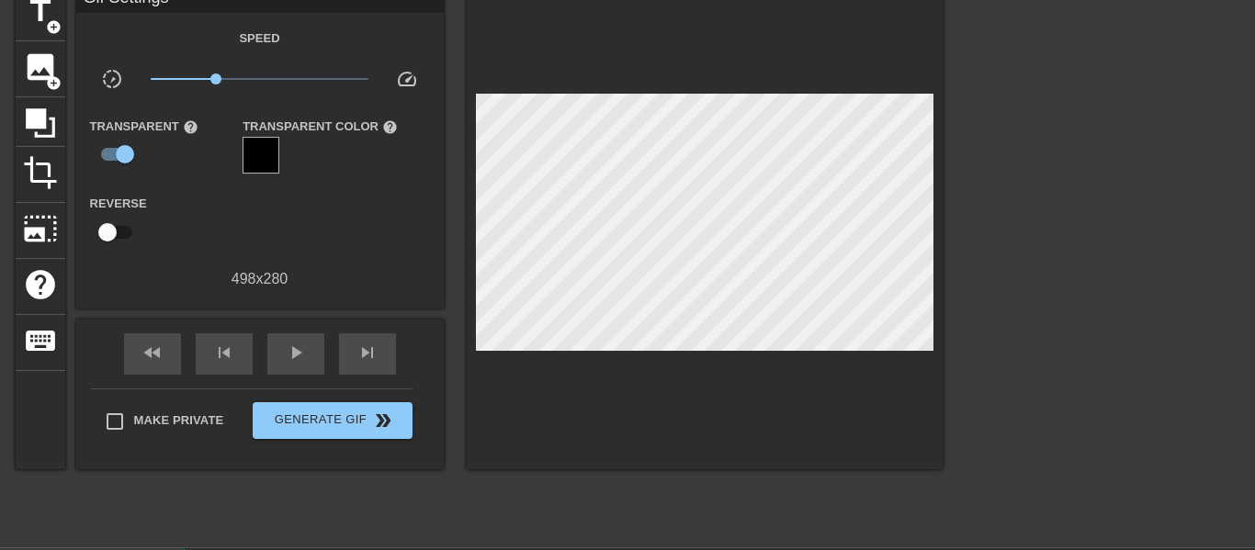
scroll to position [31, 0]
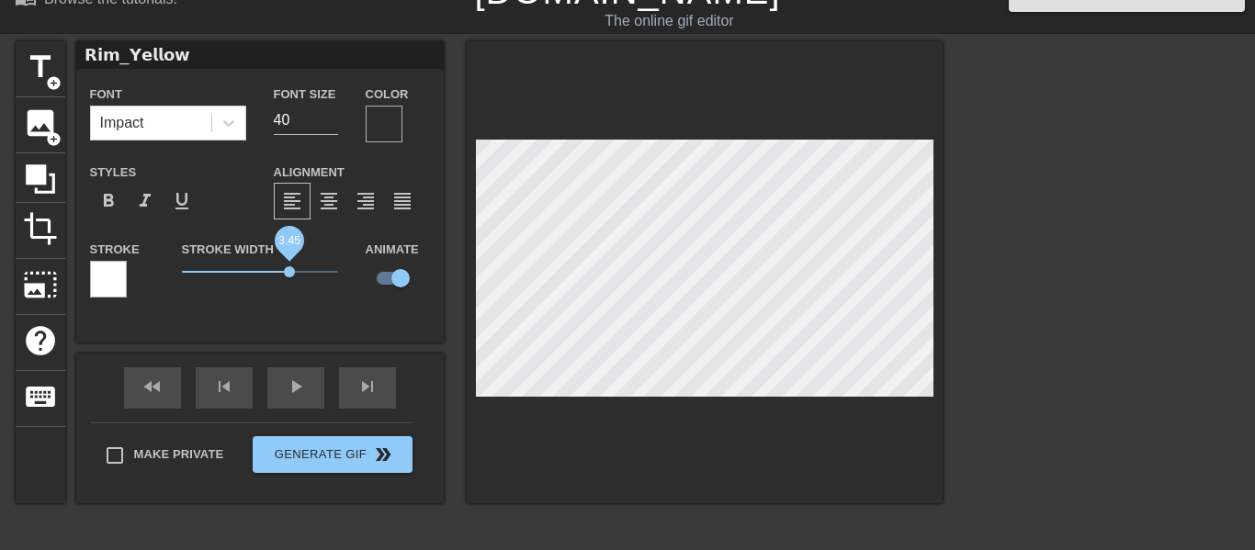
drag, startPoint x: 209, startPoint y: 264, endPoint x: 288, endPoint y: 268, distance: 79.1
click at [288, 268] on span "3.45" at bounding box center [260, 272] width 156 height 22
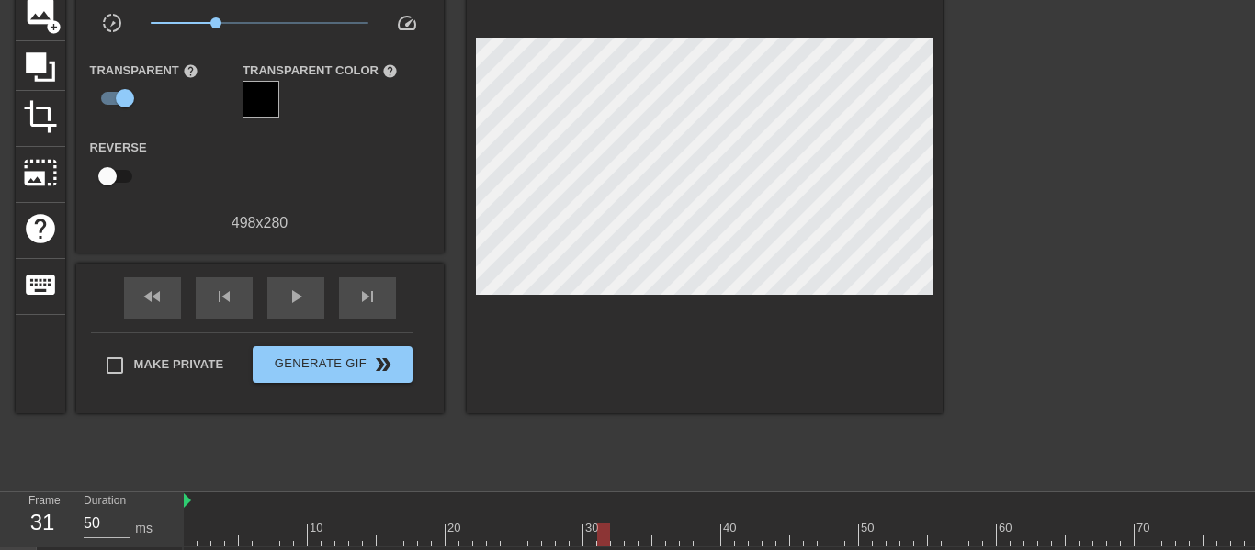
scroll to position [225, 0]
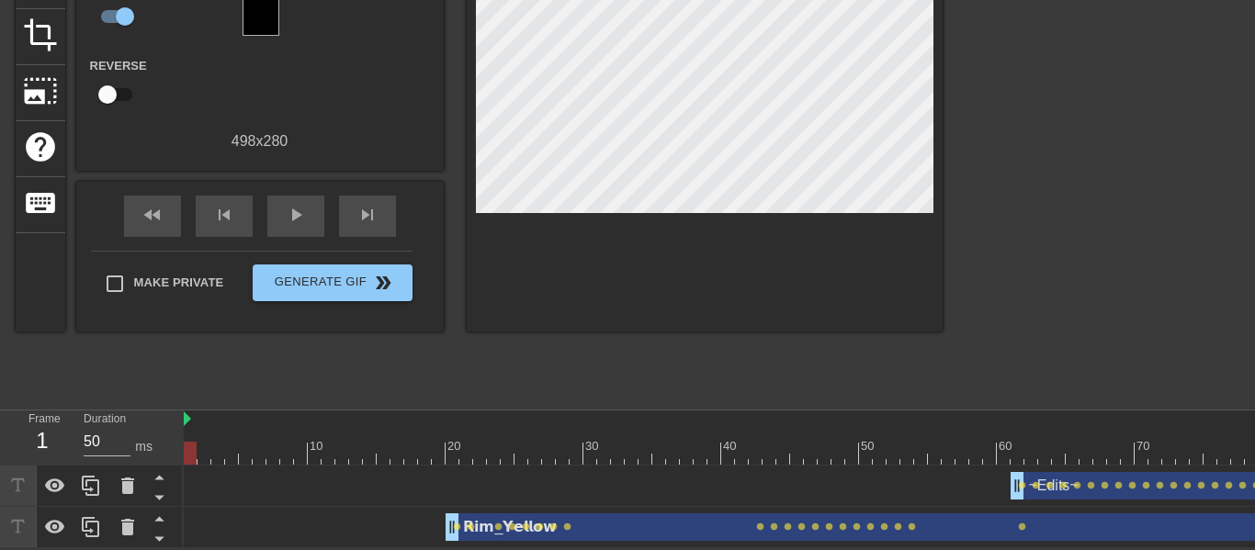
click at [193, 459] on div at bounding box center [845, 453] width 1323 height 23
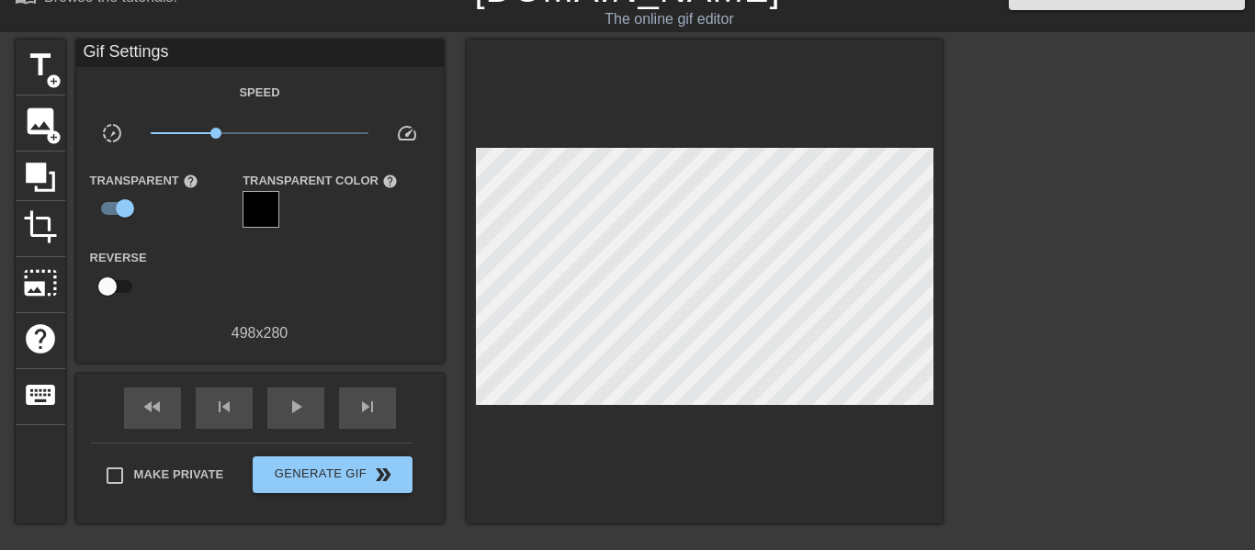
scroll to position [0, 0]
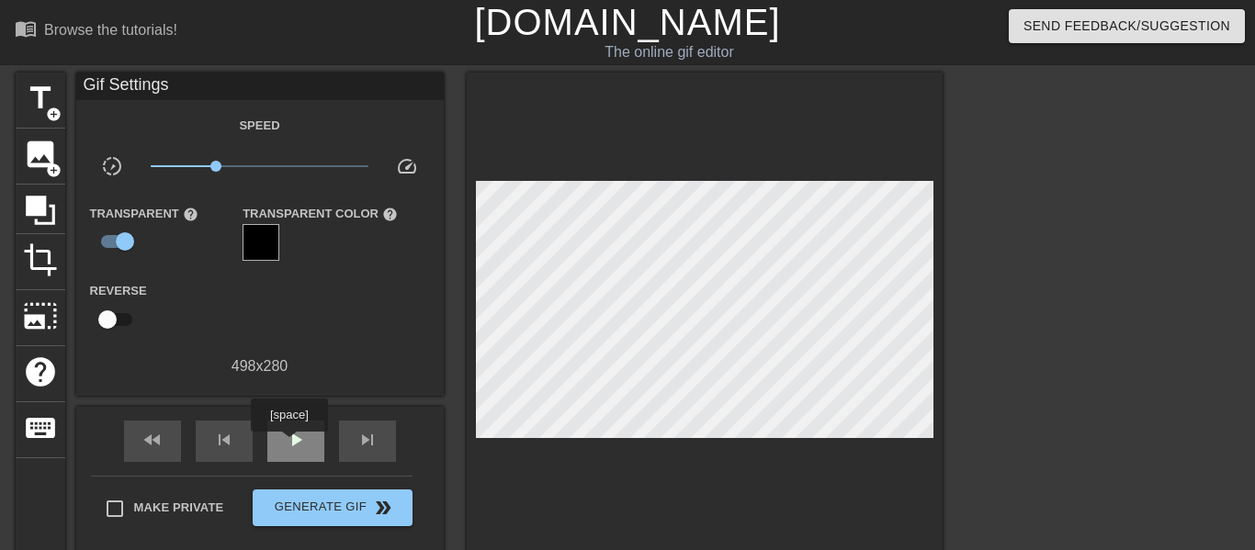
click at [289, 445] on span "play_arrow" at bounding box center [296, 440] width 22 height 22
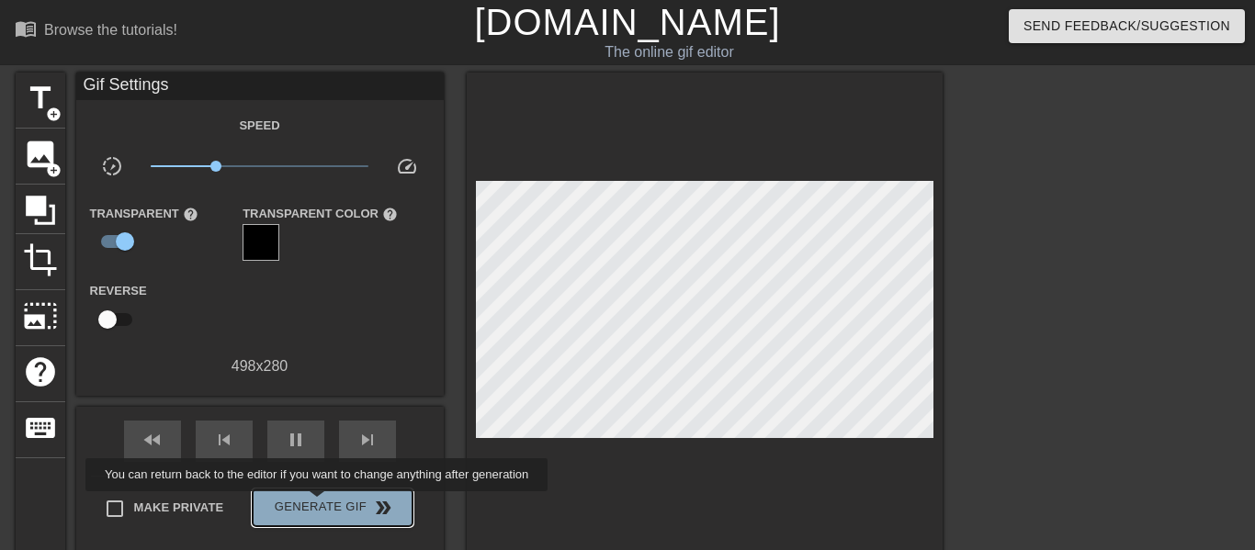
click at [312, 504] on span "Generate Gif double_arrow" at bounding box center [332, 508] width 144 height 22
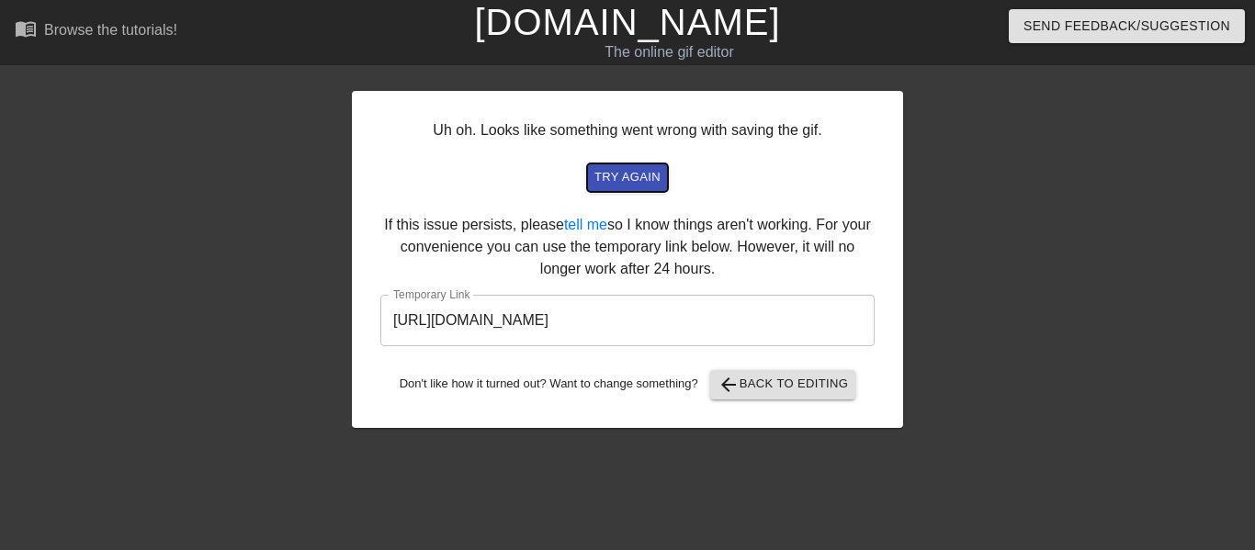
click at [605, 176] on span "try again" at bounding box center [627, 177] width 66 height 21
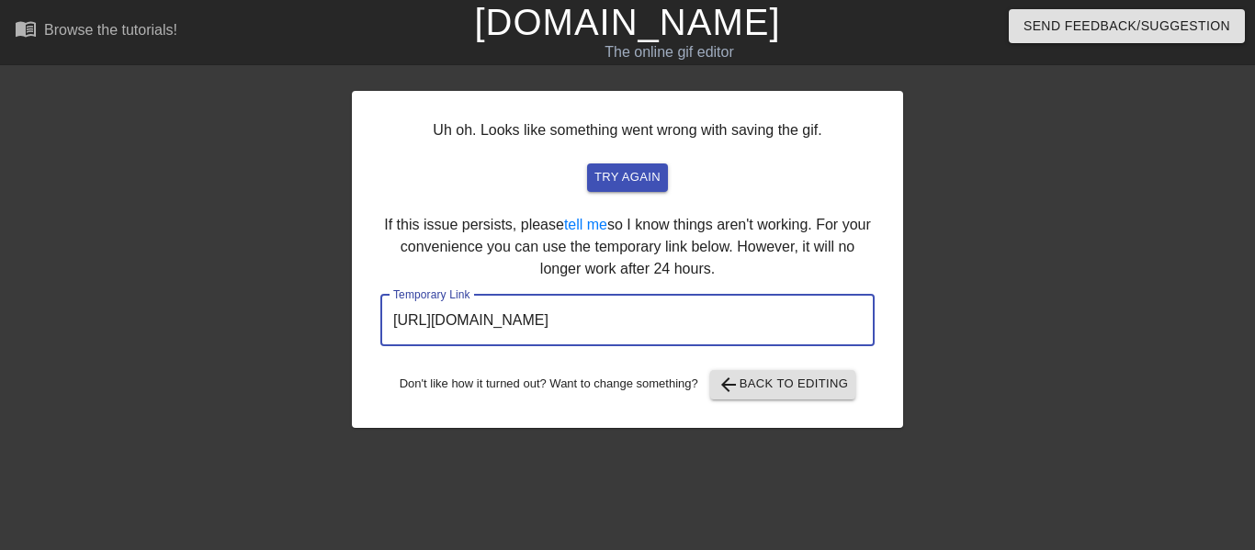
drag, startPoint x: 786, startPoint y: 315, endPoint x: 352, endPoint y: 301, distance: 433.9
click at [352, 301] on div "Uh oh. Looks like something went wrong with saving the gif. try again If this i…" at bounding box center [627, 259] width 551 height 337
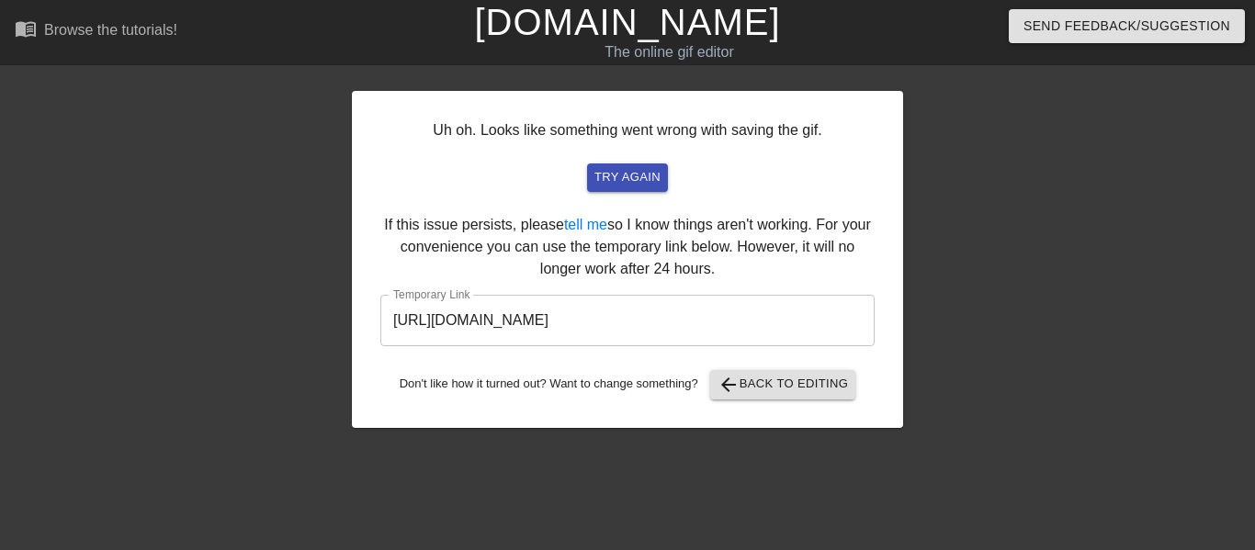
click at [469, 169] on div "try again" at bounding box center [627, 178] width 450 height 28
